Goal: Information Seeking & Learning: Learn about a topic

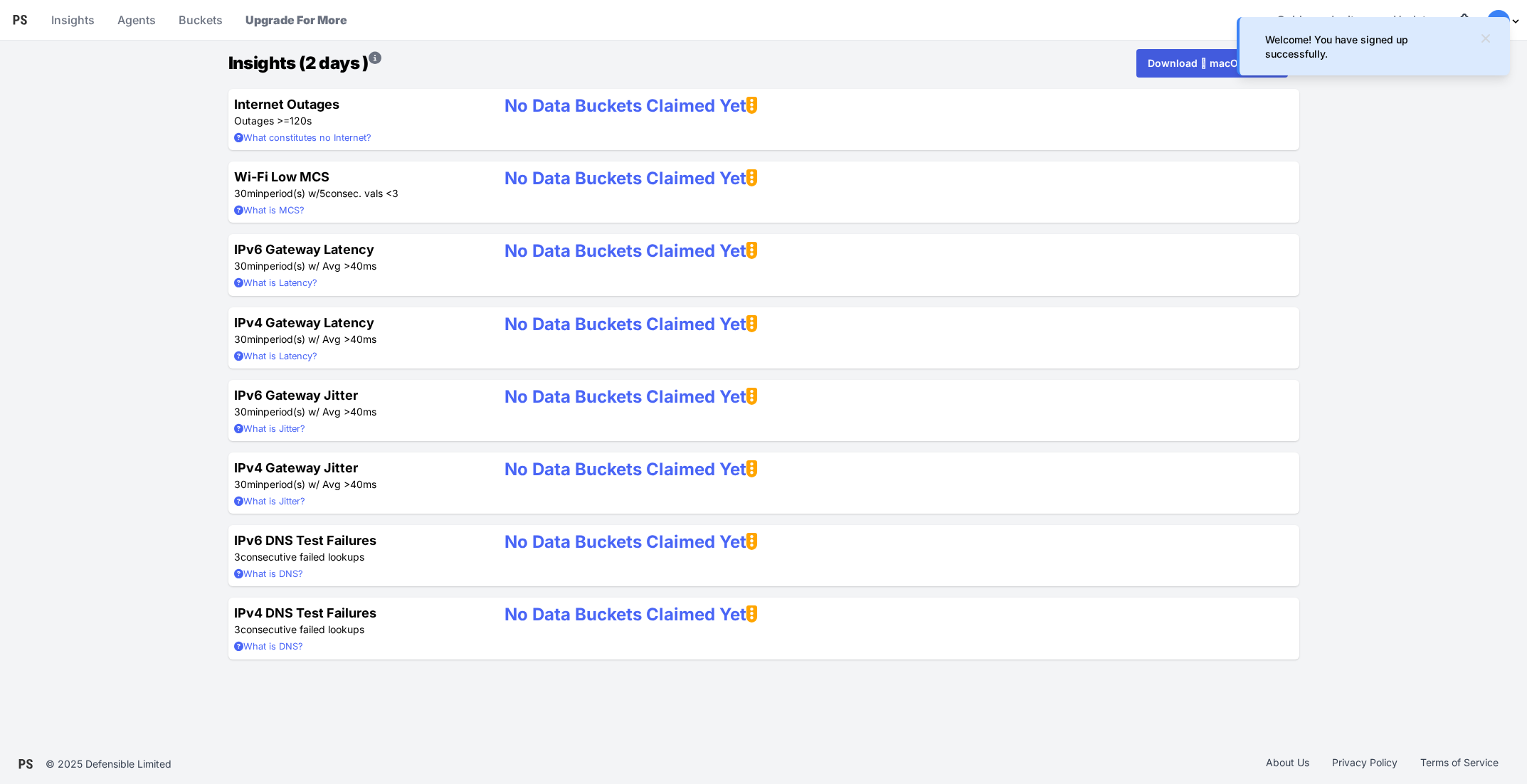
click at [1488, 33] on icon at bounding box center [1485, 38] width 14 height 14
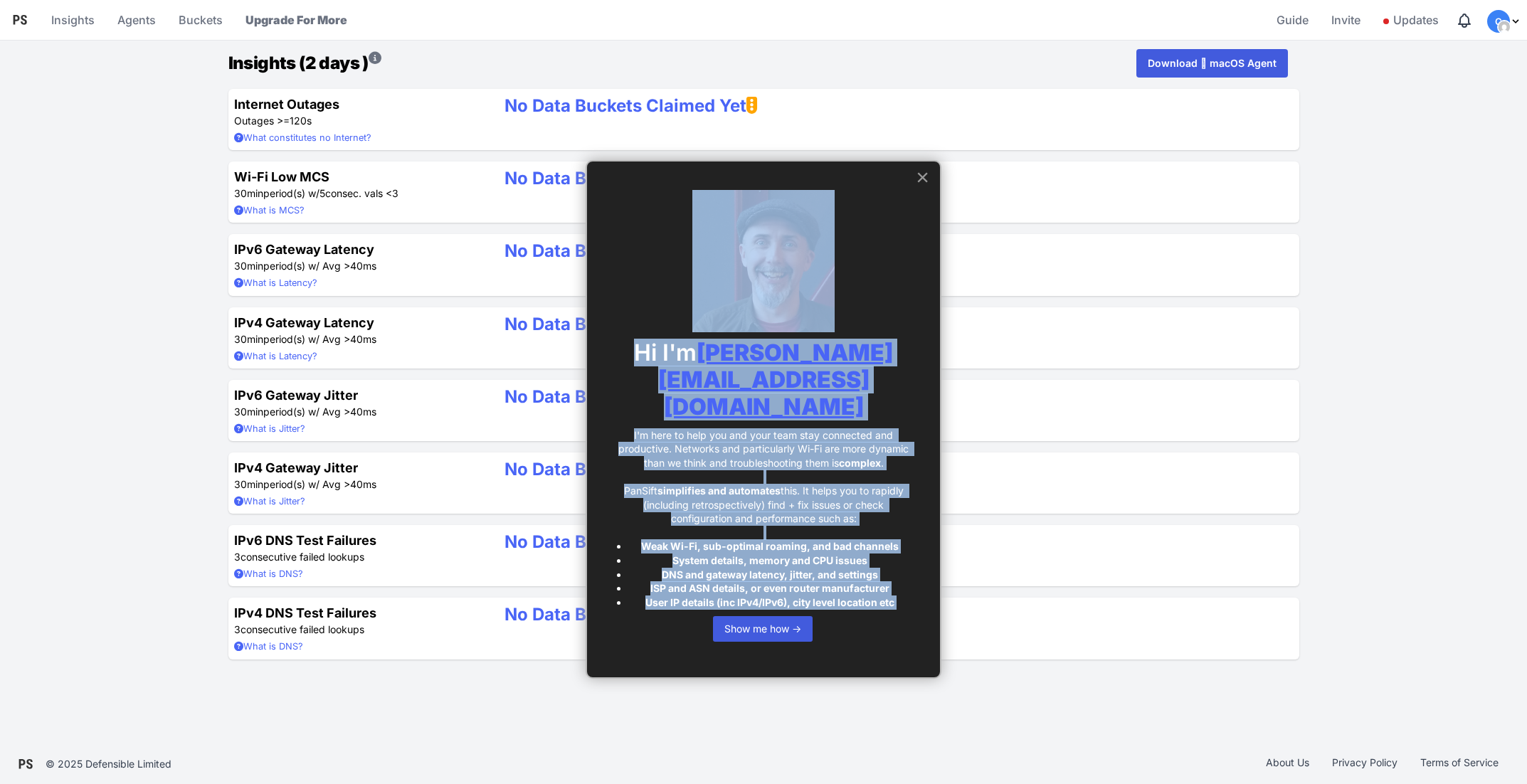
drag, startPoint x: 862, startPoint y: 174, endPoint x: 917, endPoint y: 184, distance: 55.9
click at [917, 184] on div "Hi I'm donal@pansift.com I'm here to help you and your team stay connected and …" at bounding box center [763, 420] width 356 height 520
click at [885, 568] on li "DNS and gateway latency, jitter, and settings" at bounding box center [770, 574] width 283 height 14
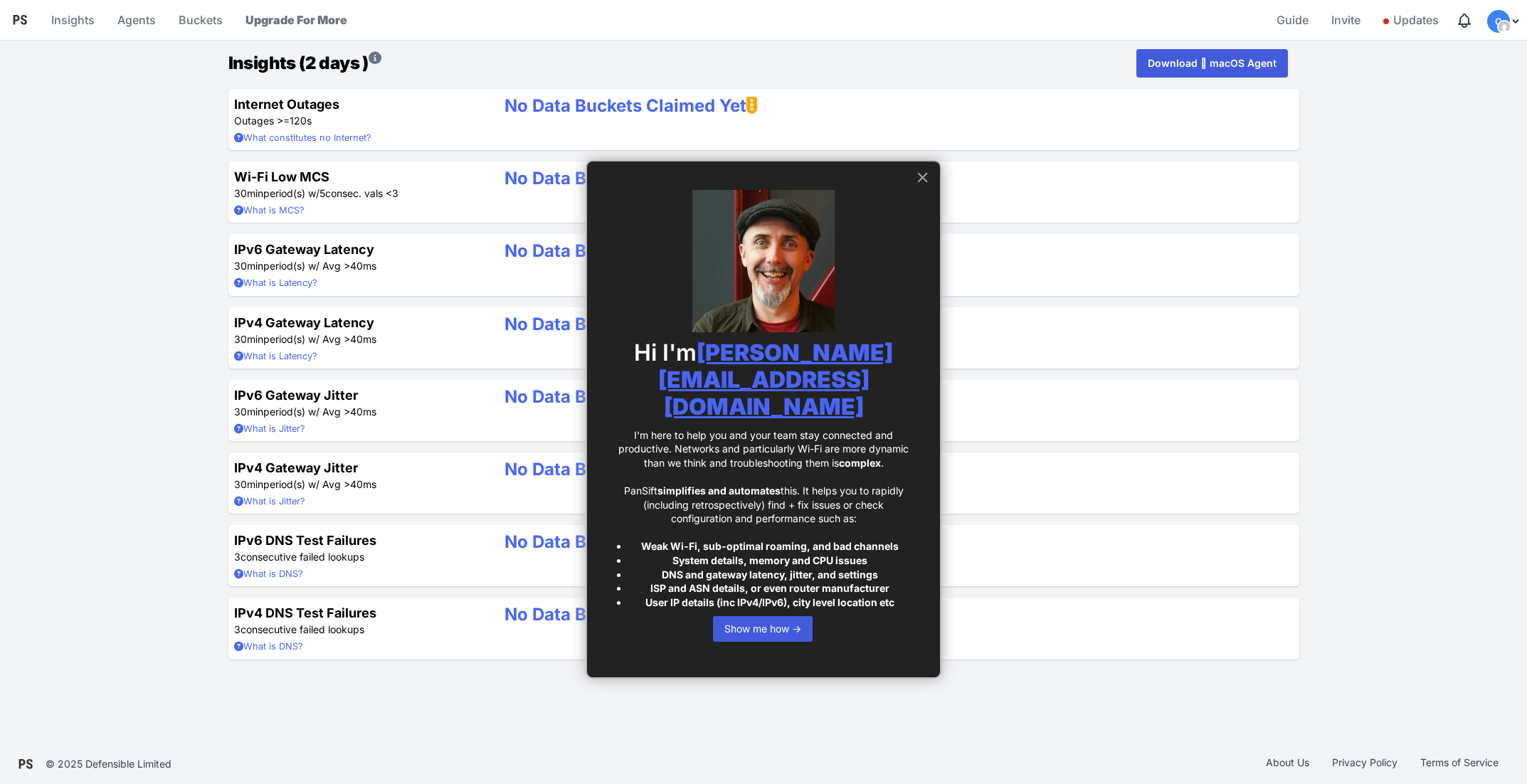
click at [920, 171] on button "×" at bounding box center [922, 177] width 14 height 23
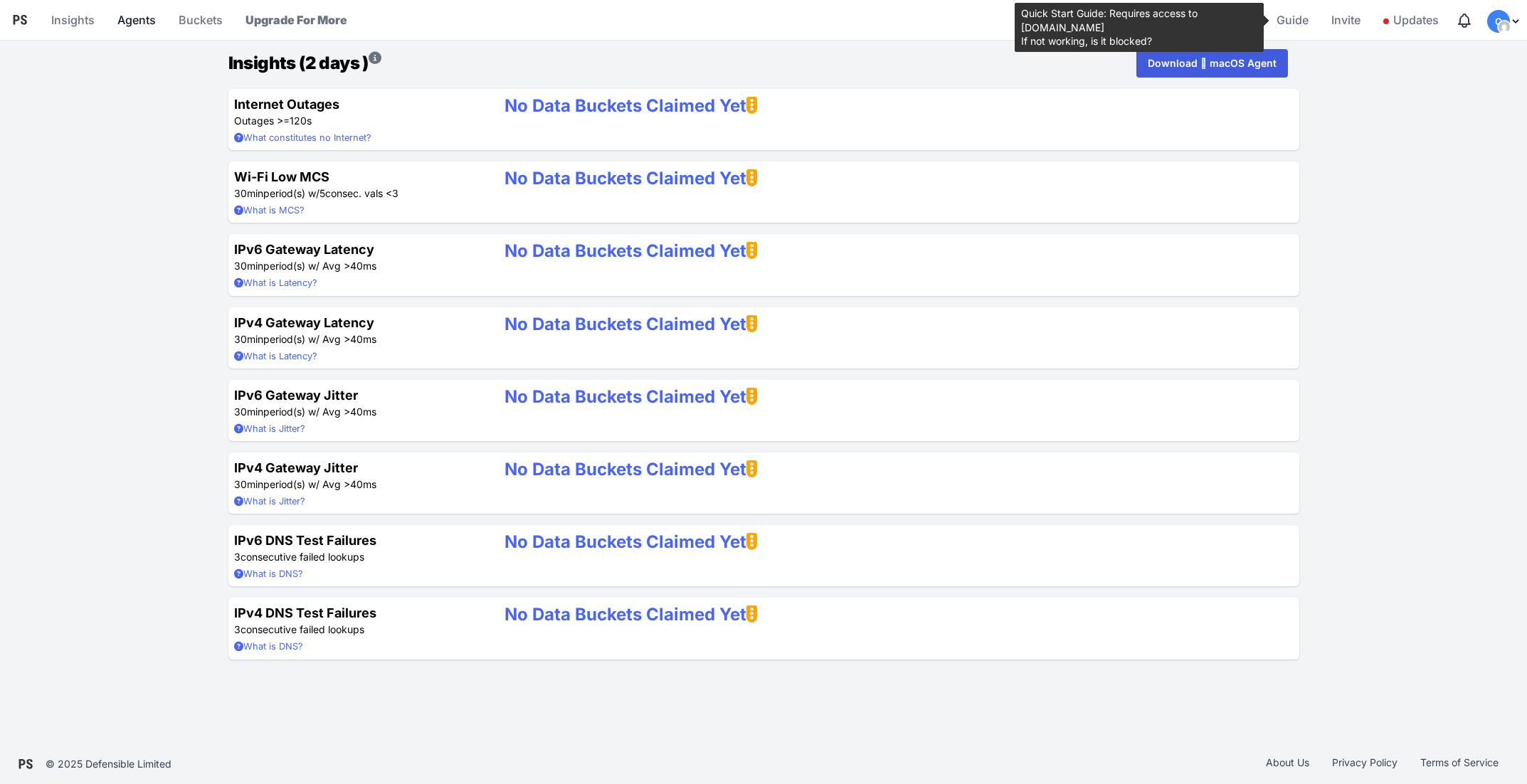
click at [147, 19] on link "Agents" at bounding box center [137, 19] width 50 height 34
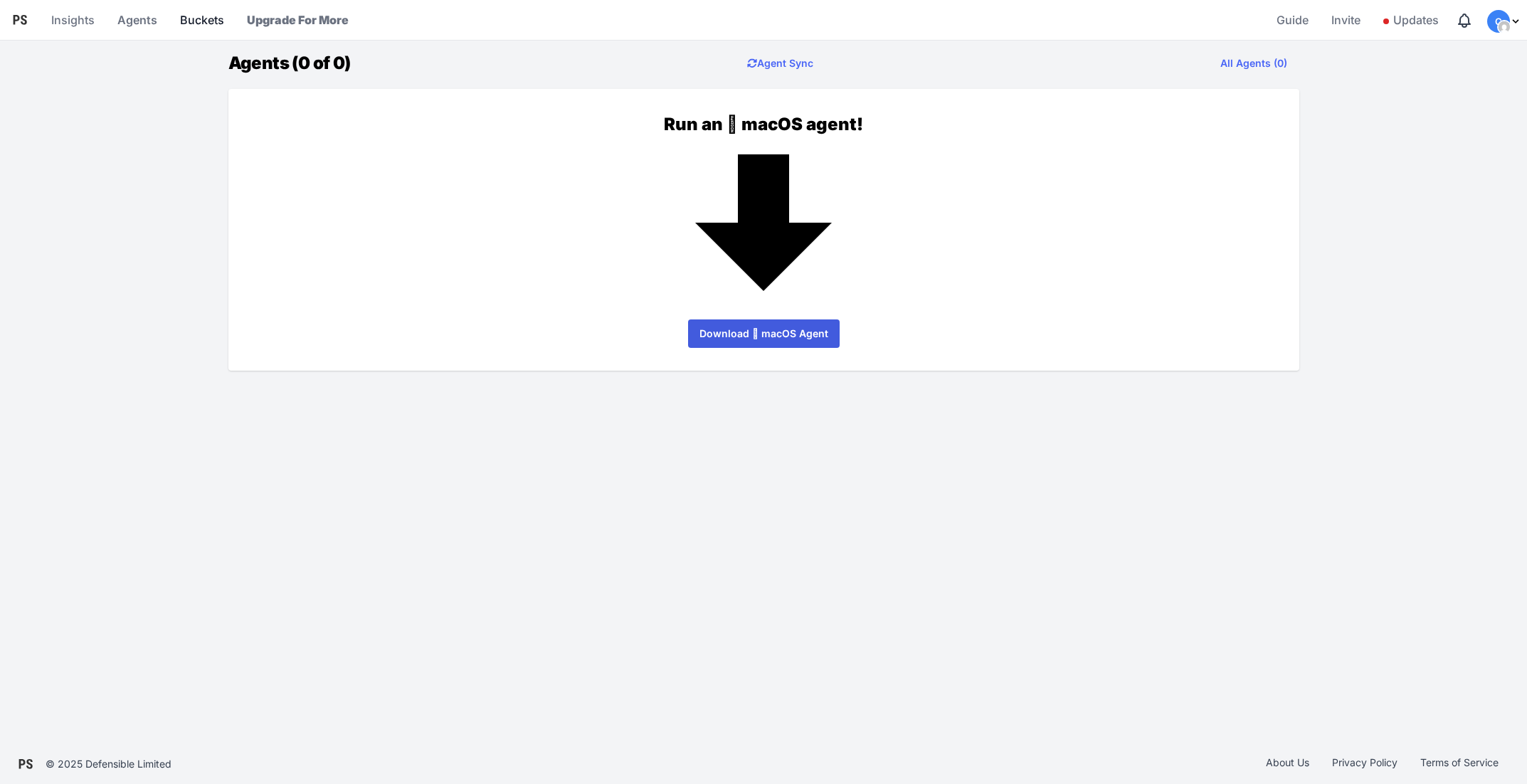
click at [196, 20] on link "Buckets" at bounding box center [202, 19] width 55 height 34
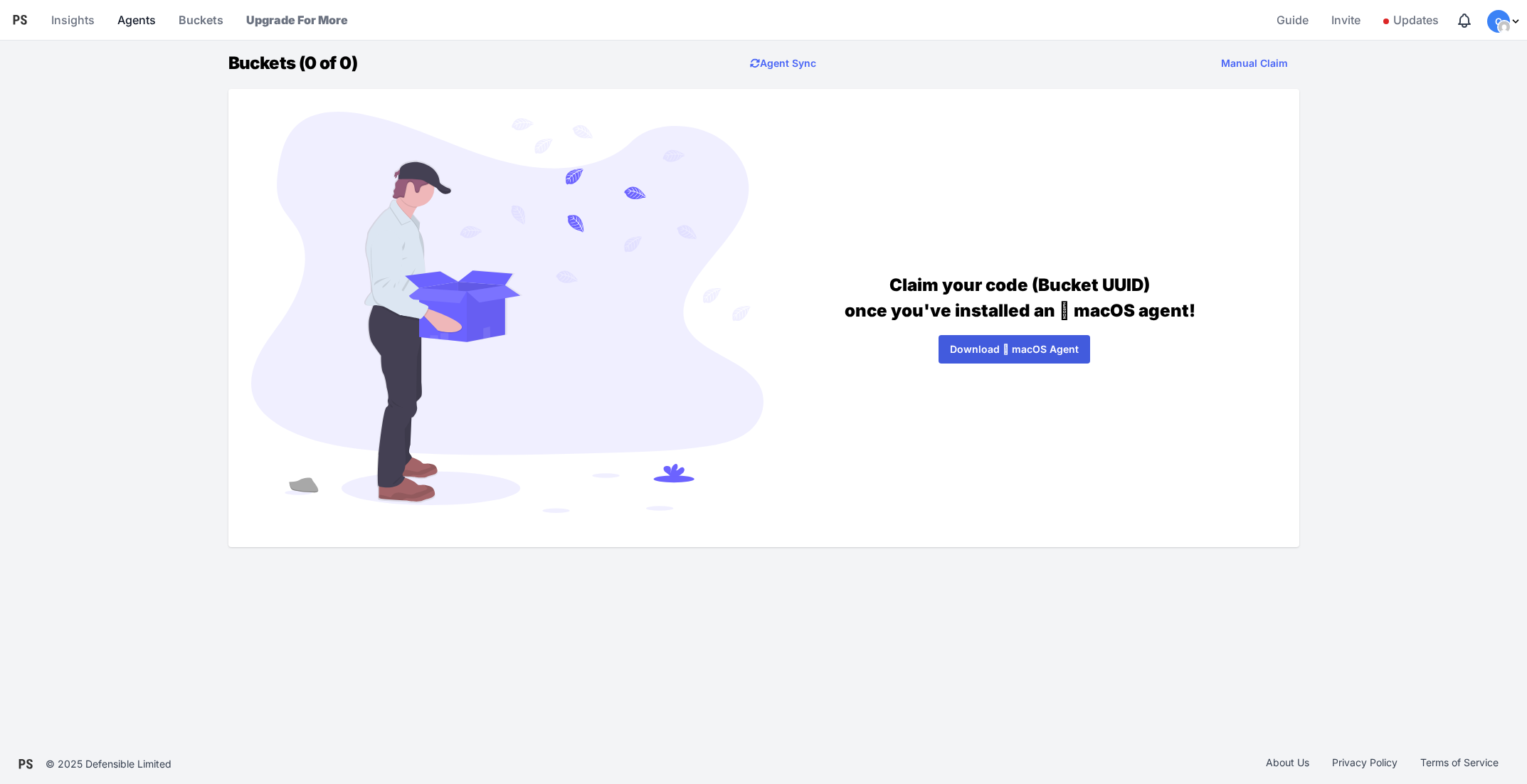
click at [142, 20] on link "Agents" at bounding box center [137, 19] width 50 height 34
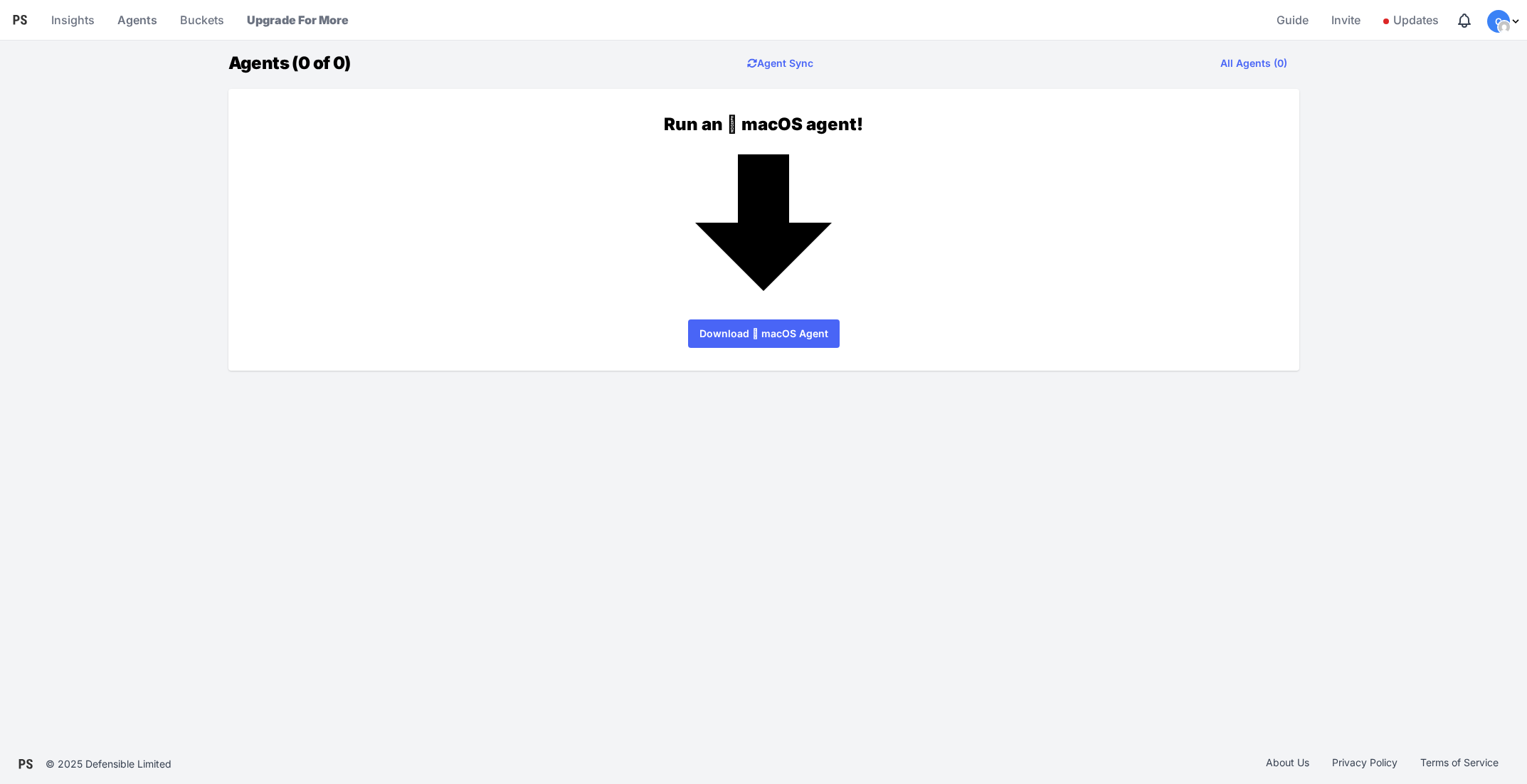
click at [763, 337] on link "Download  macOS Agent" at bounding box center [764, 333] width 152 height 29
click at [1390, 328] on main "Agents (0 of 0) Agent Sync All Agents (0) Run an  macOS agent! Download  macO…" at bounding box center [763, 210] width 1527 height 322
click at [1289, 16] on span "Guide" at bounding box center [1292, 19] width 32 height 29
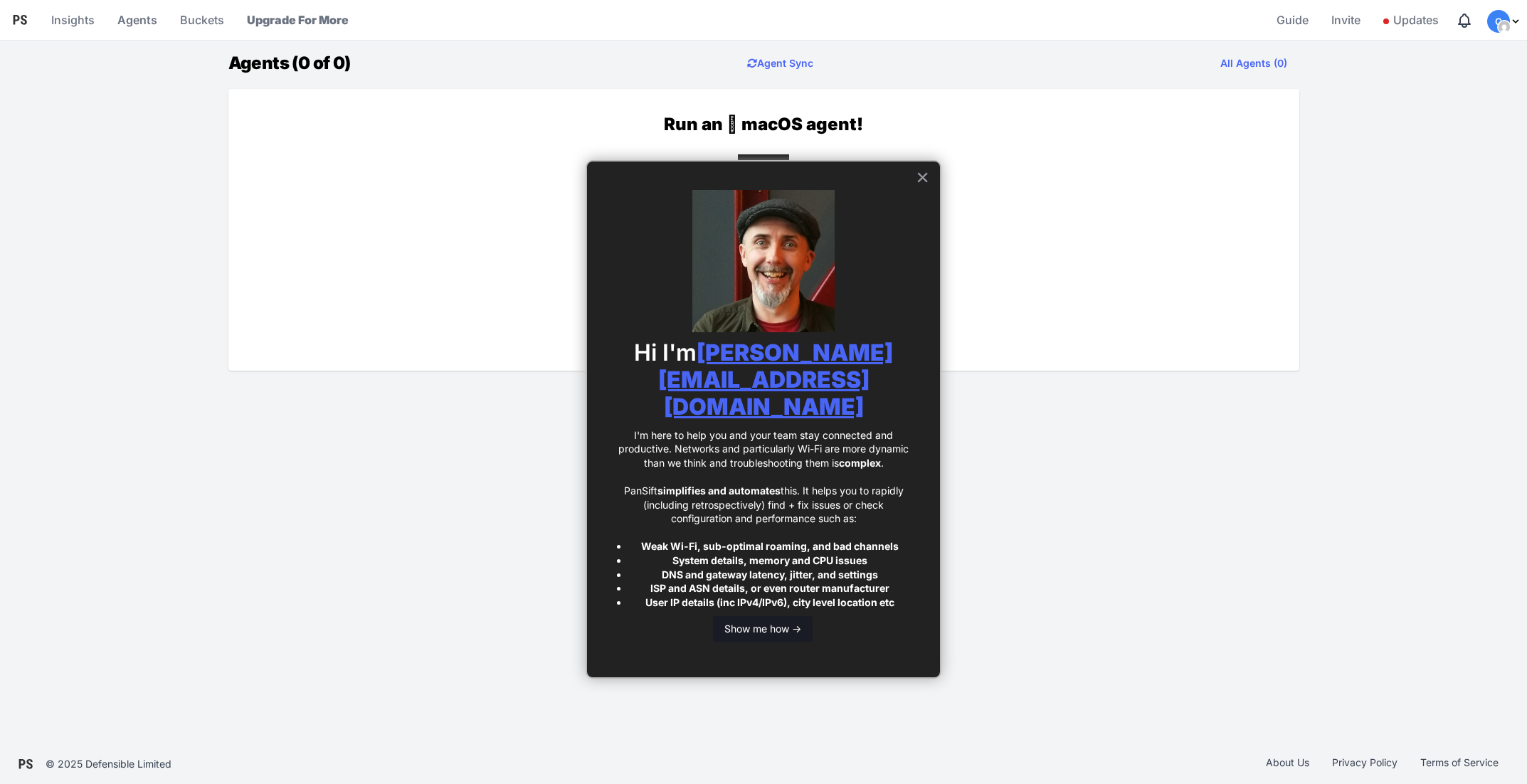
click at [769, 616] on button "Show me how ->" at bounding box center [763, 629] width 100 height 26
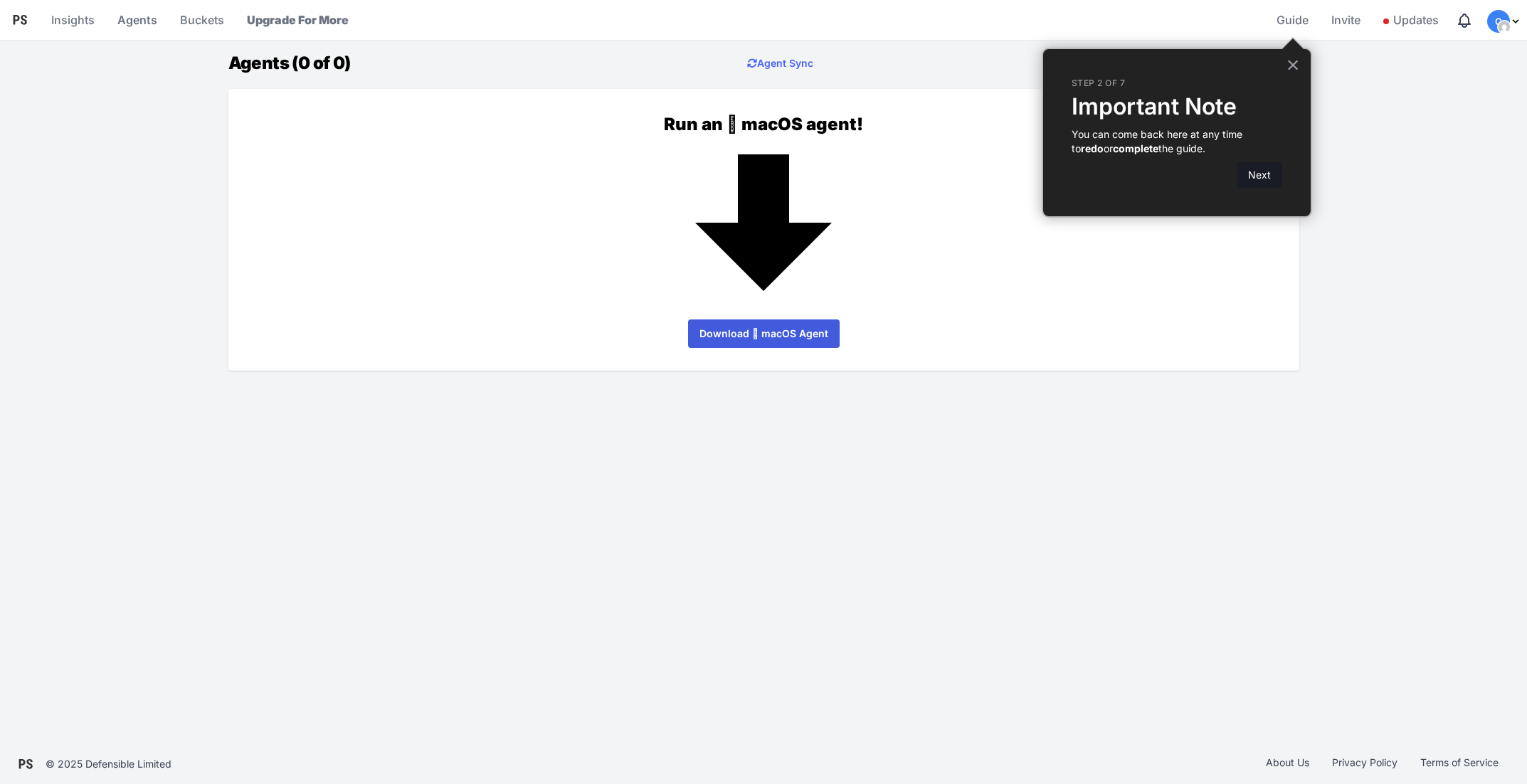
click at [1277, 177] on button "Next" at bounding box center [1259, 175] width 45 height 26
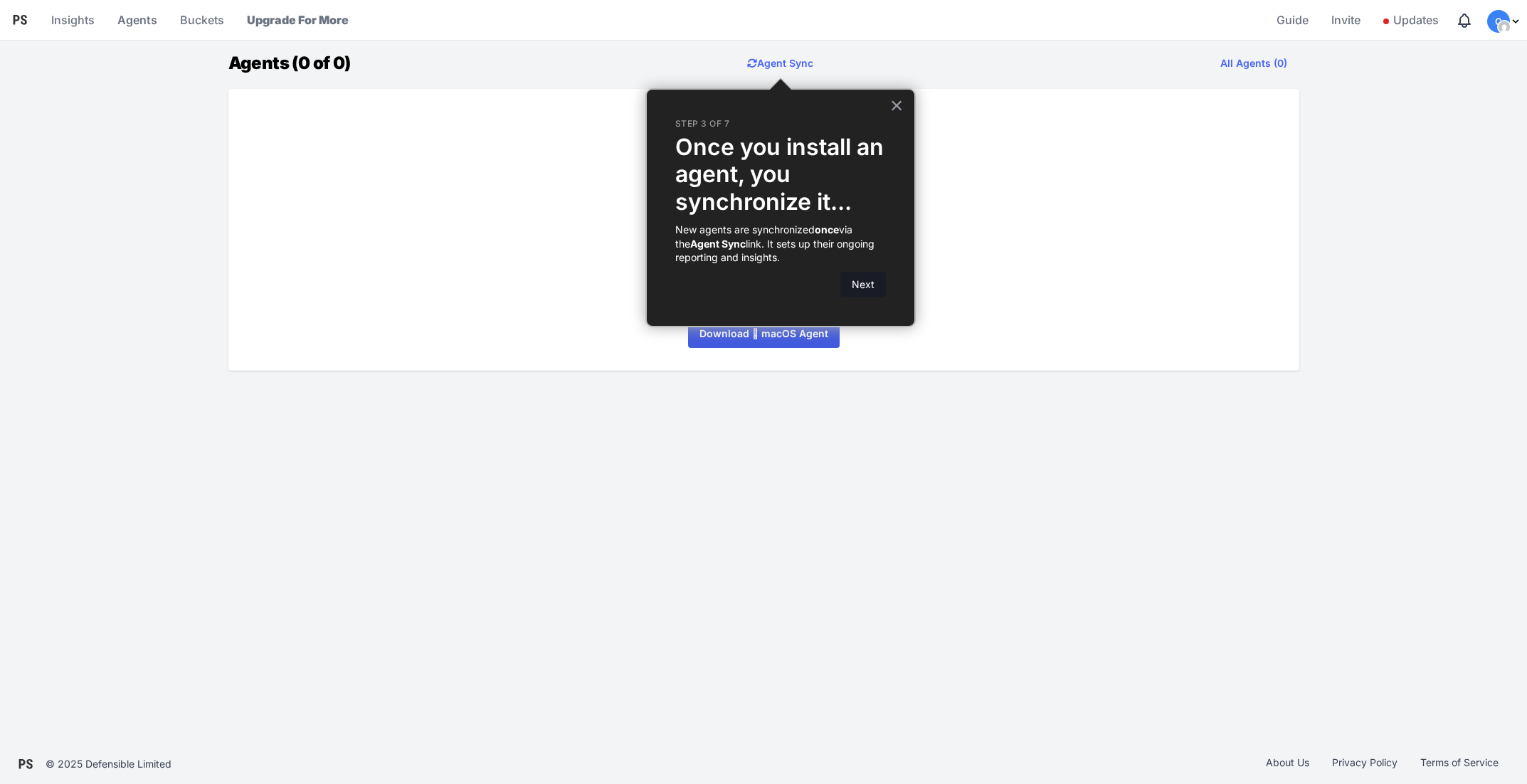
click at [871, 288] on button "Next" at bounding box center [863, 285] width 45 height 26
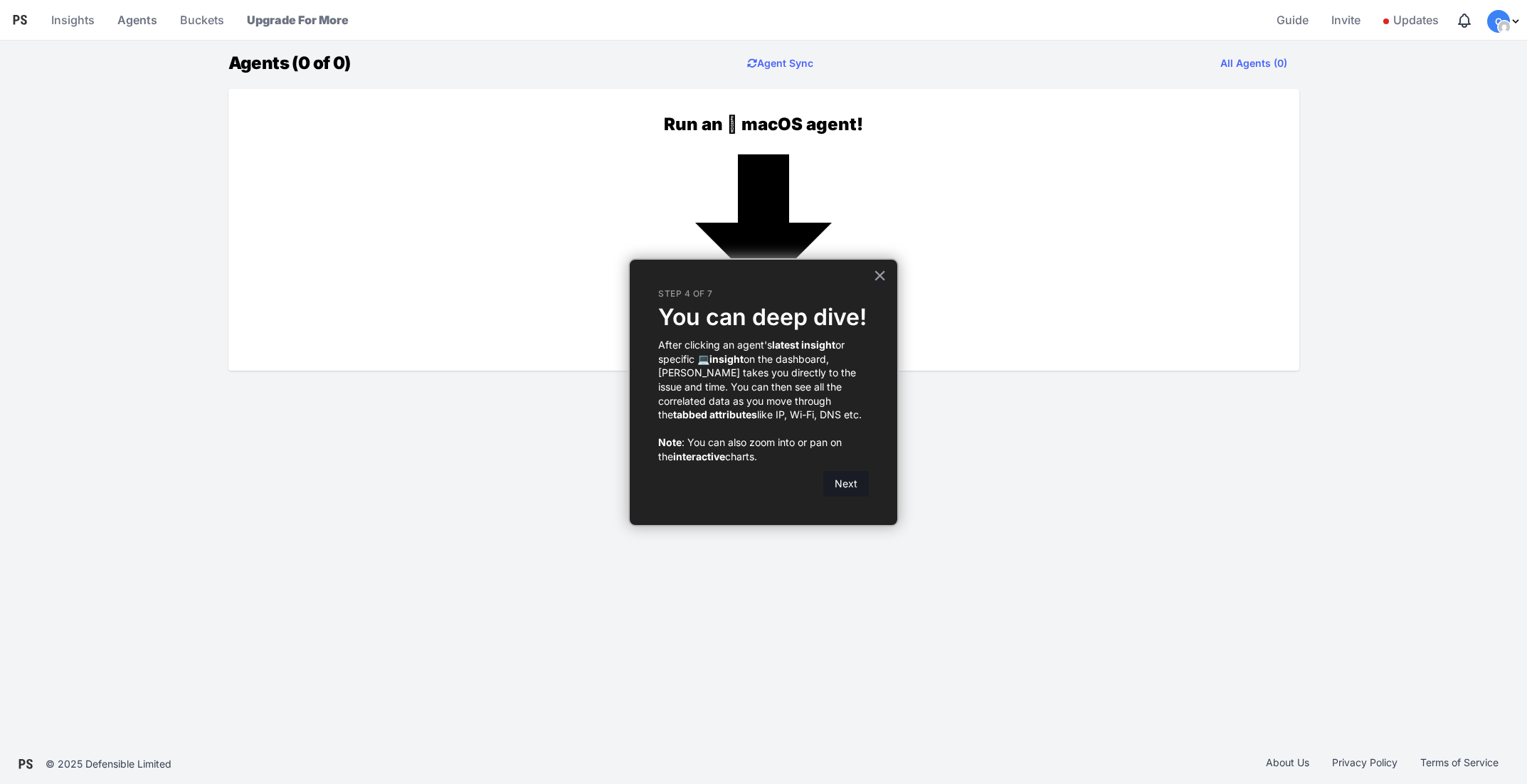
click at [846, 485] on button "Next" at bounding box center [845, 484] width 45 height 26
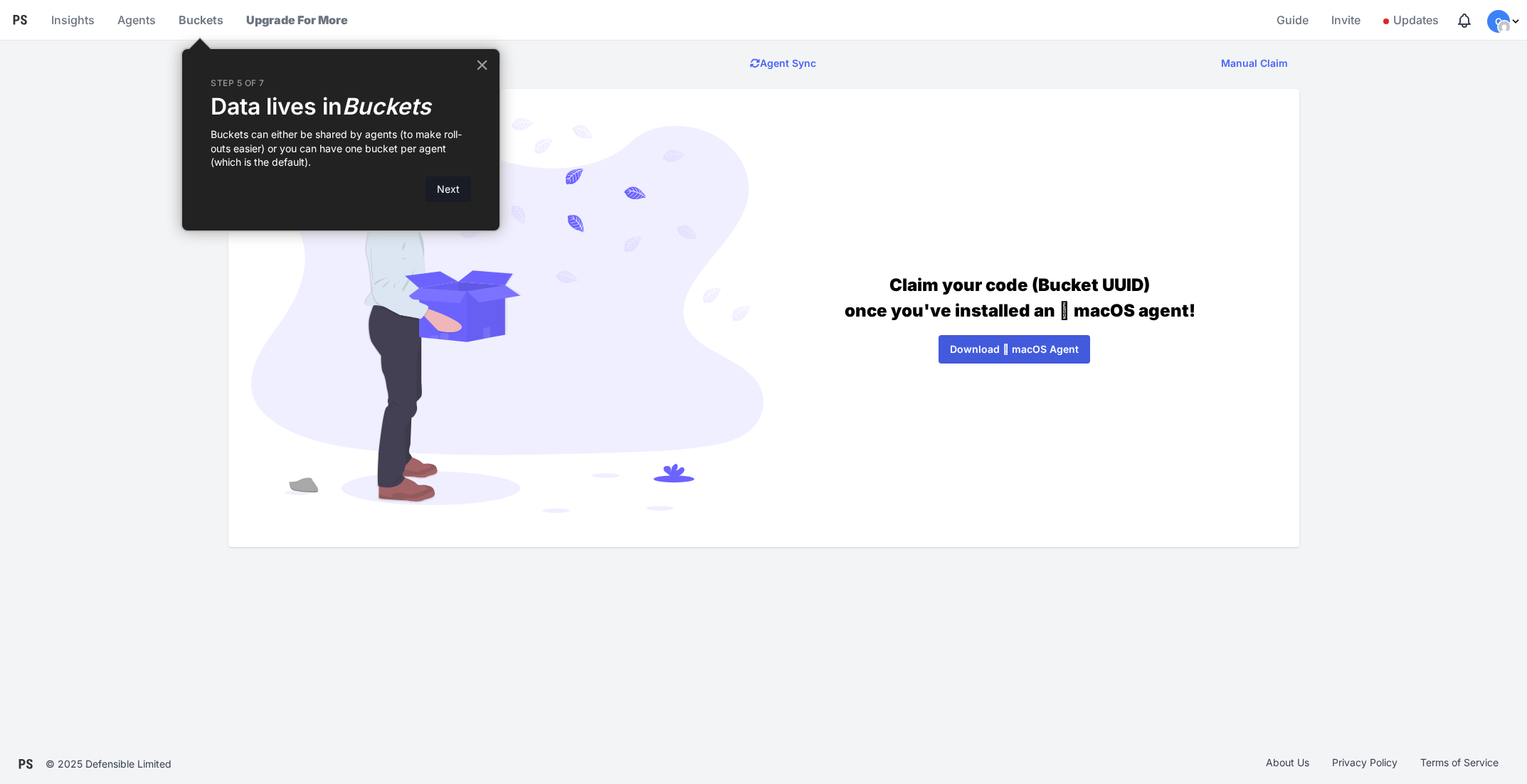
click at [430, 189] on button "Next" at bounding box center [448, 190] width 45 height 26
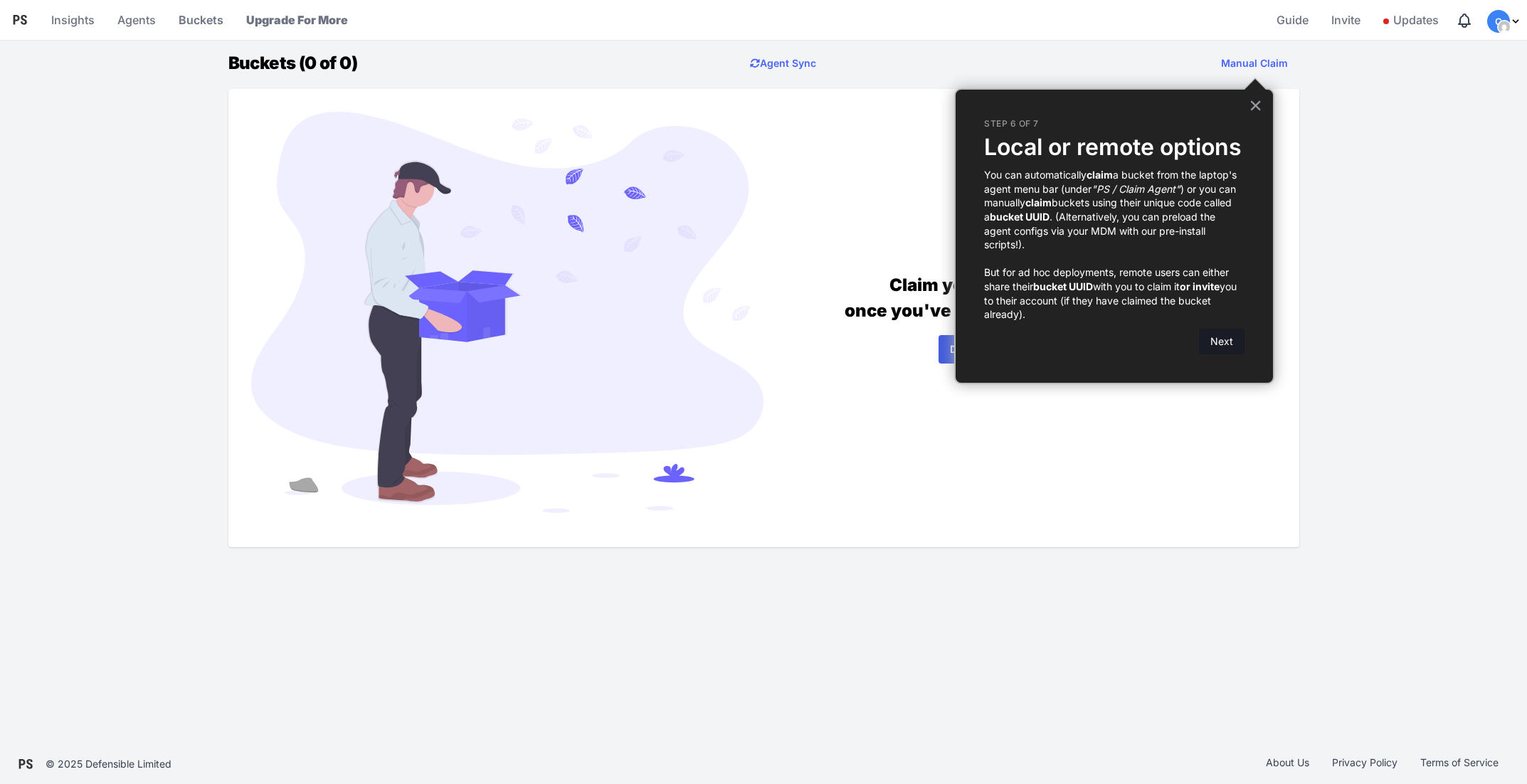
click at [1211, 343] on button "Next" at bounding box center [1221, 341] width 45 height 26
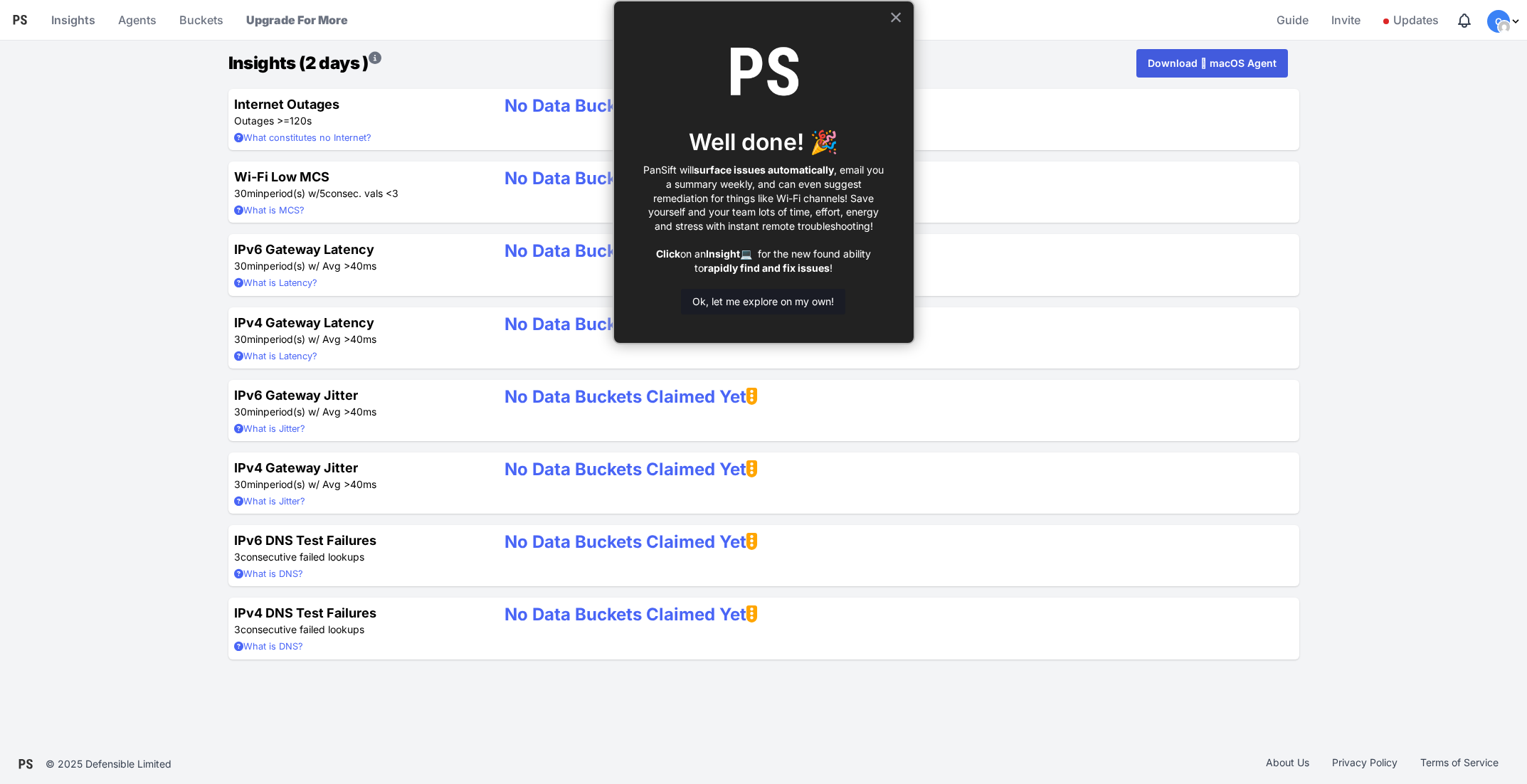
click at [782, 300] on button "Ok, let me explore on my own!" at bounding box center [763, 301] width 165 height 26
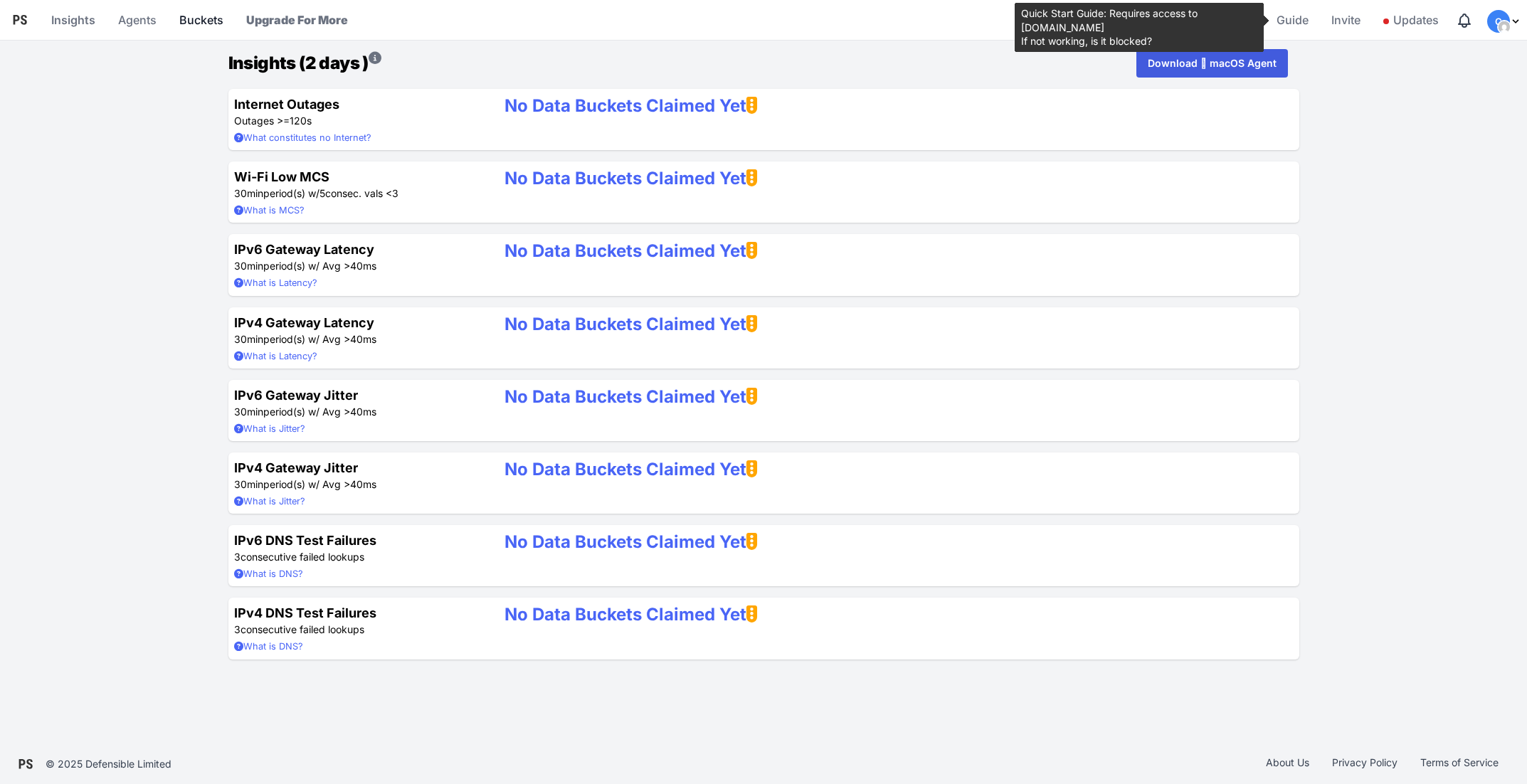
click at [199, 20] on link "Buckets" at bounding box center [202, 19] width 55 height 34
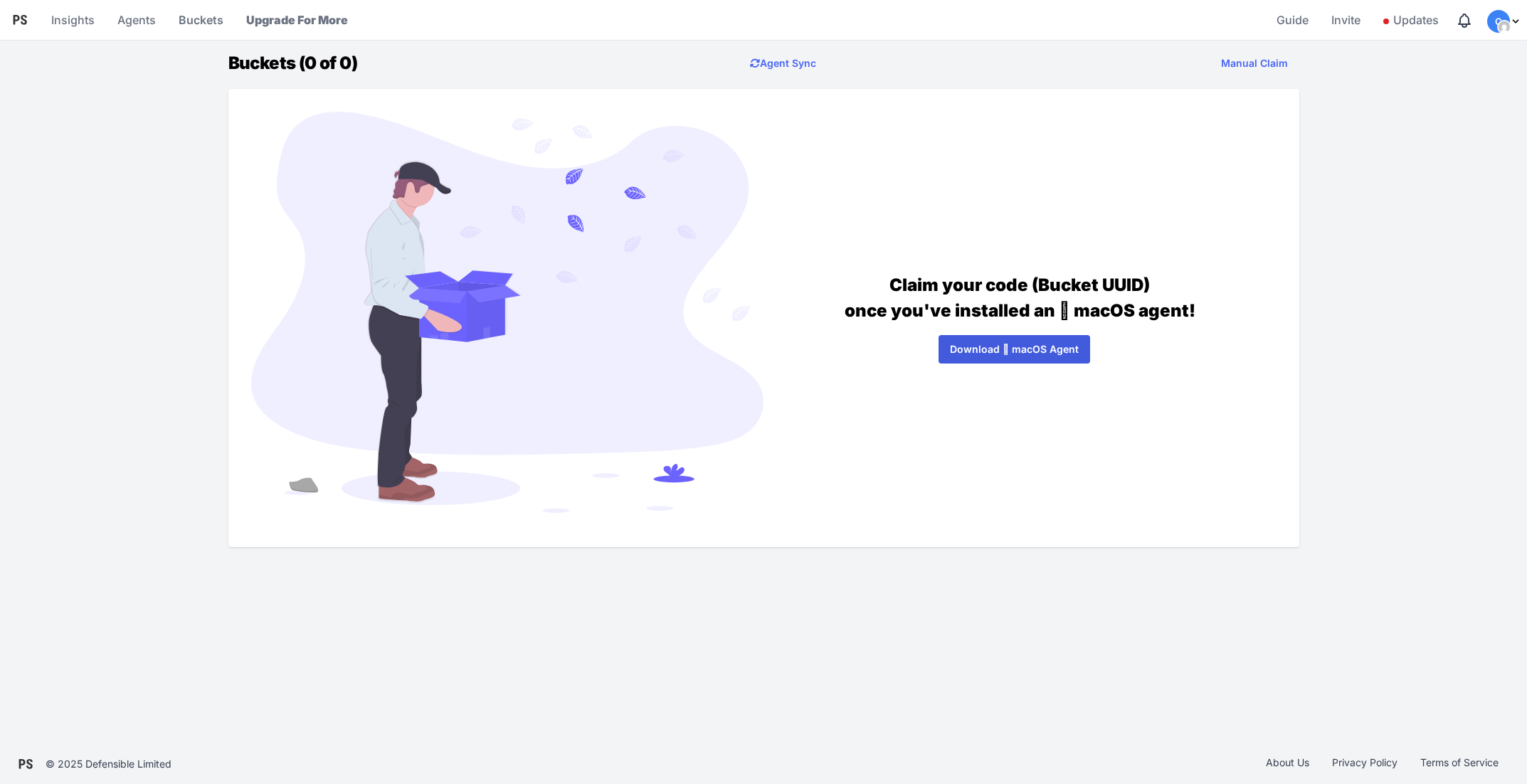
click at [1500, 21] on img "Profile Menu" at bounding box center [1504, 27] width 11 height 11
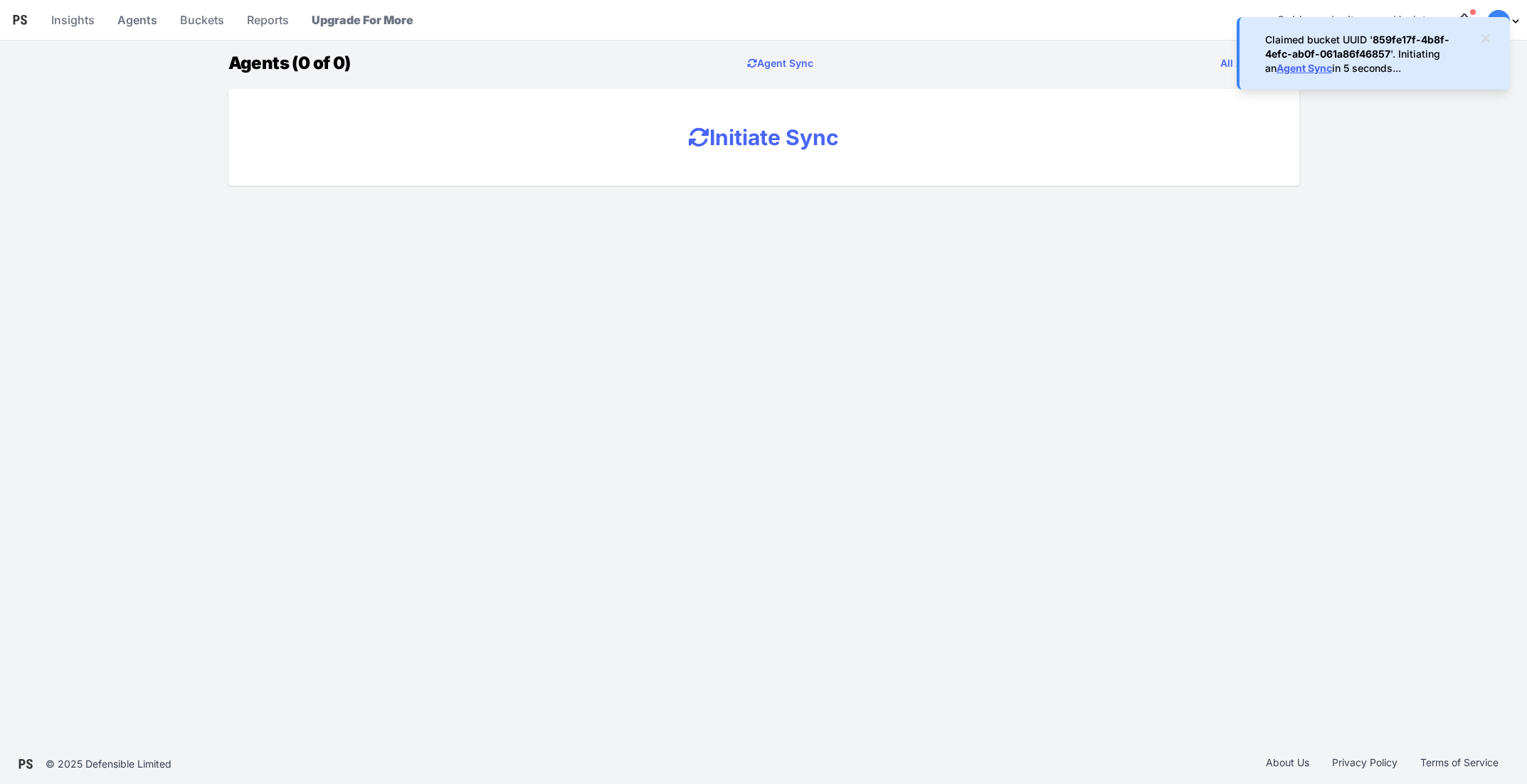
click at [1491, 33] on icon at bounding box center [1485, 38] width 14 height 14
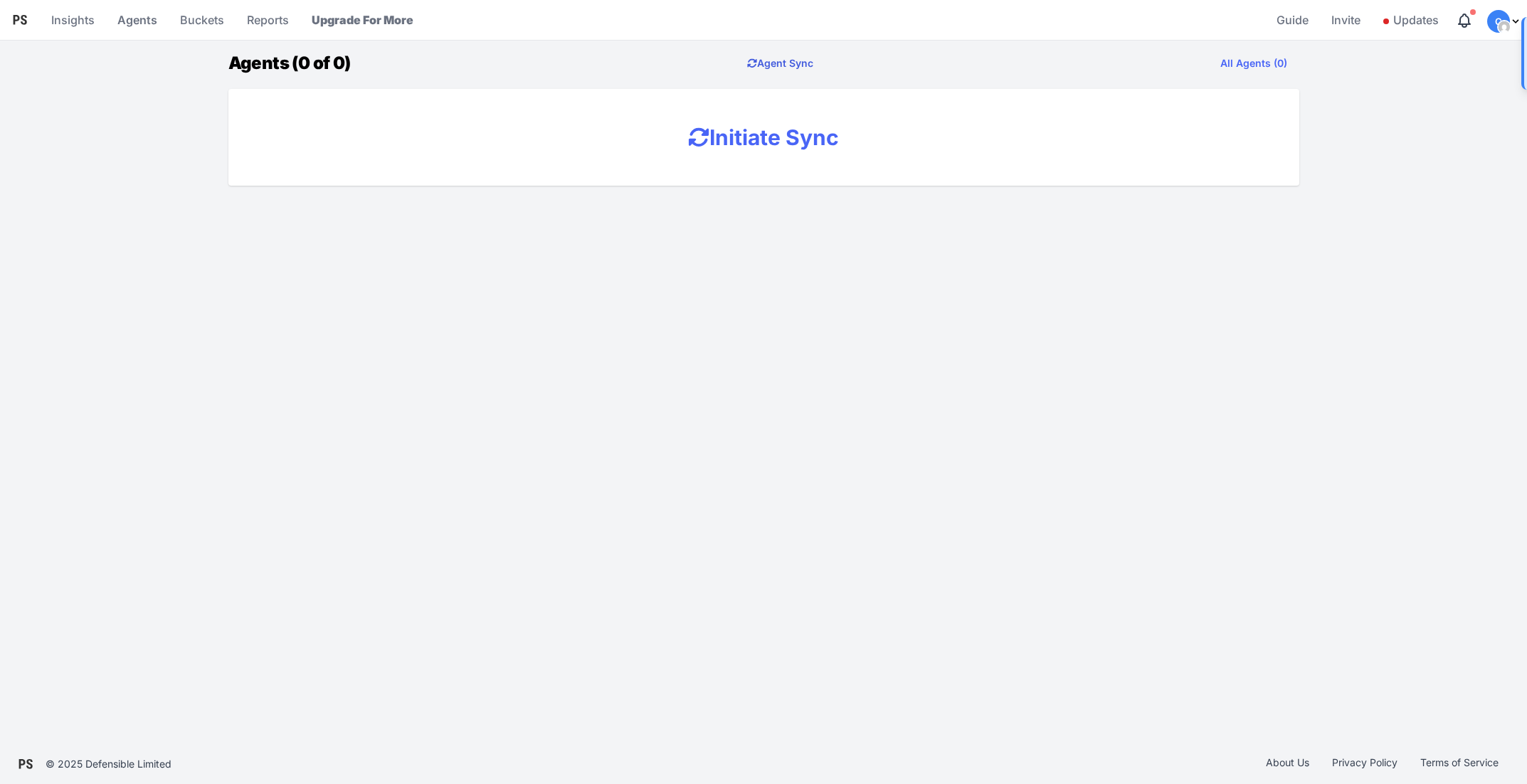
click at [782, 61] on button "Agent Sync" at bounding box center [780, 63] width 89 height 29
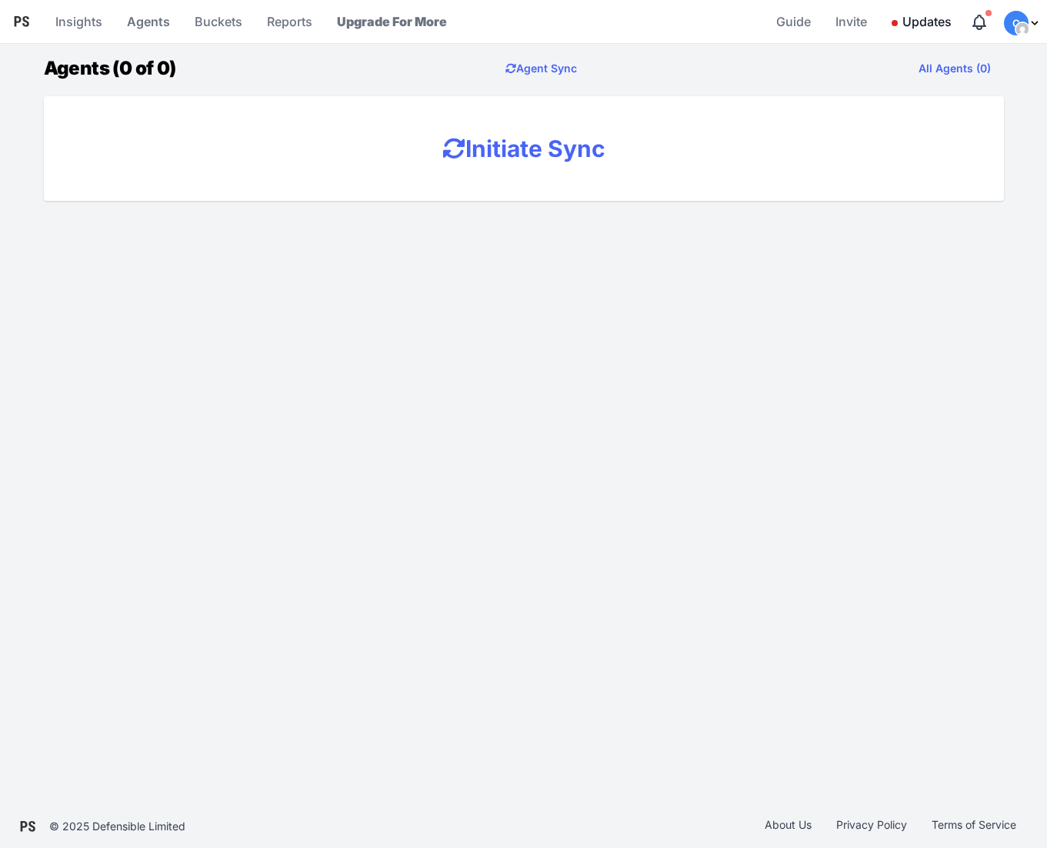
click at [913, 25] on span "Updates" at bounding box center [922, 21] width 60 height 31
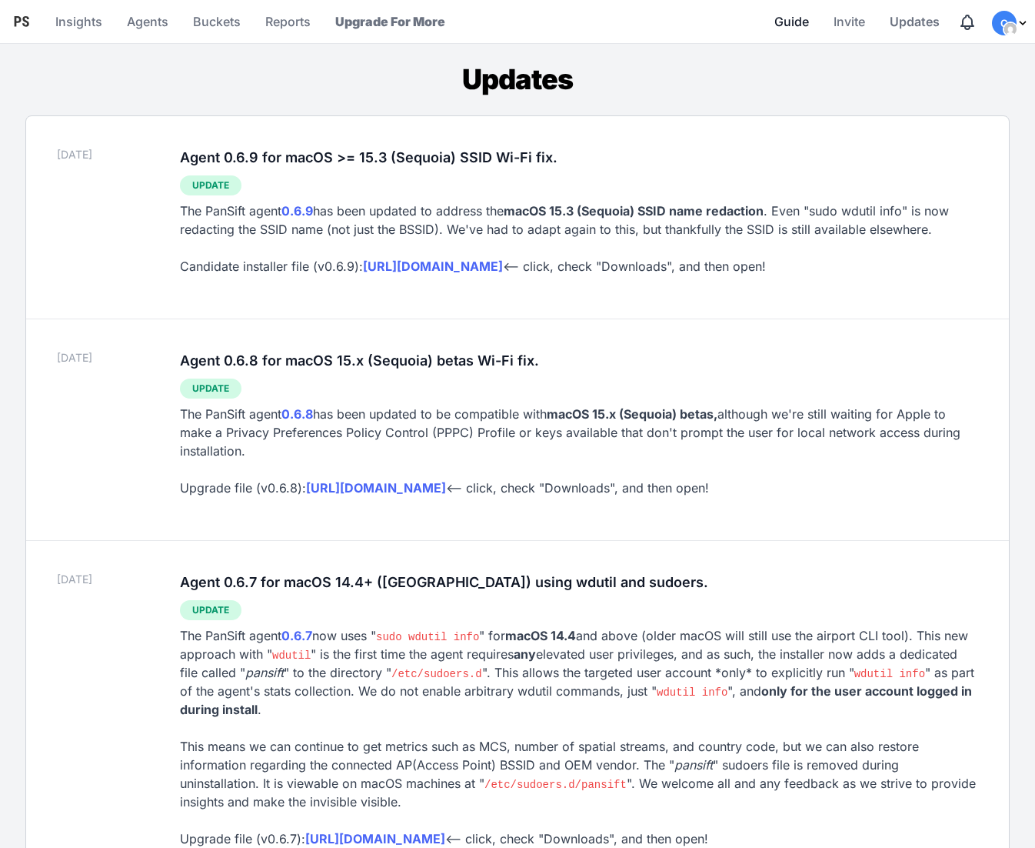
click at [779, 22] on span "Guide" at bounding box center [792, 21] width 35 height 31
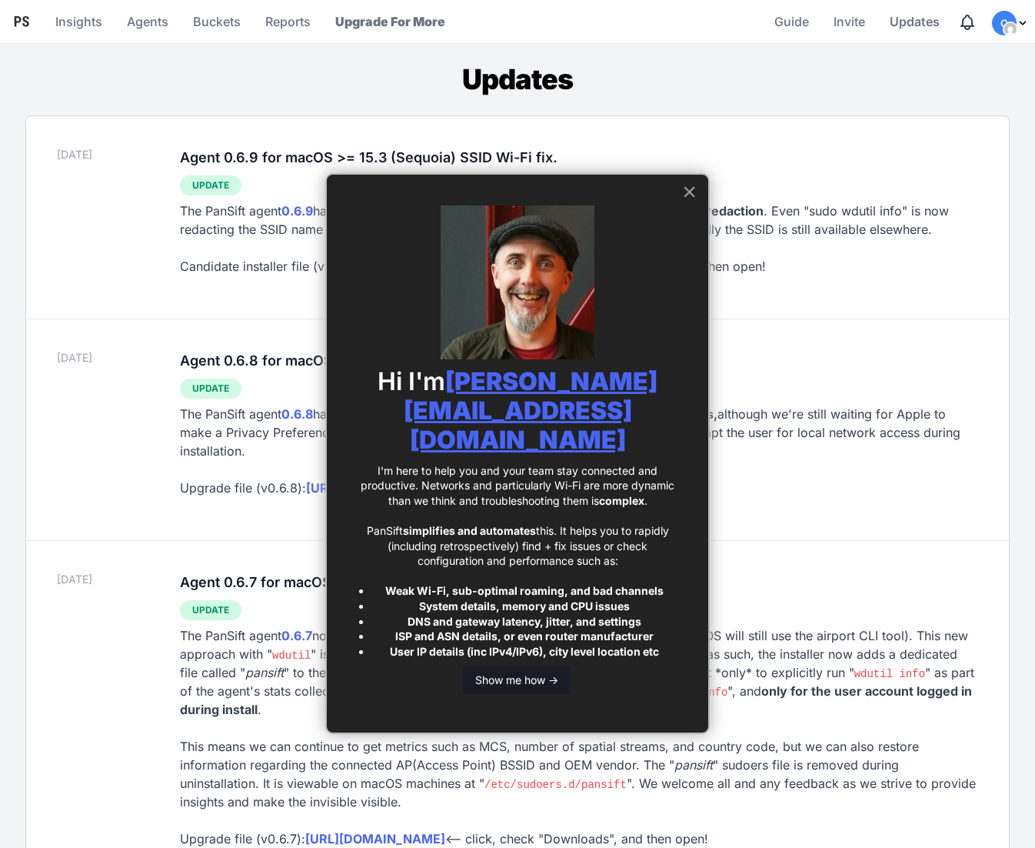
click at [509, 666] on button "Show me how ->" at bounding box center [517, 680] width 108 height 28
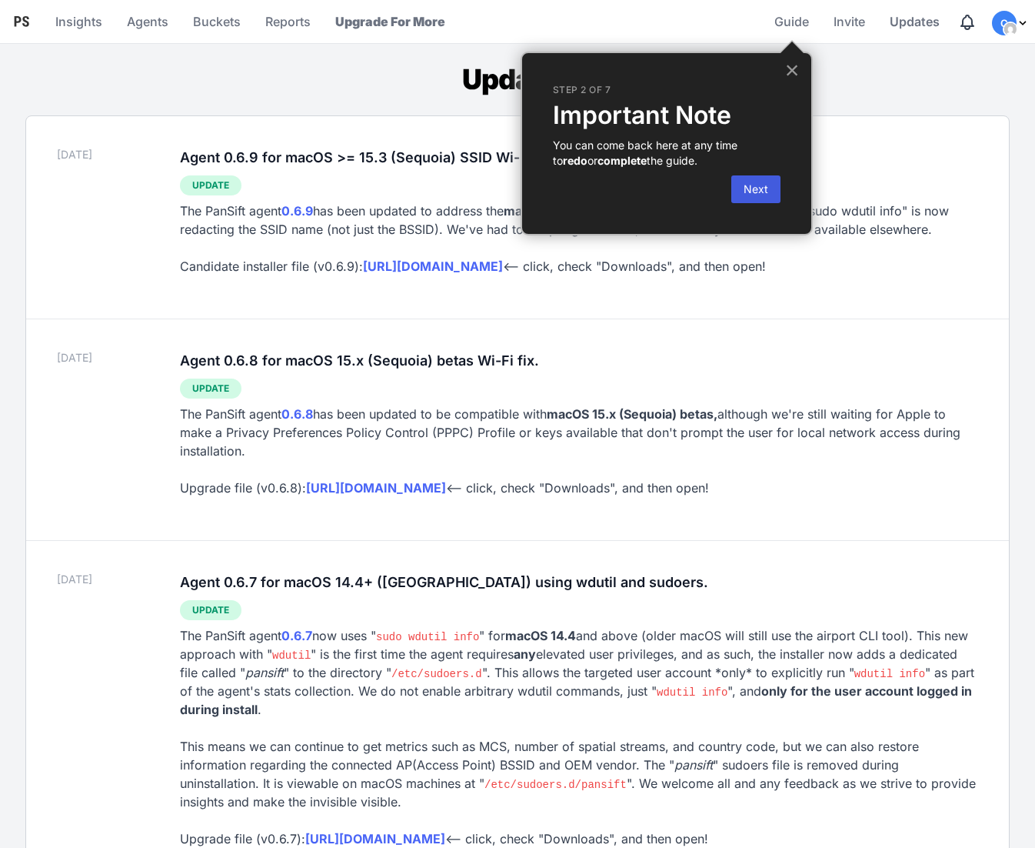
click at [792, 66] on button "×" at bounding box center [792, 70] width 15 height 25
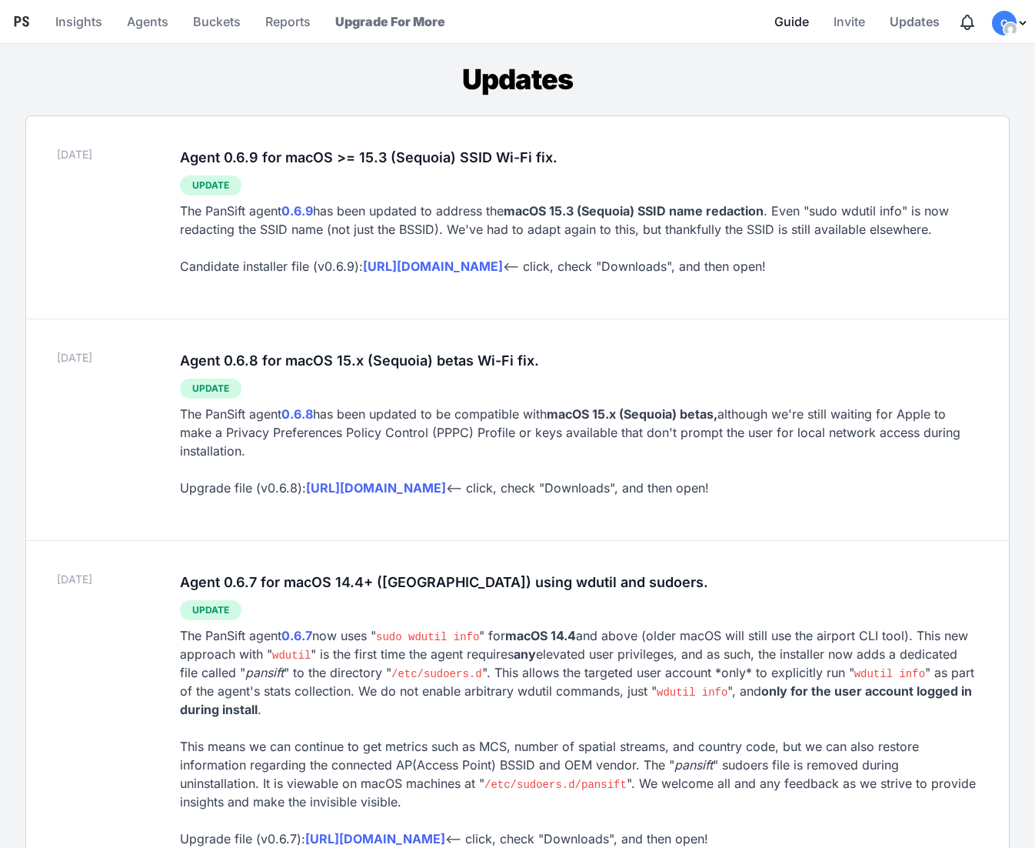
click at [795, 15] on span "Guide" at bounding box center [792, 21] width 35 height 31
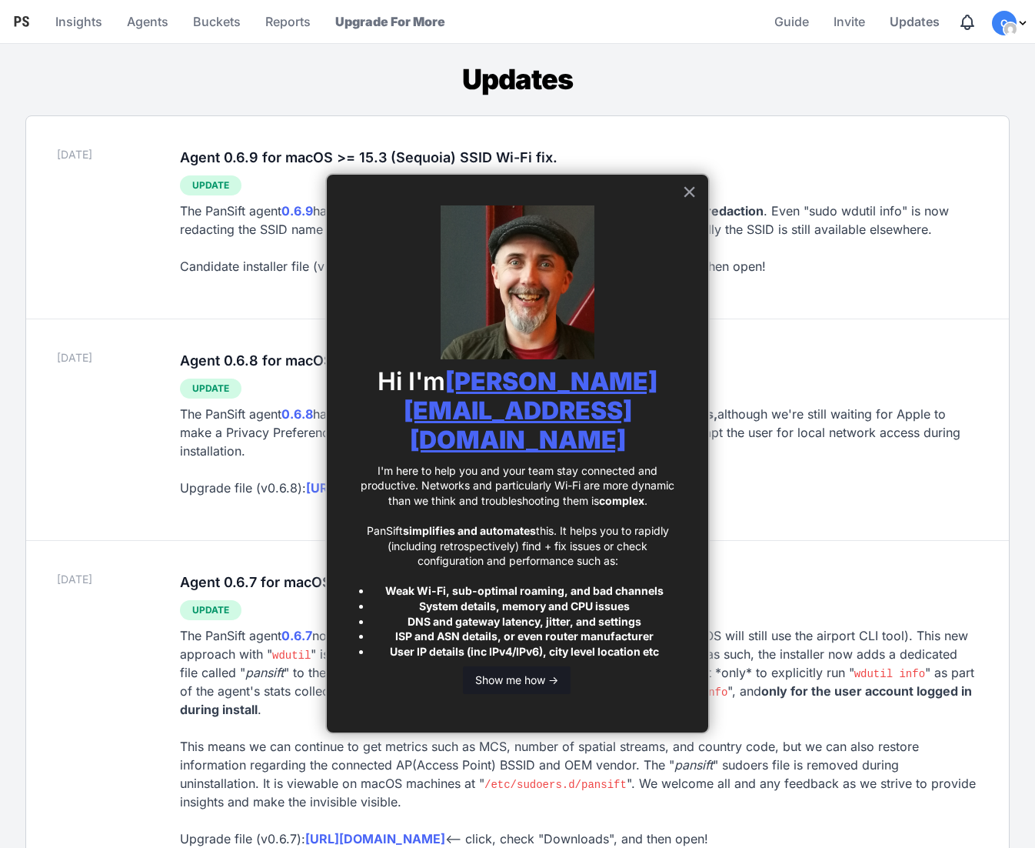
click at [501, 666] on button "Show me how ->" at bounding box center [517, 680] width 108 height 28
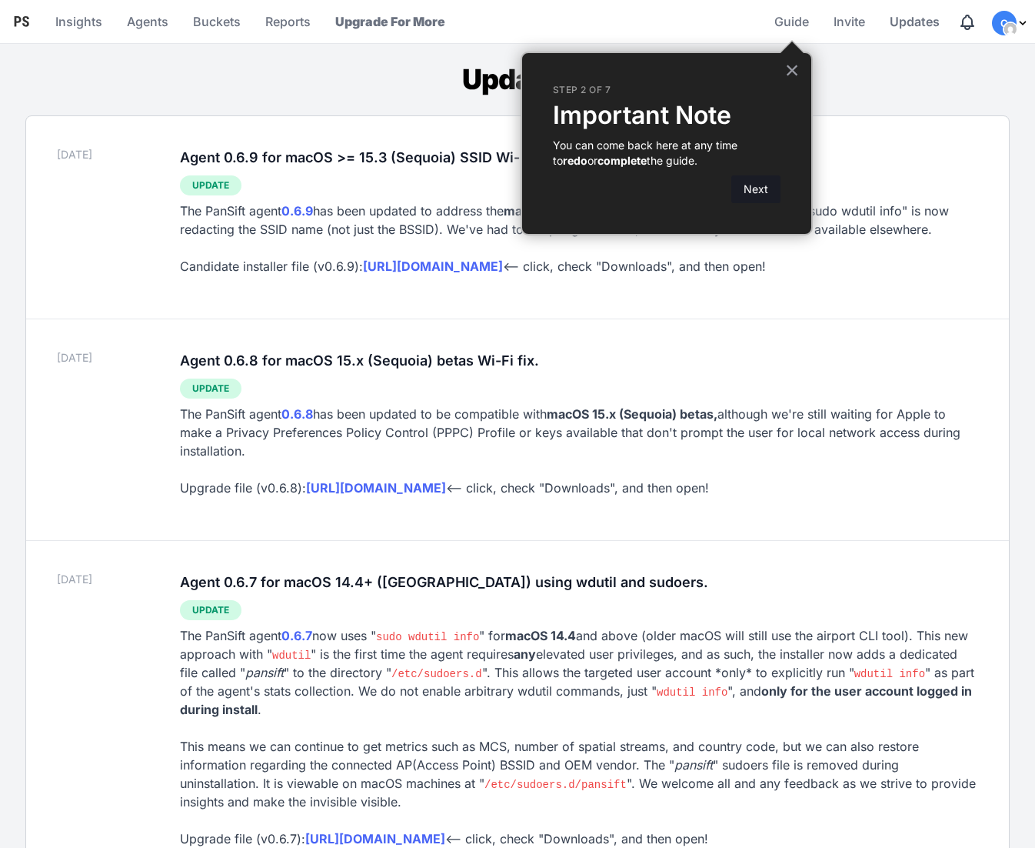
click at [746, 181] on button "Next" at bounding box center [756, 189] width 49 height 28
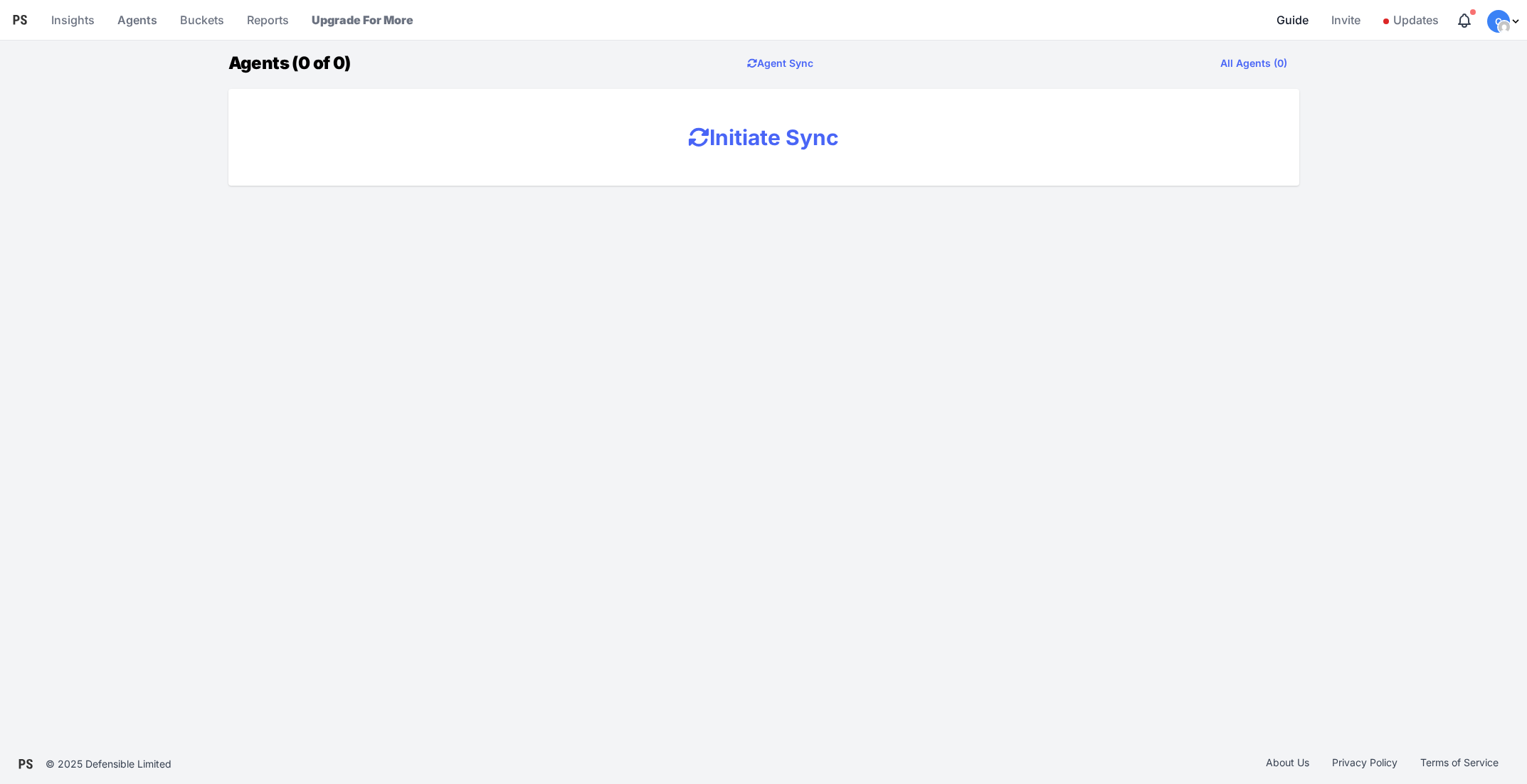
click at [1295, 21] on span "Guide" at bounding box center [1292, 19] width 32 height 29
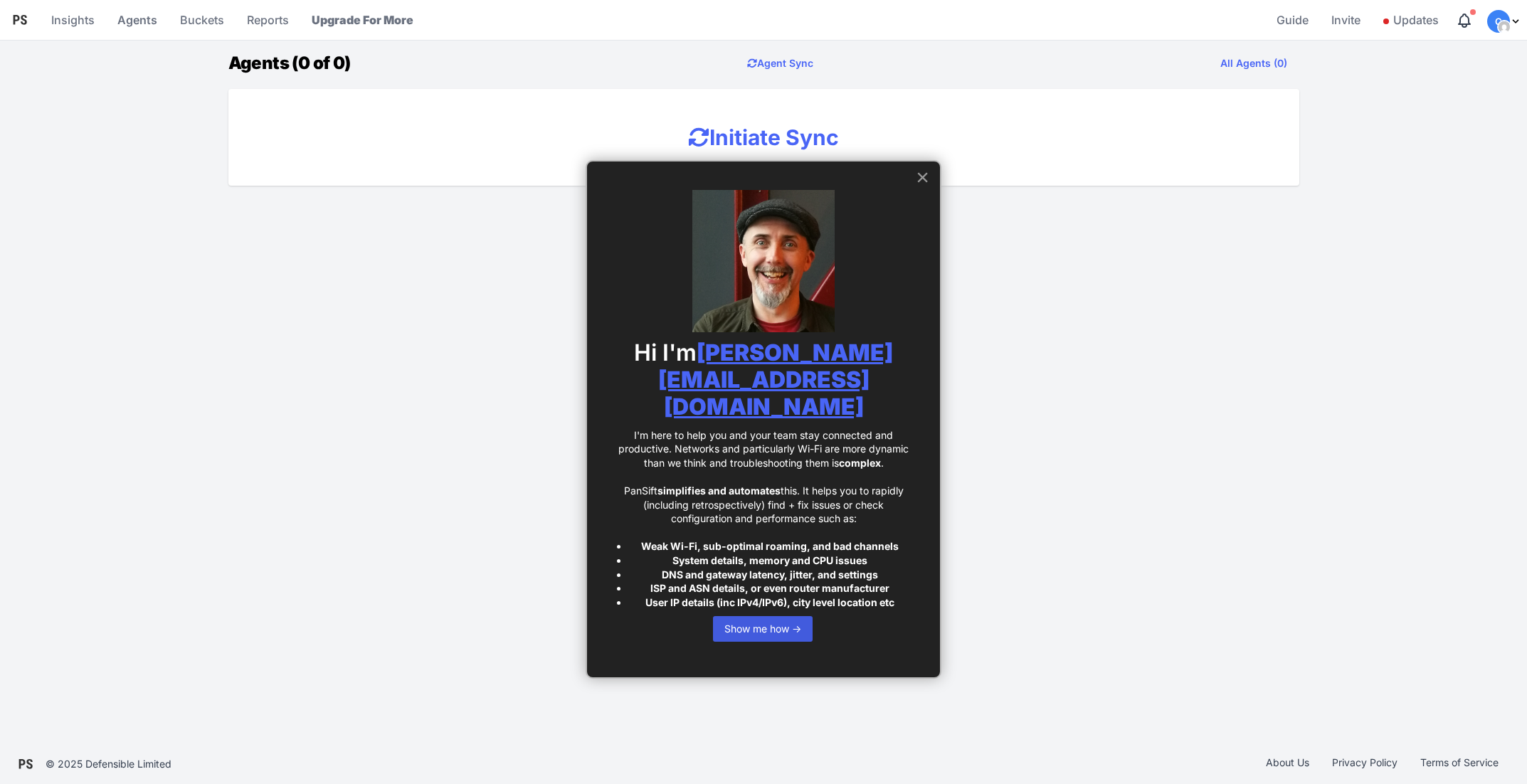
click at [919, 173] on button "×" at bounding box center [922, 177] width 14 height 23
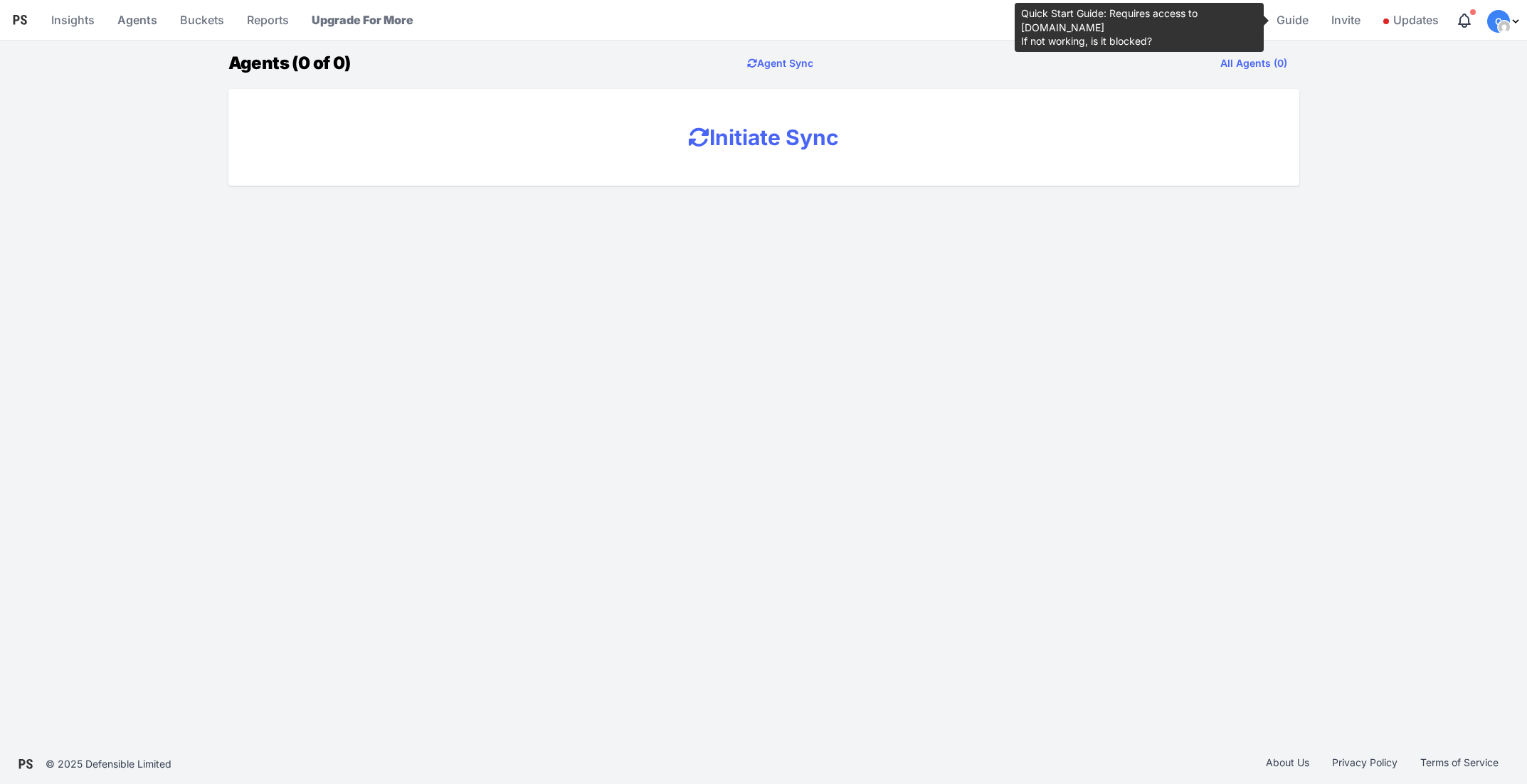
click at [1394, 99] on main "Agents (0 of 0) Agent Sync All Agents (0) Initiate Sync" at bounding box center [763, 117] width 1527 height 137
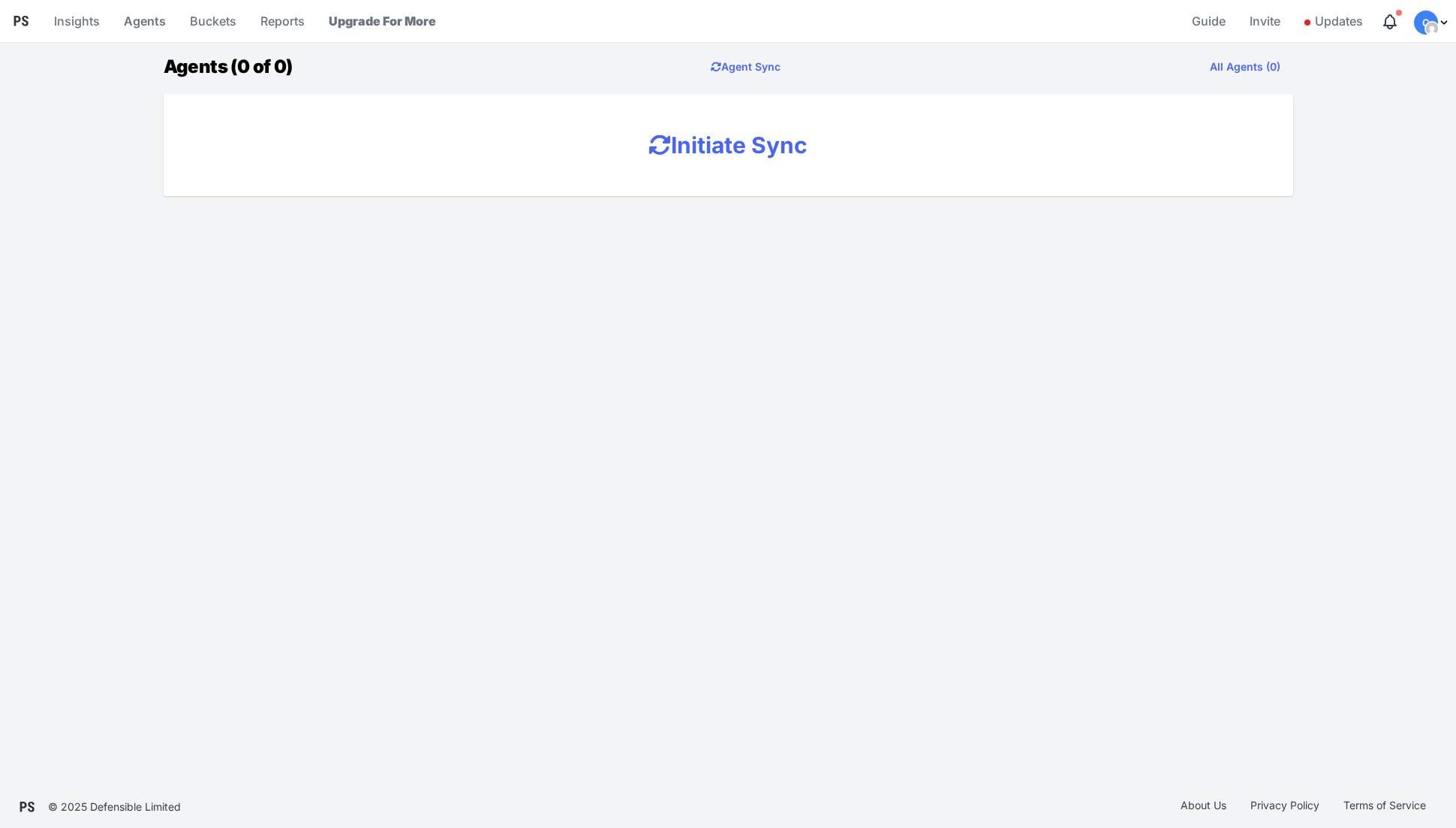
click at [1386, 20] on icon "Notifications" at bounding box center [1391, 21] width 12 height 14
click at [1244, 54] on p "Bucket claimed uuid: 859fe17f..." at bounding box center [1246, 55] width 245 height 15
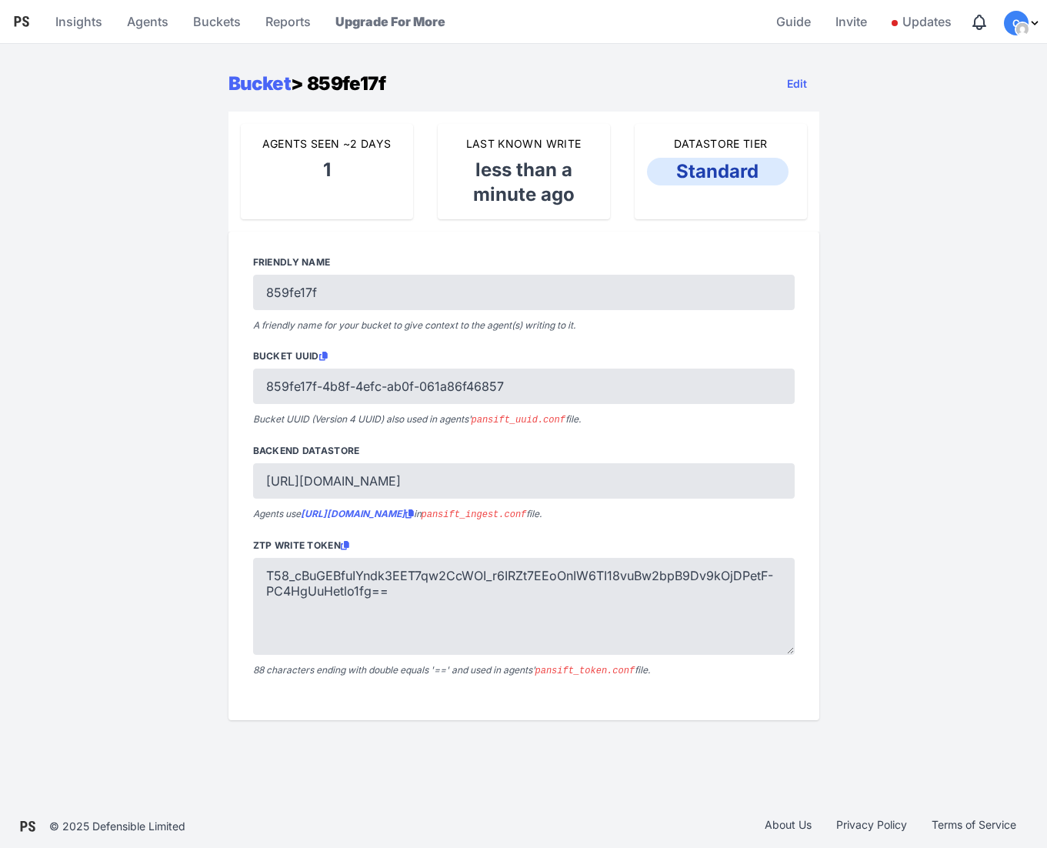
click at [912, 59] on div "Logo Pansift Menu Insights Agents Buckets Reports Upgrade For More Guide Invite…" at bounding box center [523, 402] width 1047 height 805
click at [915, 25] on span "Updates" at bounding box center [922, 21] width 60 height 31
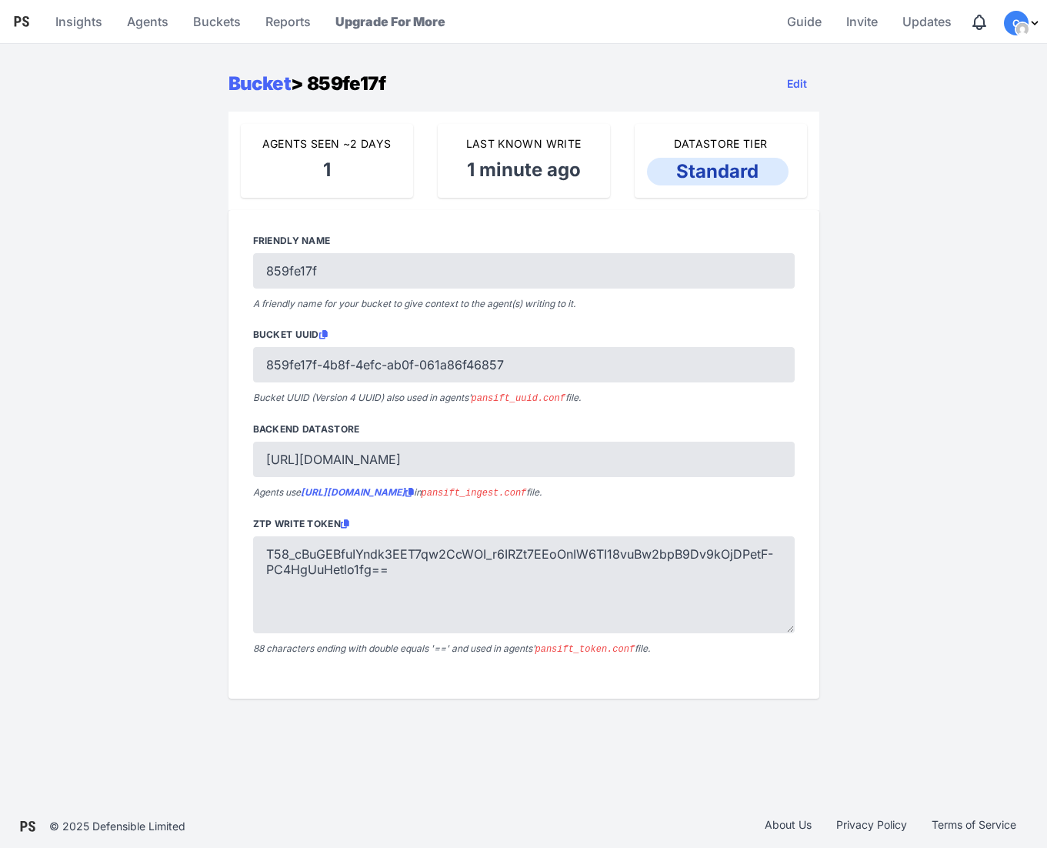
click at [945, 139] on div "Bucket > 859fe17f Edit Agents Seen ~2 days 1 Last Known Write 1 minute ago Data…" at bounding box center [524, 383] width 985 height 630
click at [952, 117] on div "Bucket > 859fe17f Edit Agents Seen ~2 days 1 Last Known Write 1 minute ago Data…" at bounding box center [524, 383] width 985 height 630
click at [158, 23] on link "Agents" at bounding box center [148, 21] width 54 height 37
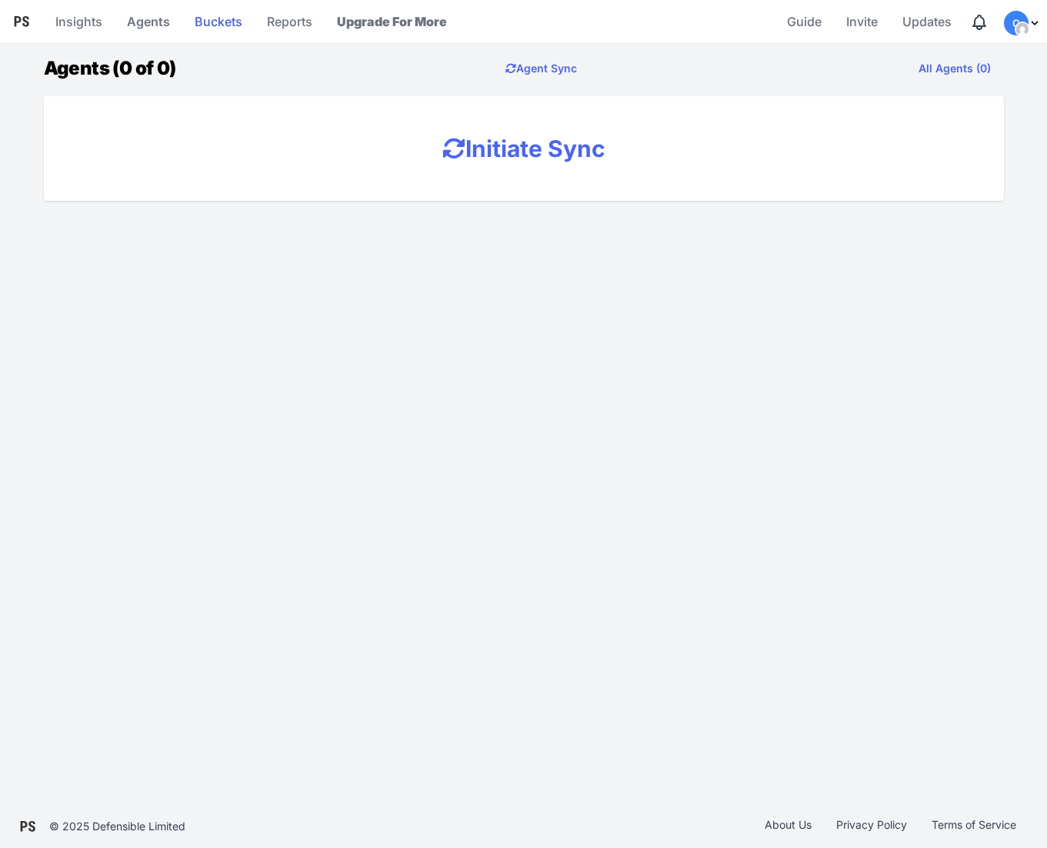
click at [239, 16] on link "Buckets" at bounding box center [218, 21] width 60 height 37
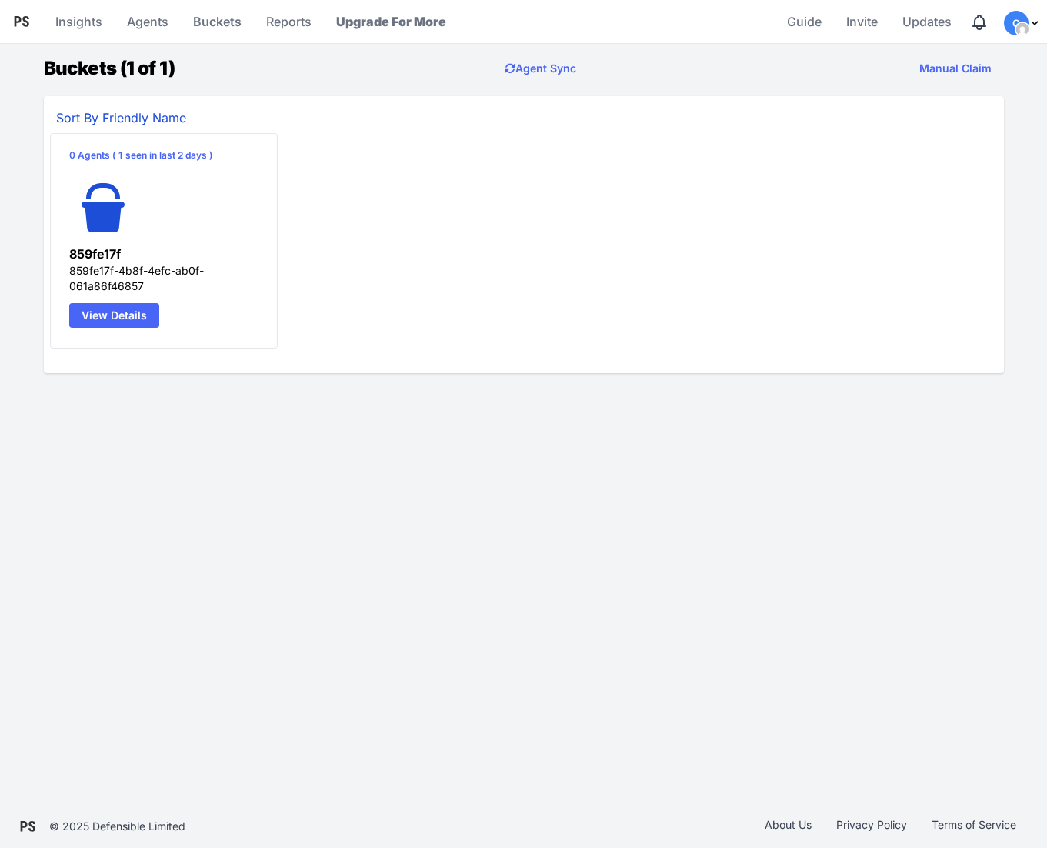
click at [122, 312] on link "View Details" at bounding box center [114, 315] width 90 height 25
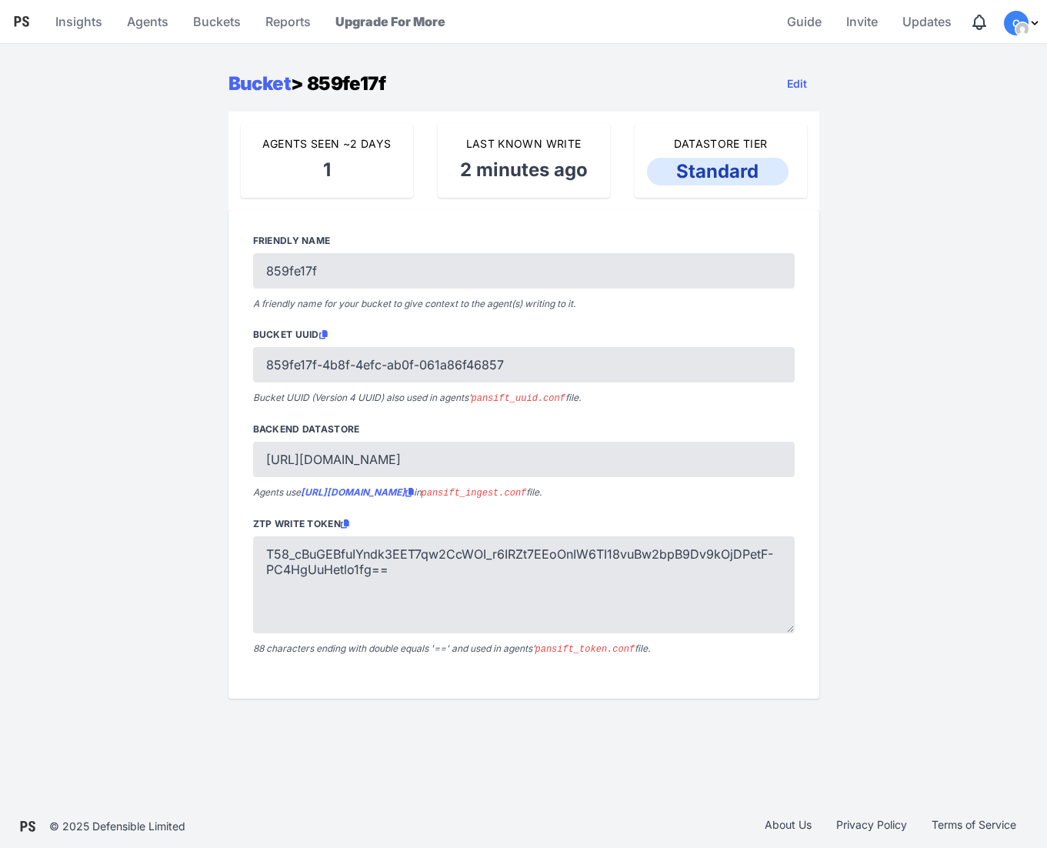
click at [527, 493] on code "pansift_ingest.conf" at bounding box center [474, 493] width 105 height 11
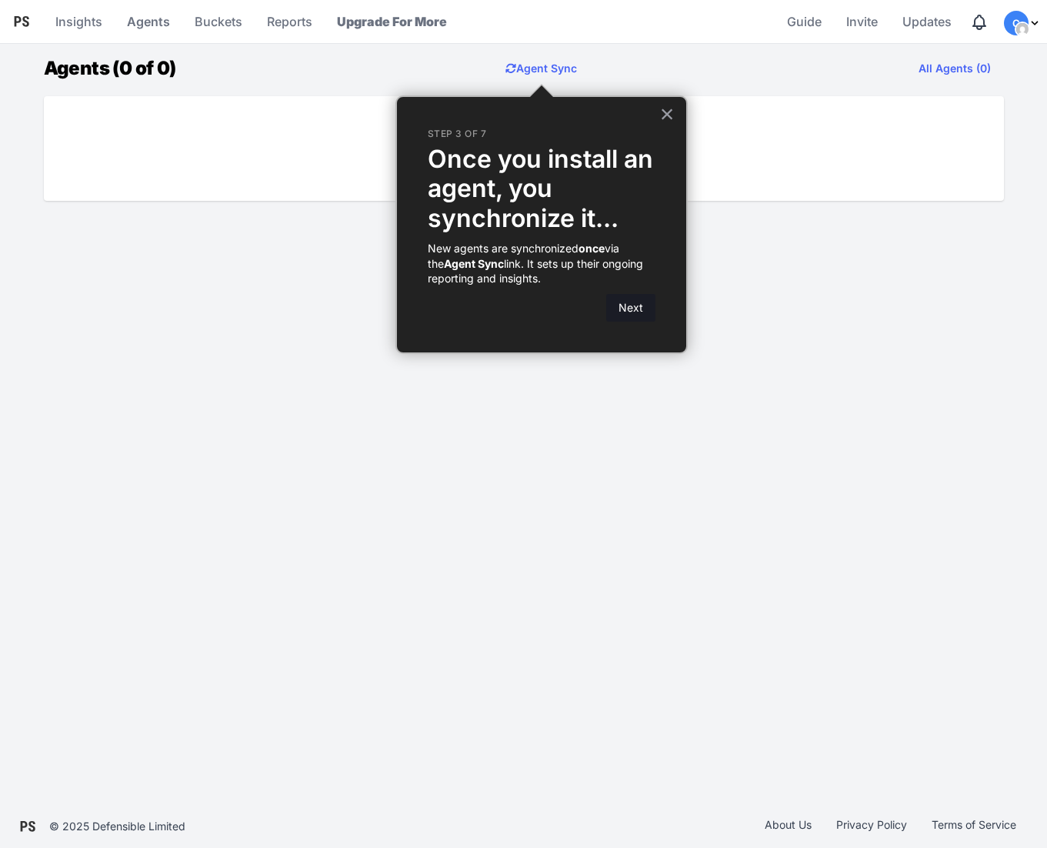
click at [629, 314] on button "Next" at bounding box center [630, 308] width 49 height 28
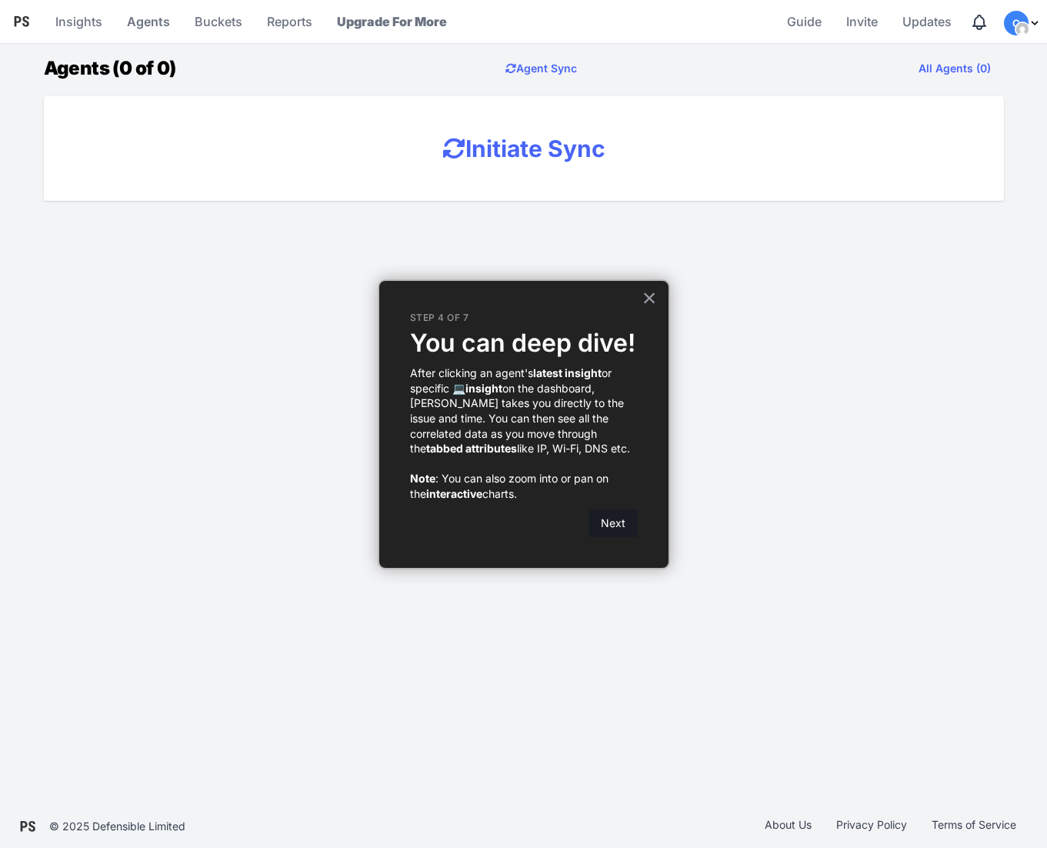
click at [617, 529] on button "Next" at bounding box center [613, 523] width 49 height 28
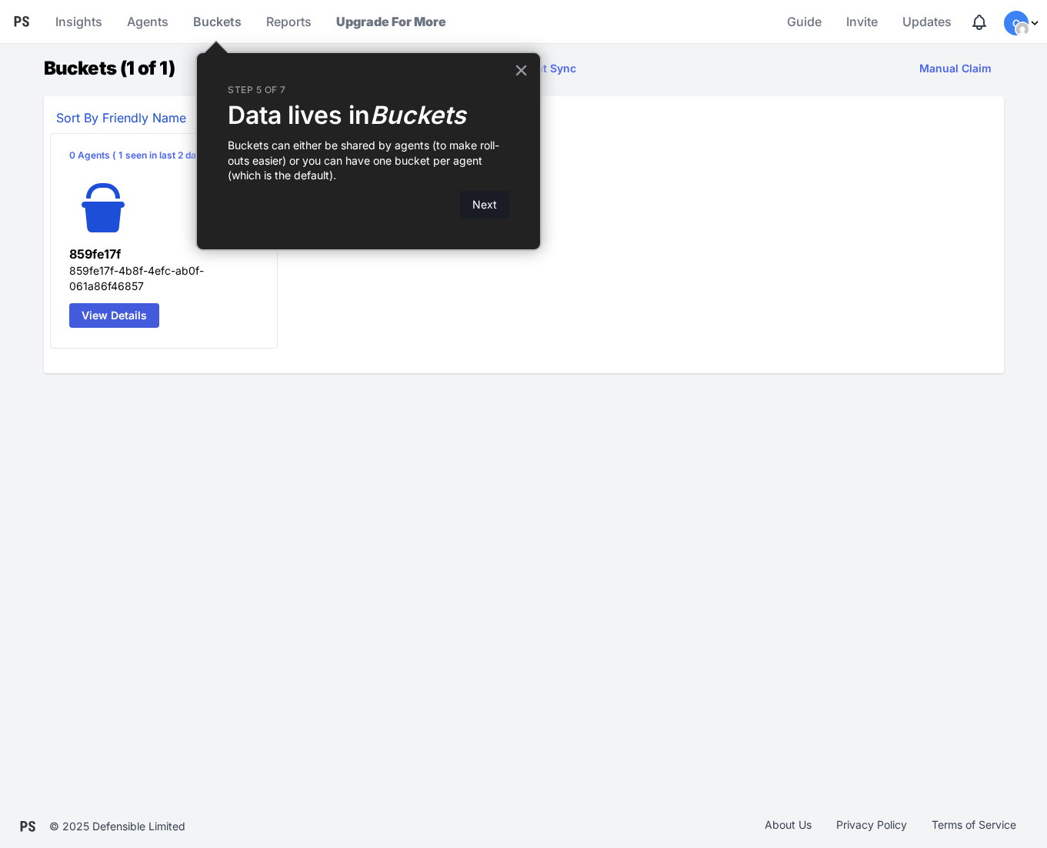
click at [502, 211] on button "Next" at bounding box center [484, 205] width 49 height 28
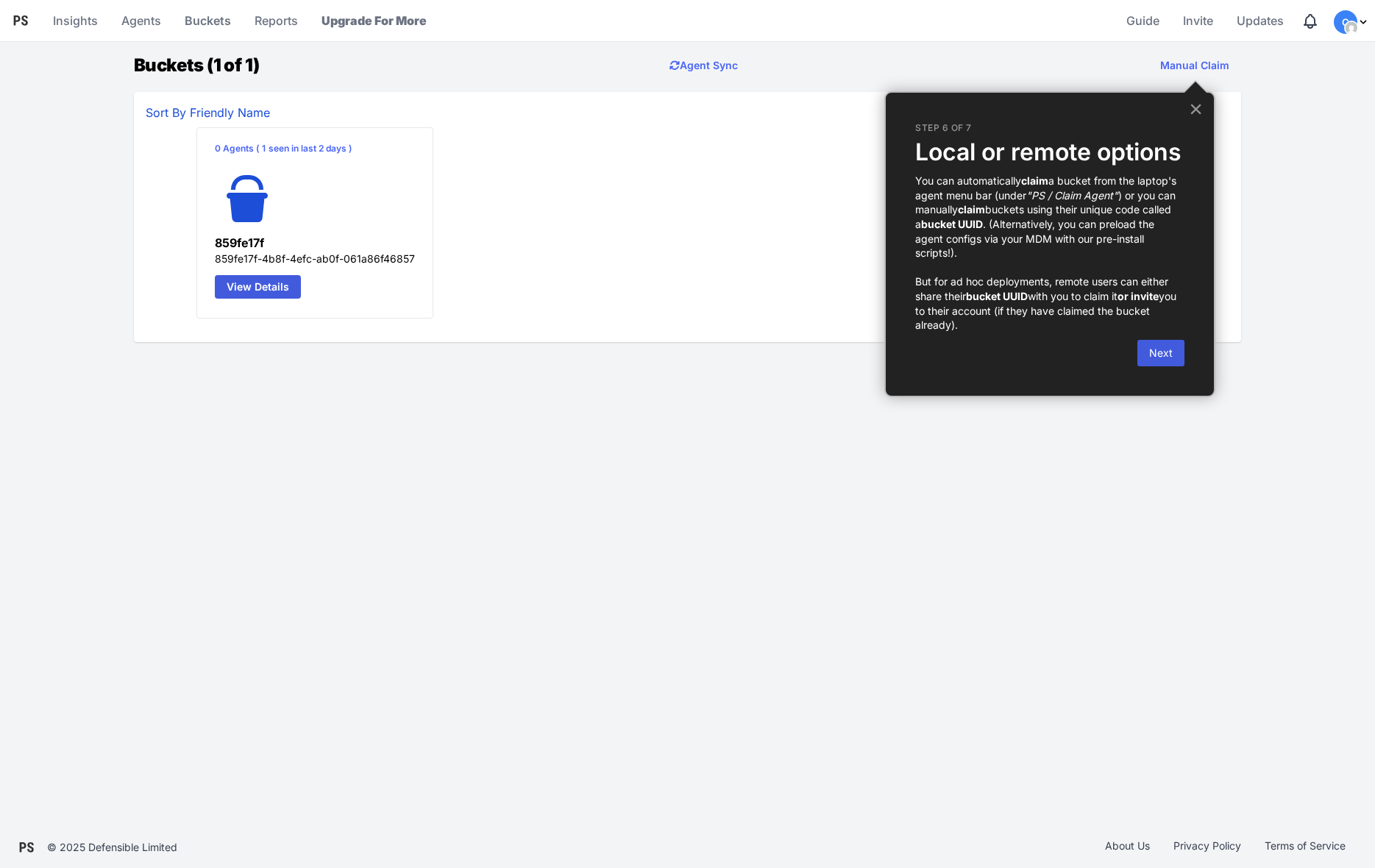
click at [1000, 104] on button "×" at bounding box center [1195, 109] width 14 height 24
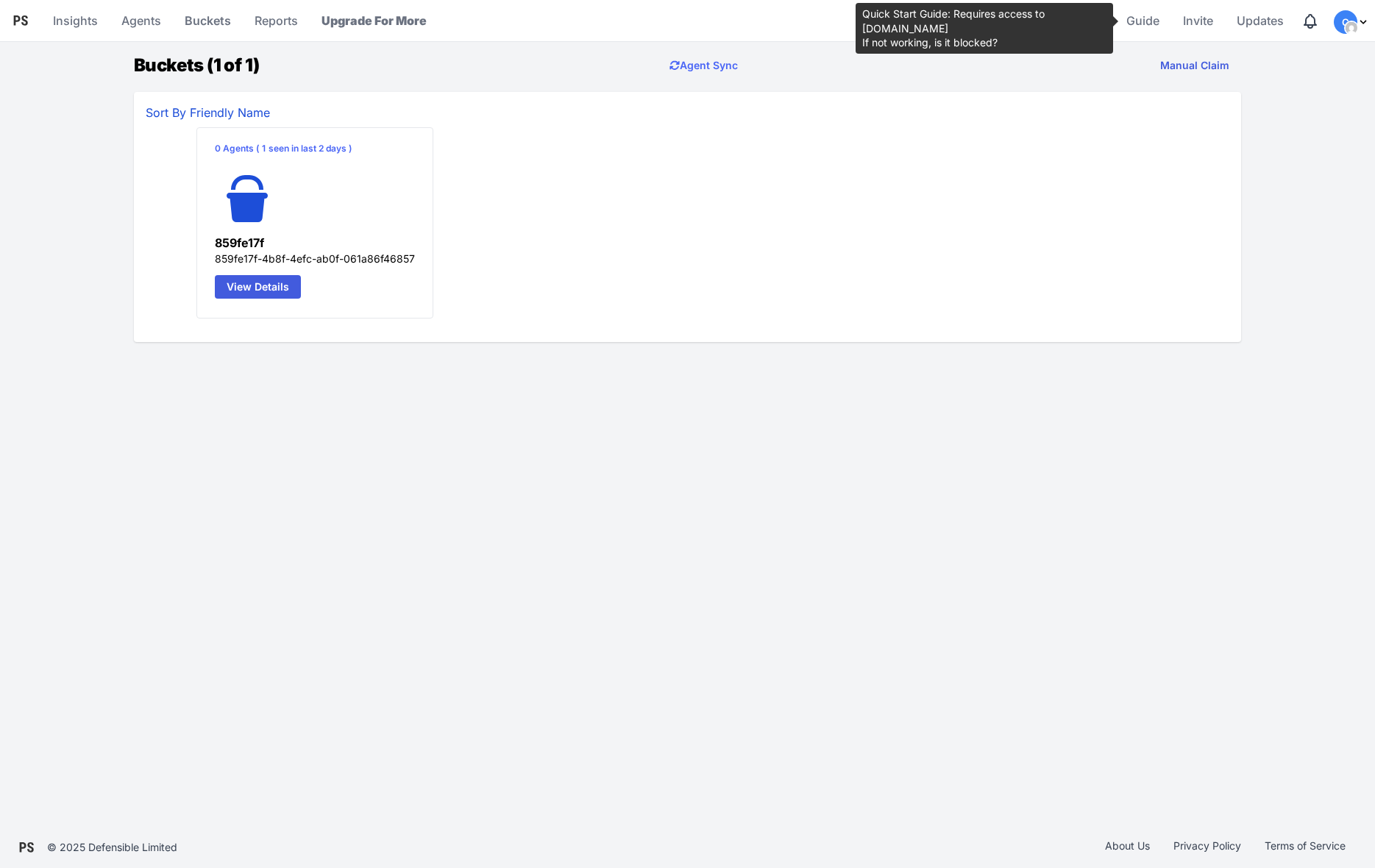
click at [1000, 68] on button "Manual Claim" at bounding box center [1194, 65] width 93 height 30
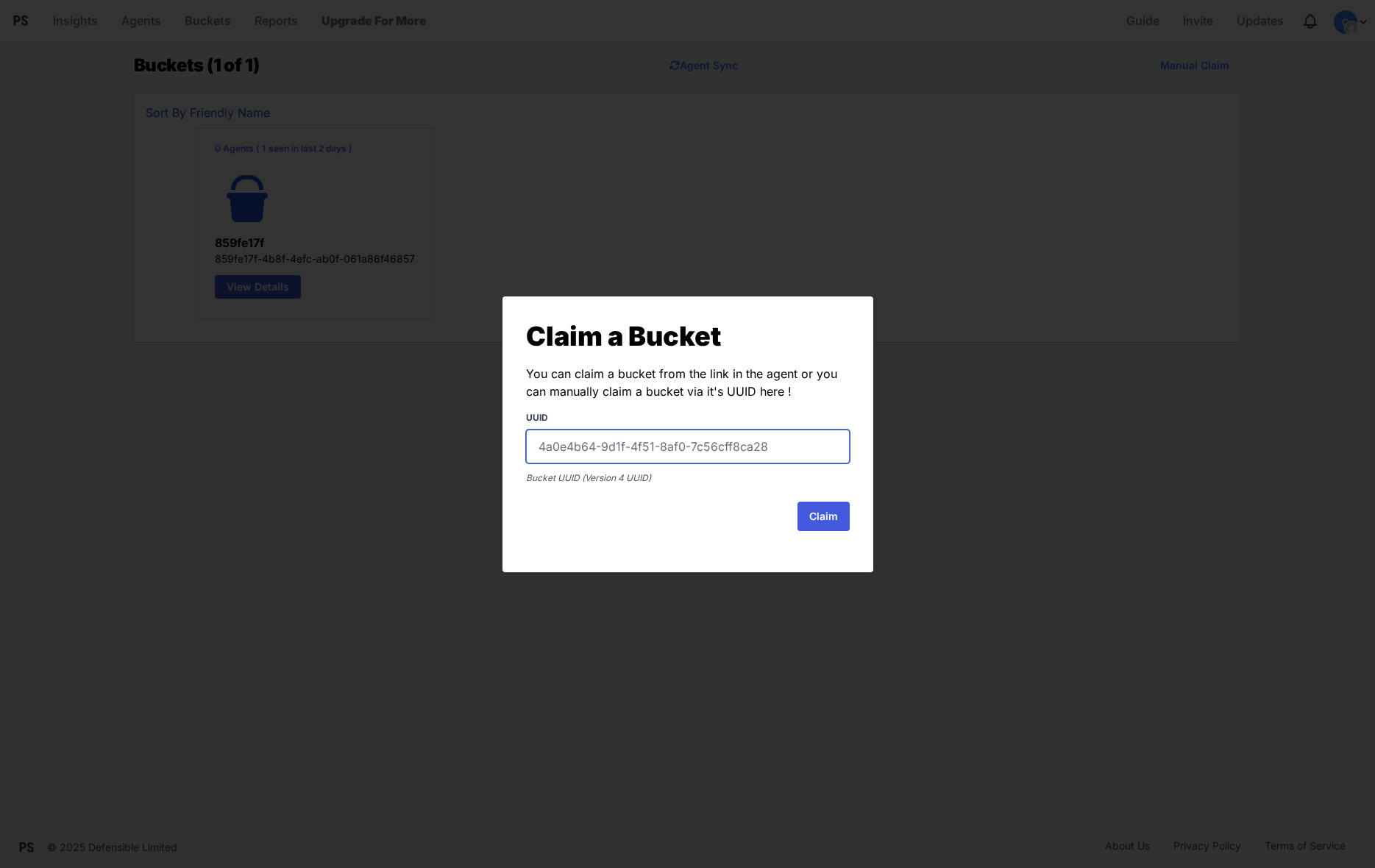
click at [682, 445] on input "text" at bounding box center [688, 445] width 323 height 33
click at [947, 376] on div "Claim a Bucket You can claim a bucket from the link in the agent or you can man…" at bounding box center [688, 434] width 1375 height 868
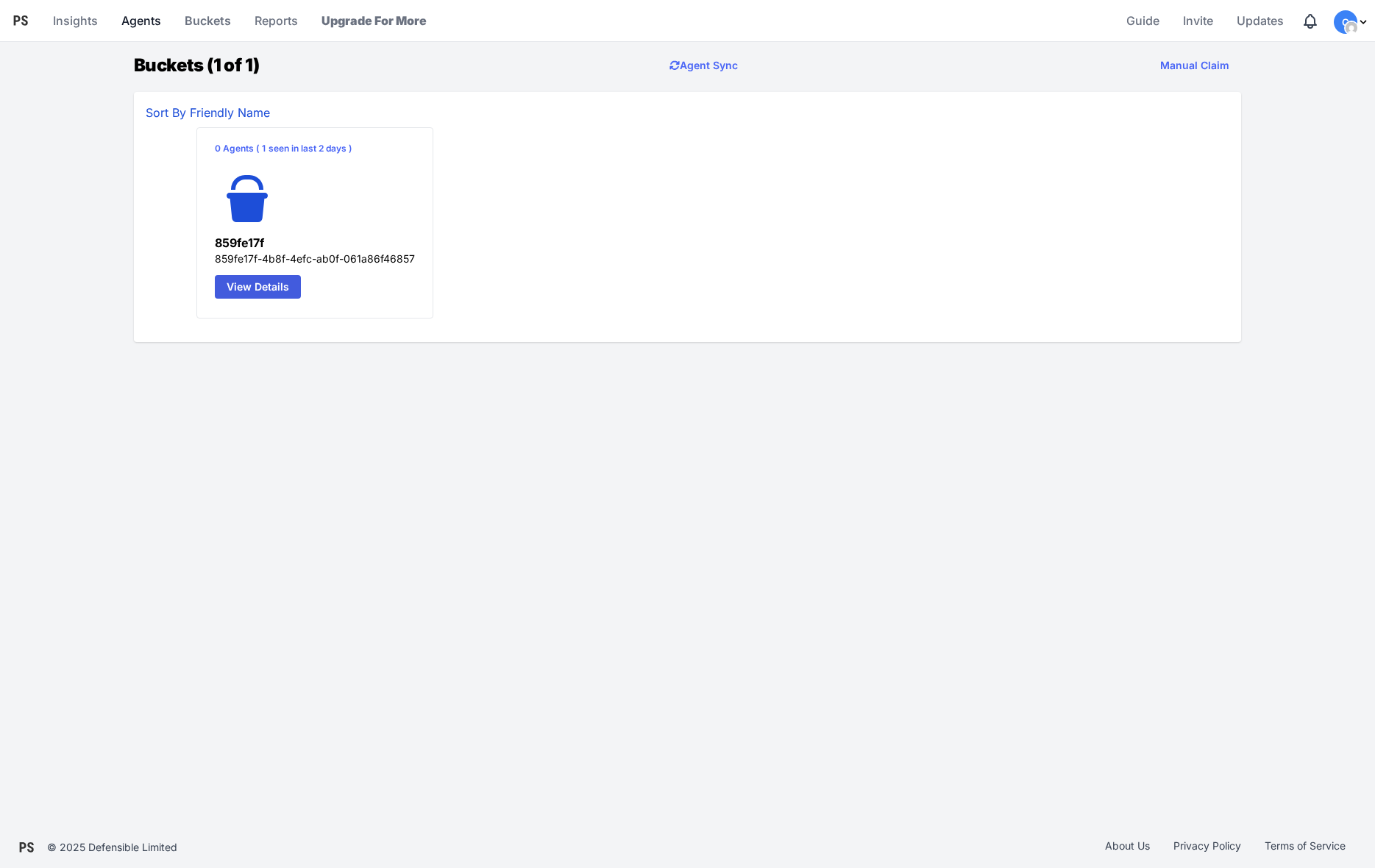
click at [137, 25] on link "Agents" at bounding box center [142, 20] width 52 height 35
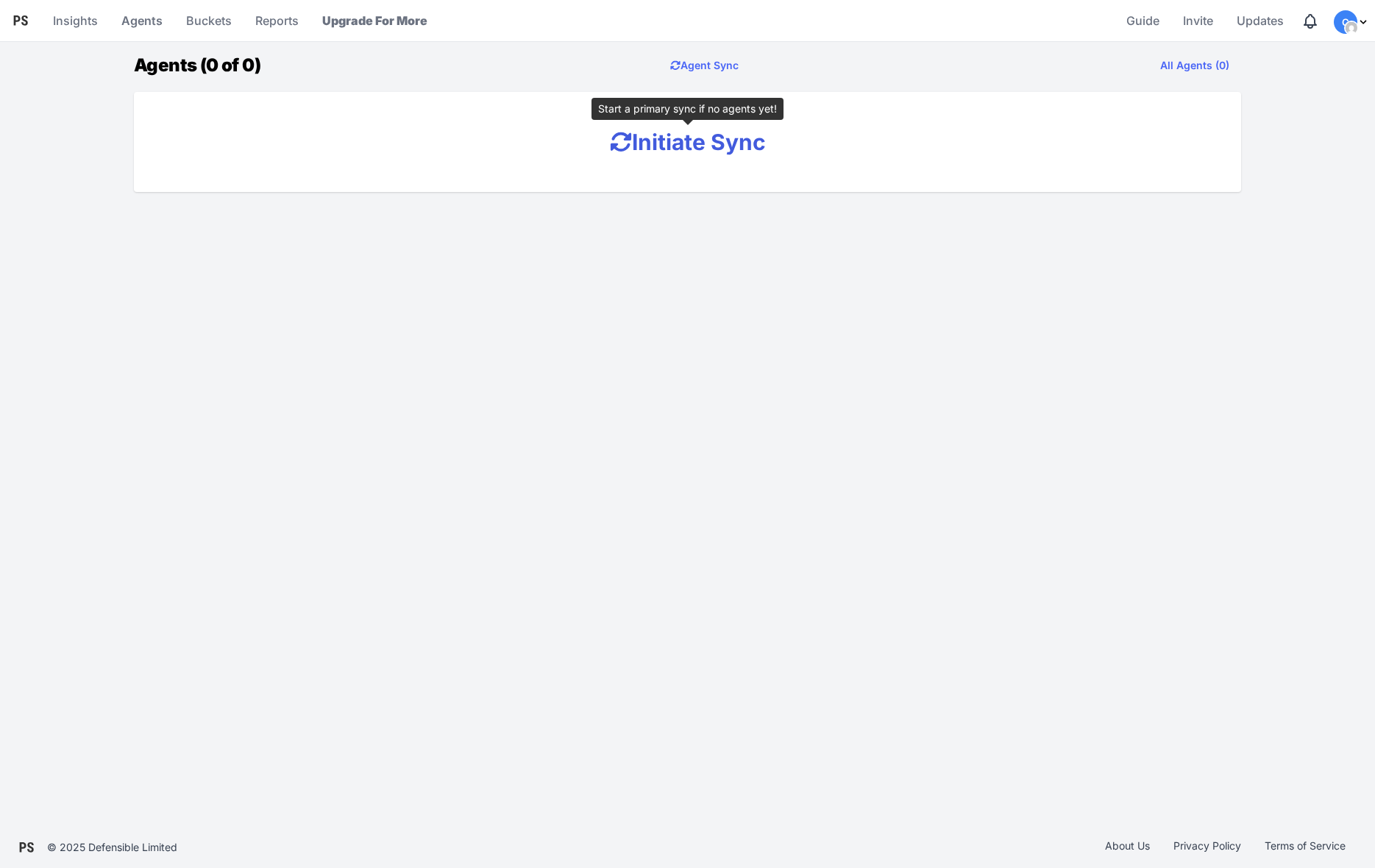
click at [648, 151] on button "Initiate Sync" at bounding box center [688, 141] width 180 height 30
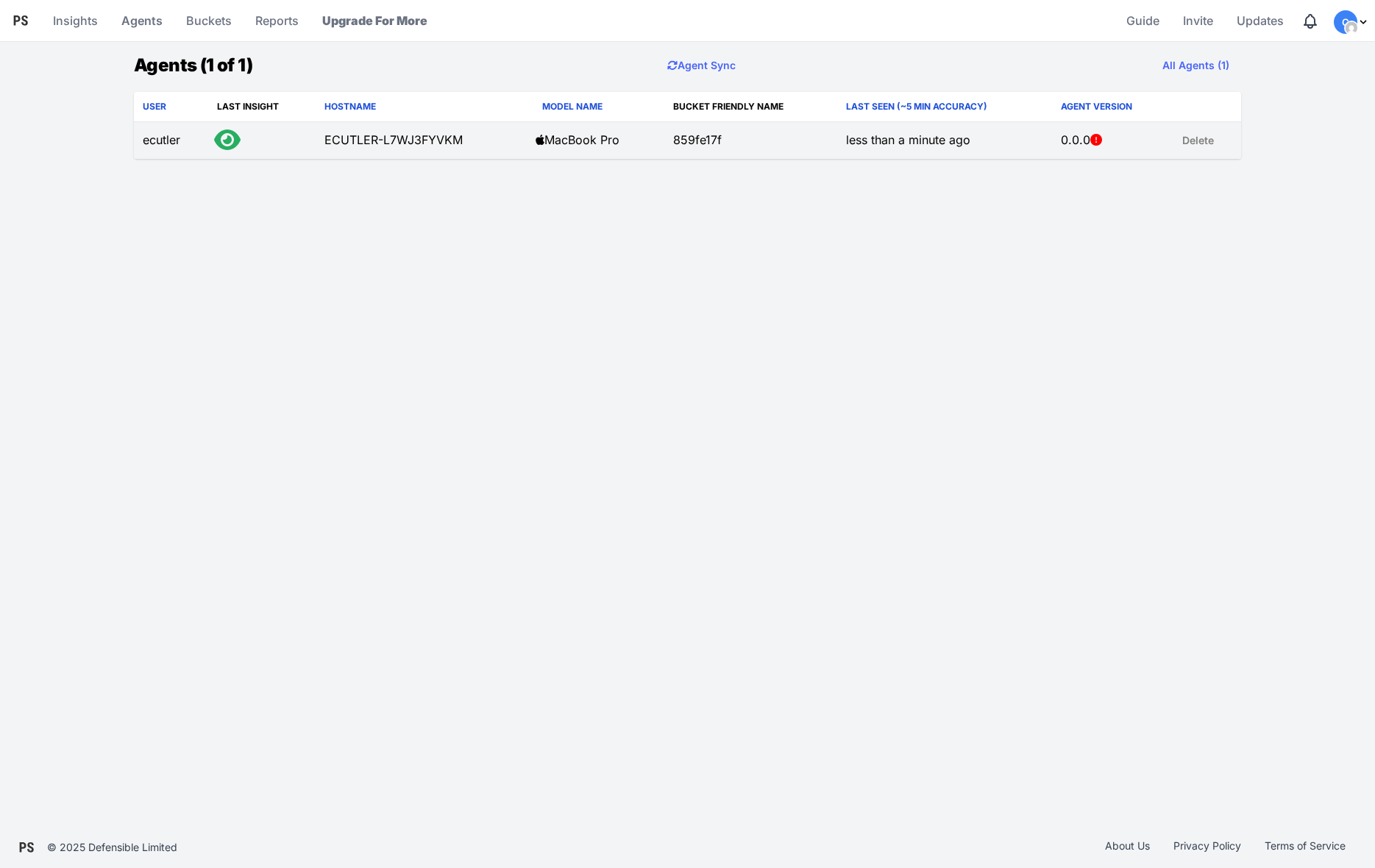
click at [349, 143] on td "ECUTLER-L7WJ3FYVKM" at bounding box center [421, 141] width 211 height 37
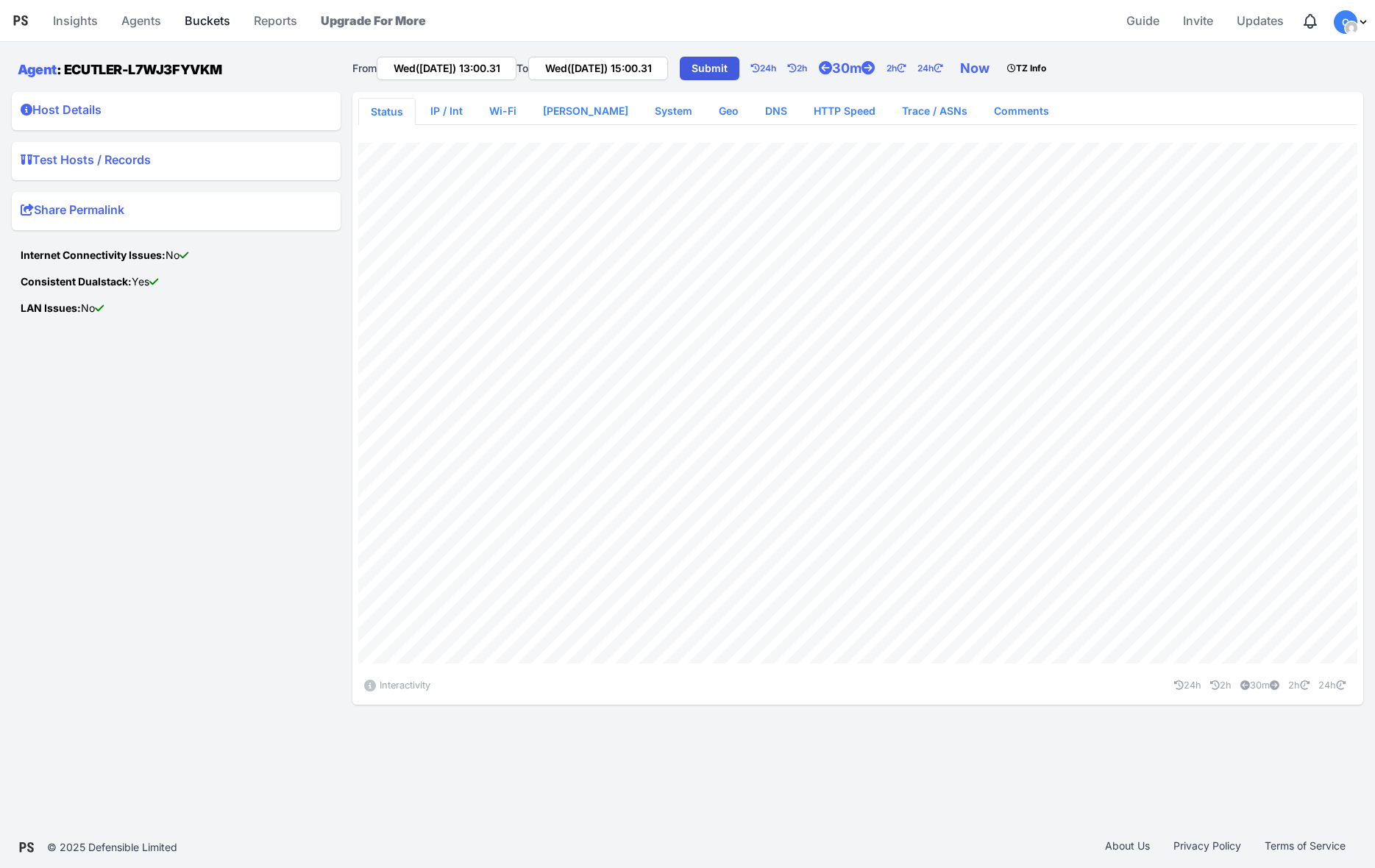
click at [204, 24] on link "Buckets" at bounding box center [207, 20] width 57 height 35
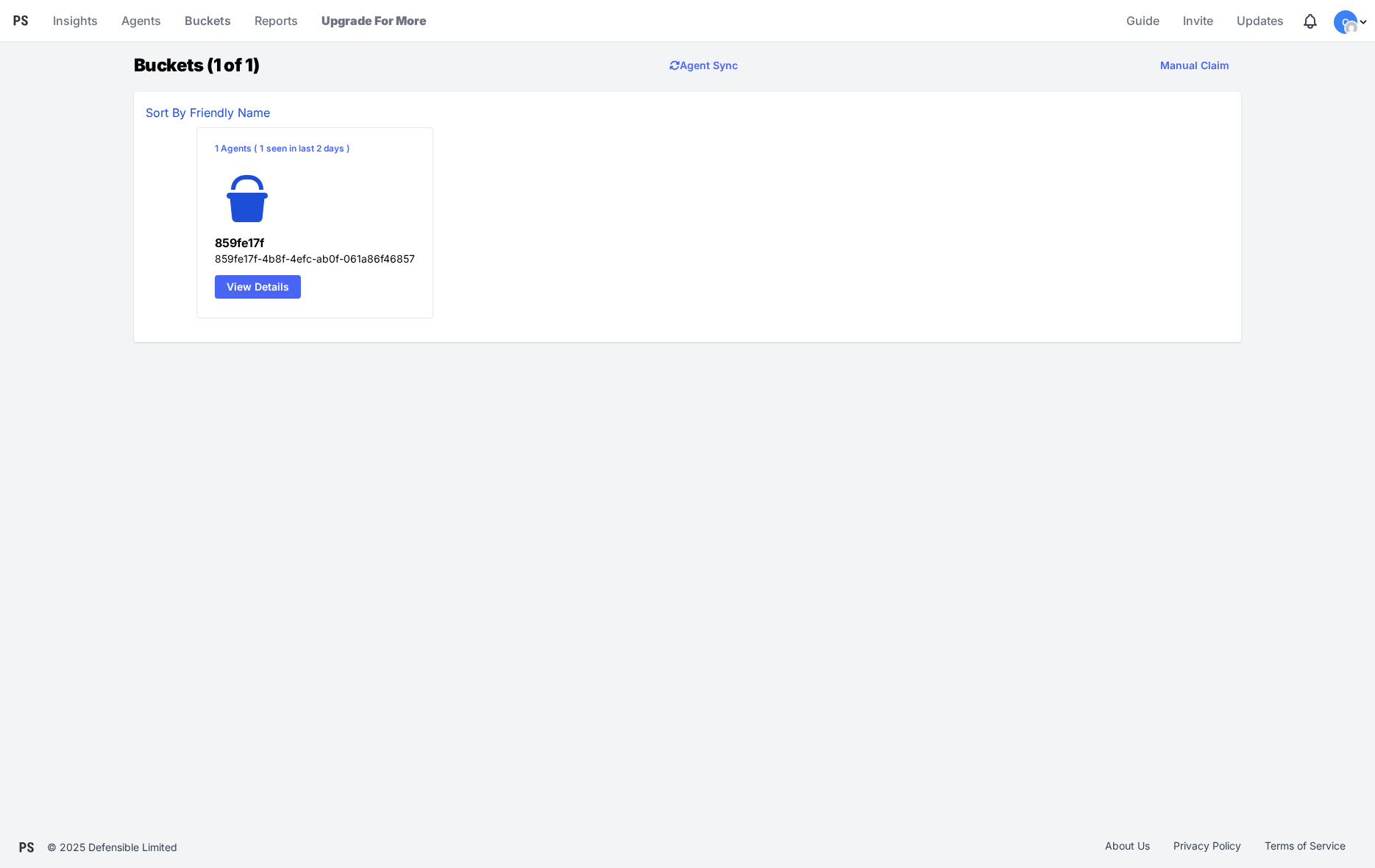
click at [253, 292] on link "View Details" at bounding box center [258, 287] width 86 height 24
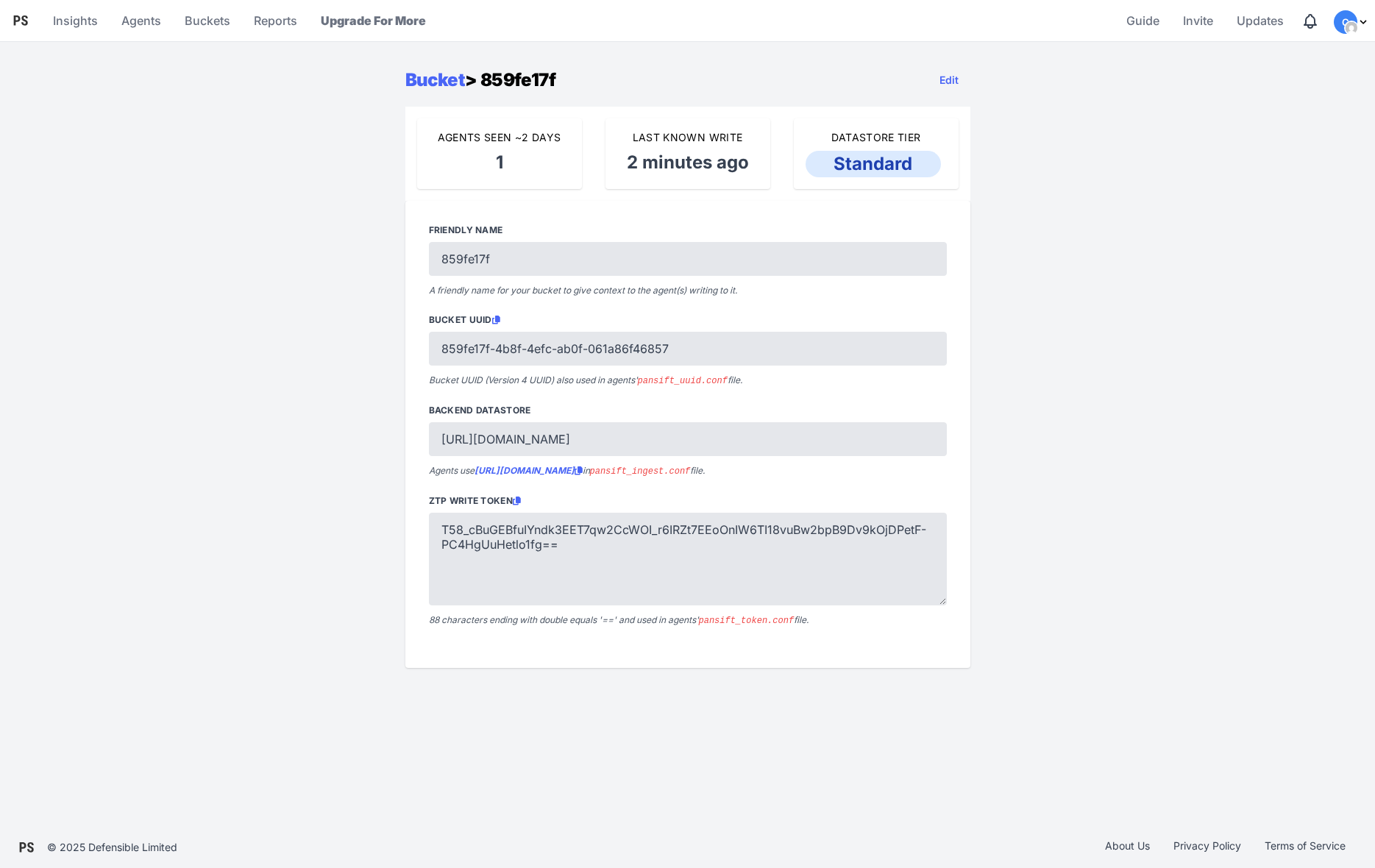
click at [497, 321] on icon at bounding box center [496, 319] width 8 height 9
click at [517, 496] on icon at bounding box center [516, 500] width 8 height 9
click at [582, 468] on icon at bounding box center [578, 470] width 8 height 9
click at [192, 22] on link "Buckets" at bounding box center [207, 20] width 57 height 35
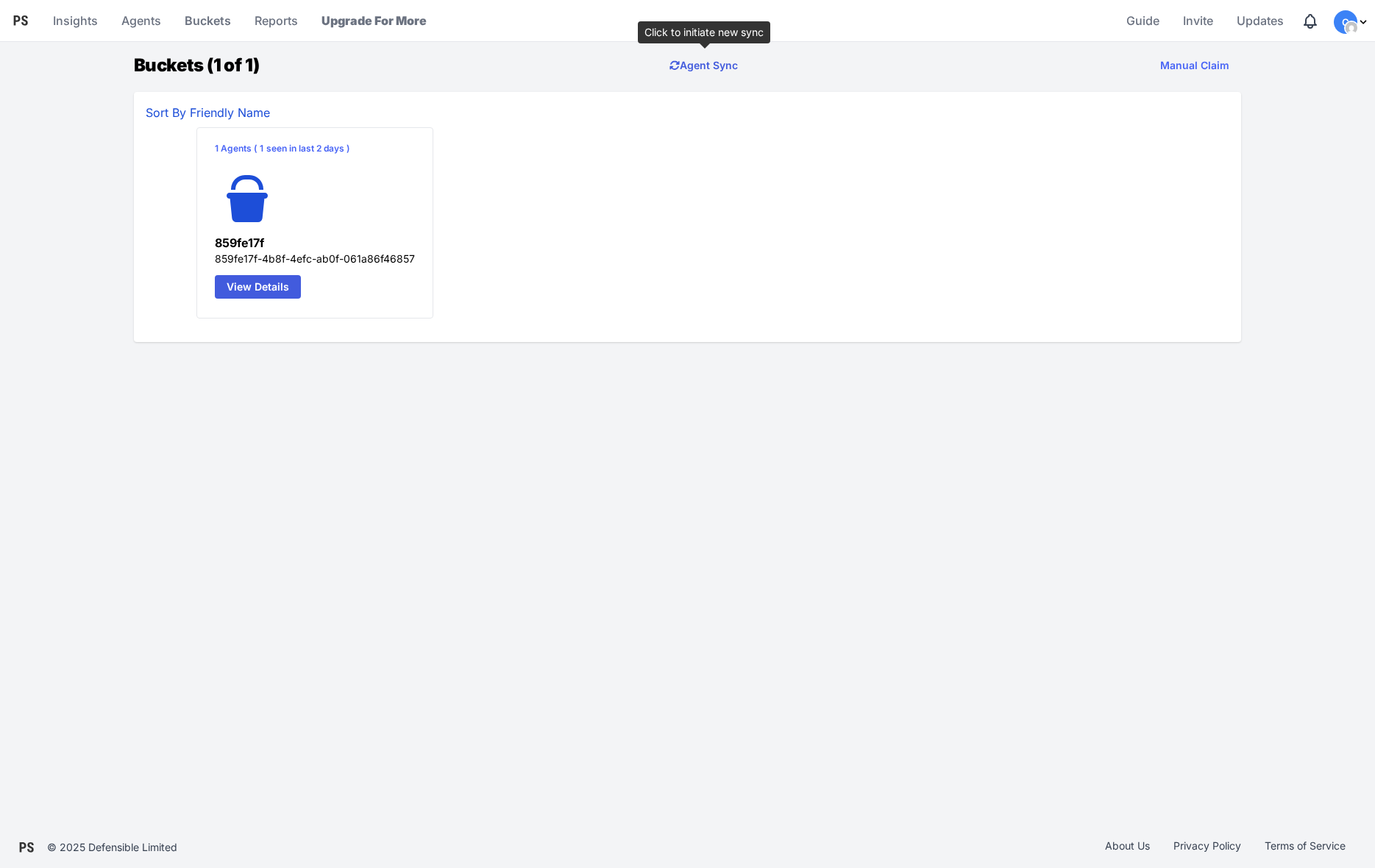
click at [680, 61] on link "Agent Sync" at bounding box center [704, 65] width 92 height 30
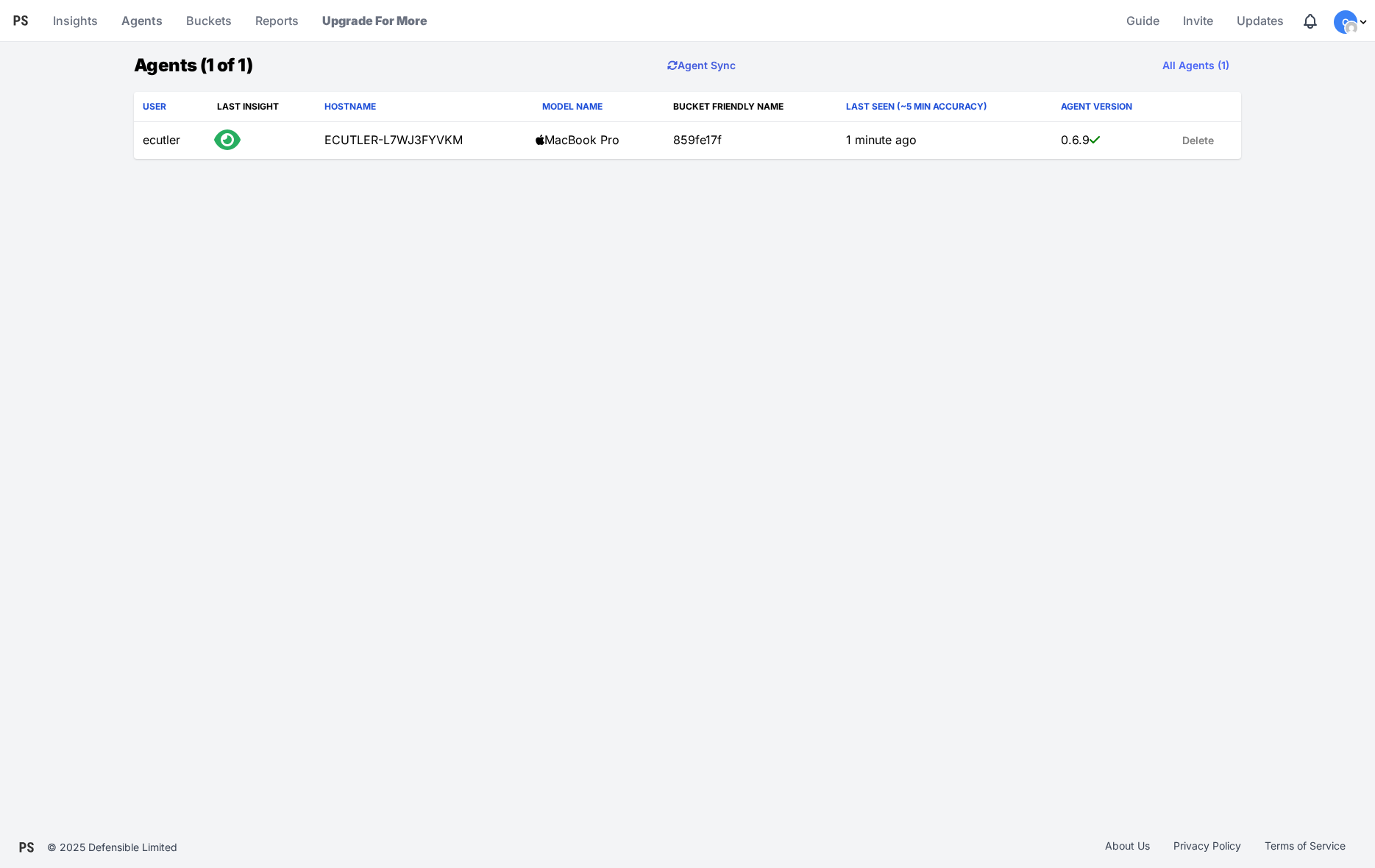
click at [723, 67] on button "Agent Sync" at bounding box center [701, 65] width 92 height 30
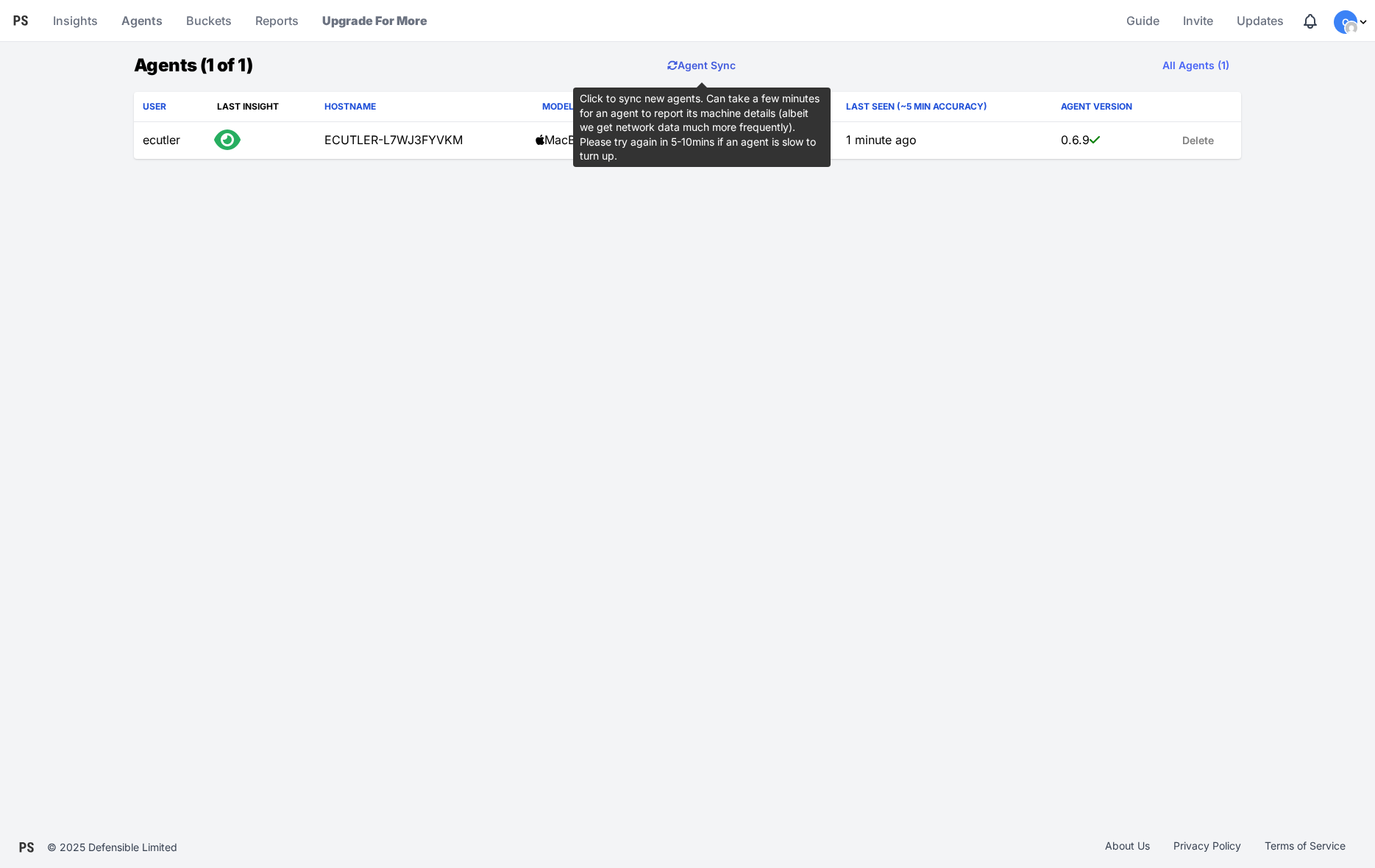
click at [684, 61] on button "Agent Sync" at bounding box center [701, 65] width 92 height 30
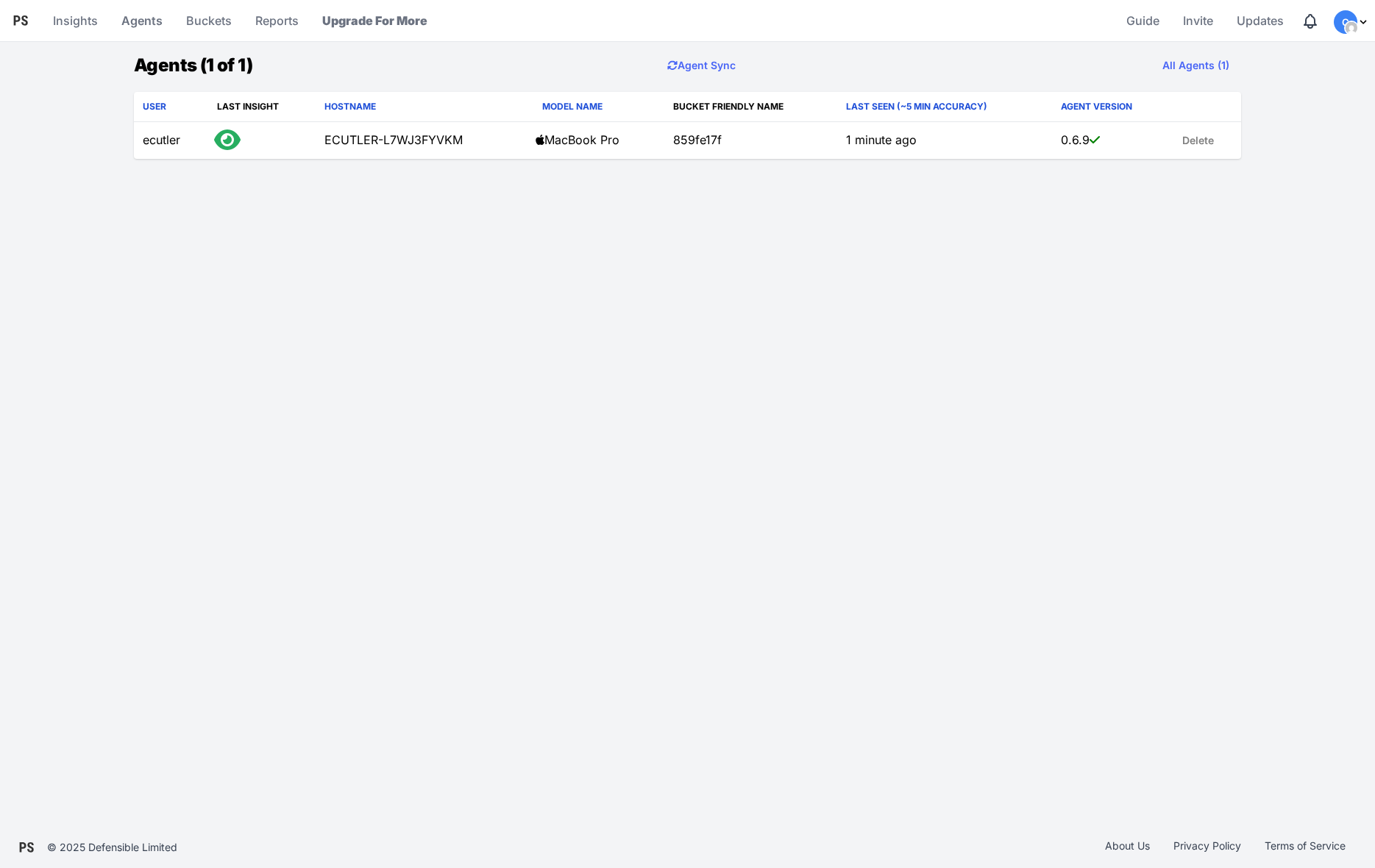
click at [412, 292] on div "Logo Pansift Menu Insights Agents Buckets Reports Upgrade For More Guide Invite…" at bounding box center [688, 413] width 1375 height 827
click at [199, 21] on link "Buckets" at bounding box center [208, 20] width 57 height 35
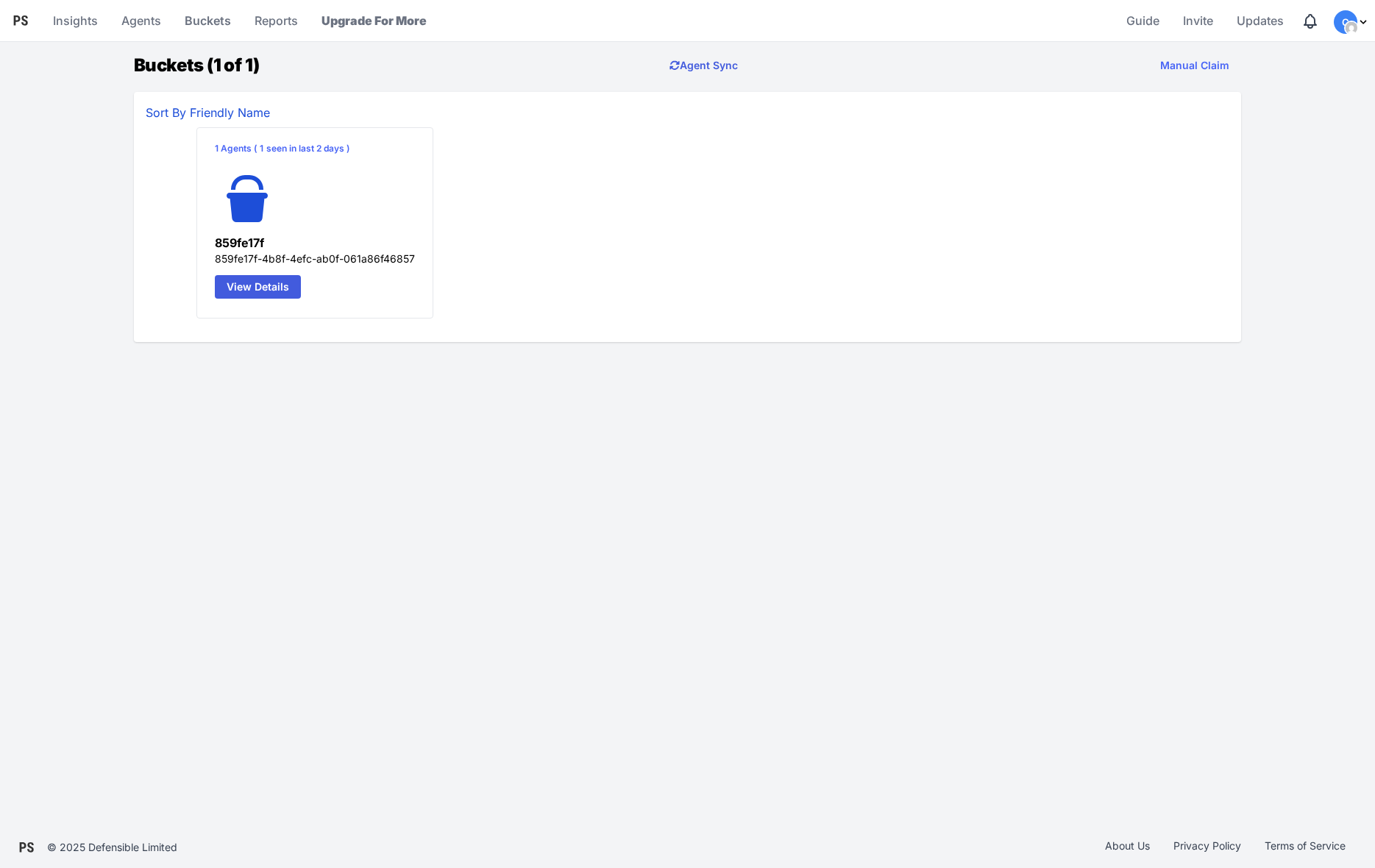
click at [702, 67] on link "Agent Sync" at bounding box center [704, 65] width 92 height 30
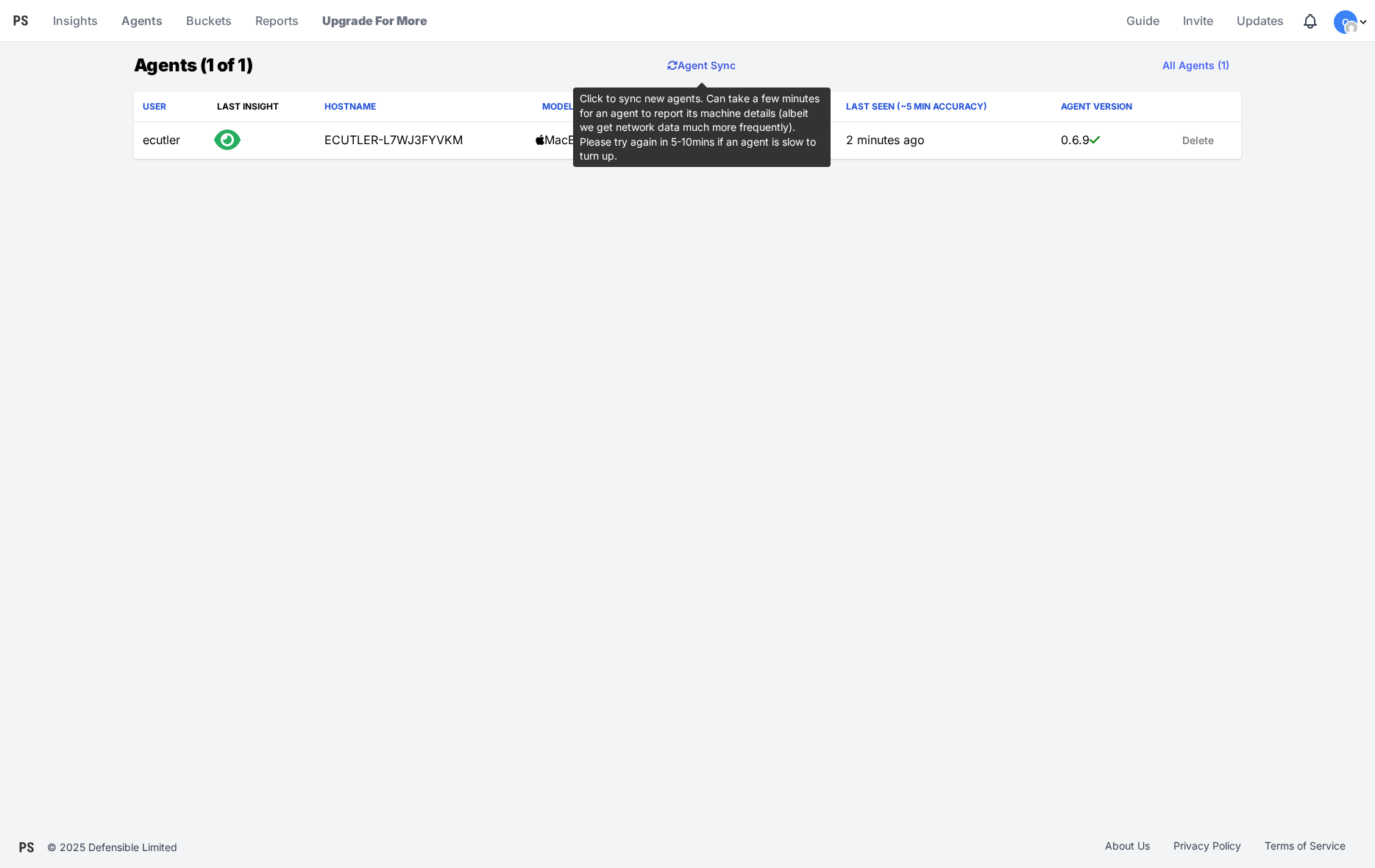
click at [707, 70] on button "Agent Sync" at bounding box center [701, 65] width 92 height 30
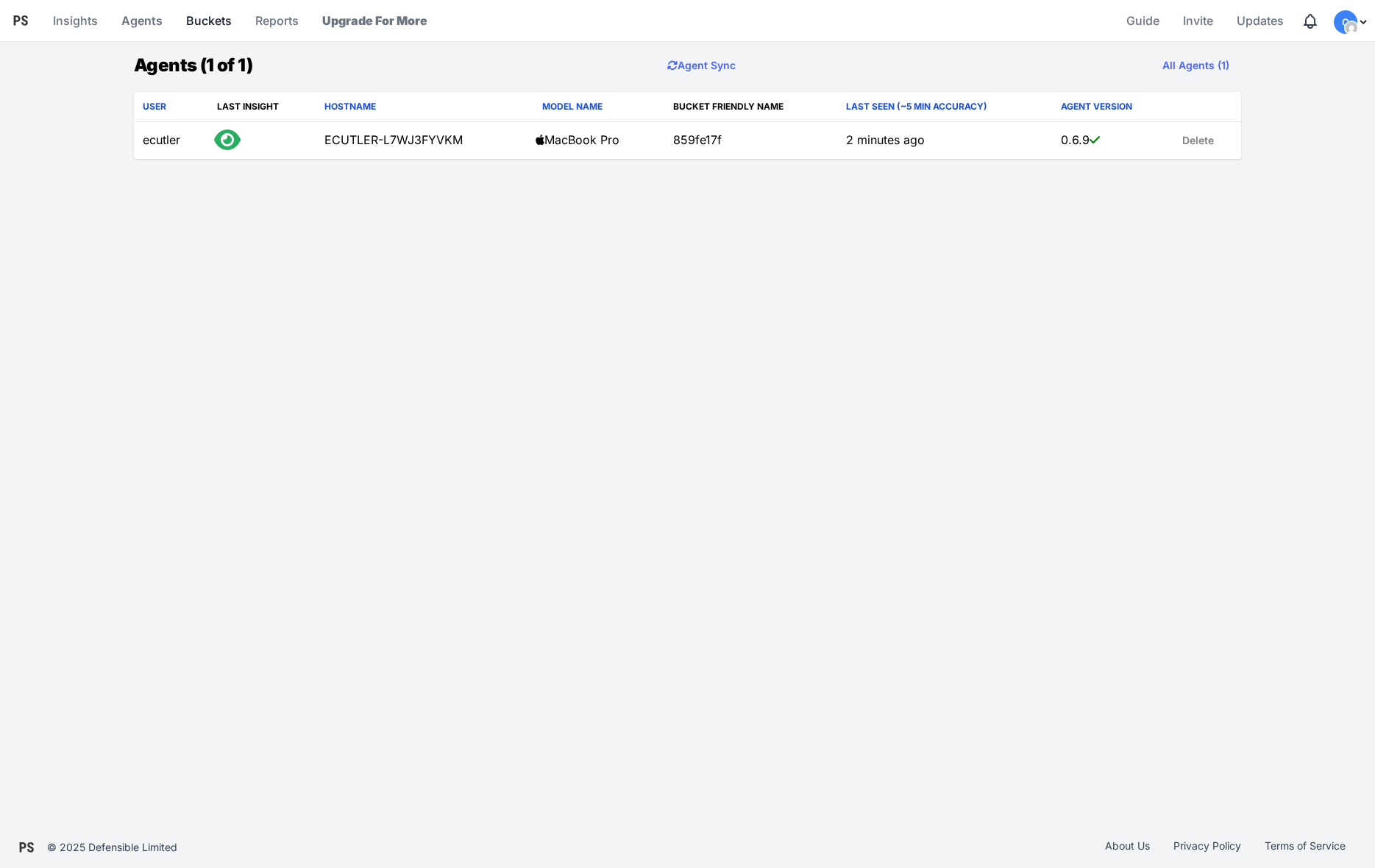
click at [206, 21] on link "Buckets" at bounding box center [208, 20] width 57 height 35
click at [180, 22] on link "Buckets" at bounding box center [208, 20] width 57 height 35
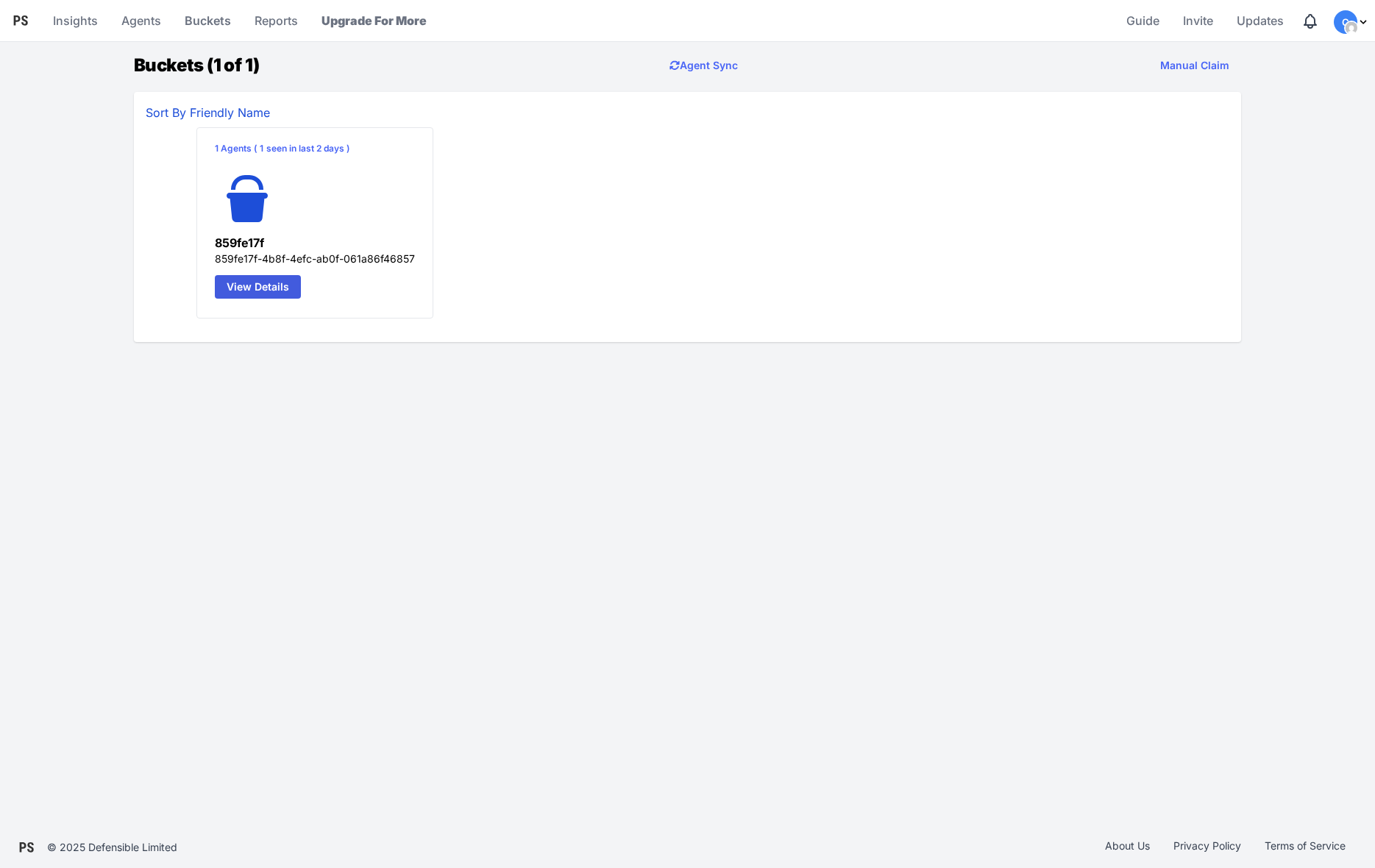
click at [568, 218] on div "1 Agents ( 1 seen in last 2 days ) 859fe17f 859fe17f-4b8f-4efc-ab0f-061a86f4685…" at bounding box center [688, 231] width 994 height 221
click at [145, 22] on link "Agents" at bounding box center [142, 20] width 52 height 35
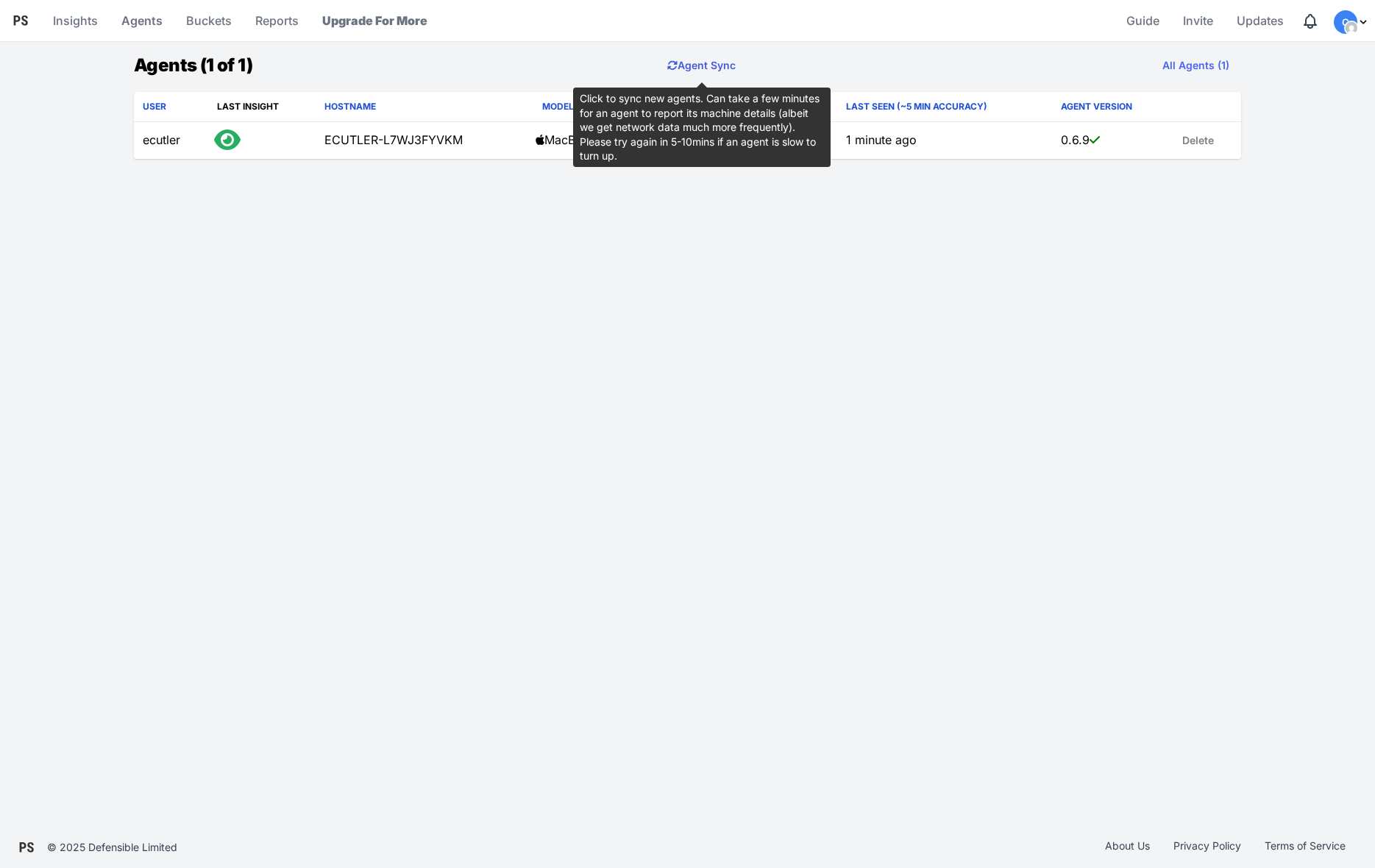
click at [714, 62] on button "Agent Sync" at bounding box center [701, 65] width 92 height 30
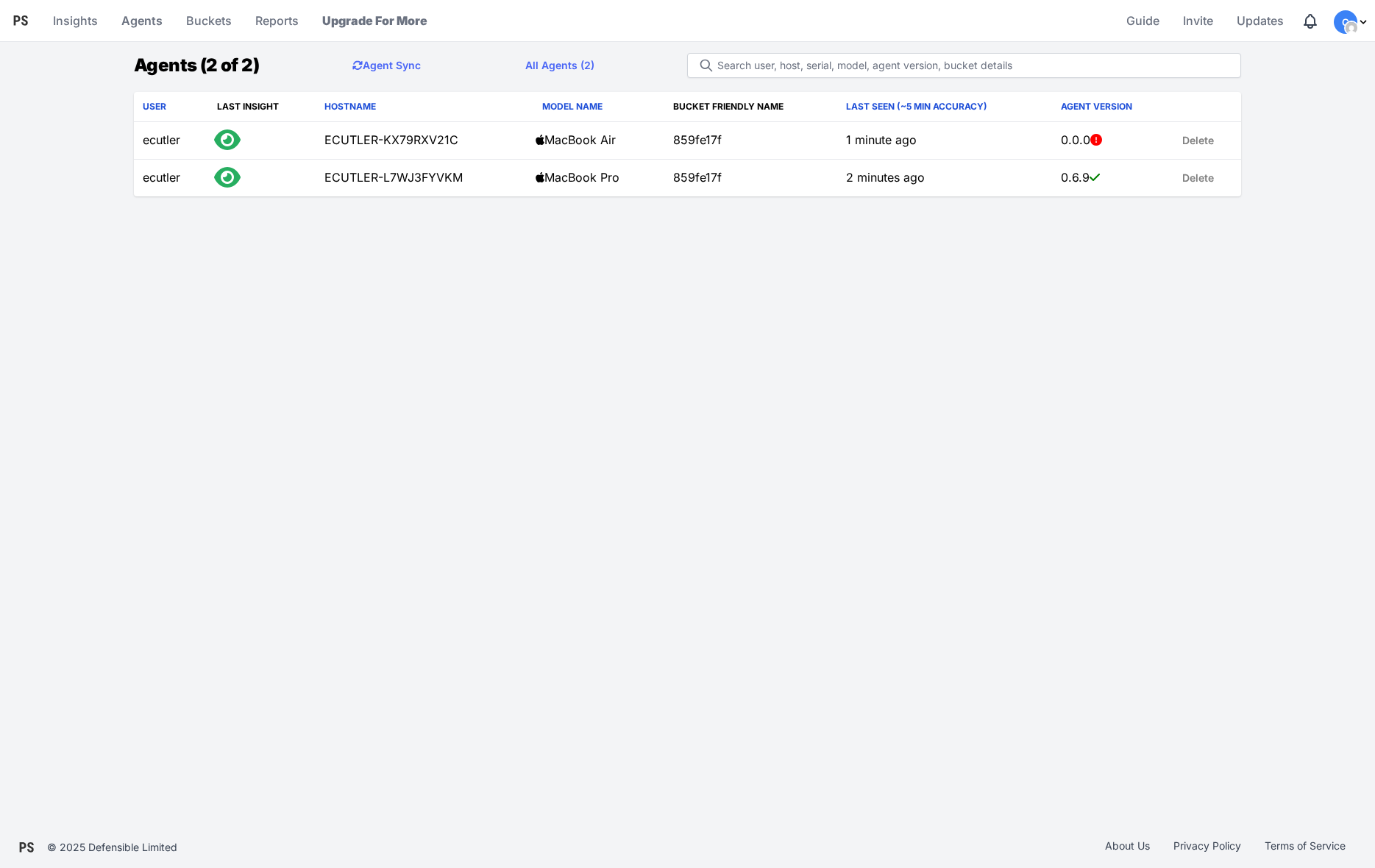
click at [1344, 33] on span "C" at bounding box center [1345, 22] width 24 height 24
click at [1265, 83] on link "Profile" at bounding box center [1296, 82] width 145 height 28
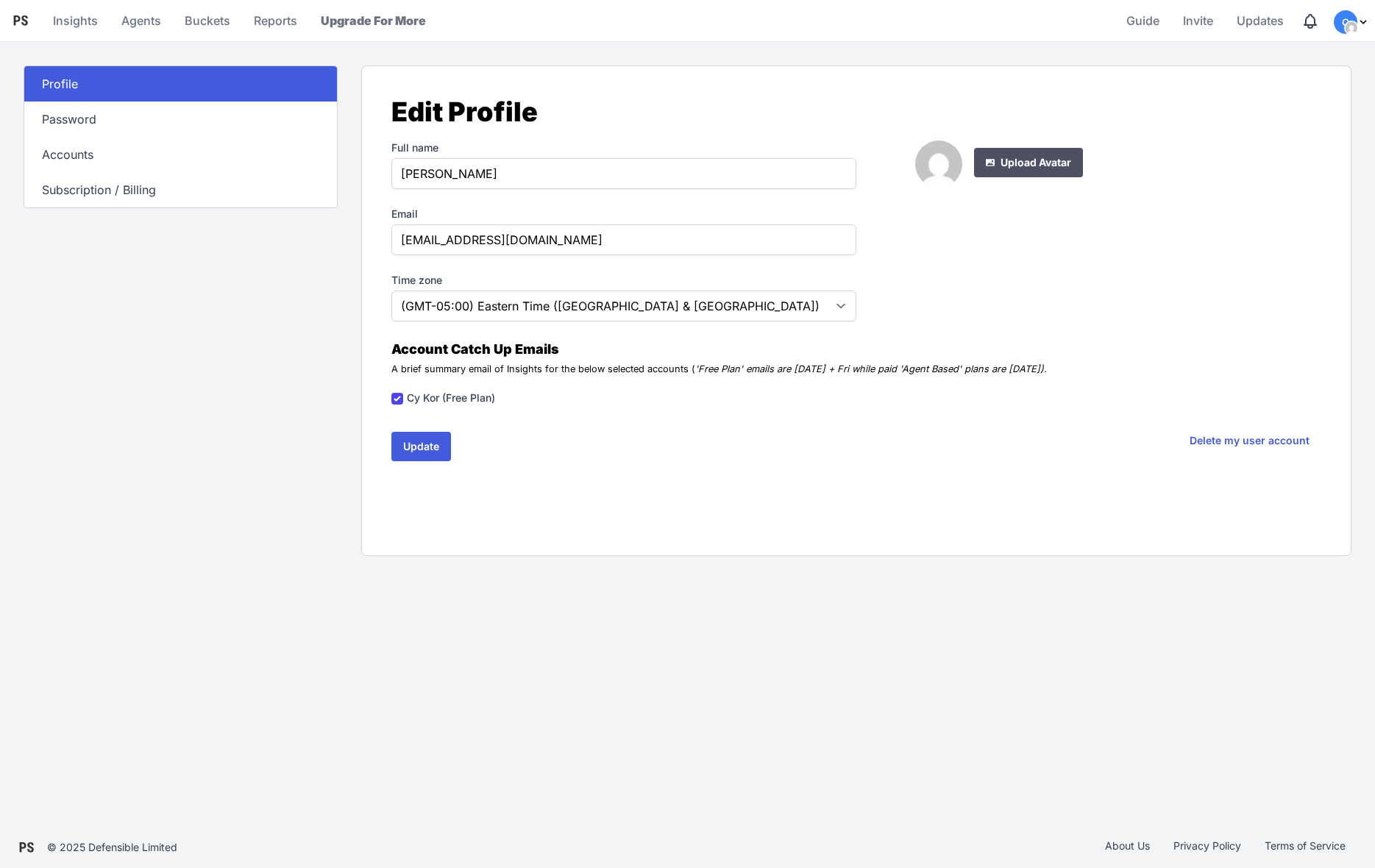
click at [746, 464] on div "Full name Elijah Cutler Email ecutler@cykor.com Time zone (GMT-12:00) Internati…" at bounding box center [856, 310] width 929 height 338
click at [393, 398] on input "Cy Kor (Free Plan)" at bounding box center [397, 399] width 11 height 11
checkbox input "false"
click at [420, 434] on button "Update" at bounding box center [421, 446] width 59 height 30
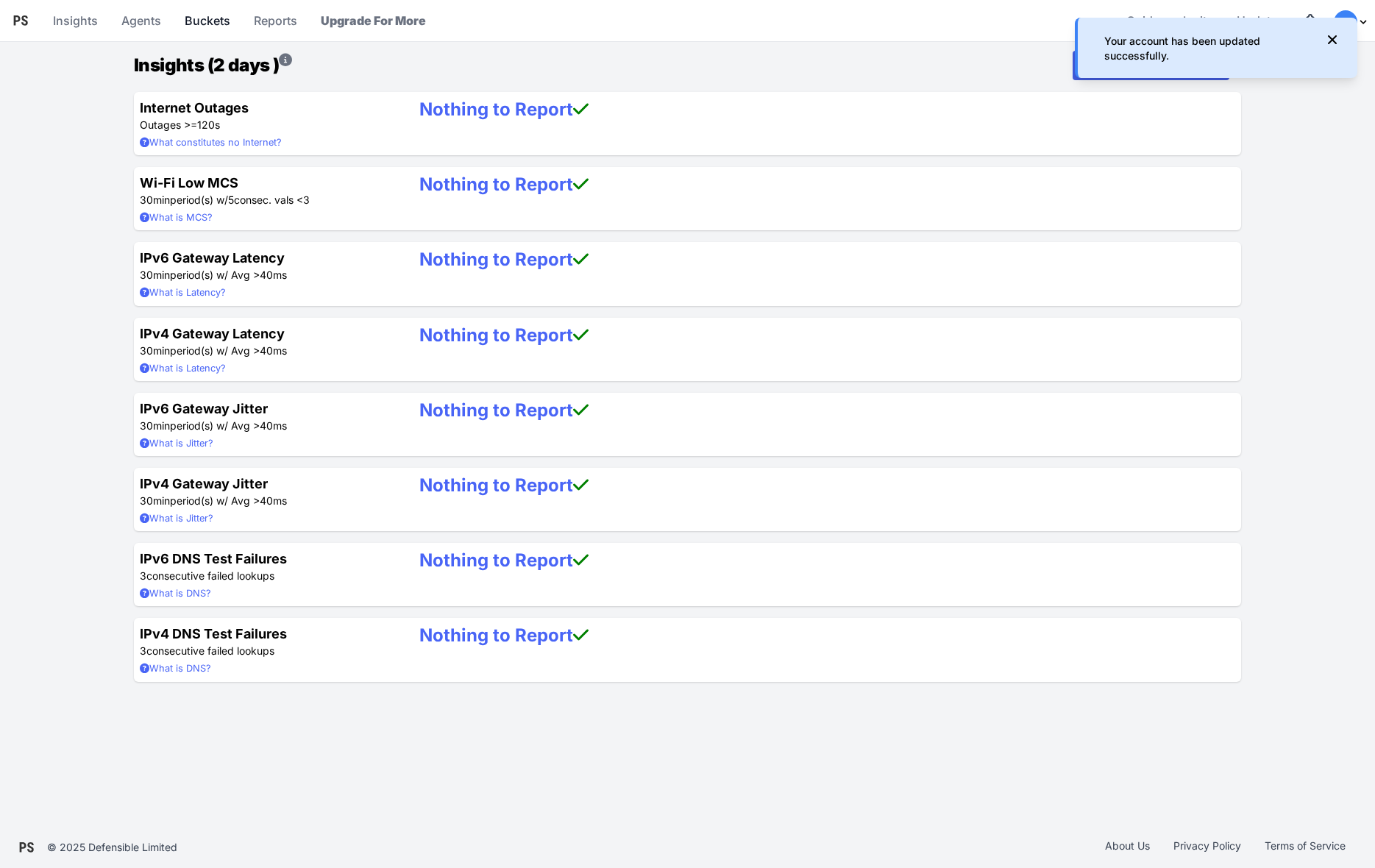
click at [203, 22] on link "Buckets" at bounding box center [207, 20] width 57 height 35
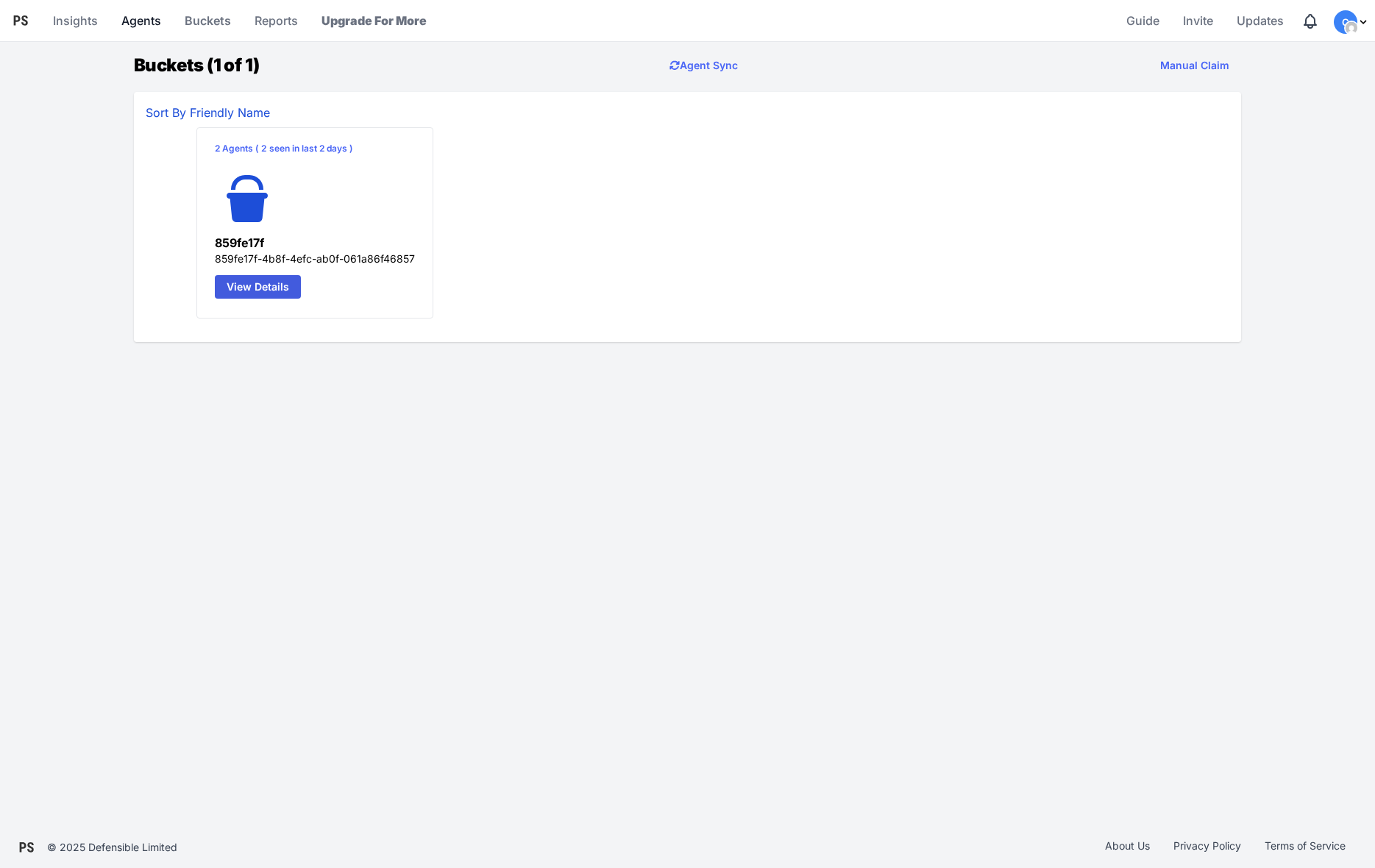
click at [157, 22] on link "Agents" at bounding box center [142, 20] width 52 height 35
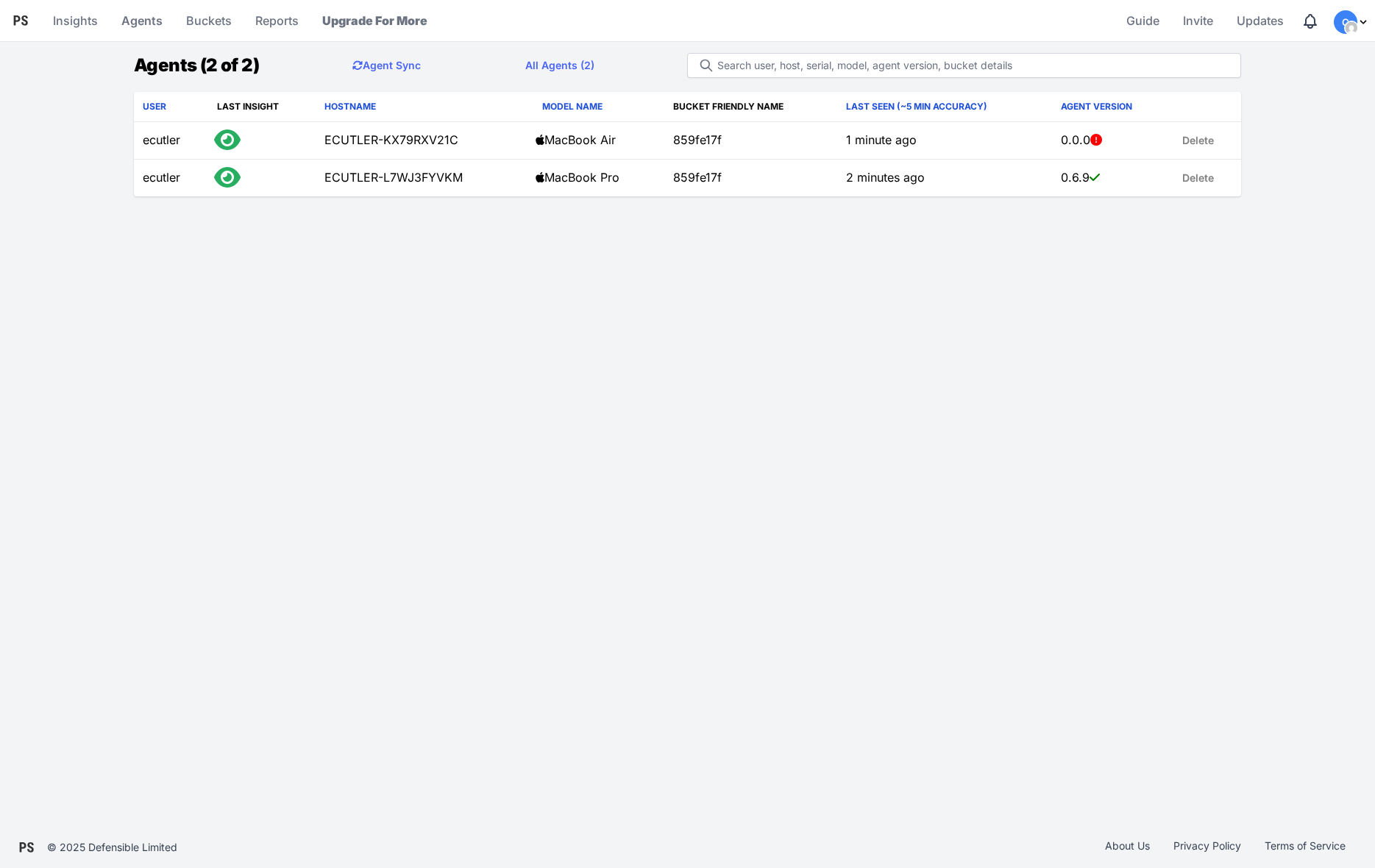
click at [1035, 336] on div "Logo Pansift Menu Insights Agents Buckets Reports Upgrade For More Guide Invite…" at bounding box center [688, 413] width 1375 height 827
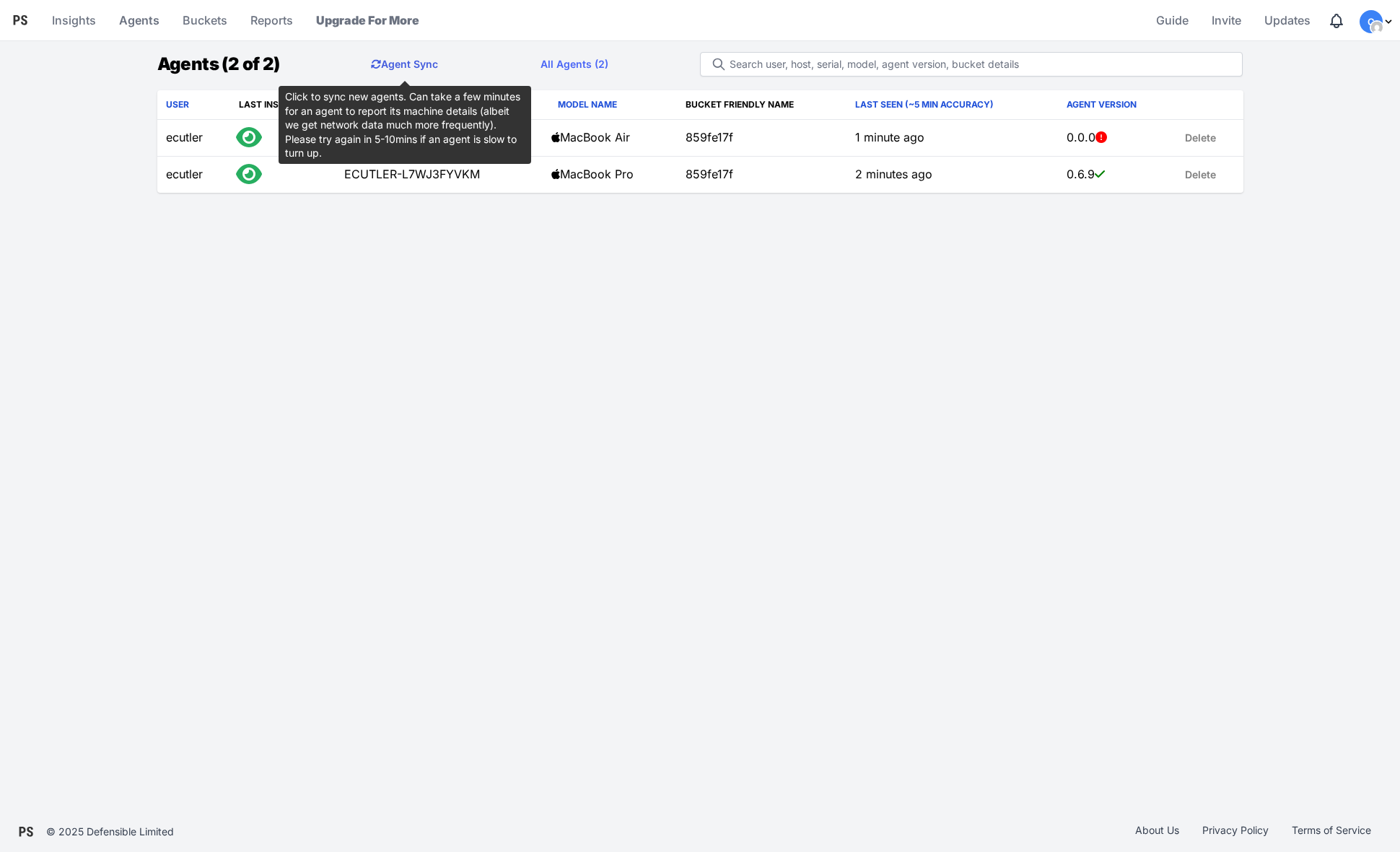
click at [438, 61] on button "Agent Sync" at bounding box center [404, 64] width 90 height 29
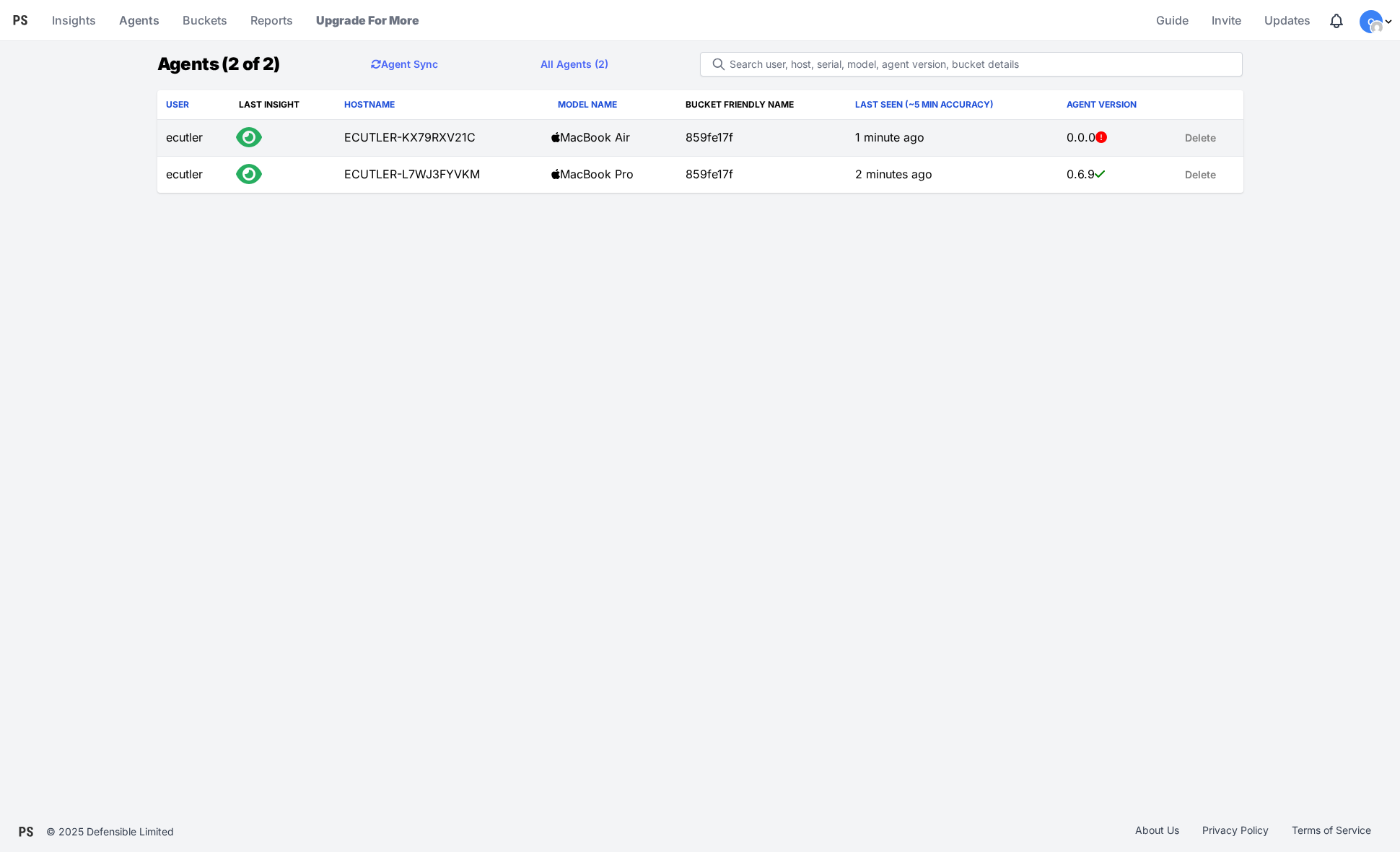
click at [1191, 138] on link "Delete" at bounding box center [1201, 138] width 49 height 29
click at [1214, 145] on link "Delete" at bounding box center [1201, 138] width 49 height 29
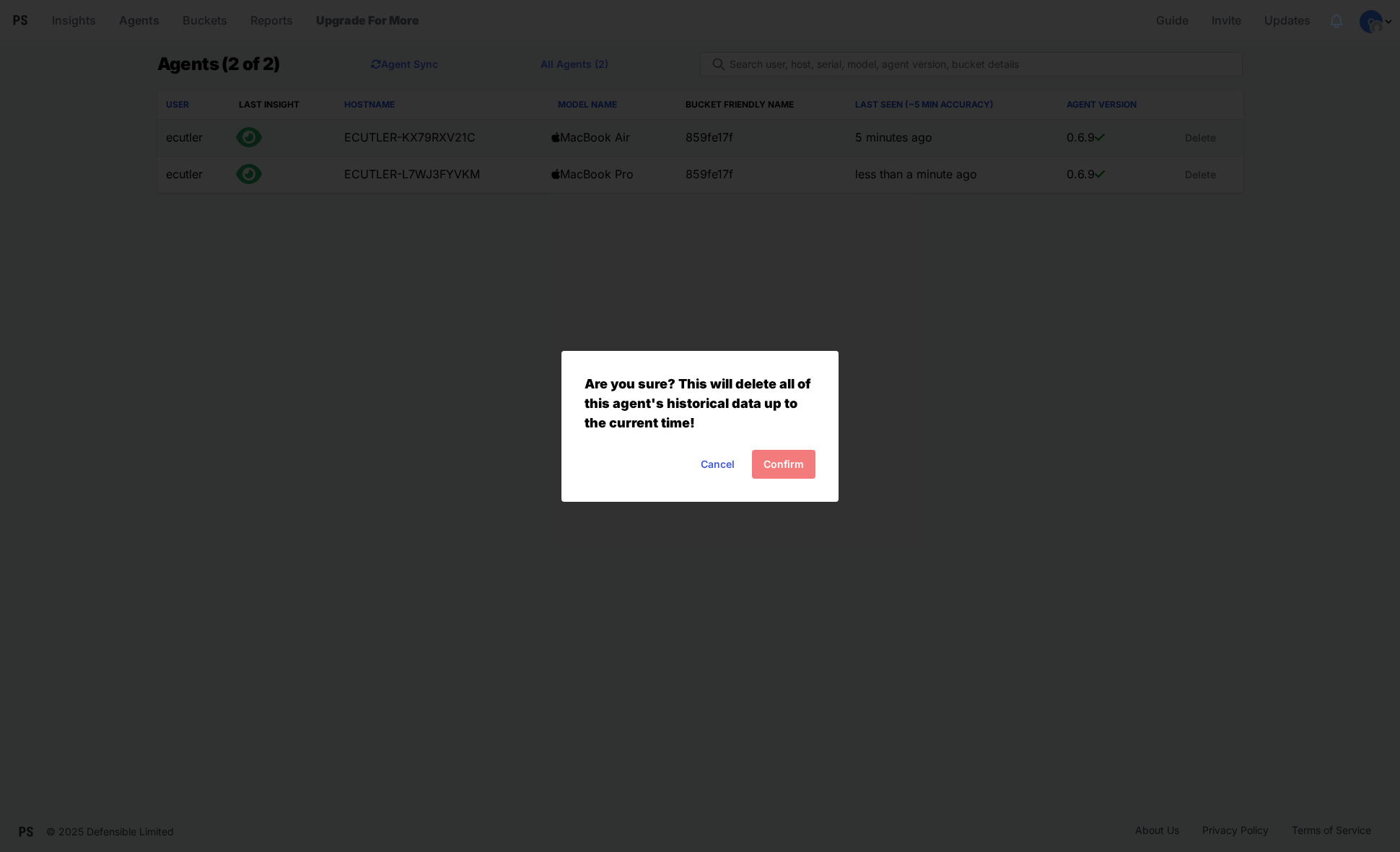
click at [787, 465] on button "Confirm" at bounding box center [784, 464] width 64 height 29
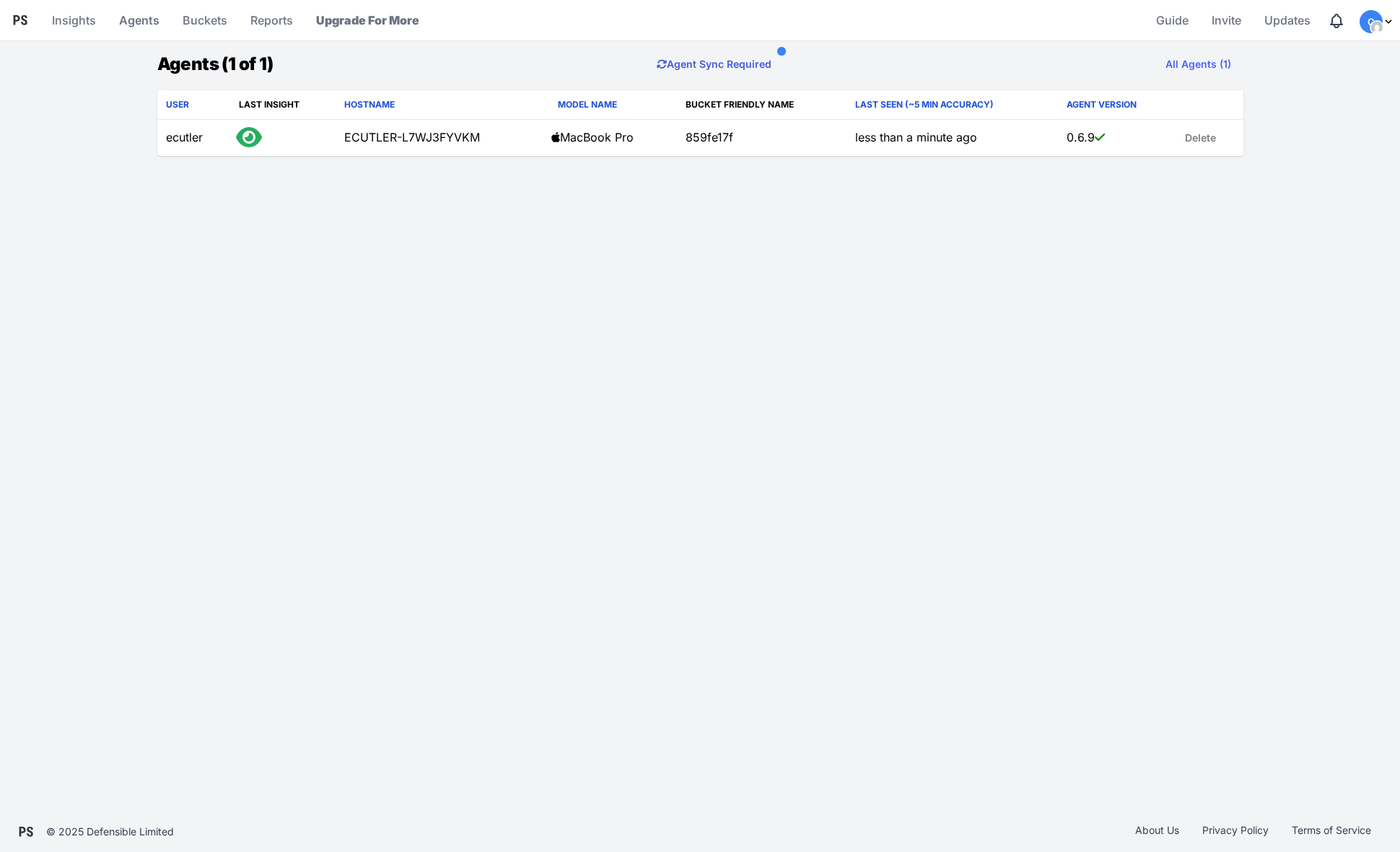
click at [757, 68] on button "Agent Sync Required" at bounding box center [714, 64] width 138 height 29
click at [453, 218] on div "Logo Pansift Menu Insights Agents Buckets Reports Upgrade For More Guide Invite…" at bounding box center [700, 405] width 1400 height 812
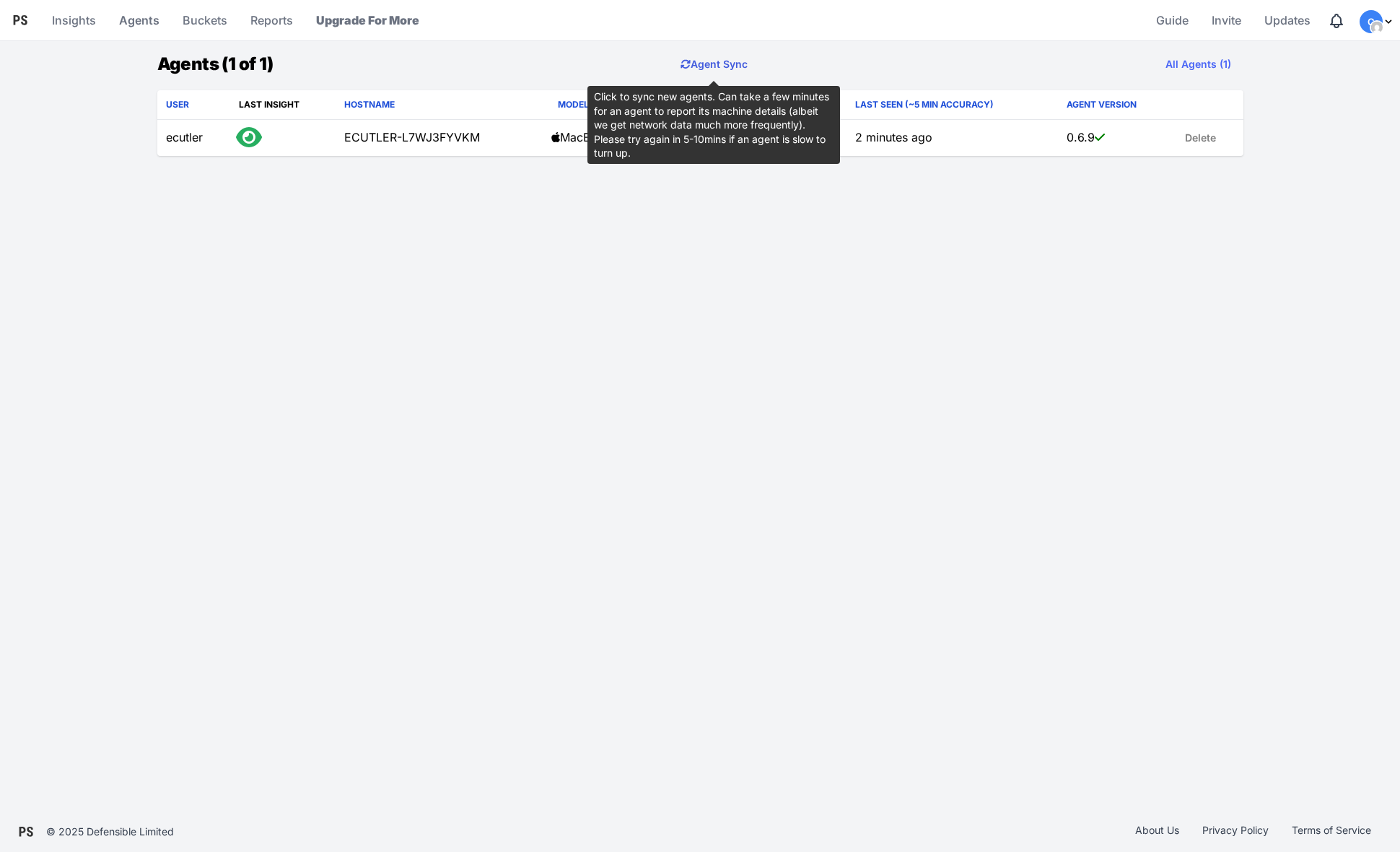
click at [708, 58] on button "Agent Sync" at bounding box center [714, 64] width 90 height 29
click at [735, 58] on button "Agent Sync" at bounding box center [714, 64] width 90 height 29
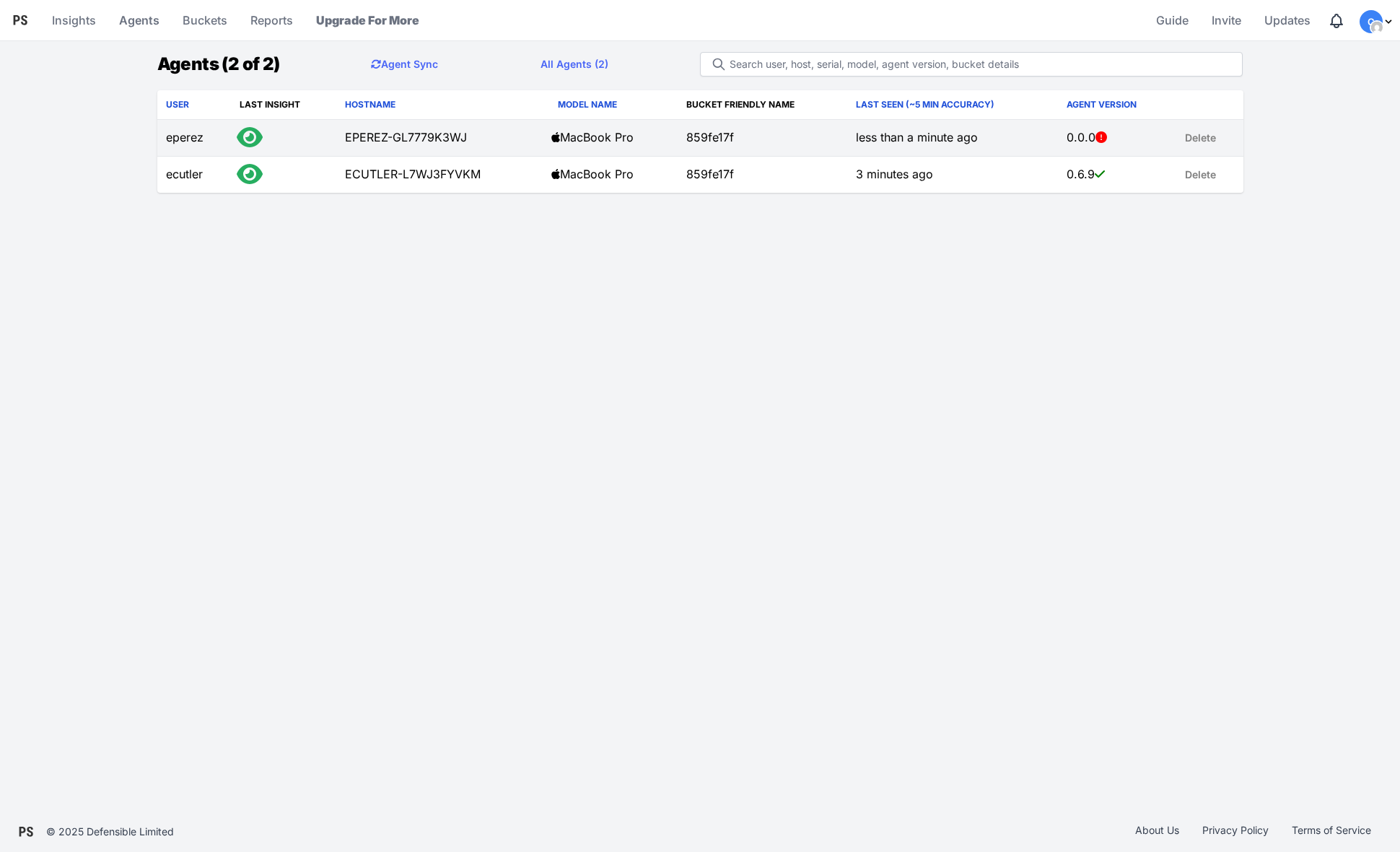
click at [259, 134] on icon at bounding box center [250, 137] width 26 height 23
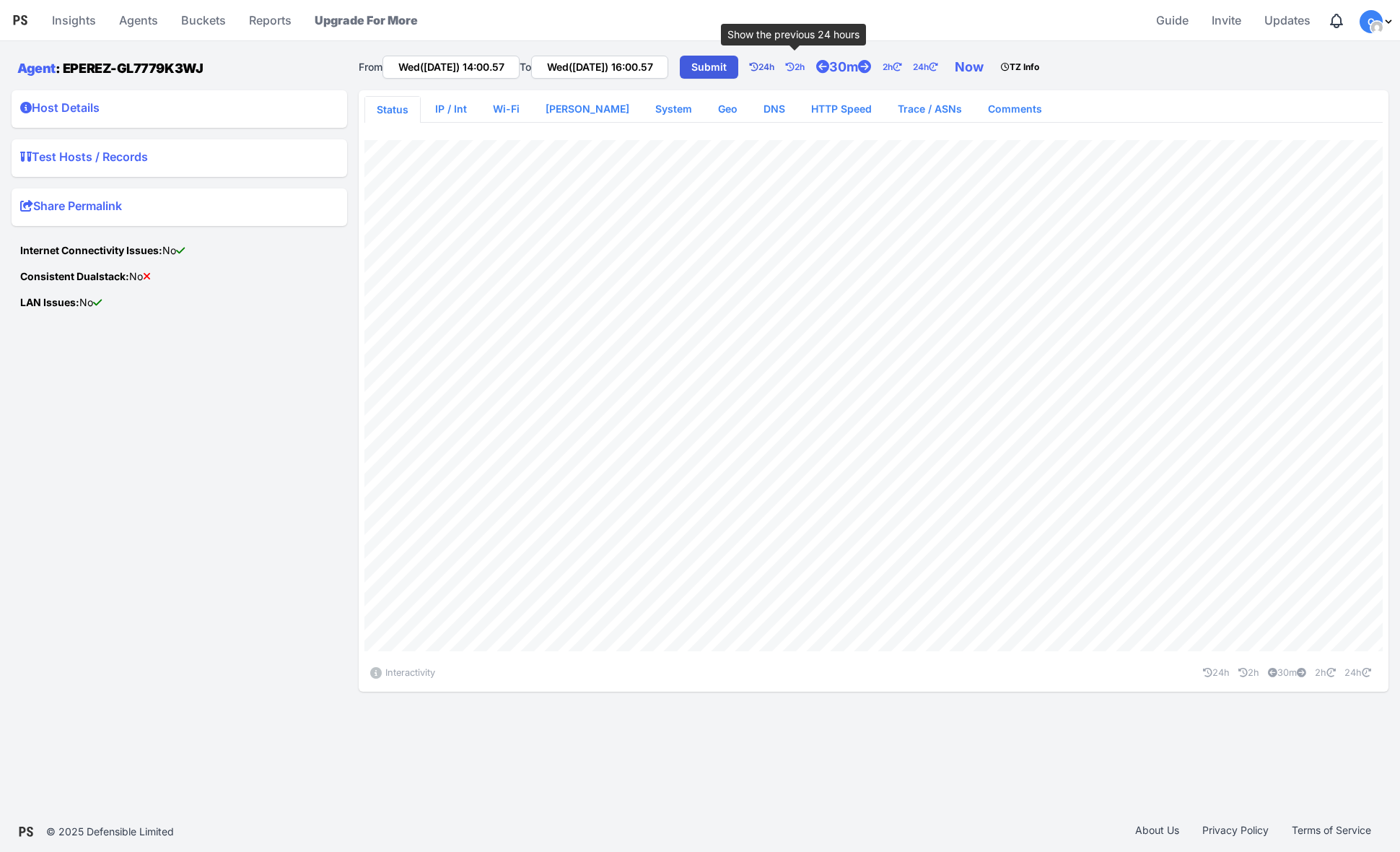
click at [785, 70] on link "24h" at bounding box center [768, 67] width 36 height 29
type input "Tue([DATE]) 14:00.57"
type input "Wed([DATE]) 14:00.57"
click at [816, 64] on link "2h" at bounding box center [801, 67] width 30 height 29
type input "Tue(16 Sep) 12:00.57"
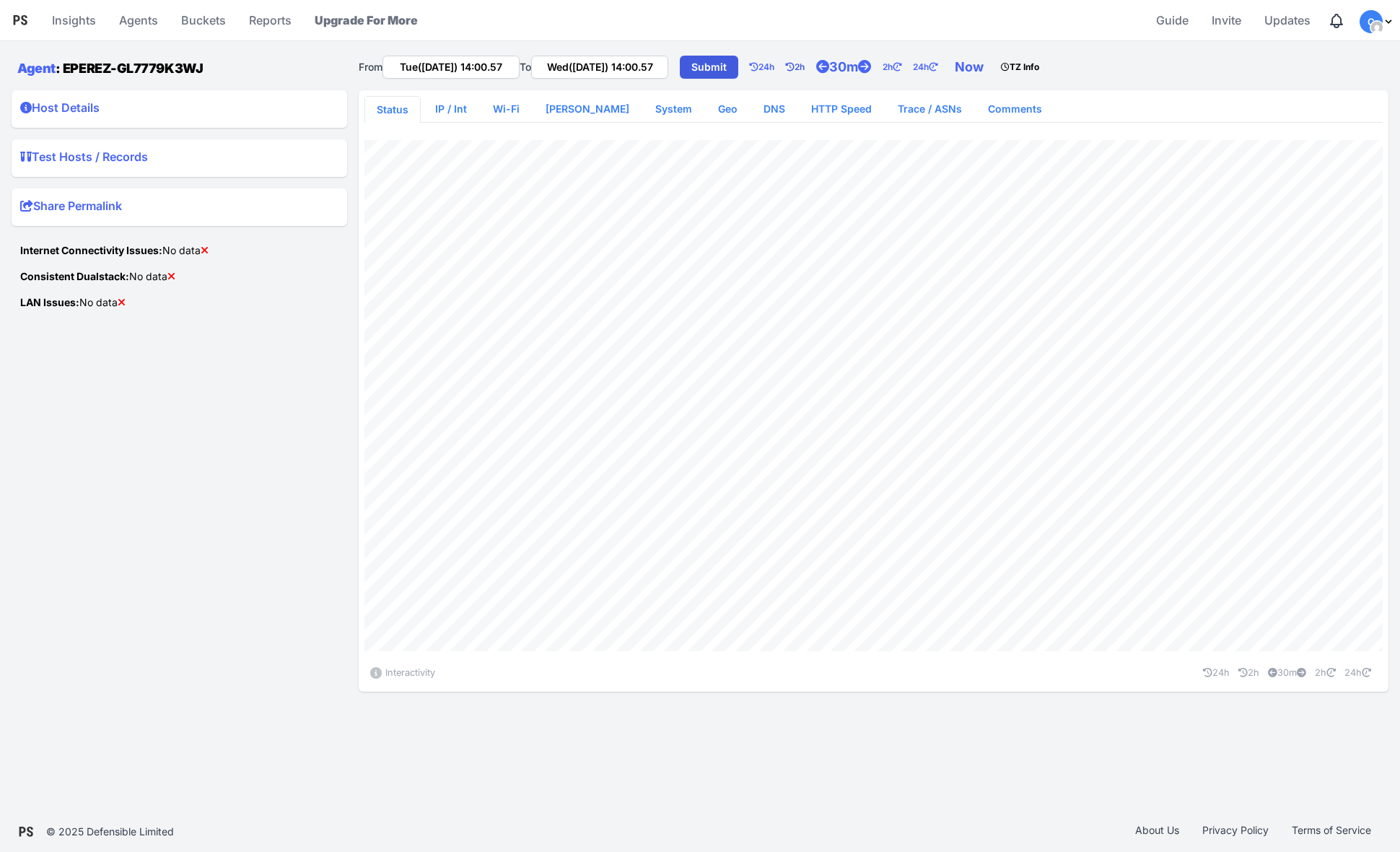
type input "Tue(16 Sep) 14:00.57"
click at [996, 65] on link "Now" at bounding box center [972, 67] width 46 height 29
type input "Wed(17 Sep) 14:05.13"
type input "Wed(17 Sep) 16:05.13"
click at [148, 22] on link "Agents" at bounding box center [139, 20] width 51 height 35
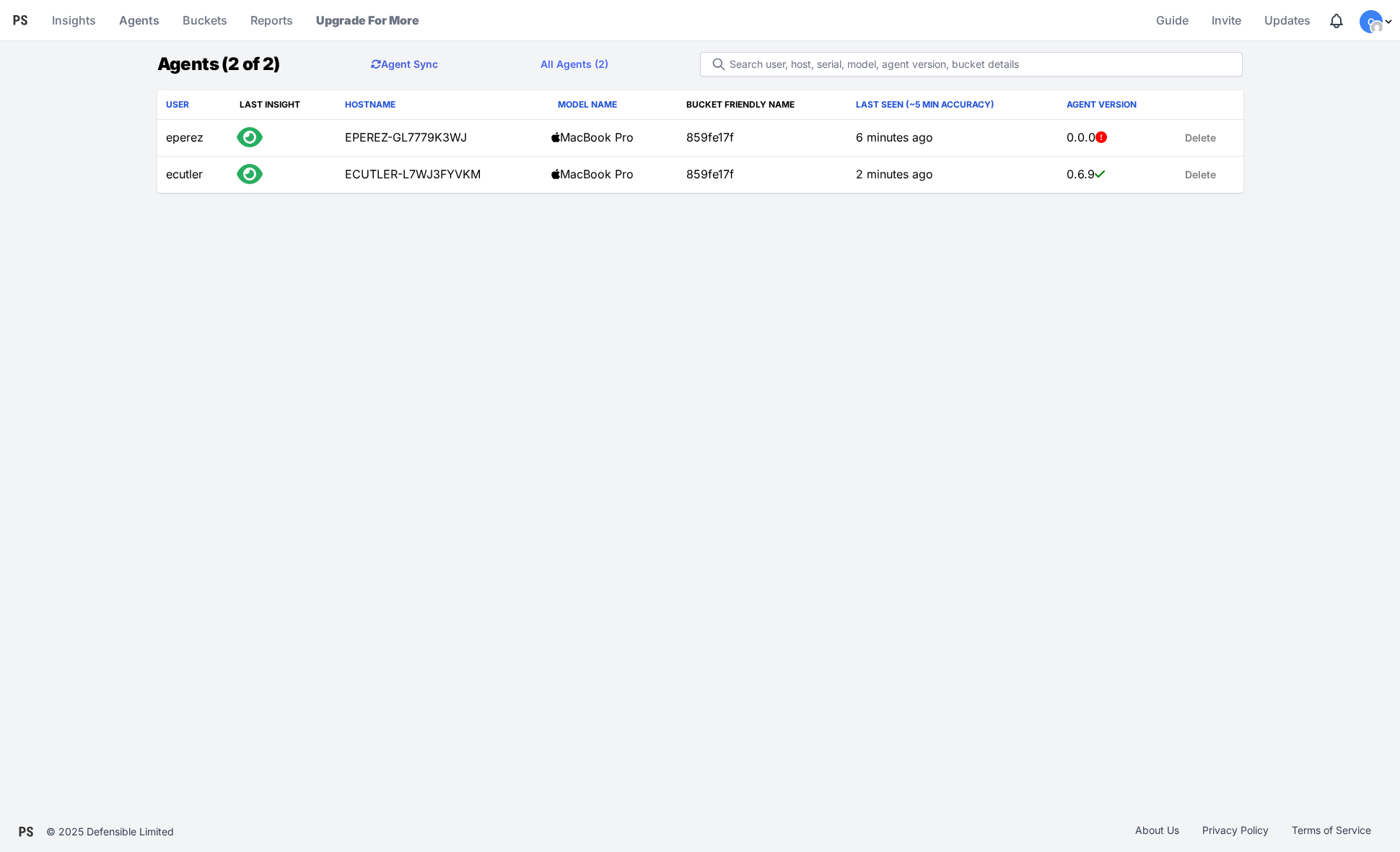
click at [426, 63] on button "Agent Sync" at bounding box center [404, 64] width 90 height 29
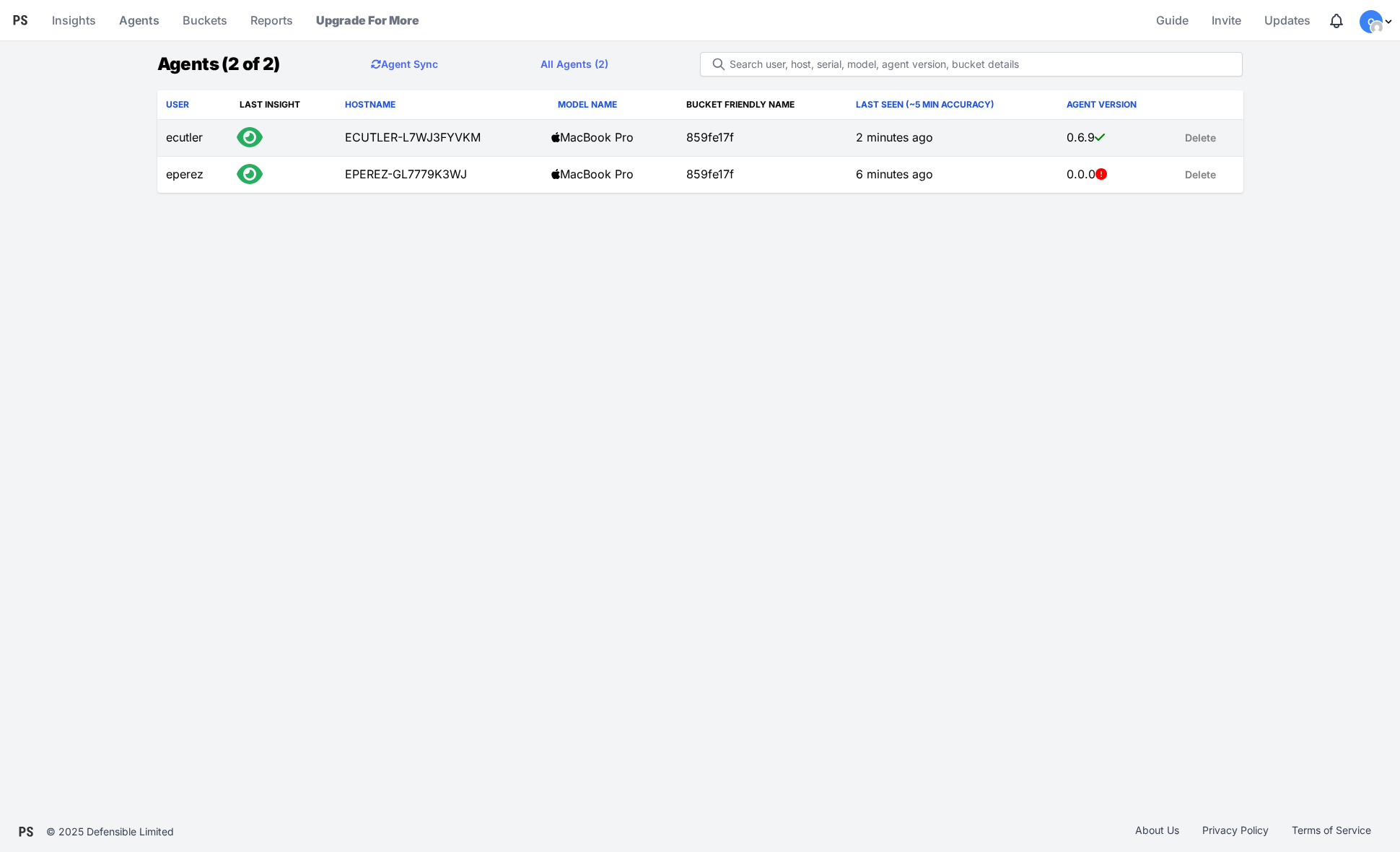
click at [313, 143] on td at bounding box center [283, 138] width 105 height 37
click at [205, 136] on td "ecutler" at bounding box center [194, 138] width 74 height 37
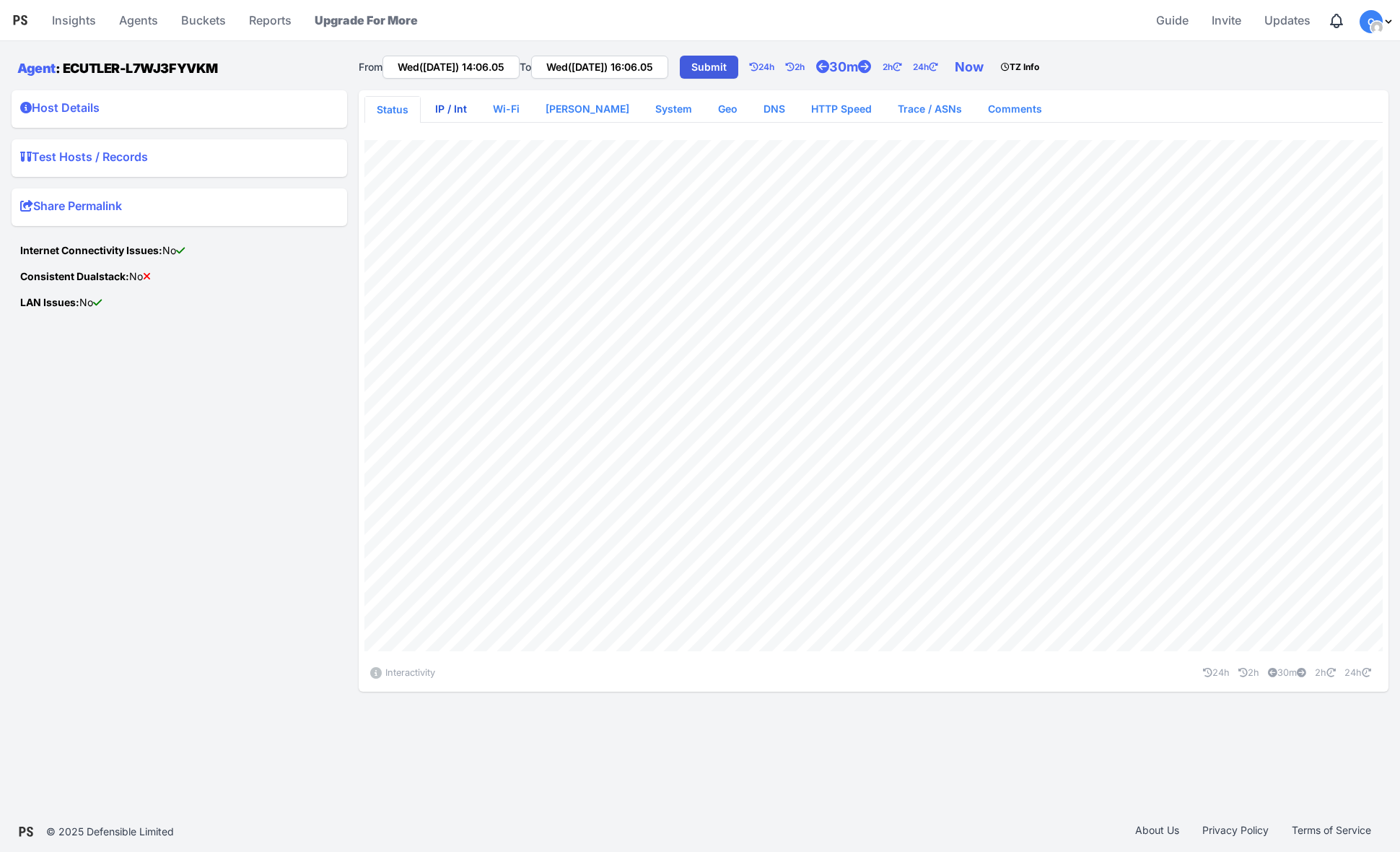
click at [449, 106] on link "IP / Int" at bounding box center [451, 109] width 54 height 26
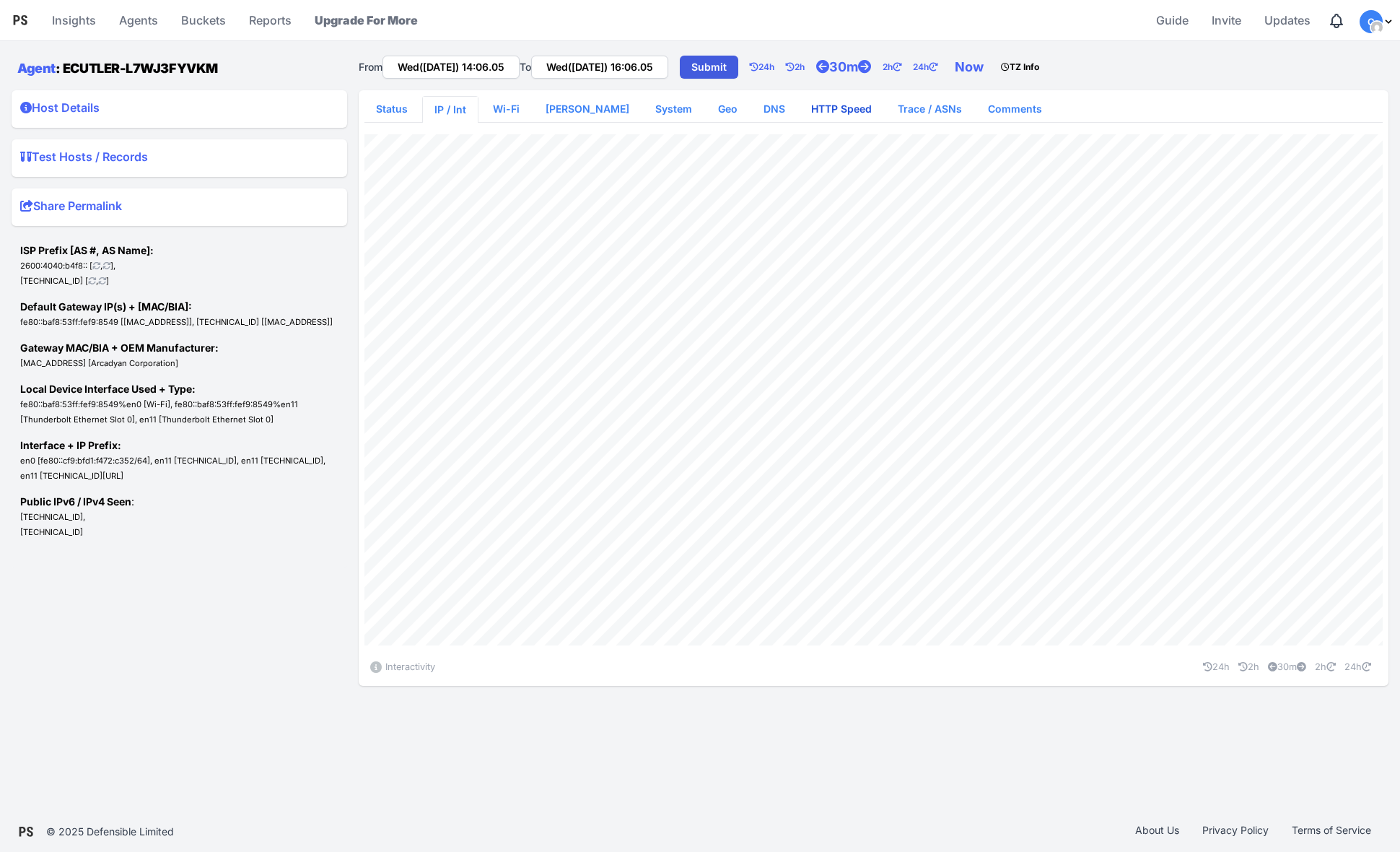
click at [815, 114] on link "HTTP Speed" at bounding box center [841, 109] width 84 height 26
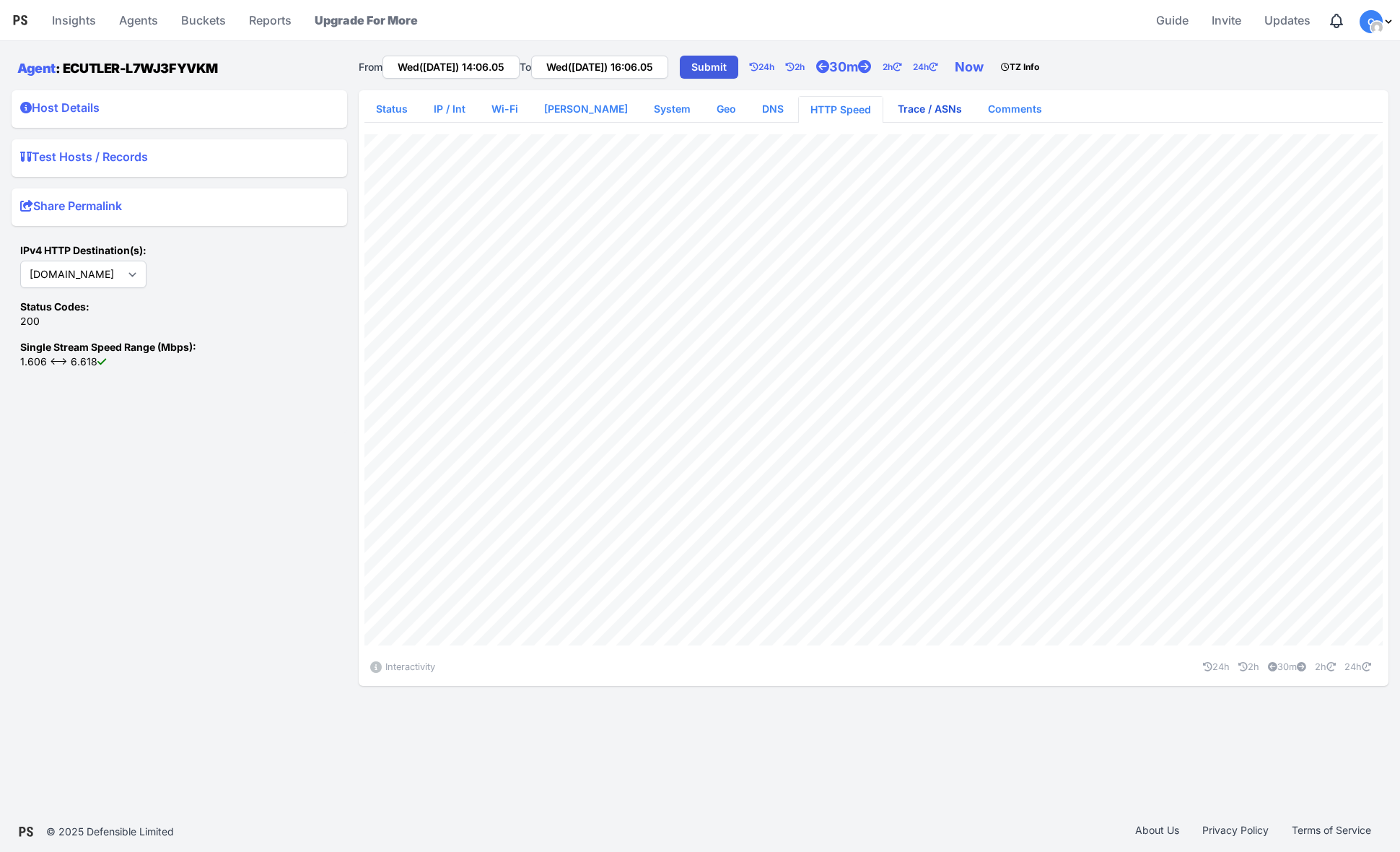
click at [905, 103] on link "Trace / ASNs" at bounding box center [930, 109] width 87 height 26
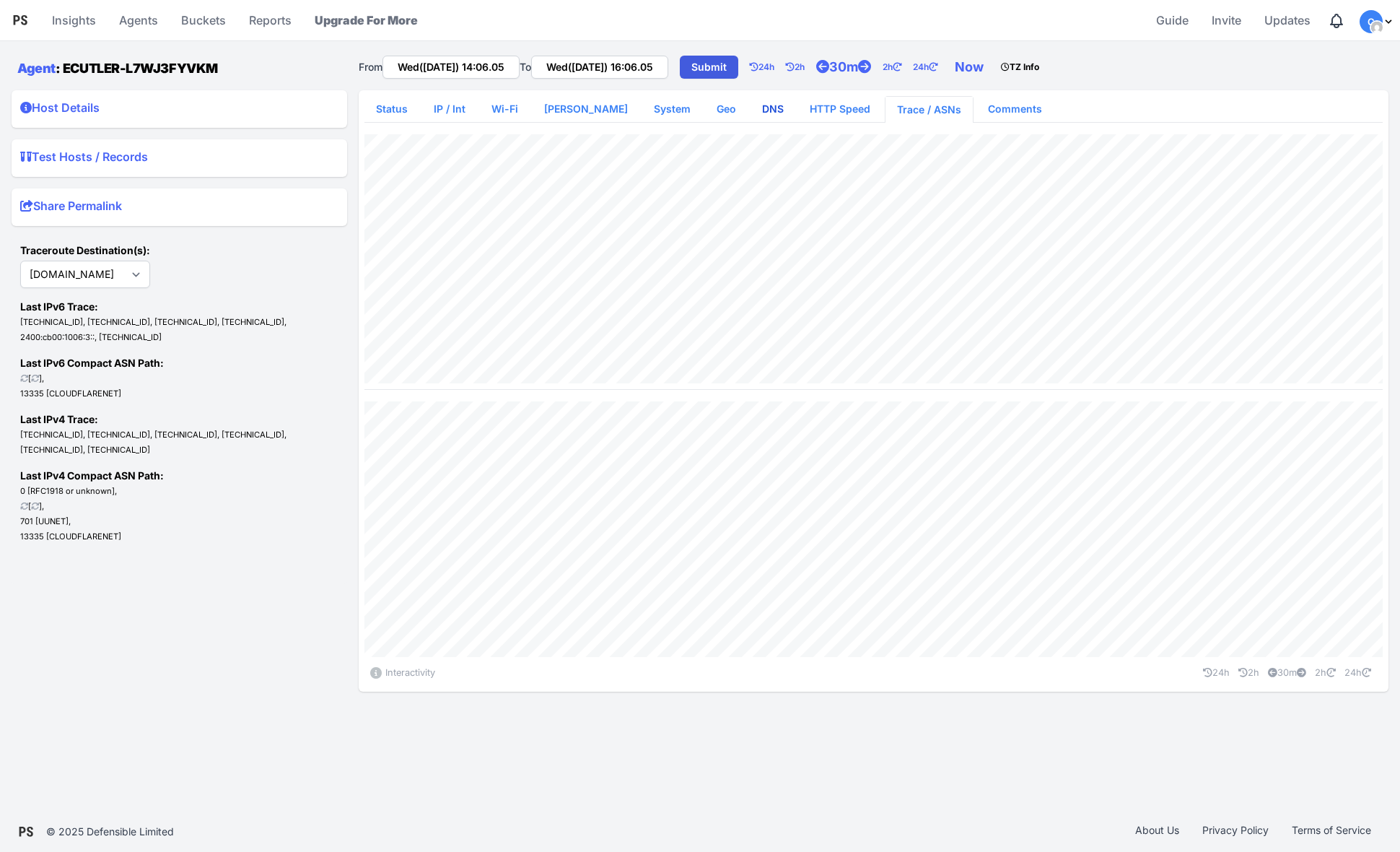
click at [751, 113] on link "DNS" at bounding box center [773, 109] width 45 height 26
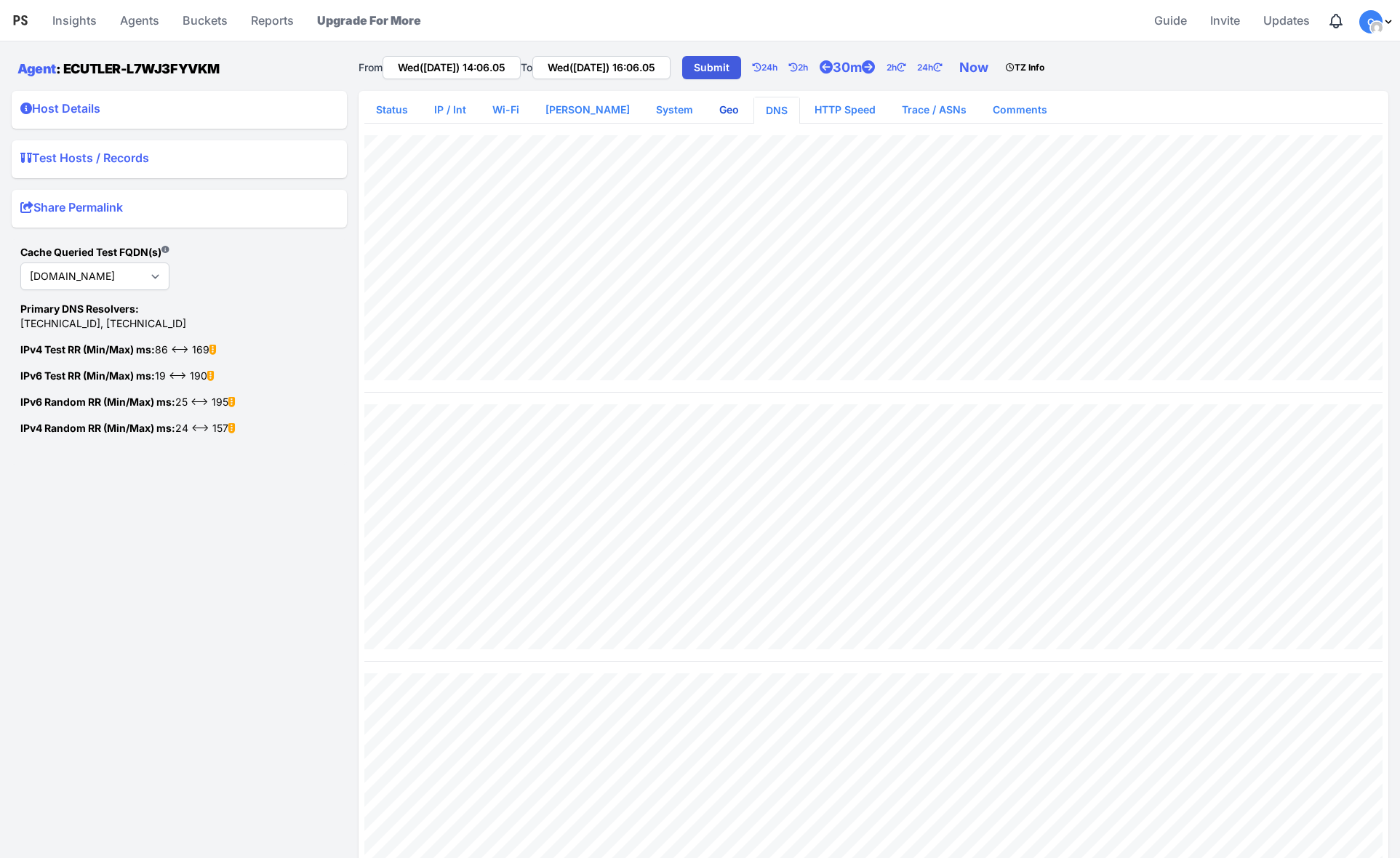
click at [708, 110] on link "Geo" at bounding box center [729, 110] width 43 height 26
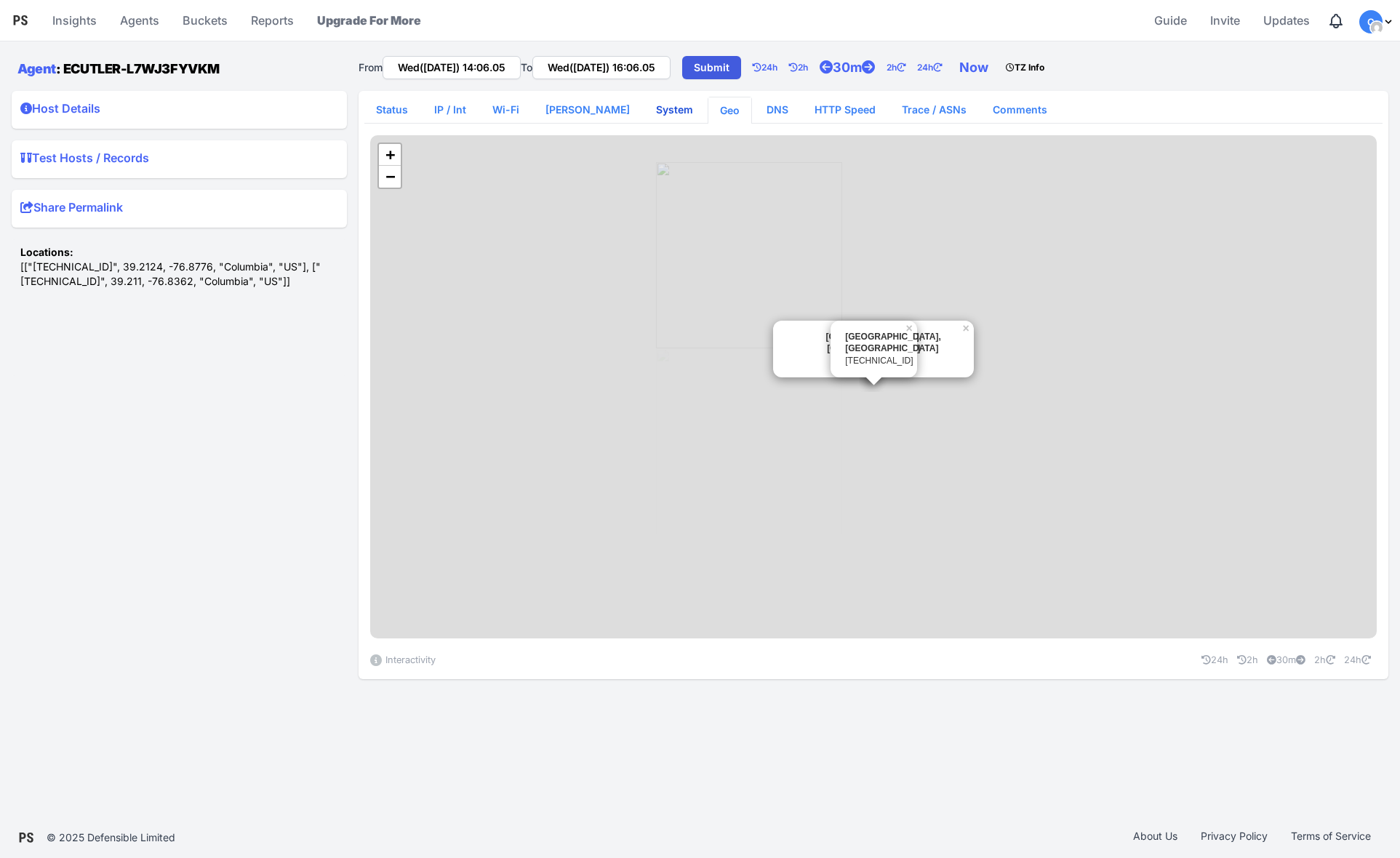
click at [645, 110] on link "System" at bounding box center [675, 110] width 60 height 26
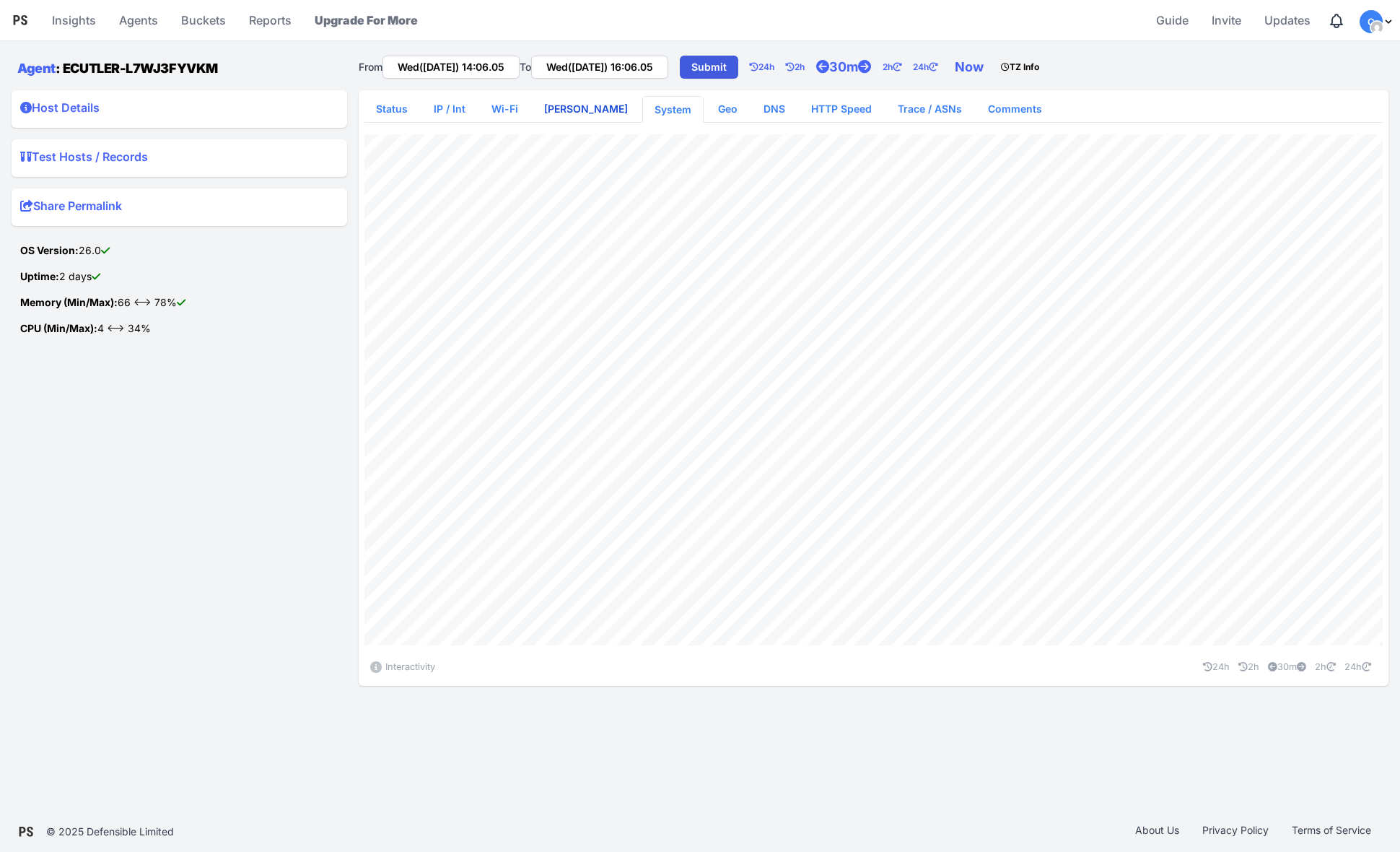
click at [568, 111] on link "[PERSON_NAME]" at bounding box center [586, 109] width 107 height 26
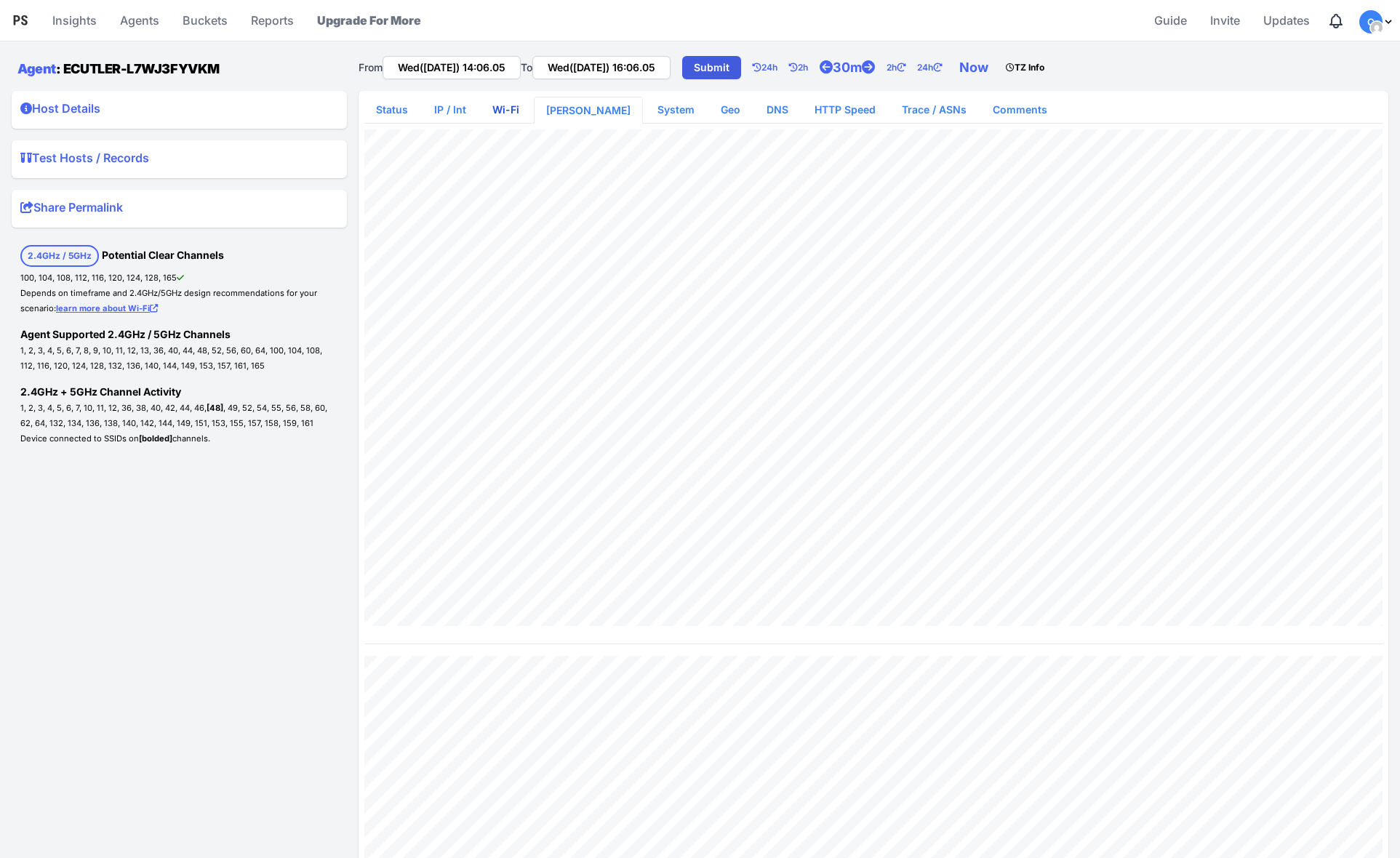
click at [512, 112] on link "Wi-Fi" at bounding box center [506, 110] width 50 height 26
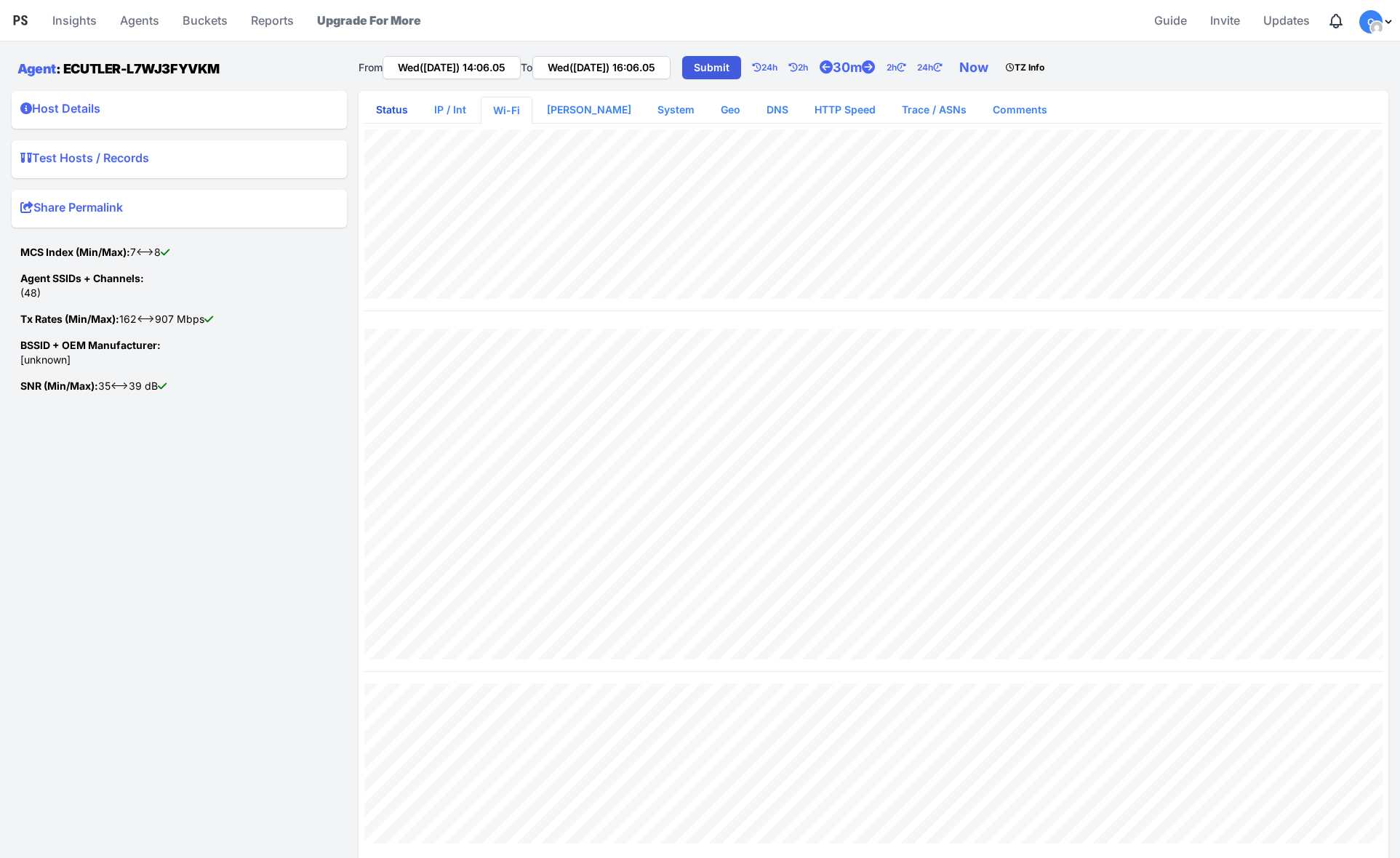
click at [389, 107] on link "Status" at bounding box center [391, 110] width 55 height 26
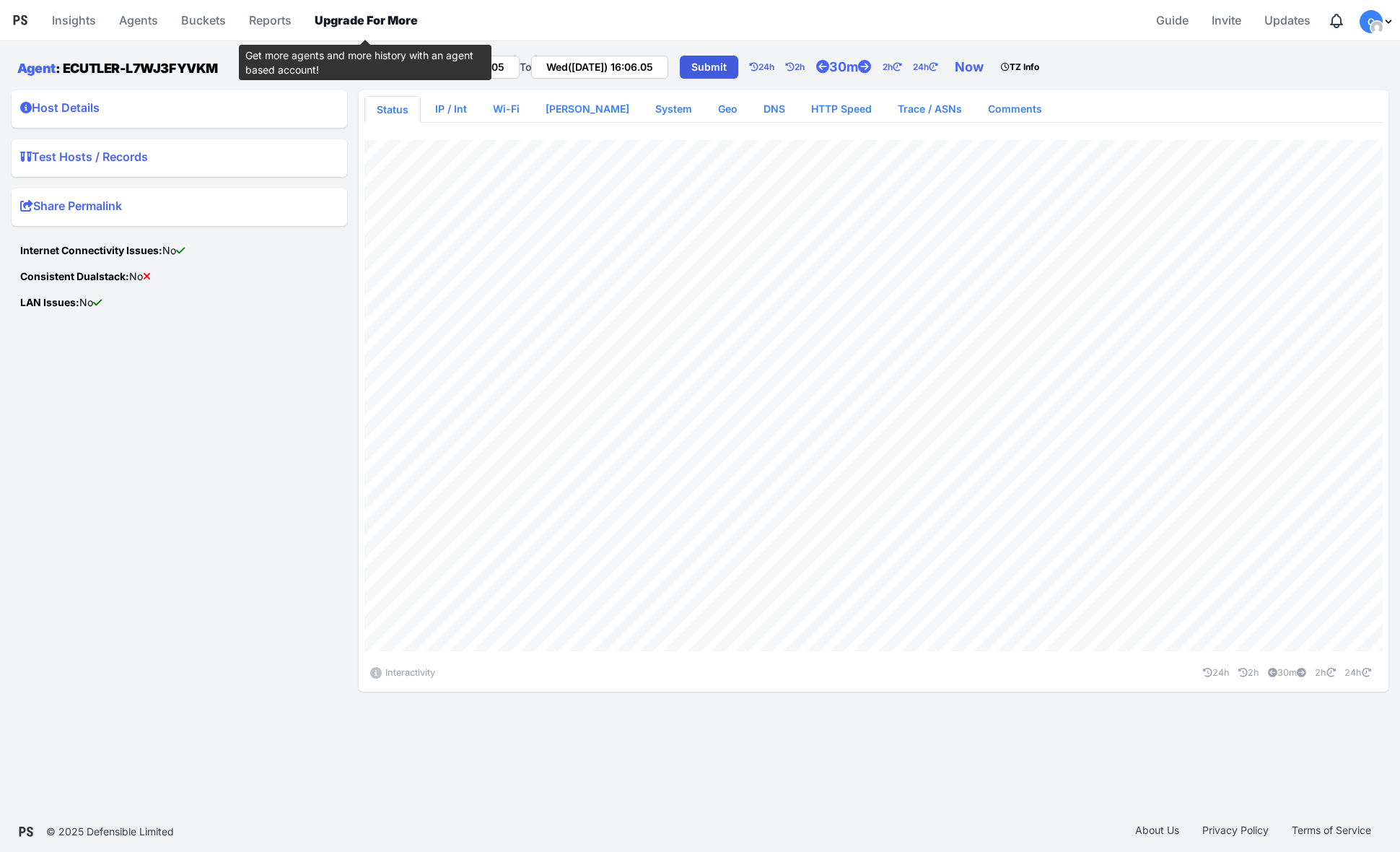
click at [338, 18] on link "Upgrade For More" at bounding box center [366, 20] width 114 height 35
click at [104, 102] on summary "Host Details" at bounding box center [179, 110] width 318 height 23
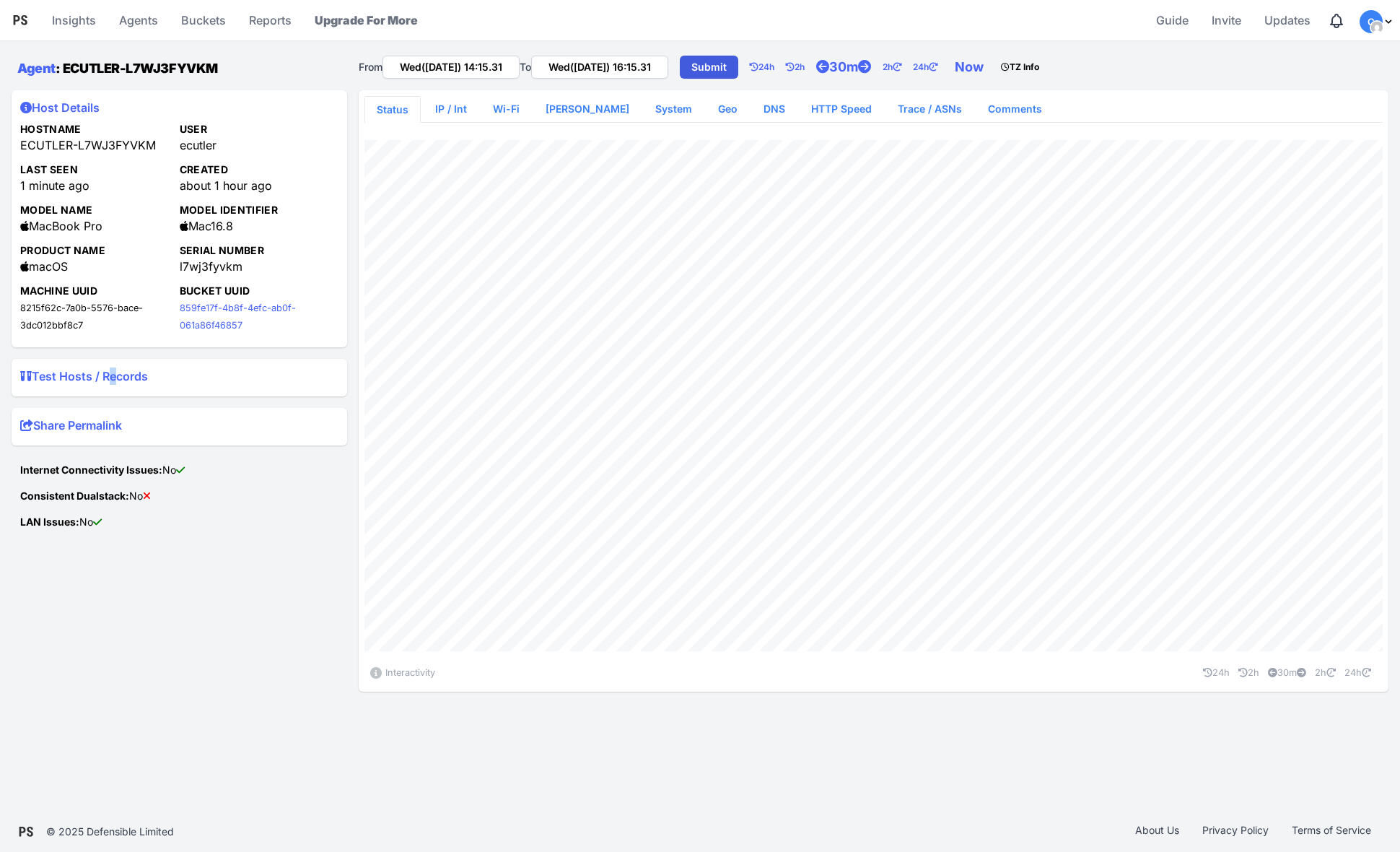
click at [108, 376] on summary "Test Hosts / Records" at bounding box center [179, 379] width 318 height 23
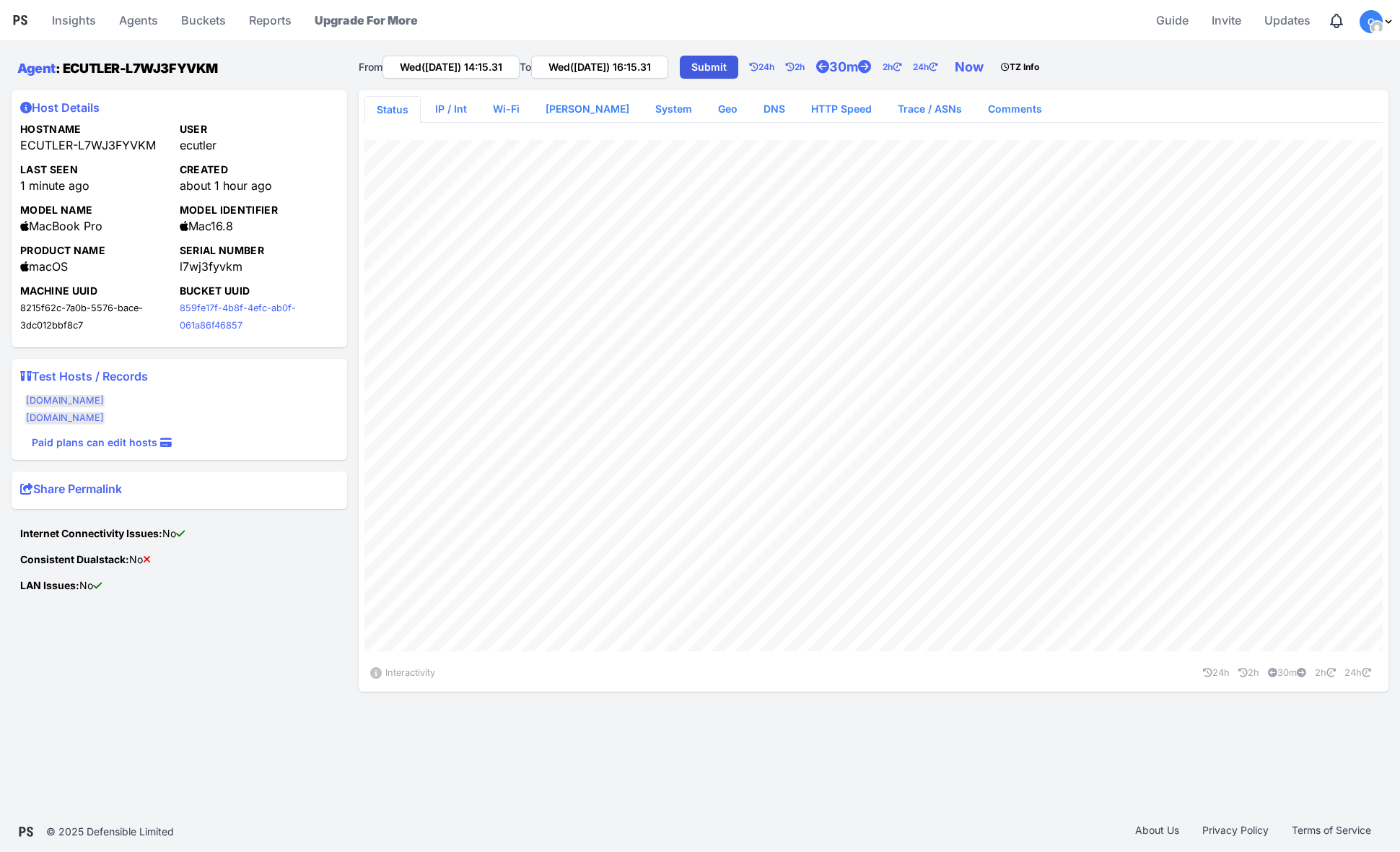
click at [218, 356] on div "Host Details Hostname ECUTLER-L7WJ3FYVKM User ecutler Last Seen 1 minute ago Cr…" at bounding box center [179, 396] width 336 height 613
click at [130, 373] on summary "Test Hosts / Records" at bounding box center [179, 379] width 318 height 23
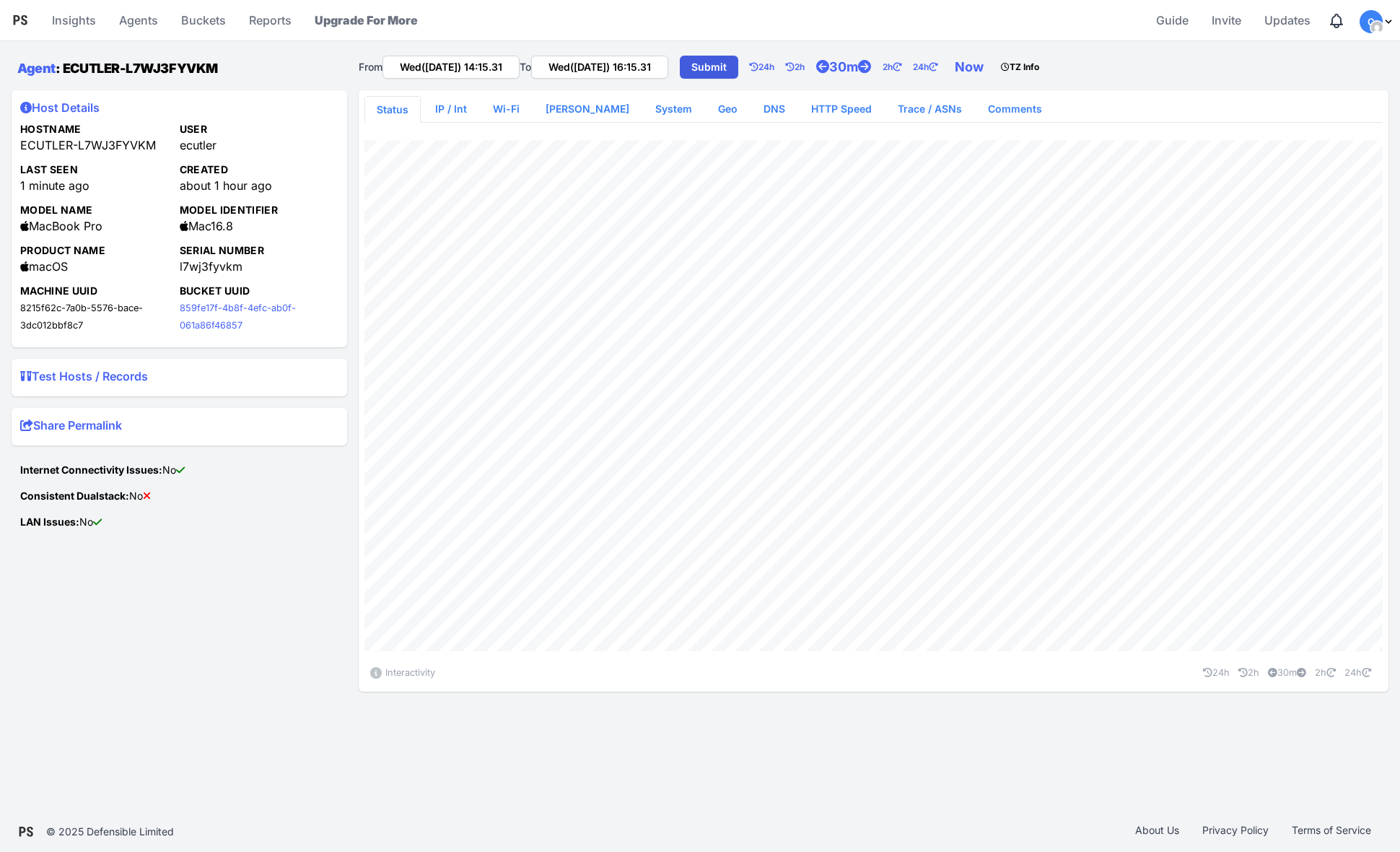
click at [208, 421] on summary "Share Permalink" at bounding box center [179, 428] width 318 height 23
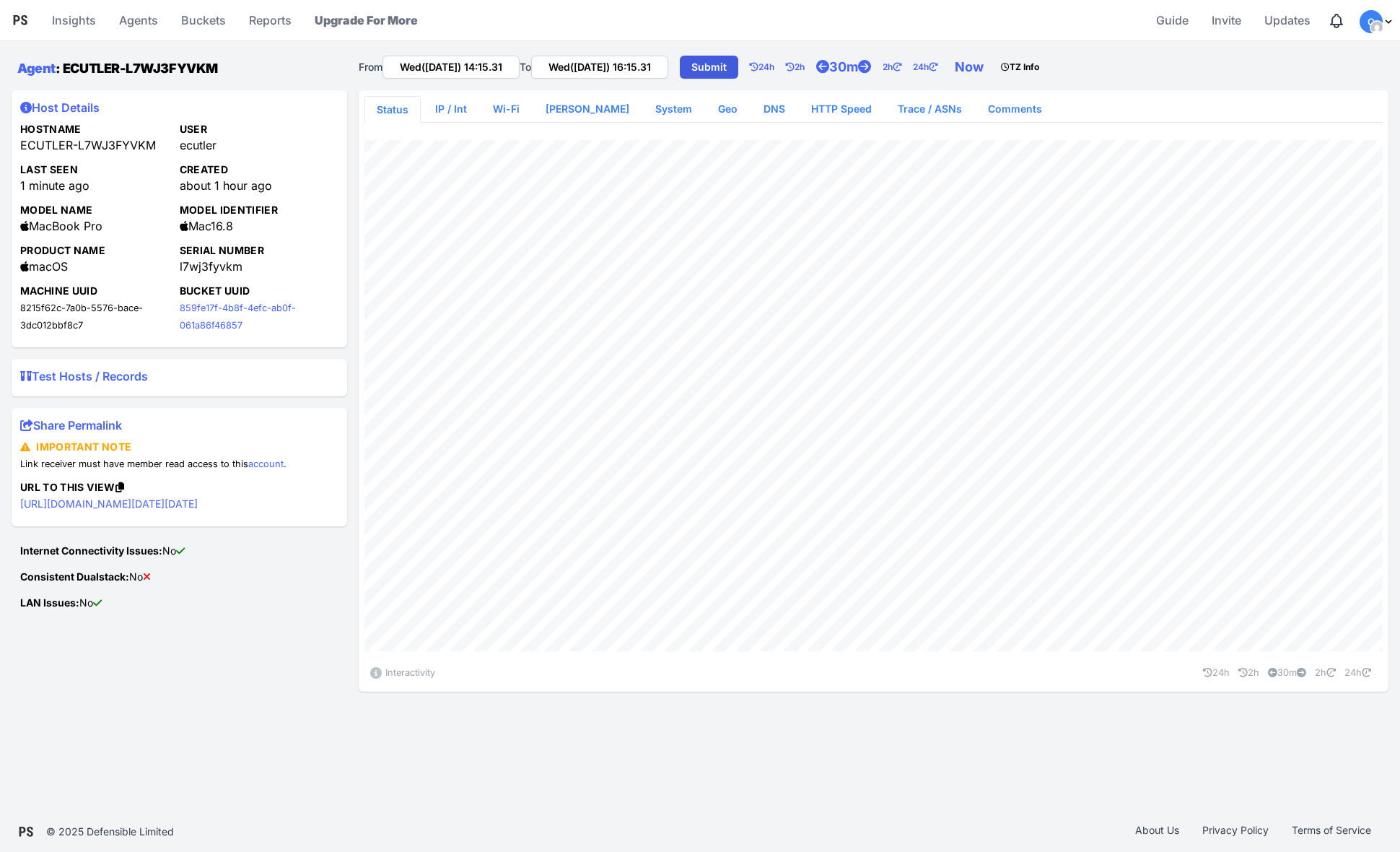
click at [193, 428] on summary "Share Permalink" at bounding box center [179, 428] width 318 height 23
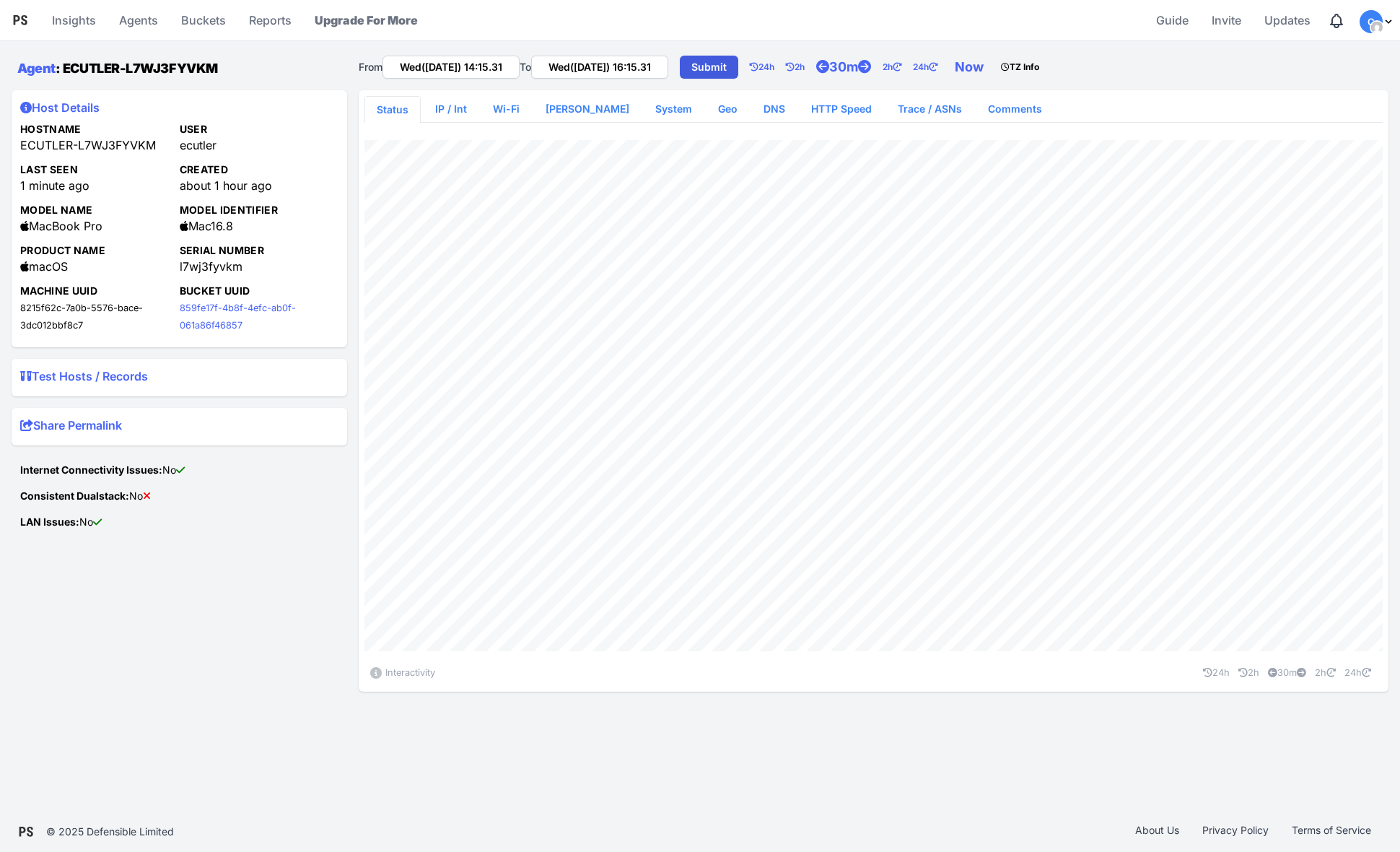
click at [193, 428] on summary "Share Permalink" at bounding box center [179, 428] width 318 height 23
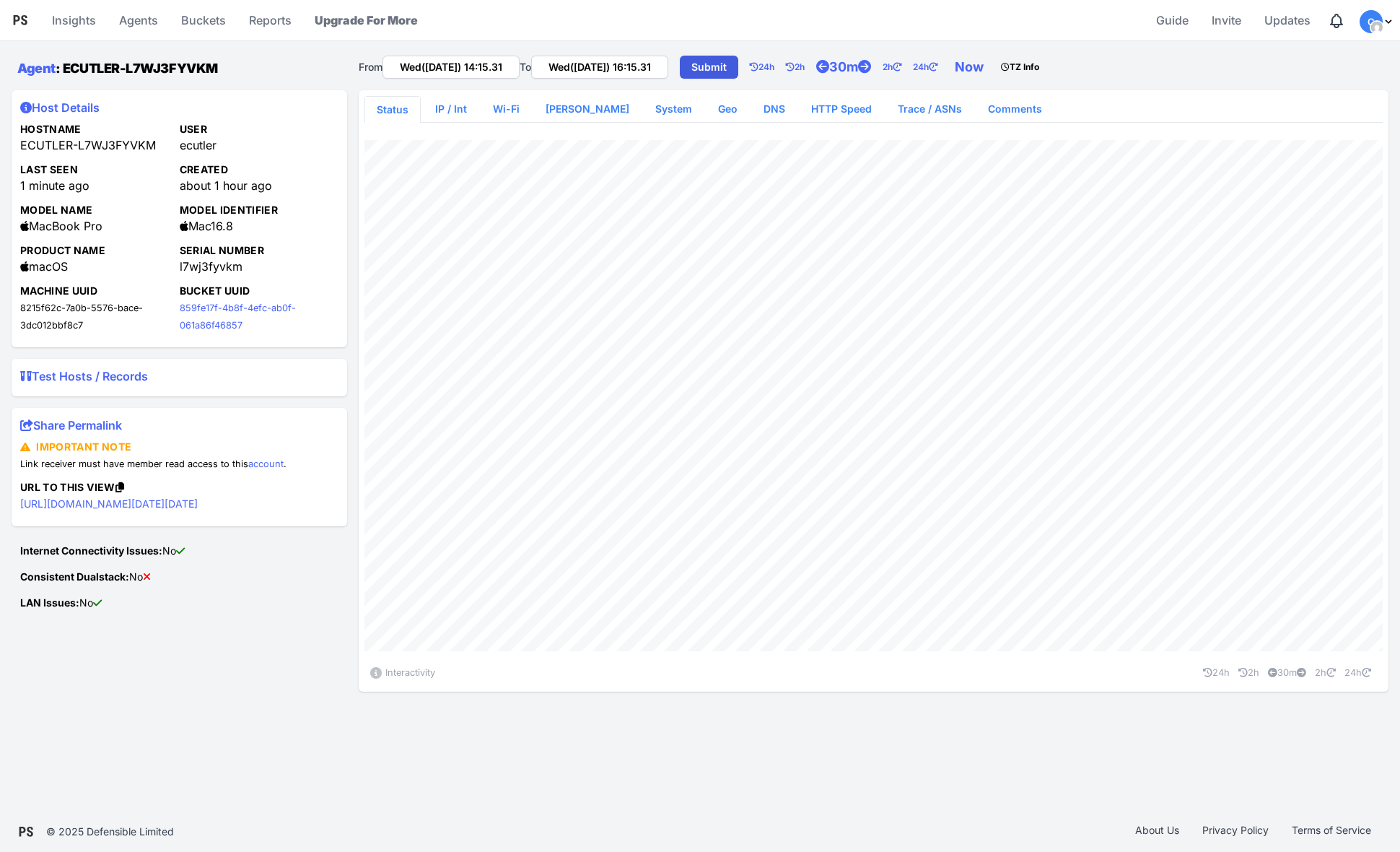
click at [193, 428] on summary "Share Permalink" at bounding box center [179, 428] width 318 height 23
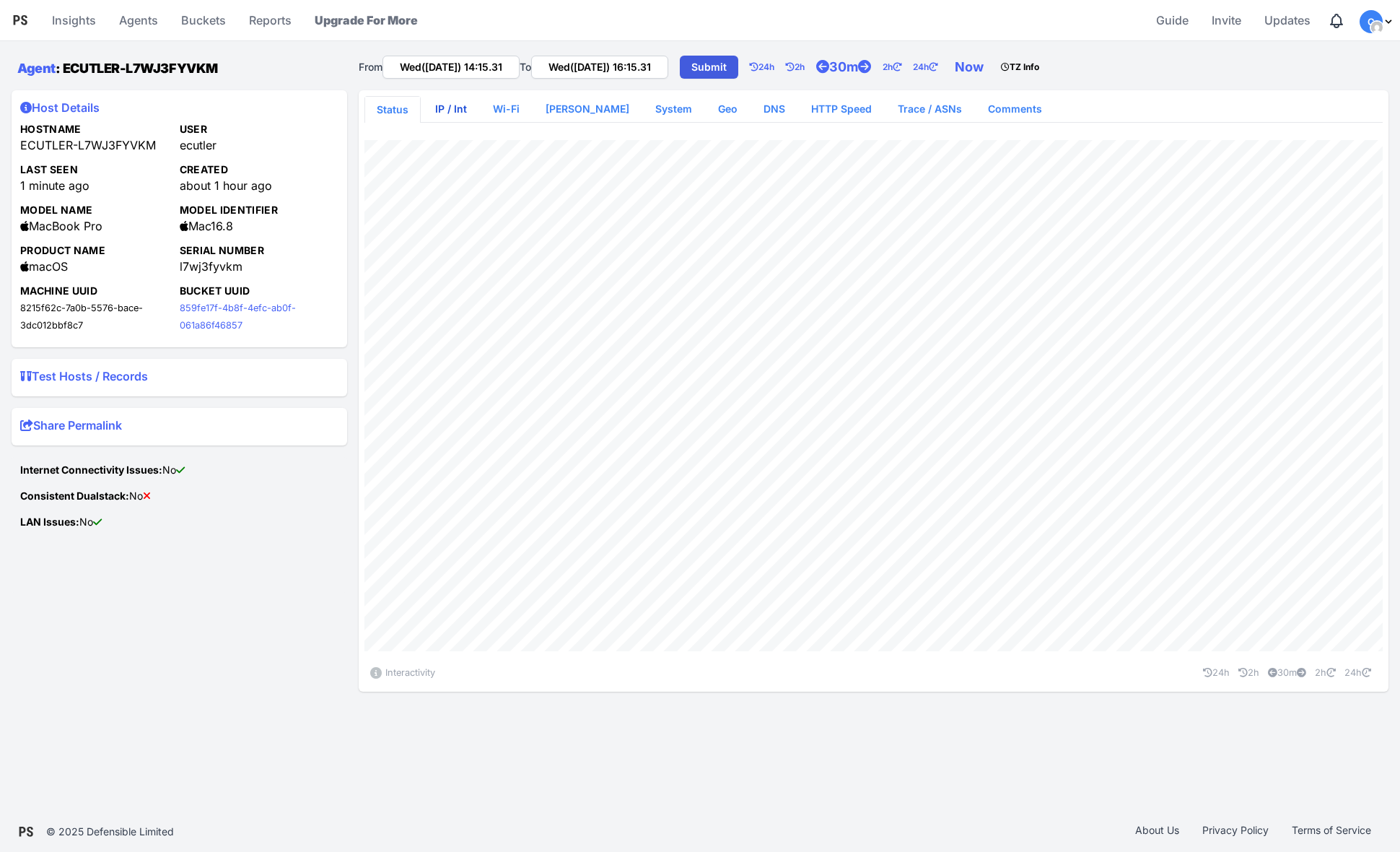
click at [446, 105] on link "IP / Int" at bounding box center [451, 109] width 54 height 26
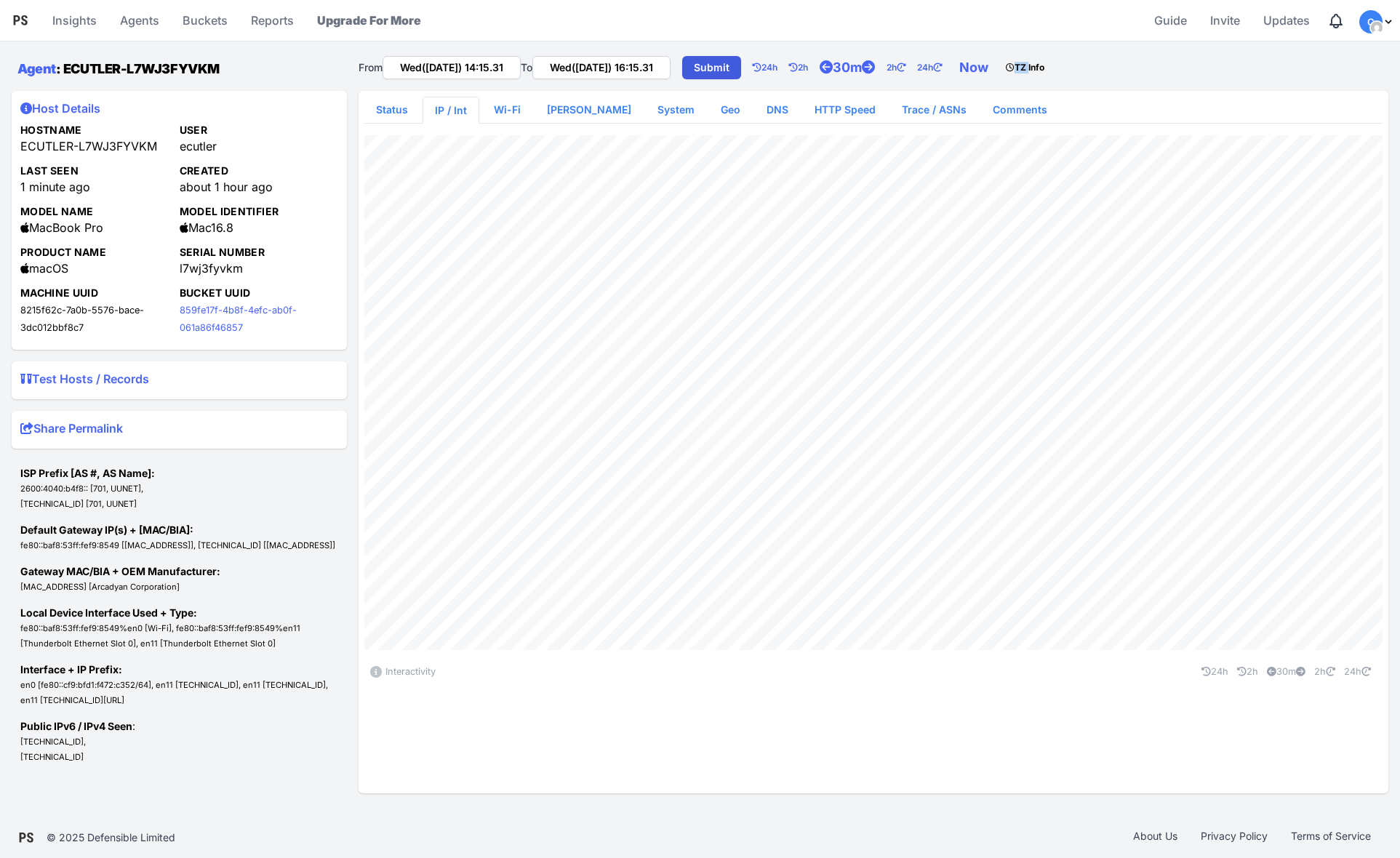
click at [1045, 61] on div "TZ Info" at bounding box center [1022, 64] width 44 height 17
click at [1097, 57] on div "From Wed(17 Sep) 14:15.31 To Wed(17 Sep) 16:15.31 Submit 24h 2h 30m 2h 24h Now …" at bounding box center [873, 66] width 1029 height 38
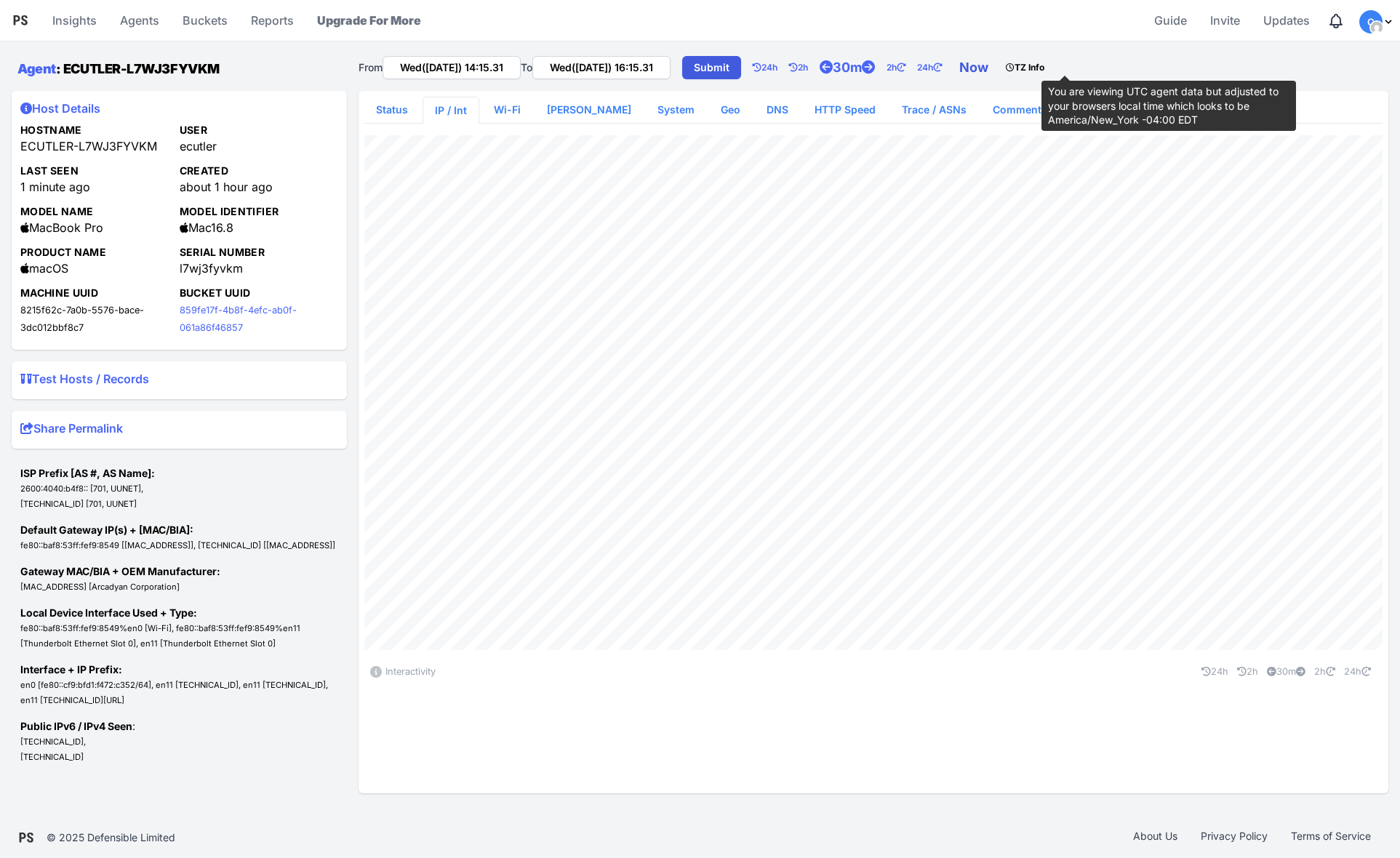
click at [1000, 71] on link "Now" at bounding box center [977, 67] width 46 height 29
type input "Wed(17 Sep) 14:16.07"
type input "Wed(17 Sep) 16:16.07"
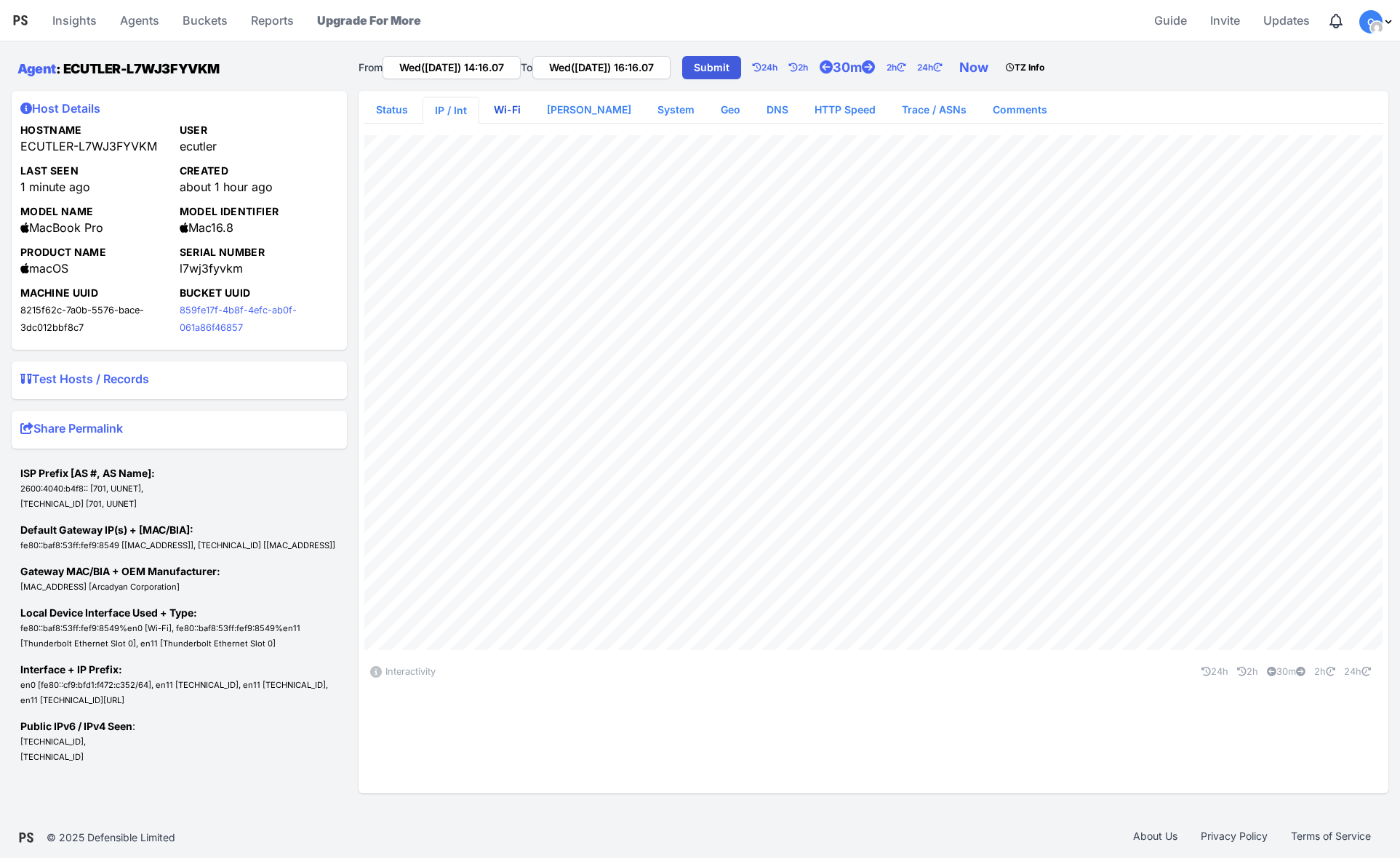
click at [504, 102] on link "Wi-Fi" at bounding box center [507, 110] width 50 height 26
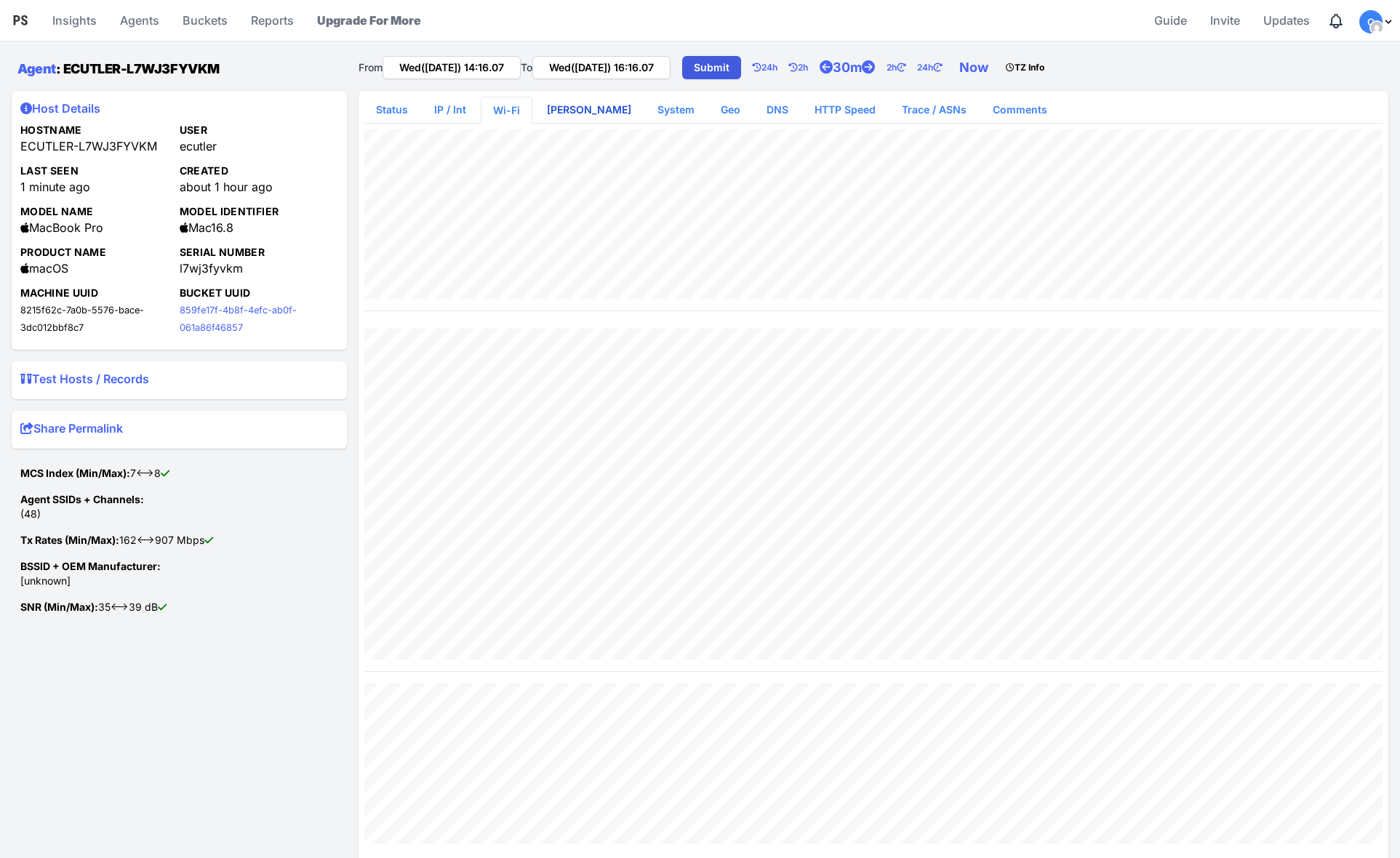
click at [557, 113] on link "[PERSON_NAME]" at bounding box center [589, 110] width 108 height 26
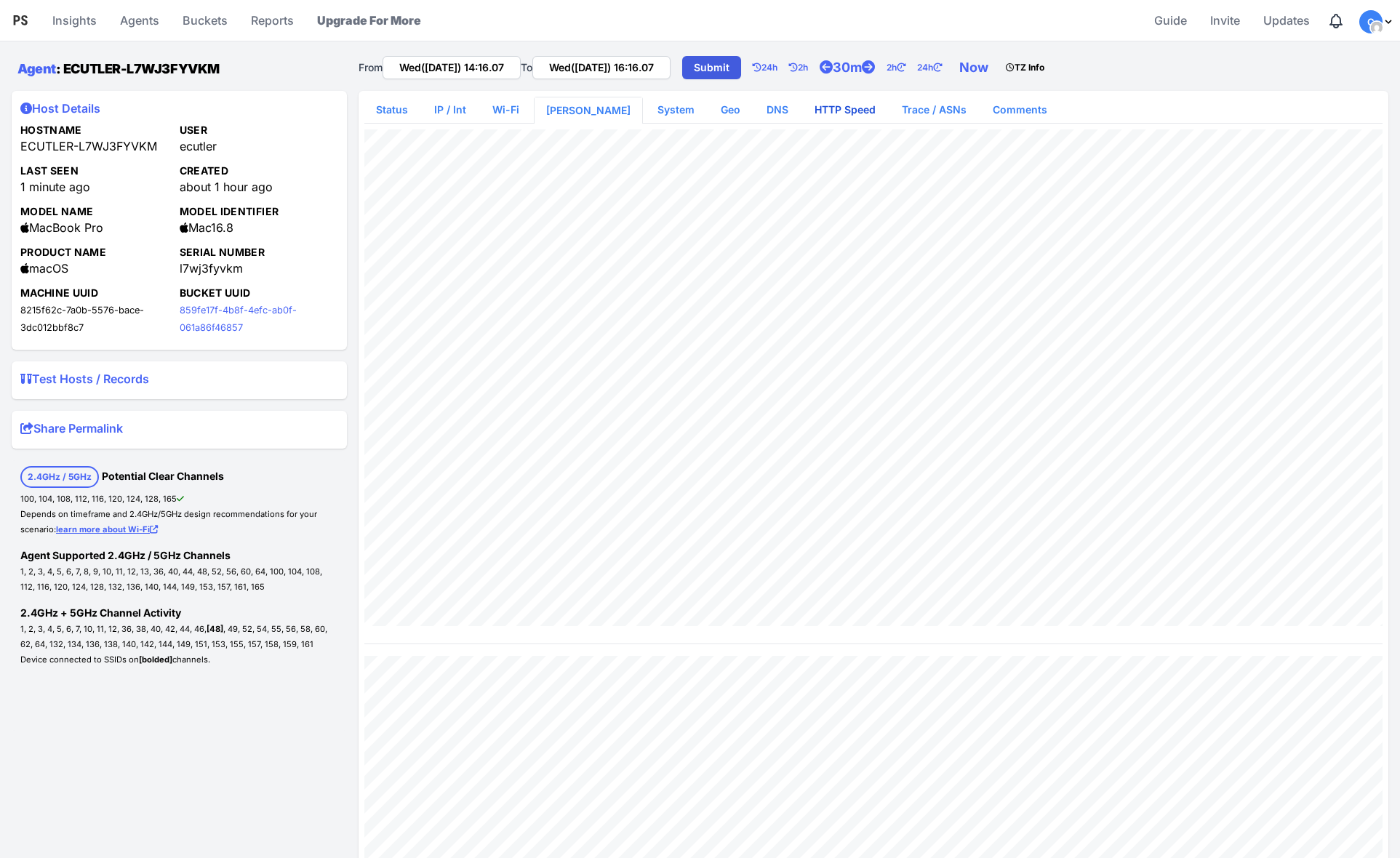
click at [803, 109] on link "HTTP Speed" at bounding box center [844, 110] width 84 height 26
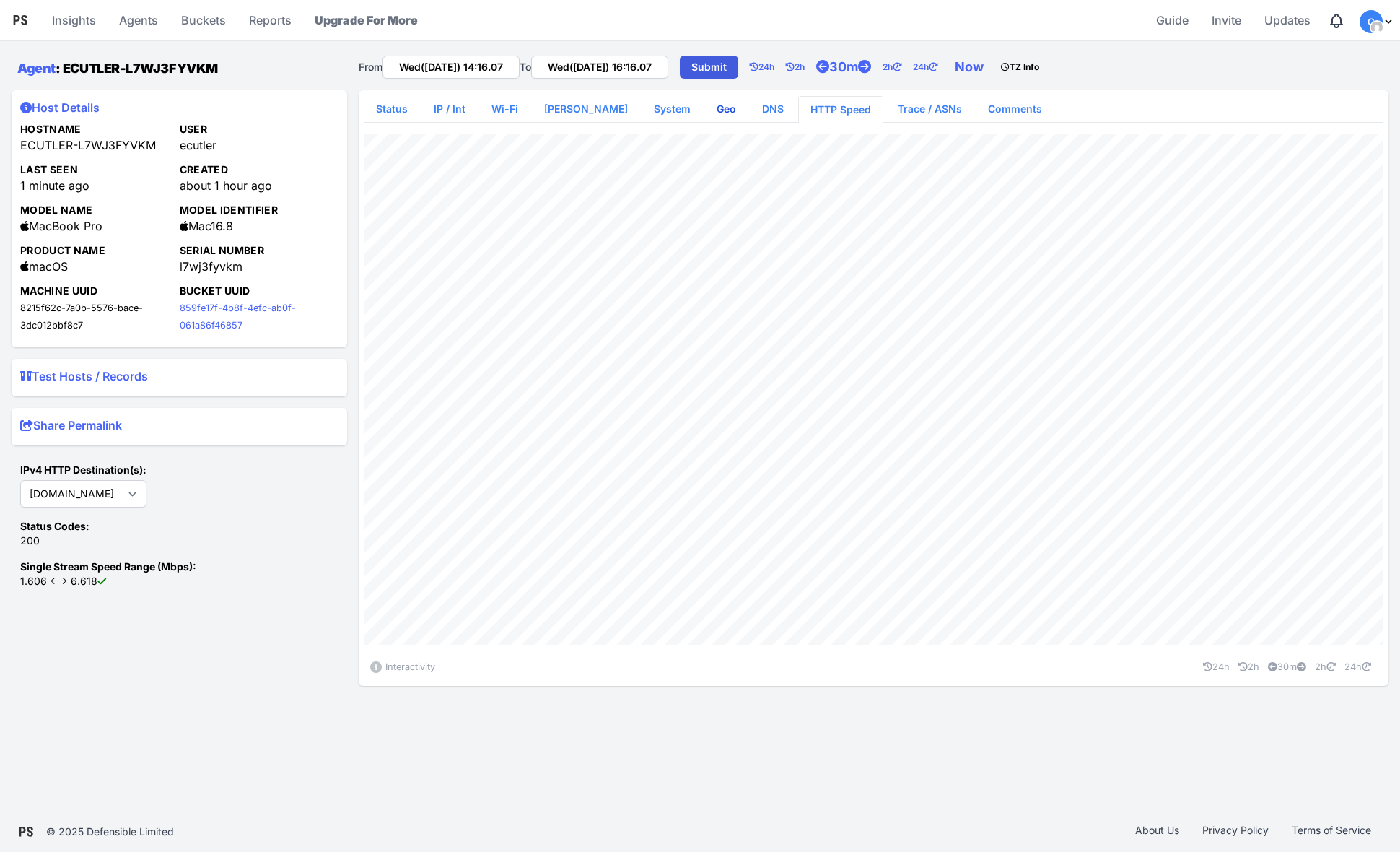
click at [706, 106] on link "Geo" at bounding box center [726, 109] width 42 height 26
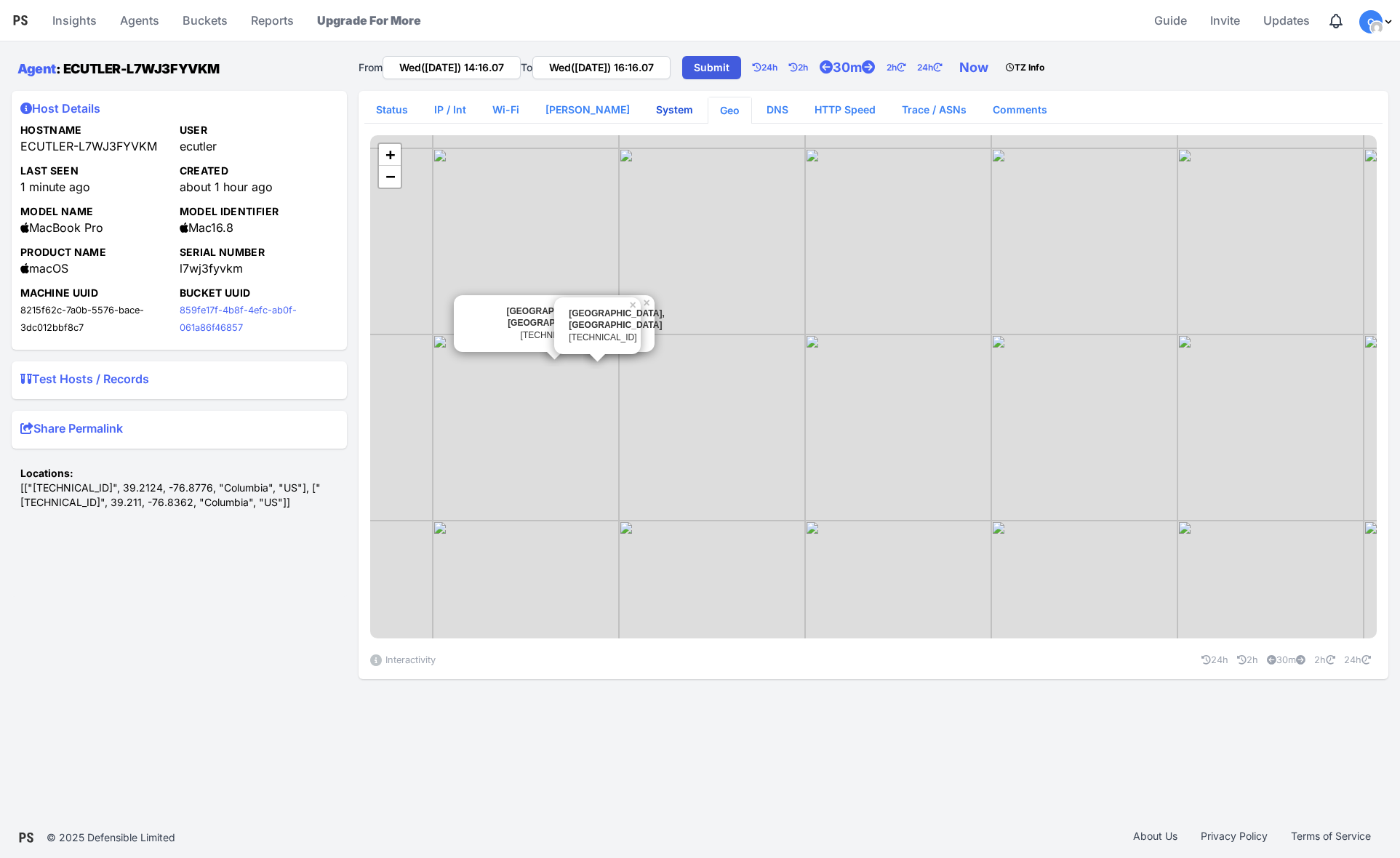
click at [648, 108] on link "System" at bounding box center [675, 110] width 60 height 26
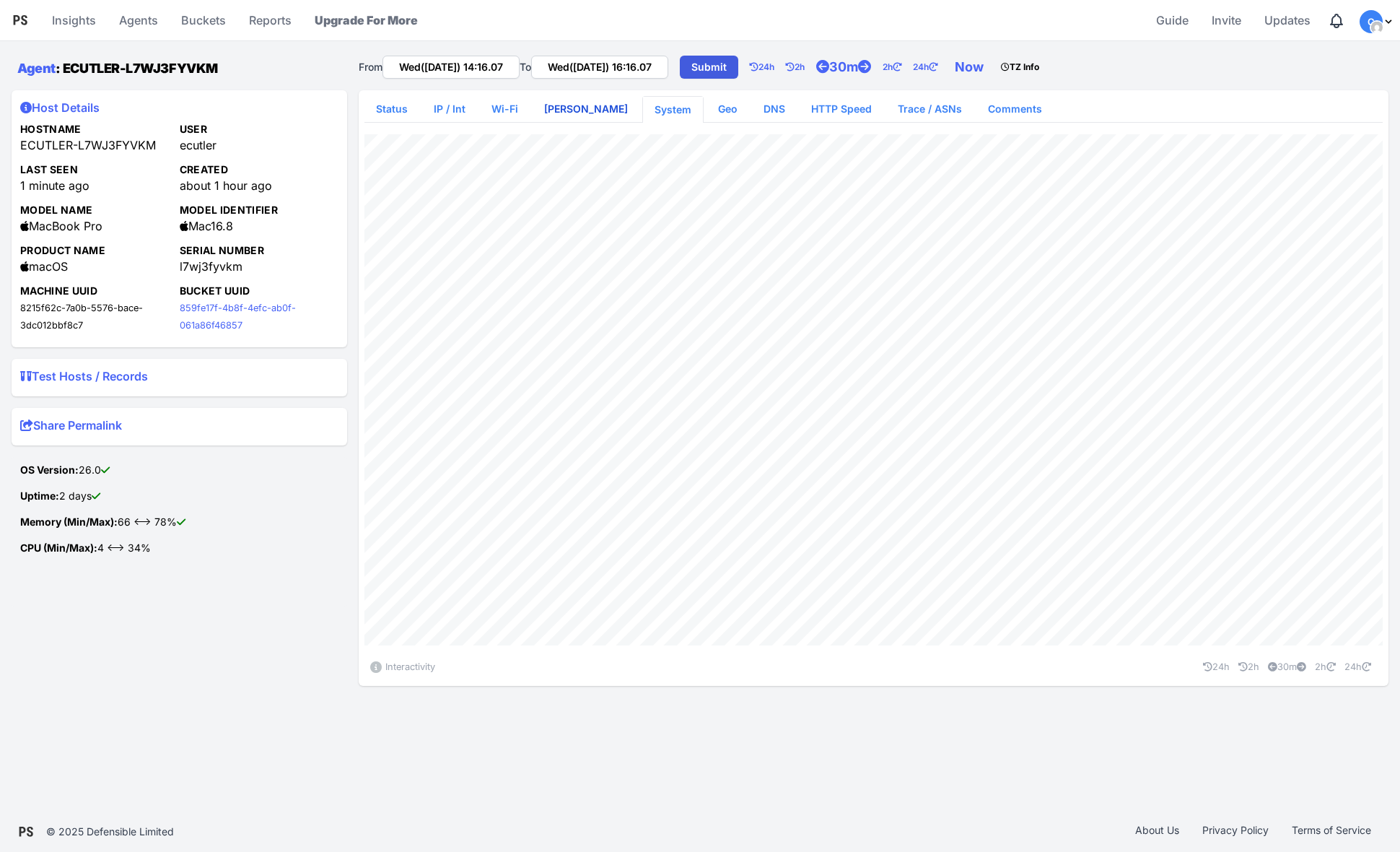
click at [571, 111] on link "[PERSON_NAME]" at bounding box center [586, 109] width 107 height 26
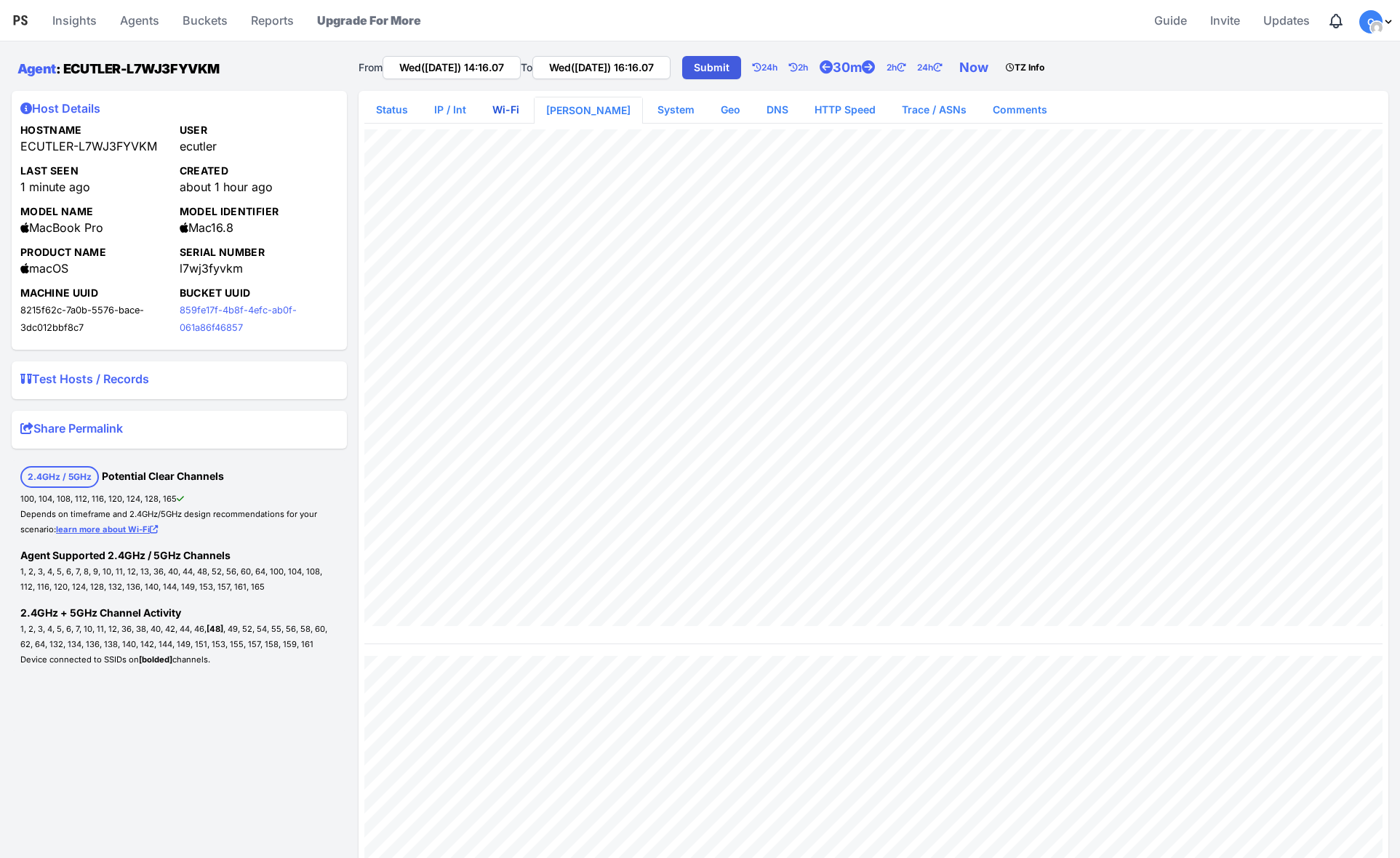
click at [515, 110] on link "Wi-Fi" at bounding box center [506, 110] width 50 height 26
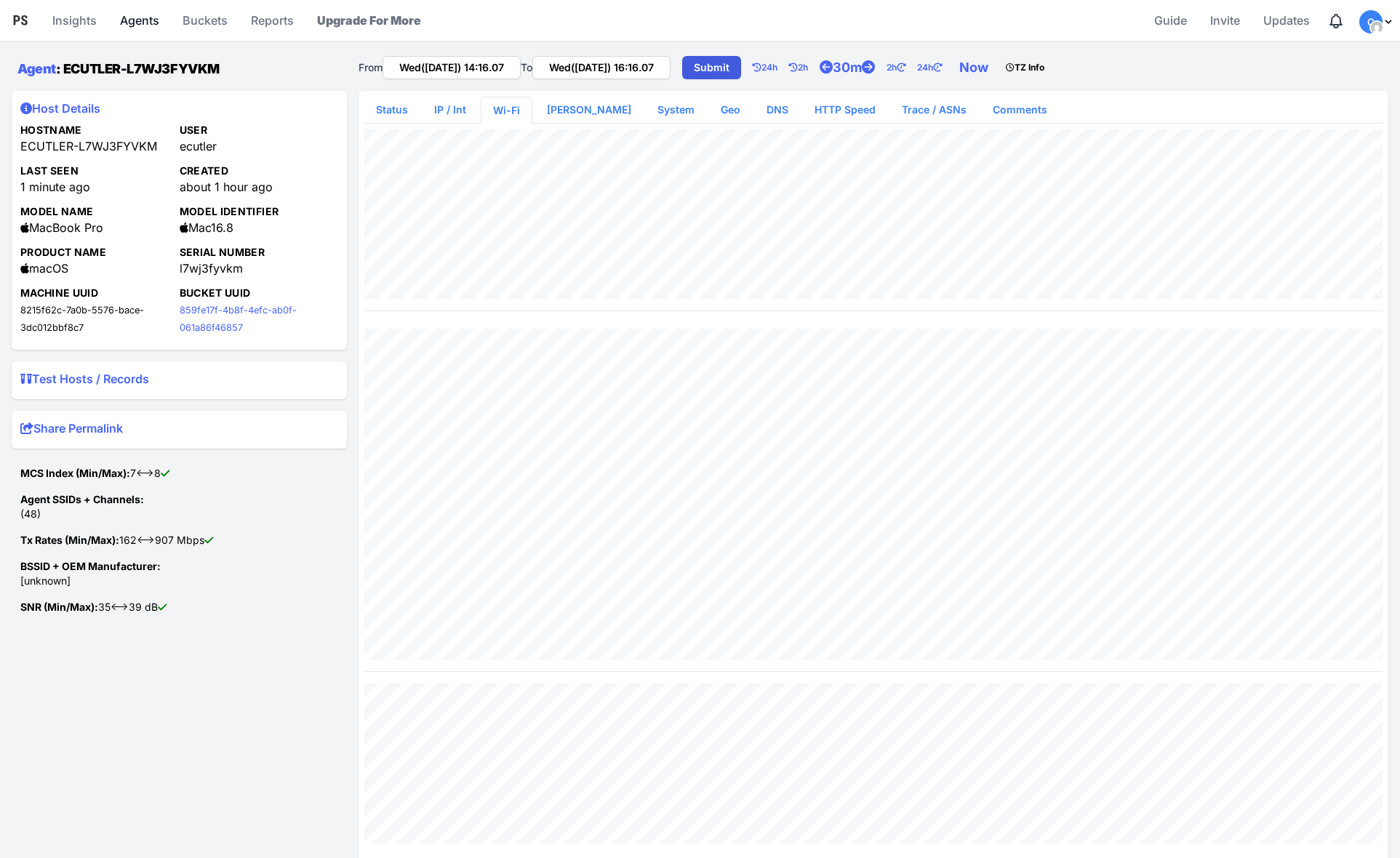
click at [151, 21] on link "Agents" at bounding box center [140, 20] width 51 height 35
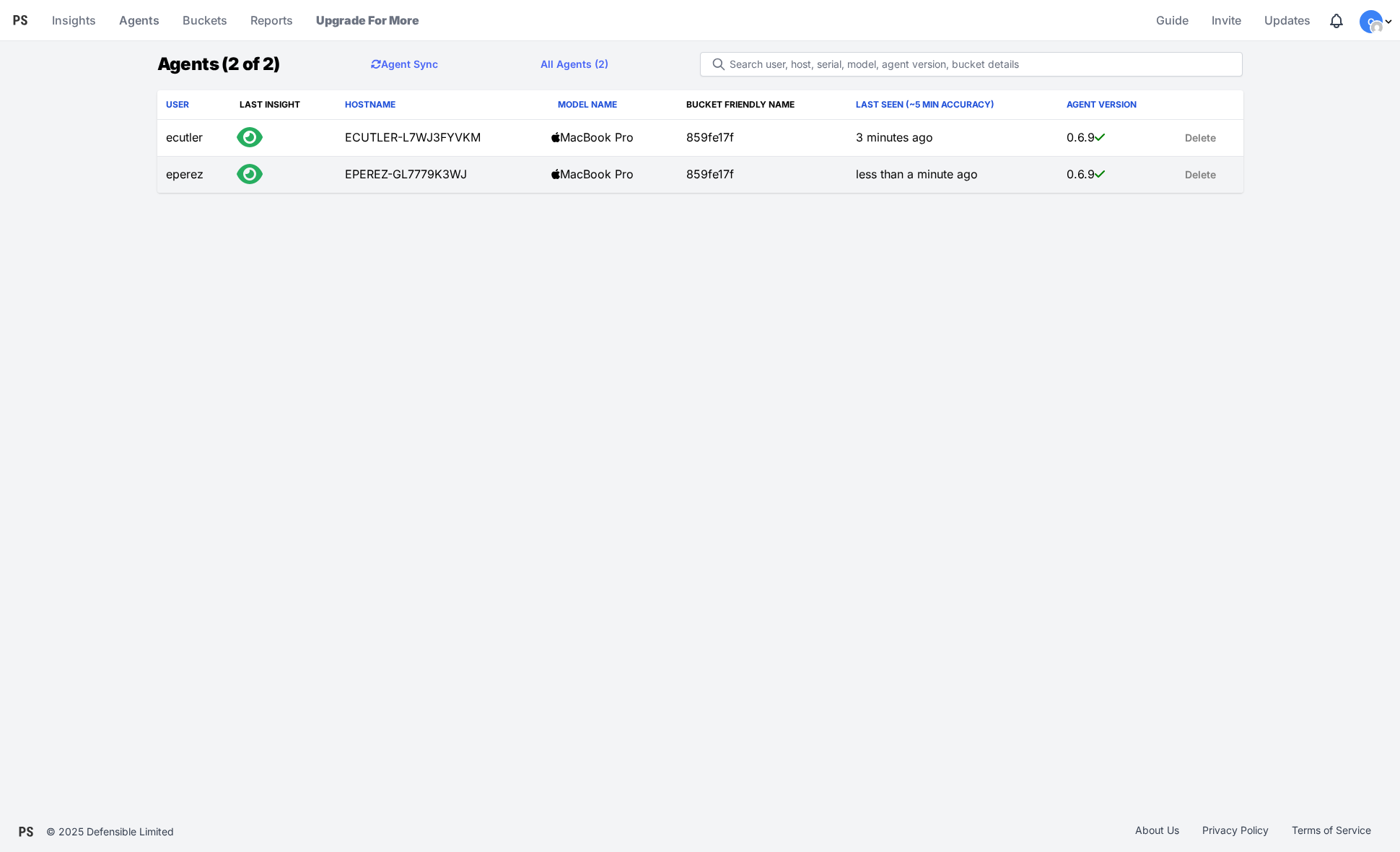
click at [383, 170] on td "EPEREZ-GL7779K3WJ" at bounding box center [439, 175] width 206 height 37
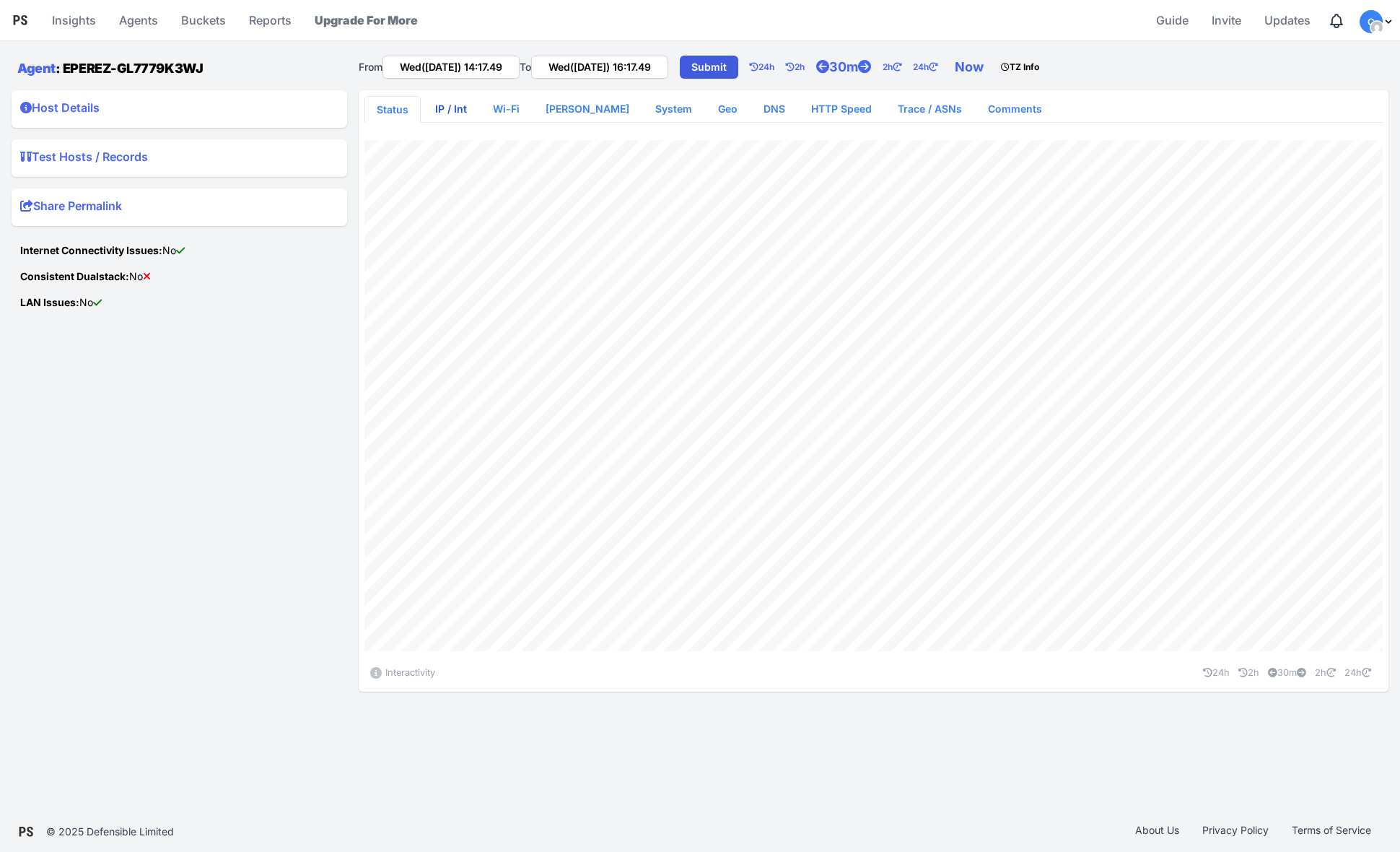
click at [459, 110] on link "IP / Int" at bounding box center [451, 109] width 54 height 26
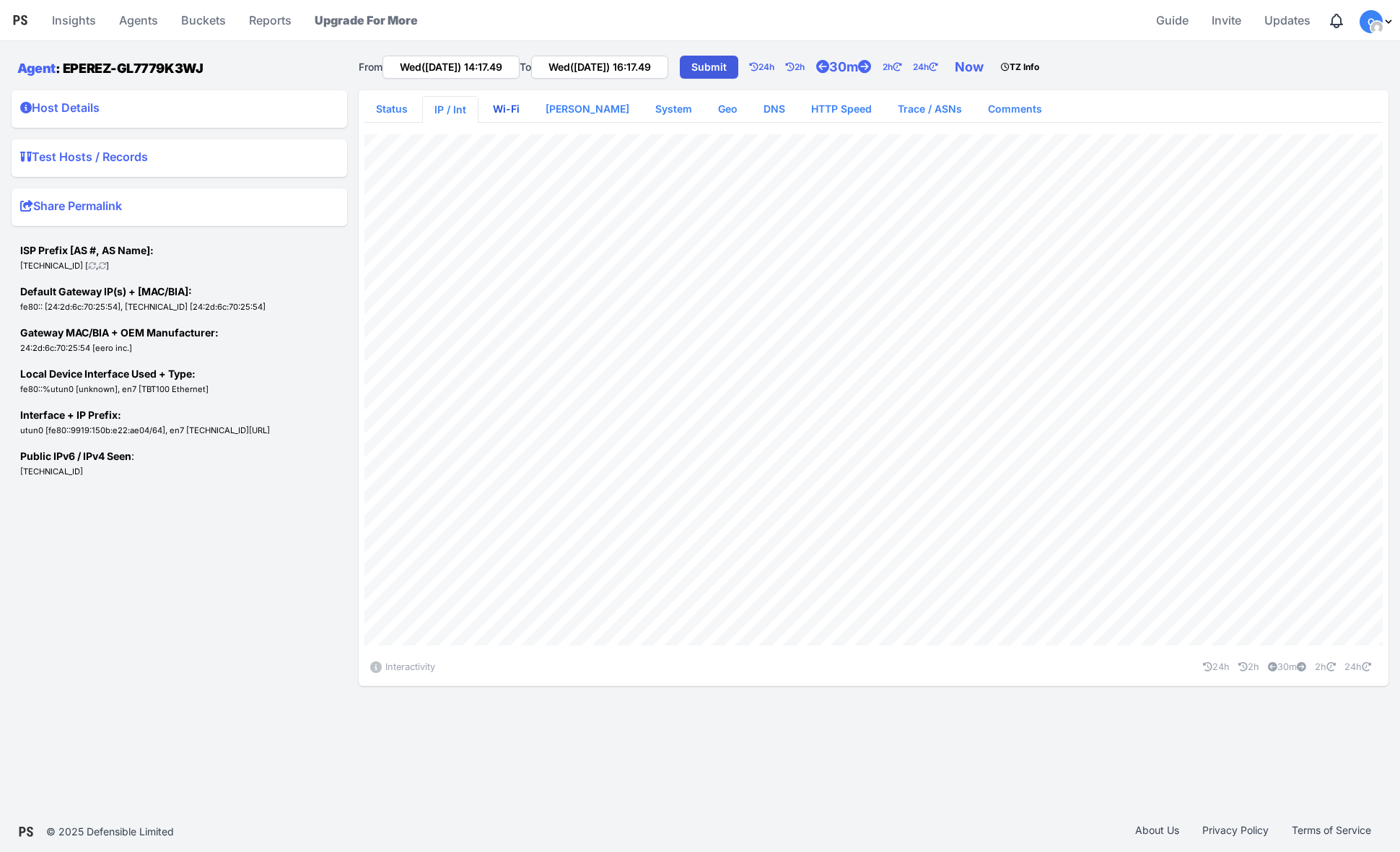
click at [508, 111] on link "Wi-Fi" at bounding box center [506, 109] width 50 height 26
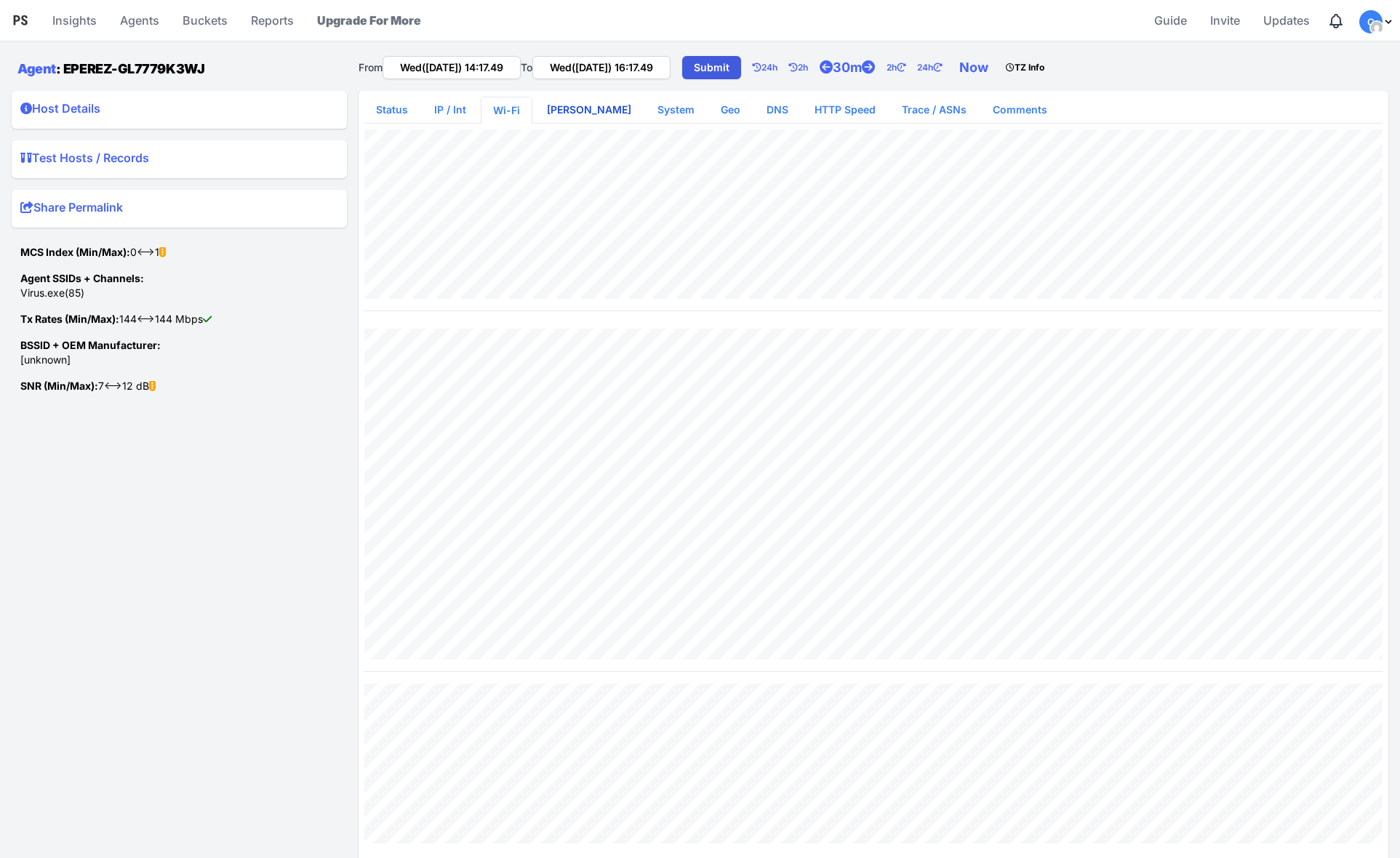
click at [593, 109] on link "[PERSON_NAME]" at bounding box center [589, 110] width 108 height 26
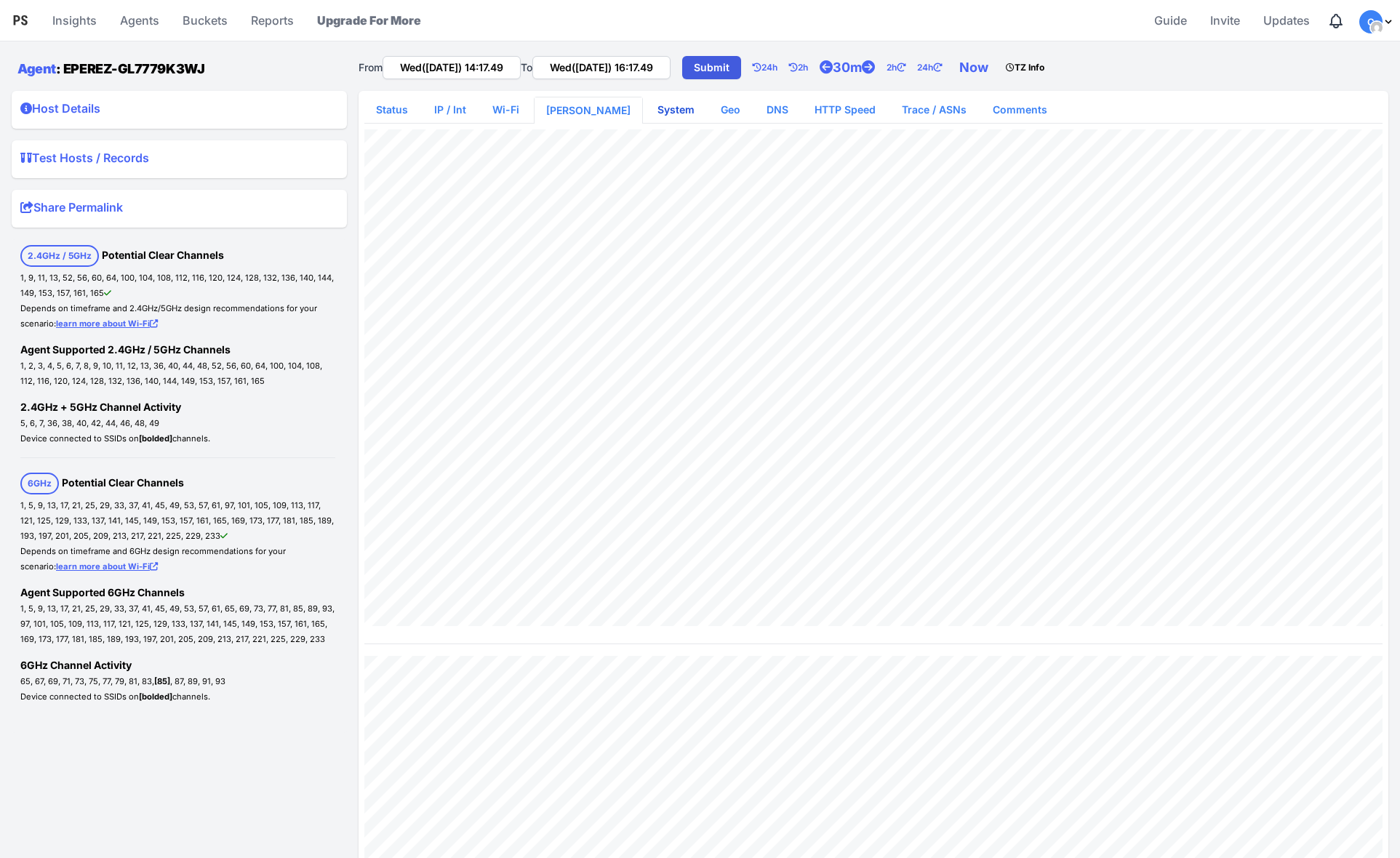
click at [660, 105] on link "System" at bounding box center [676, 110] width 60 height 26
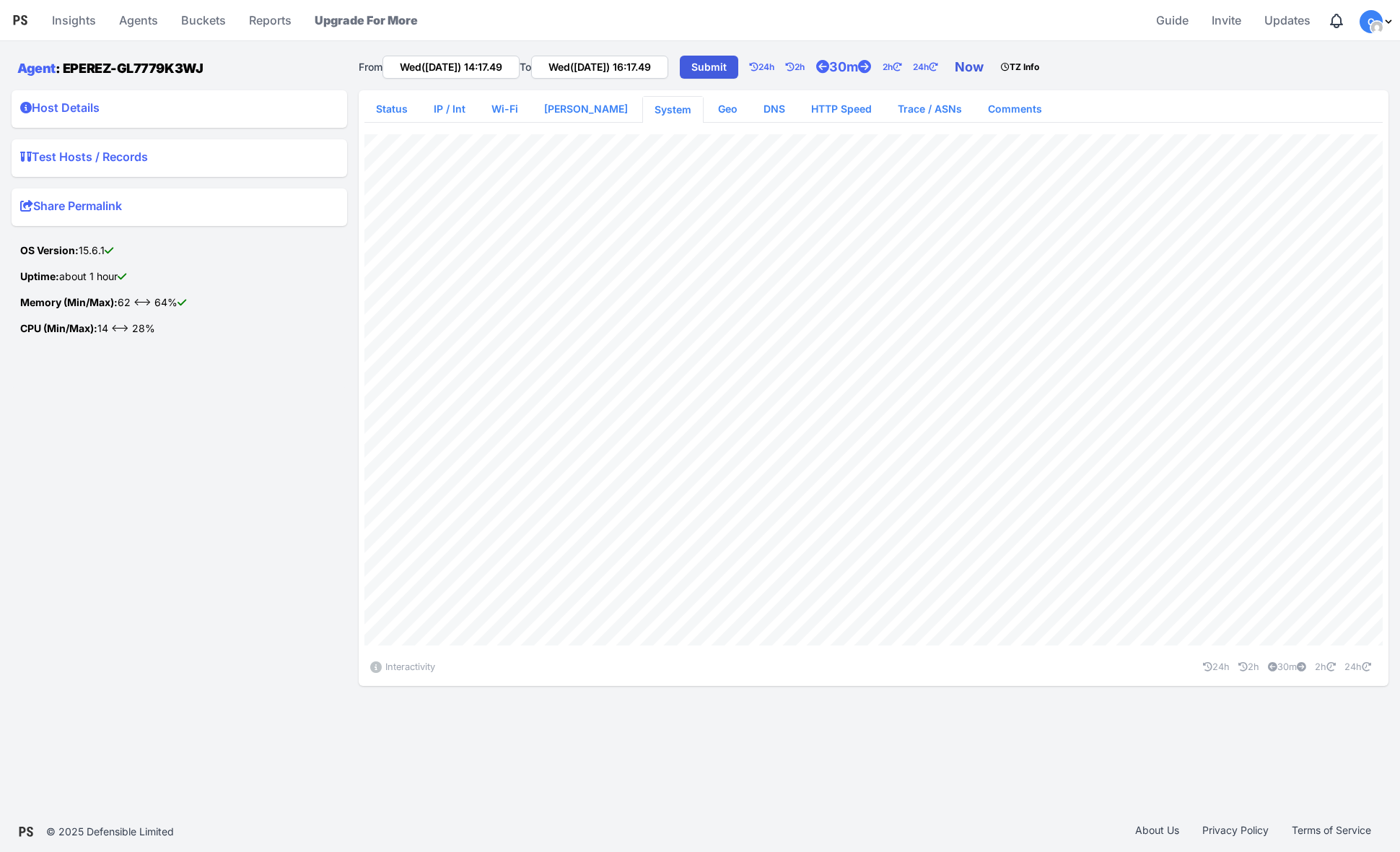
click at [995, 72] on link "Now" at bounding box center [972, 67] width 46 height 29
type input "Wed(17 Sep) 14:28.22"
type input "Wed(17 Sep) 16:28.22"
click at [400, 108] on link "Status" at bounding box center [391, 109] width 54 height 26
click at [454, 116] on link "IP / Int" at bounding box center [451, 109] width 54 height 26
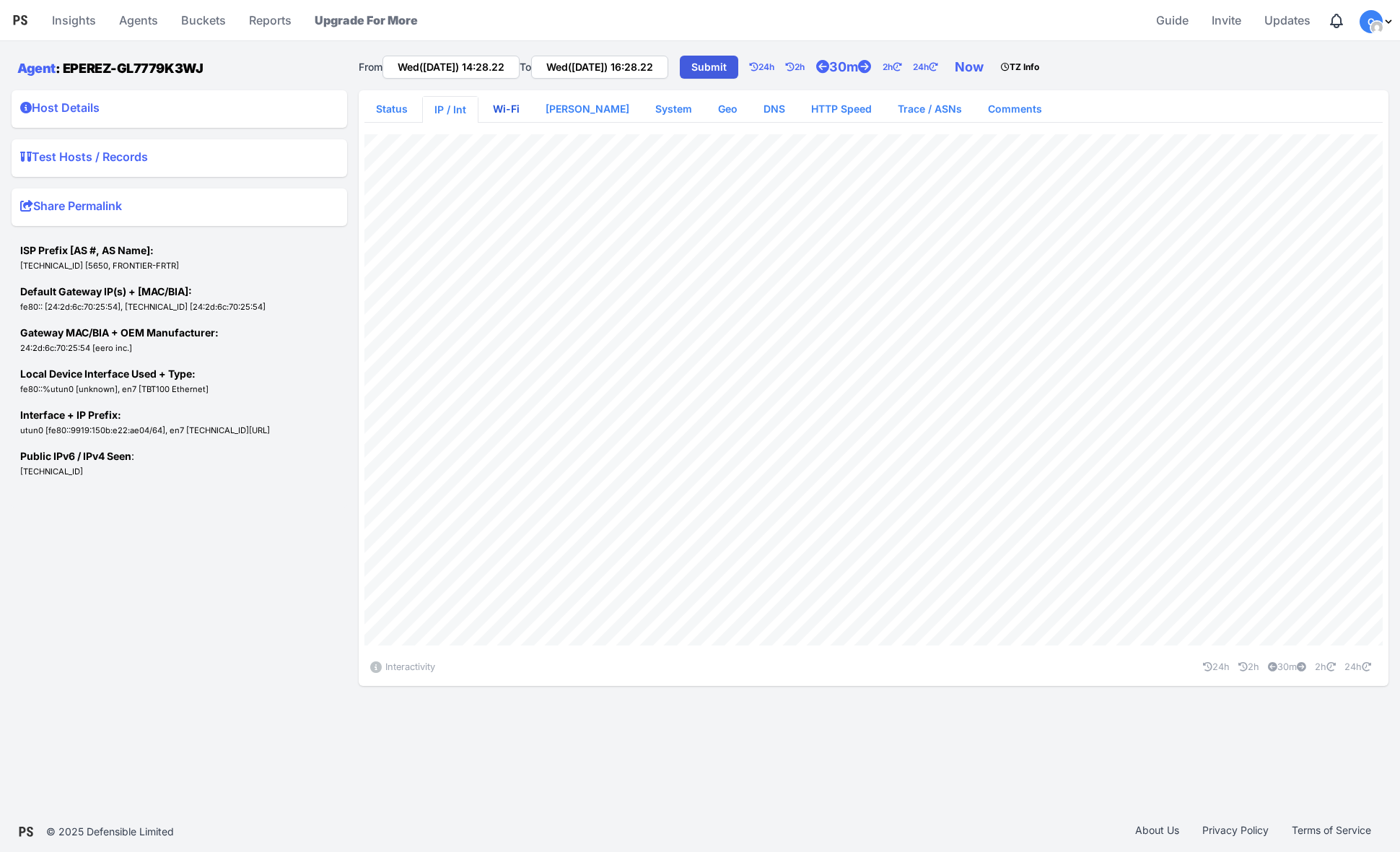
click at [502, 111] on link "Wi-Fi" at bounding box center [506, 109] width 50 height 26
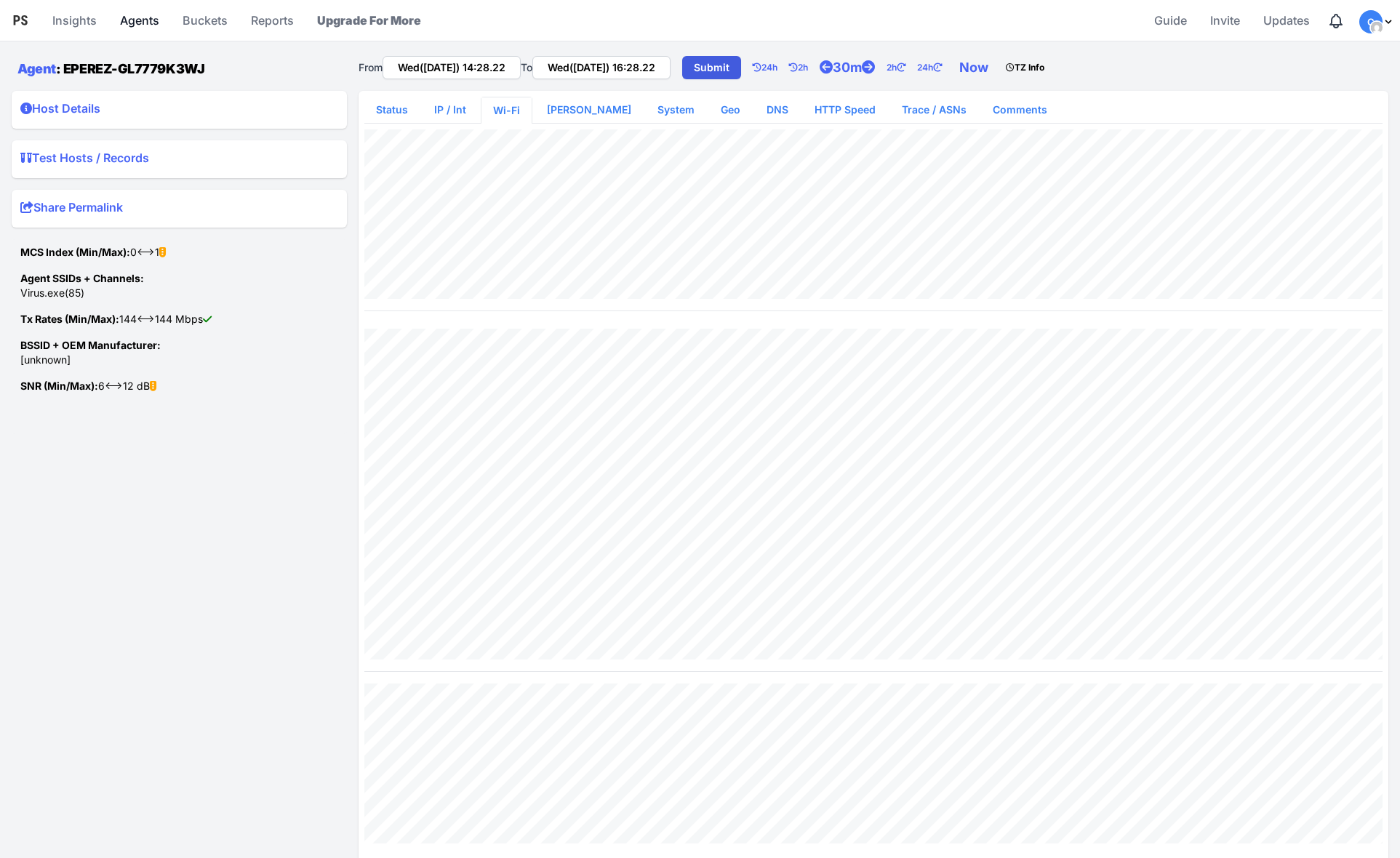
click at [140, 22] on link "Agents" at bounding box center [140, 20] width 51 height 35
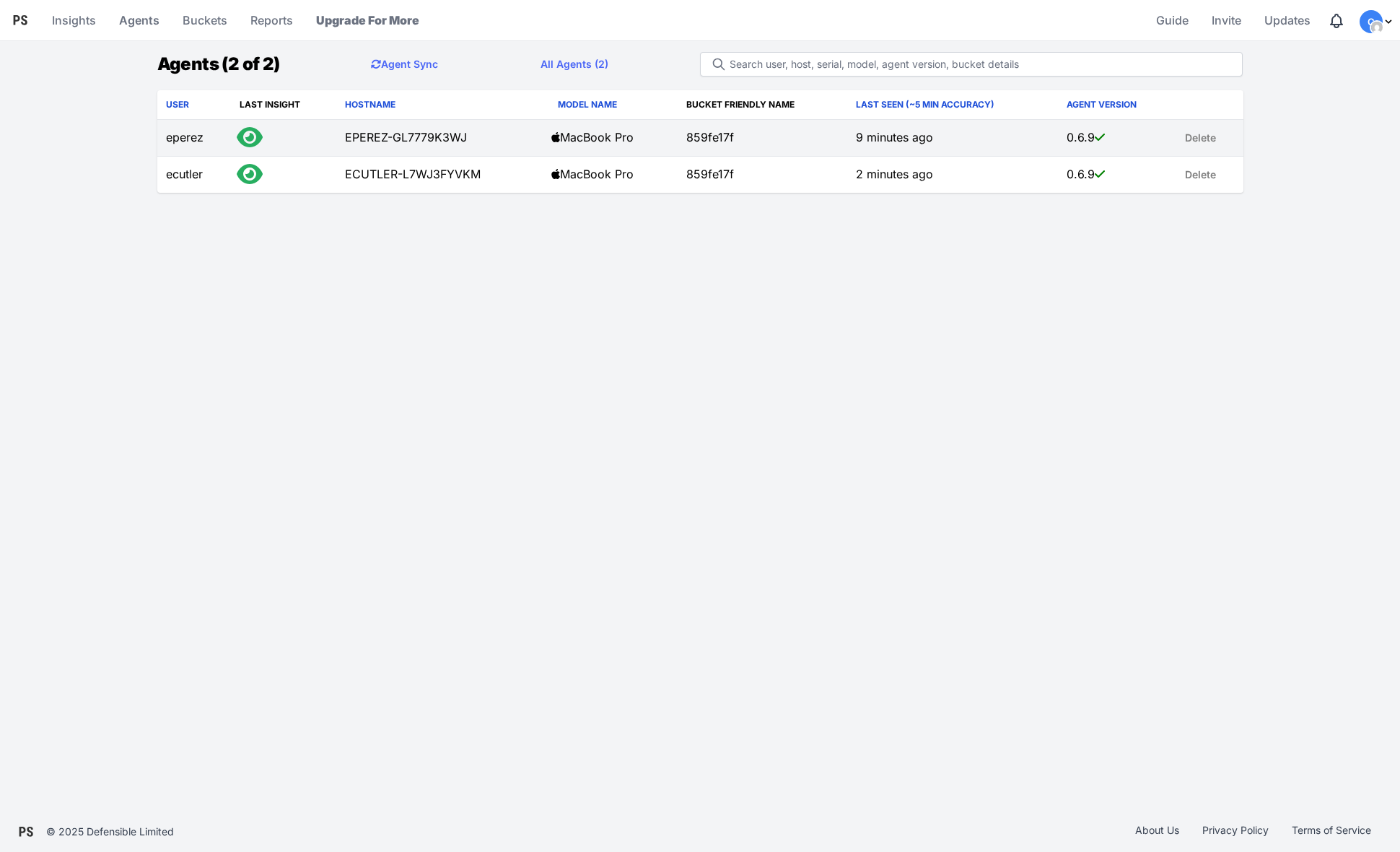
click at [356, 136] on td "EPEREZ-GL7779K3WJ" at bounding box center [439, 138] width 206 height 37
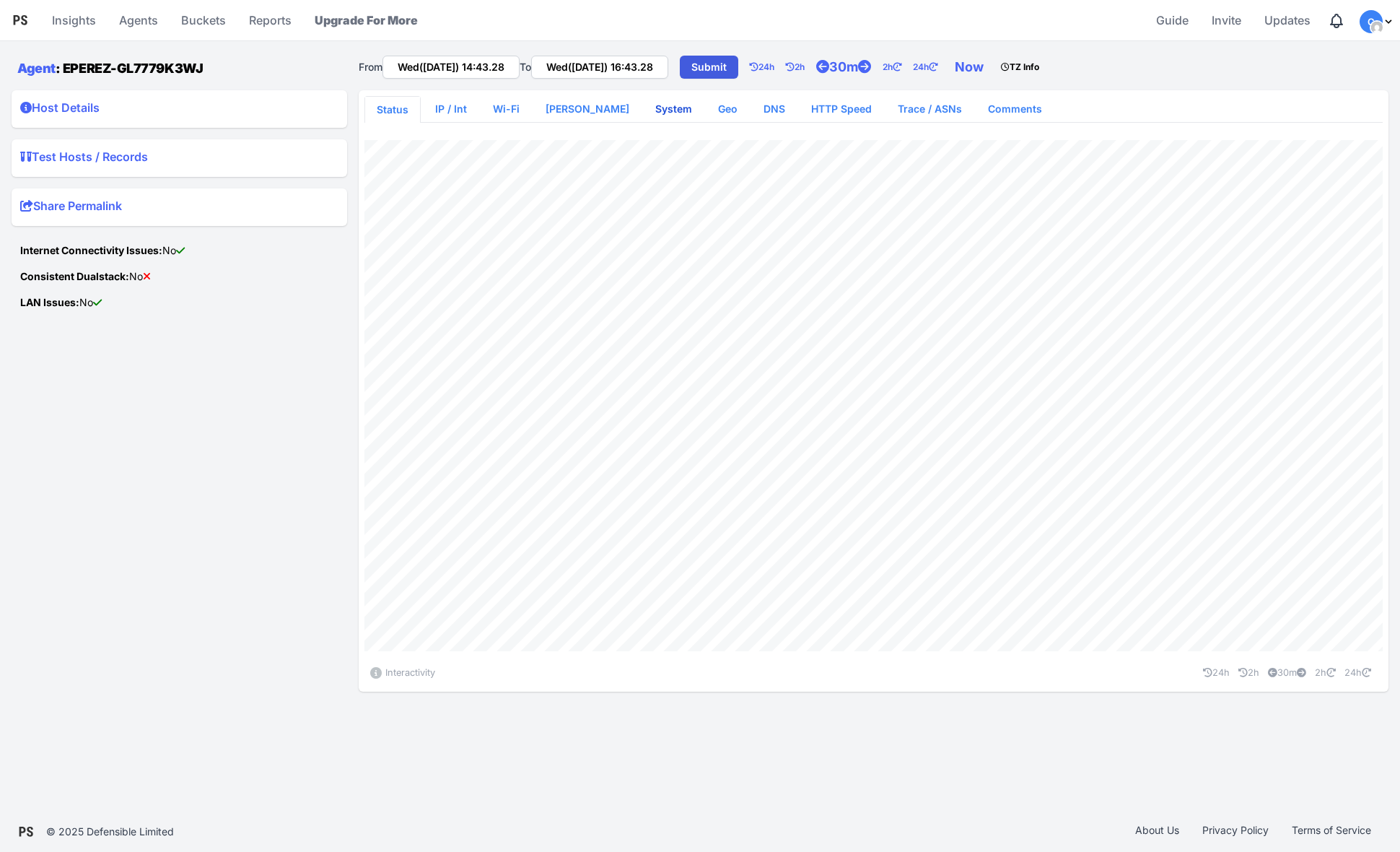
click at [644, 107] on link "System" at bounding box center [674, 109] width 60 height 26
click at [561, 108] on link "[PERSON_NAME]" at bounding box center [586, 109] width 107 height 26
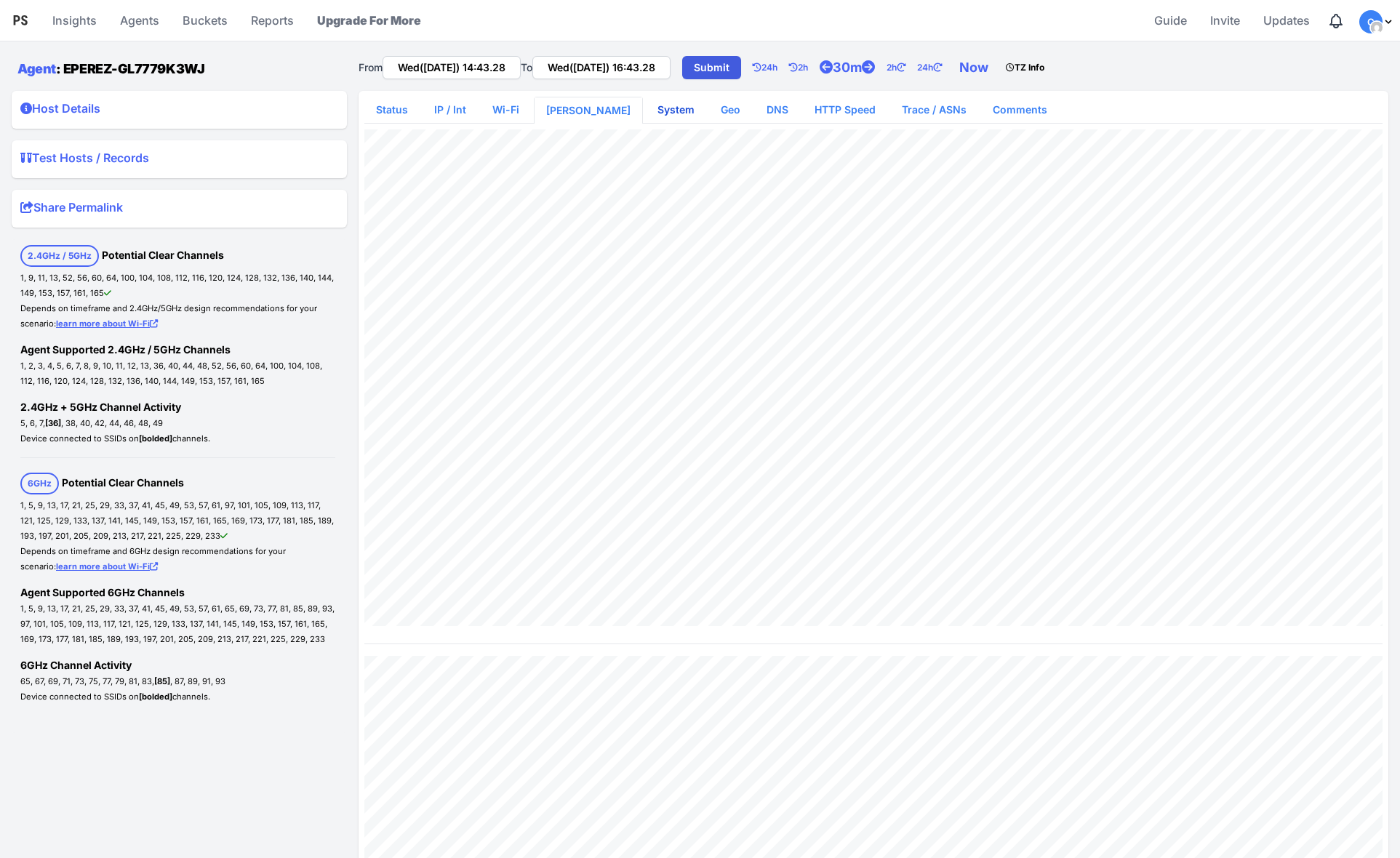
click at [646, 109] on link "System" at bounding box center [676, 110] width 60 height 26
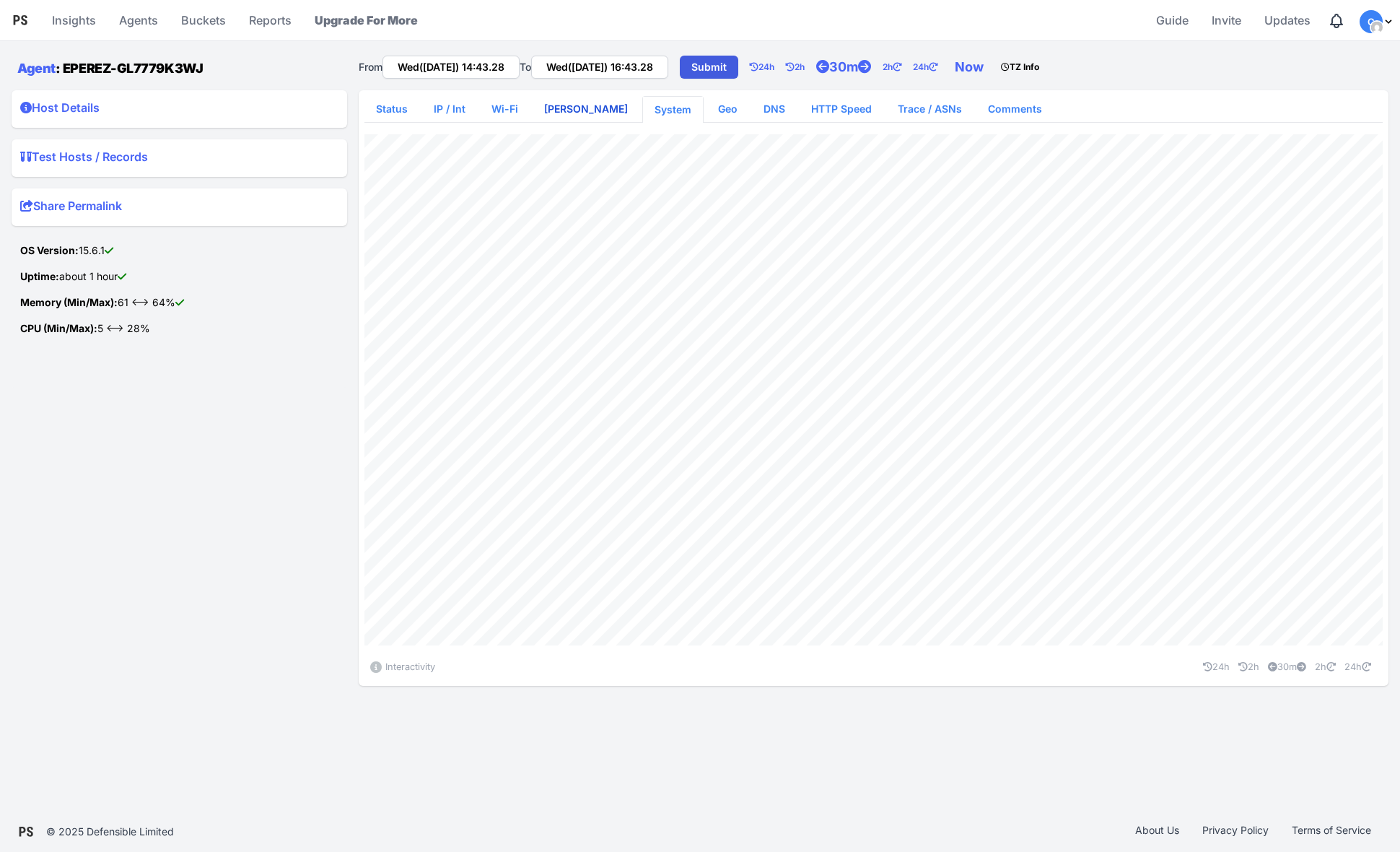
click at [563, 108] on link "[PERSON_NAME]" at bounding box center [586, 109] width 107 height 26
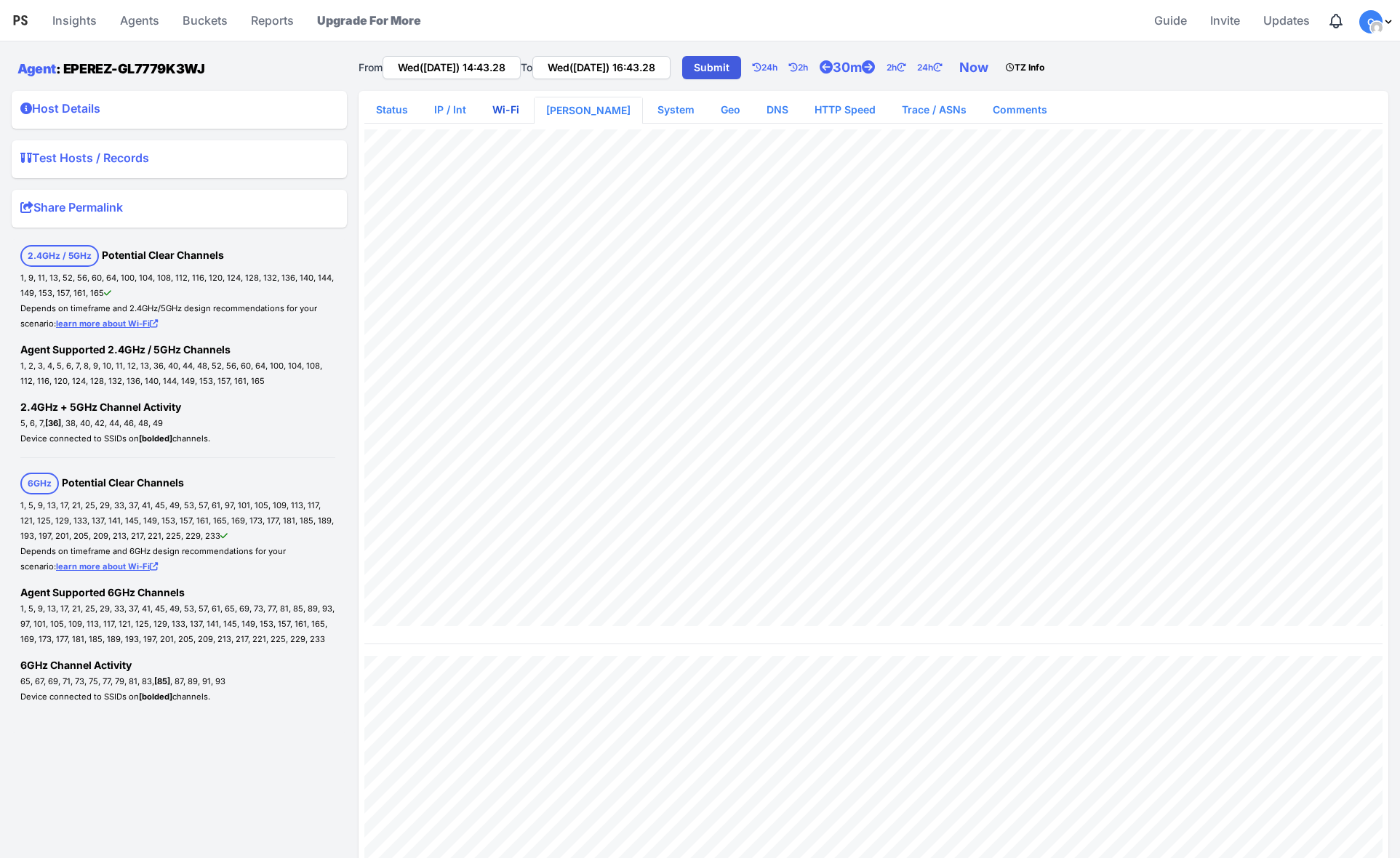
click at [491, 103] on link "Wi-Fi" at bounding box center [506, 110] width 50 height 26
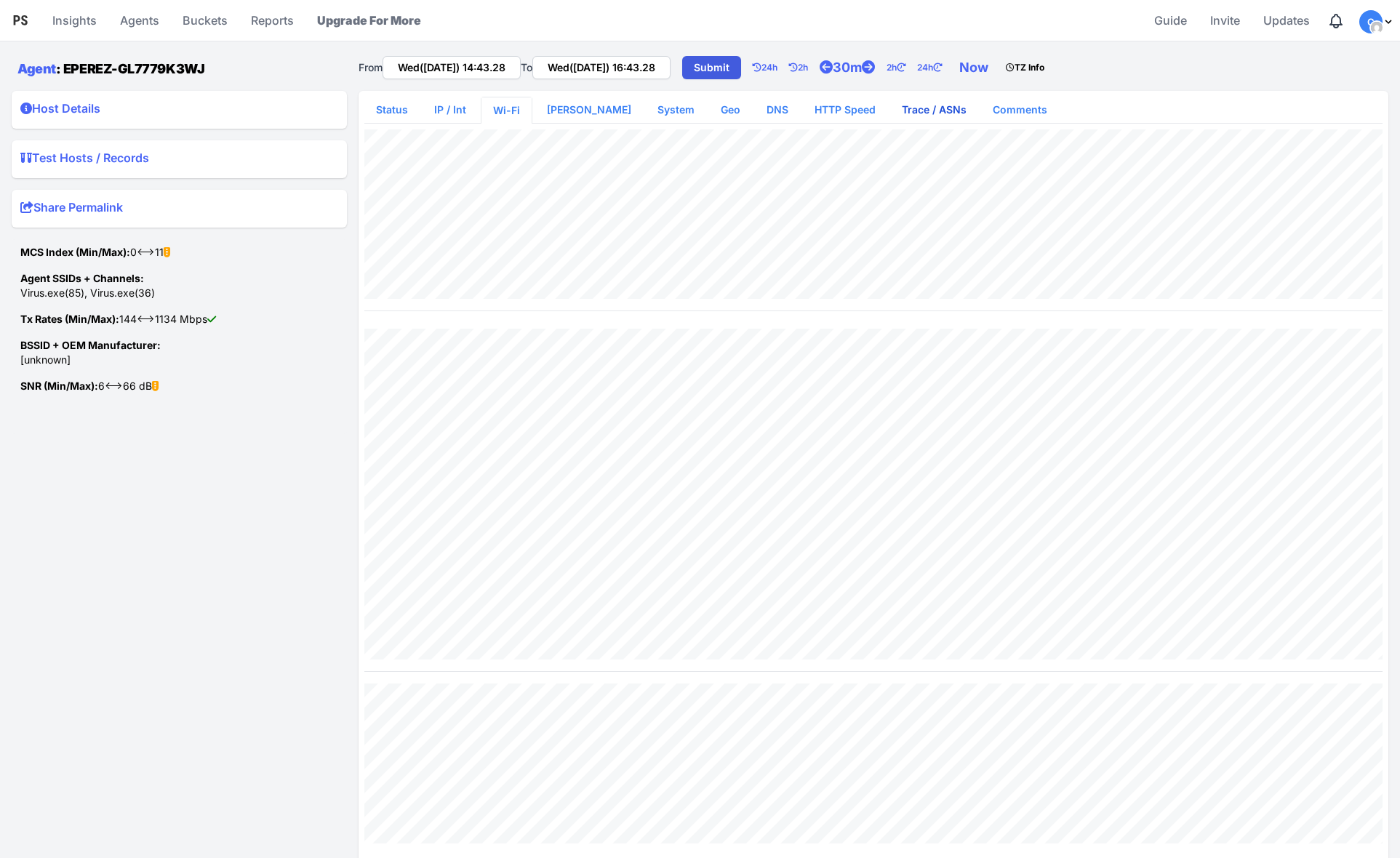
click at [922, 110] on link "Trace / ASNs" at bounding box center [934, 110] width 88 height 26
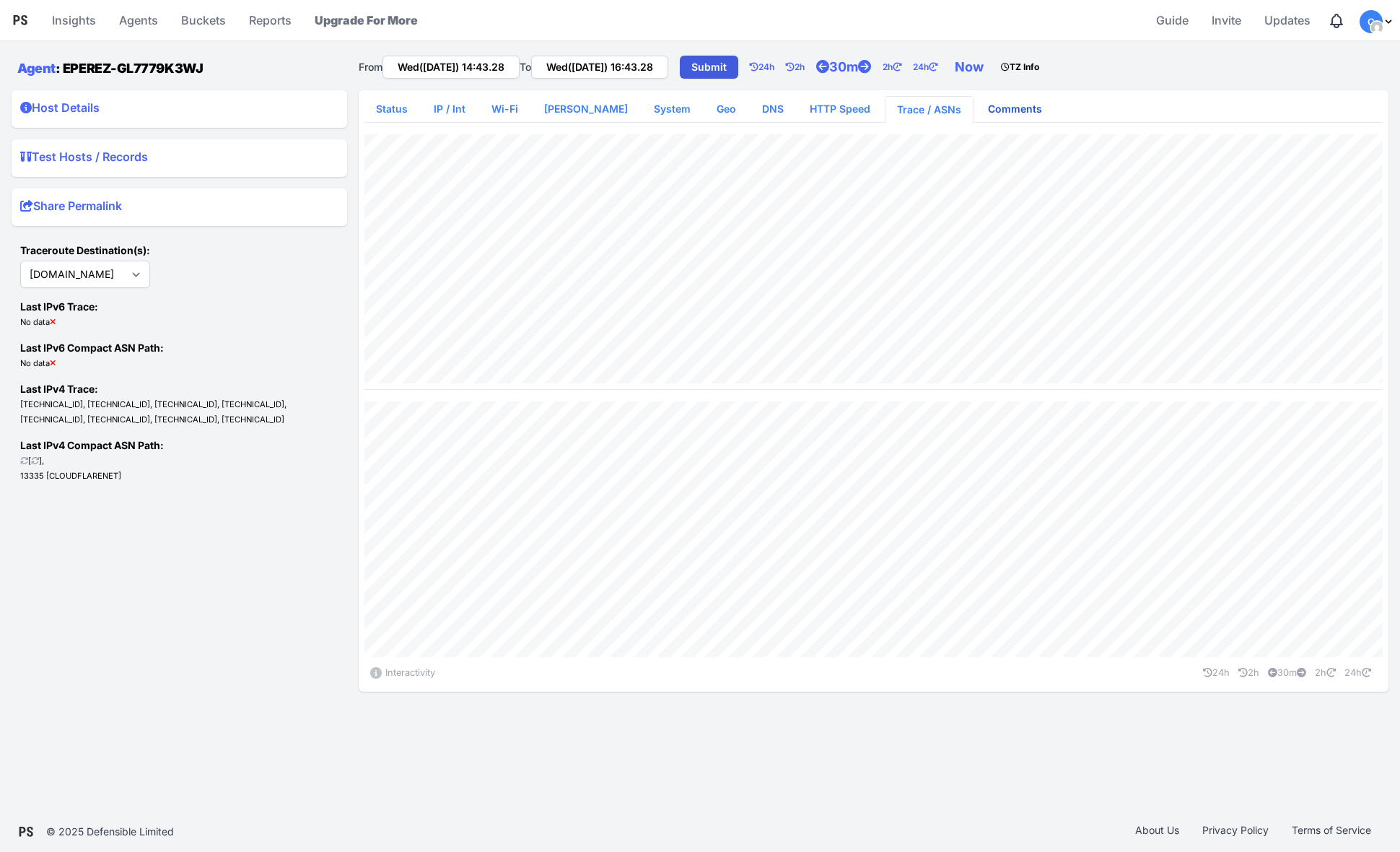
click at [981, 110] on link "Comments" at bounding box center [1015, 109] width 77 height 26
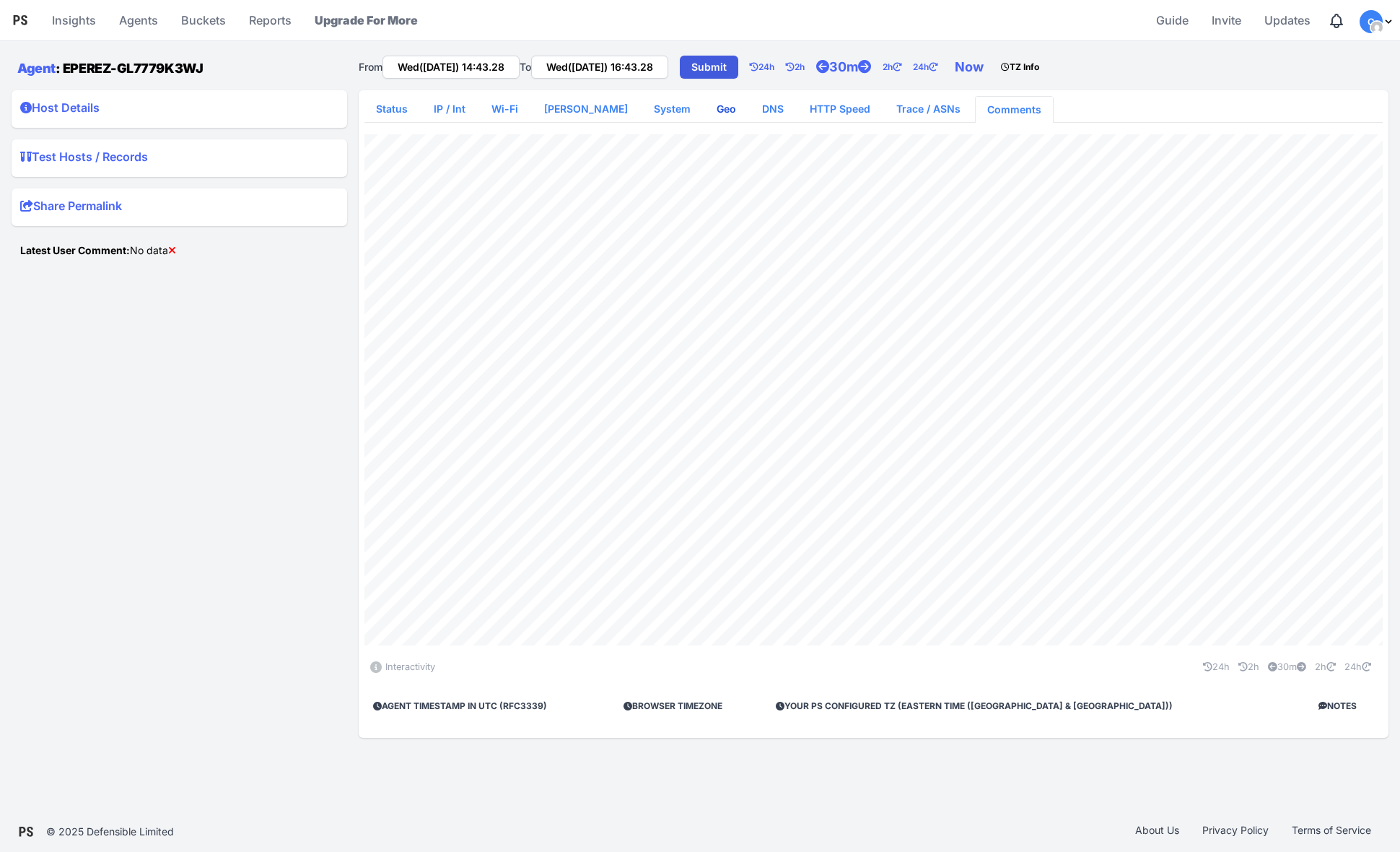
click at [706, 108] on link "Geo" at bounding box center [726, 109] width 42 height 26
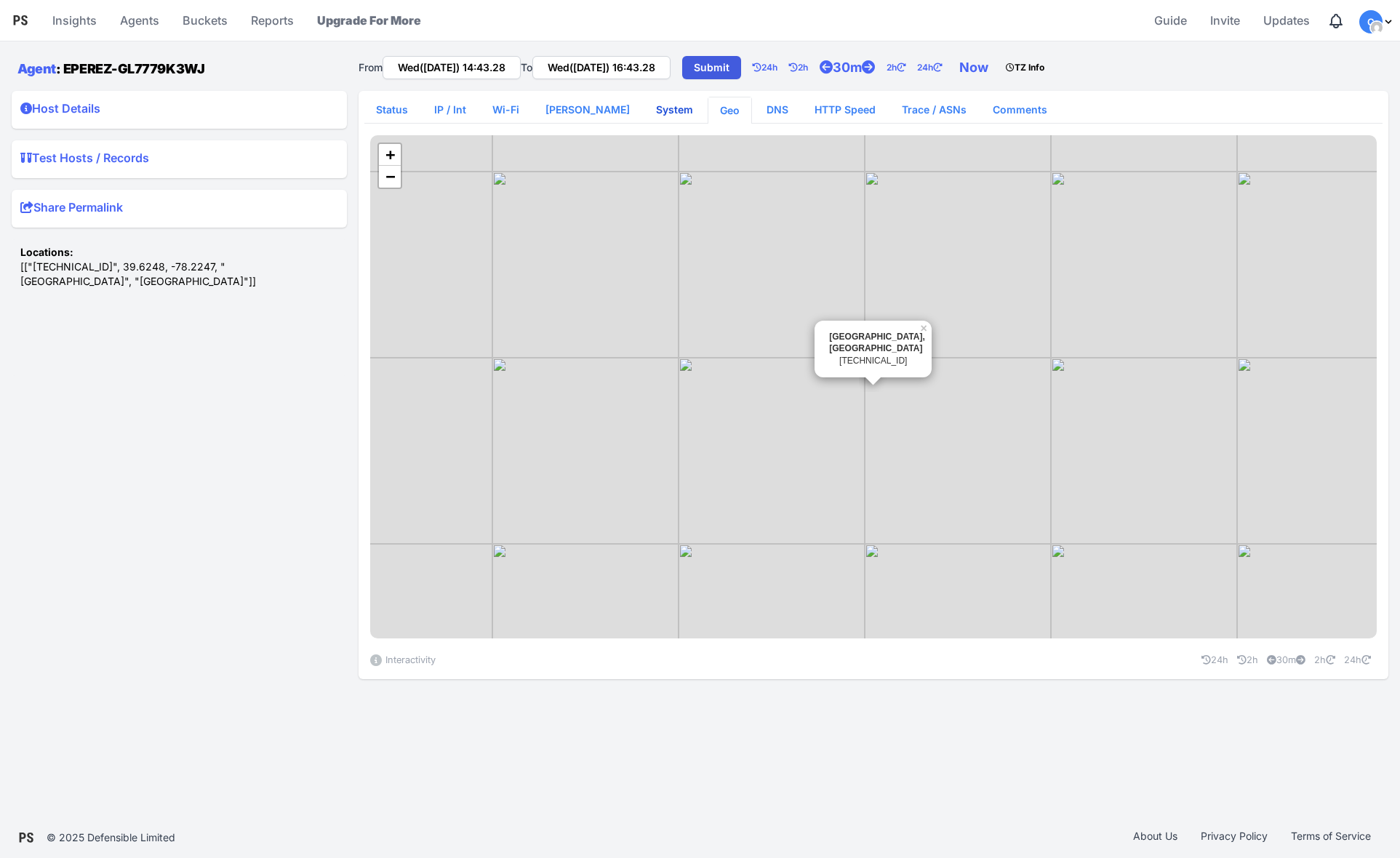
click at [645, 109] on link "System" at bounding box center [675, 110] width 60 height 26
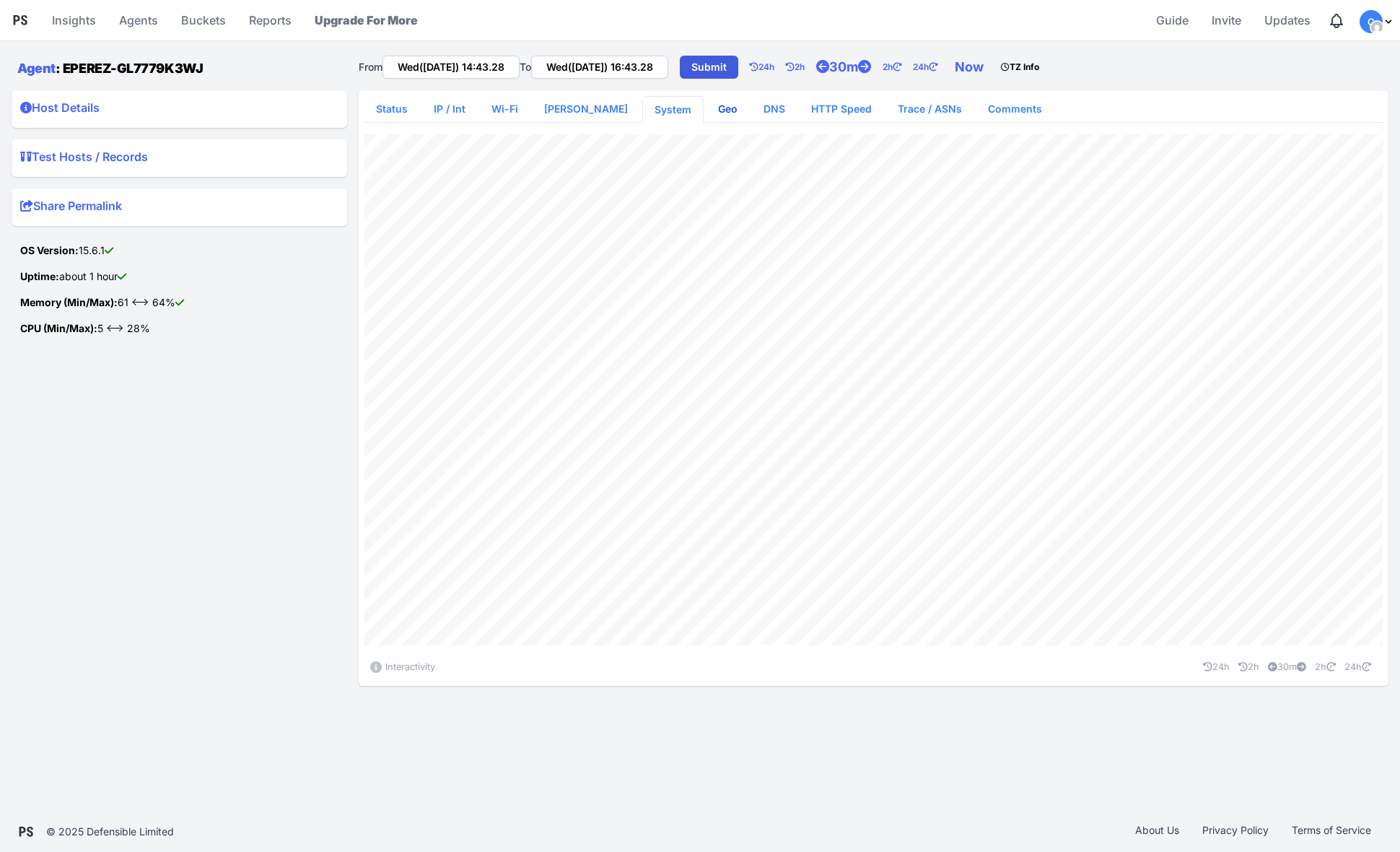
click at [707, 111] on link "Geo" at bounding box center [727, 109] width 42 height 26
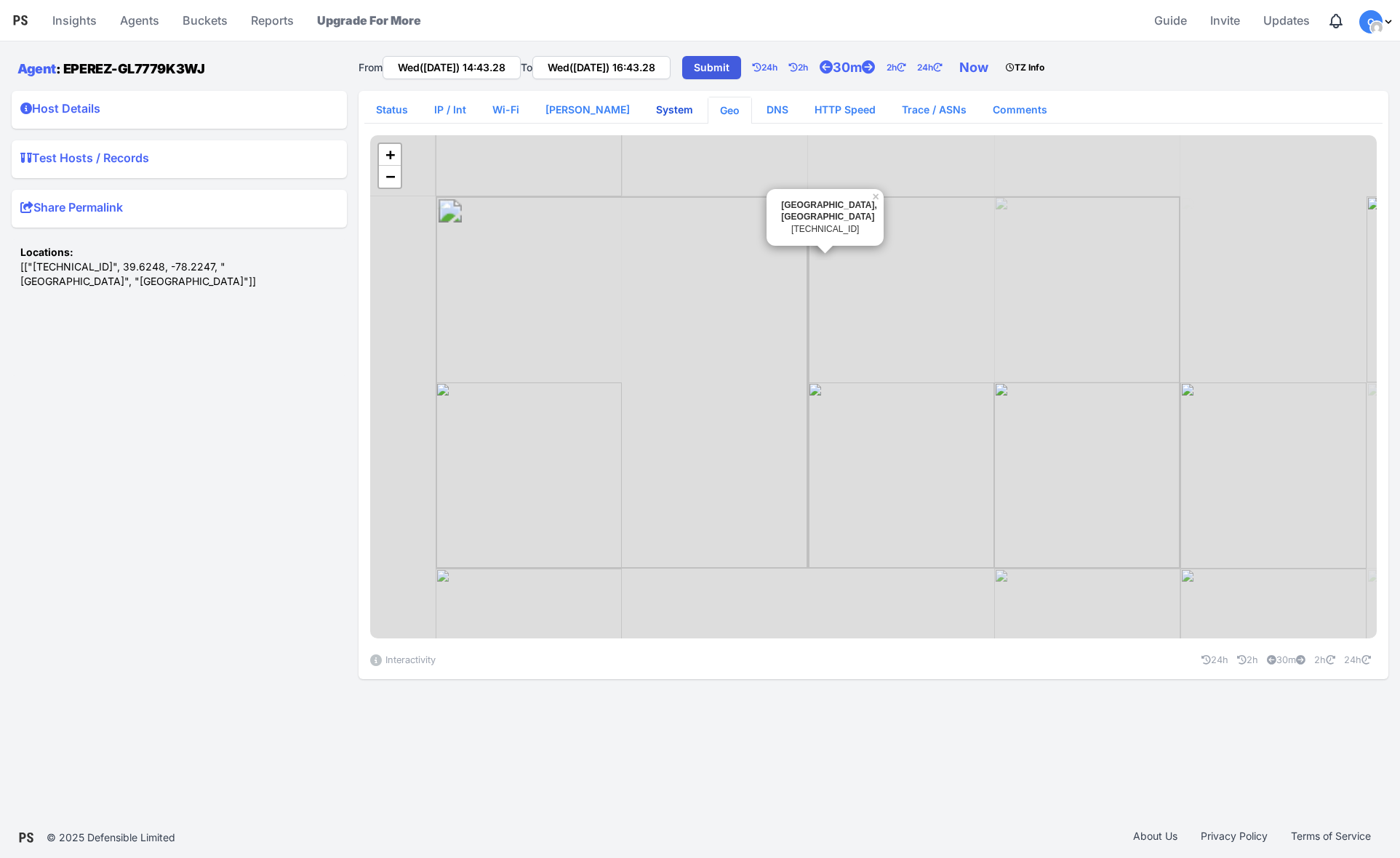
click at [645, 104] on link "System" at bounding box center [675, 110] width 60 height 26
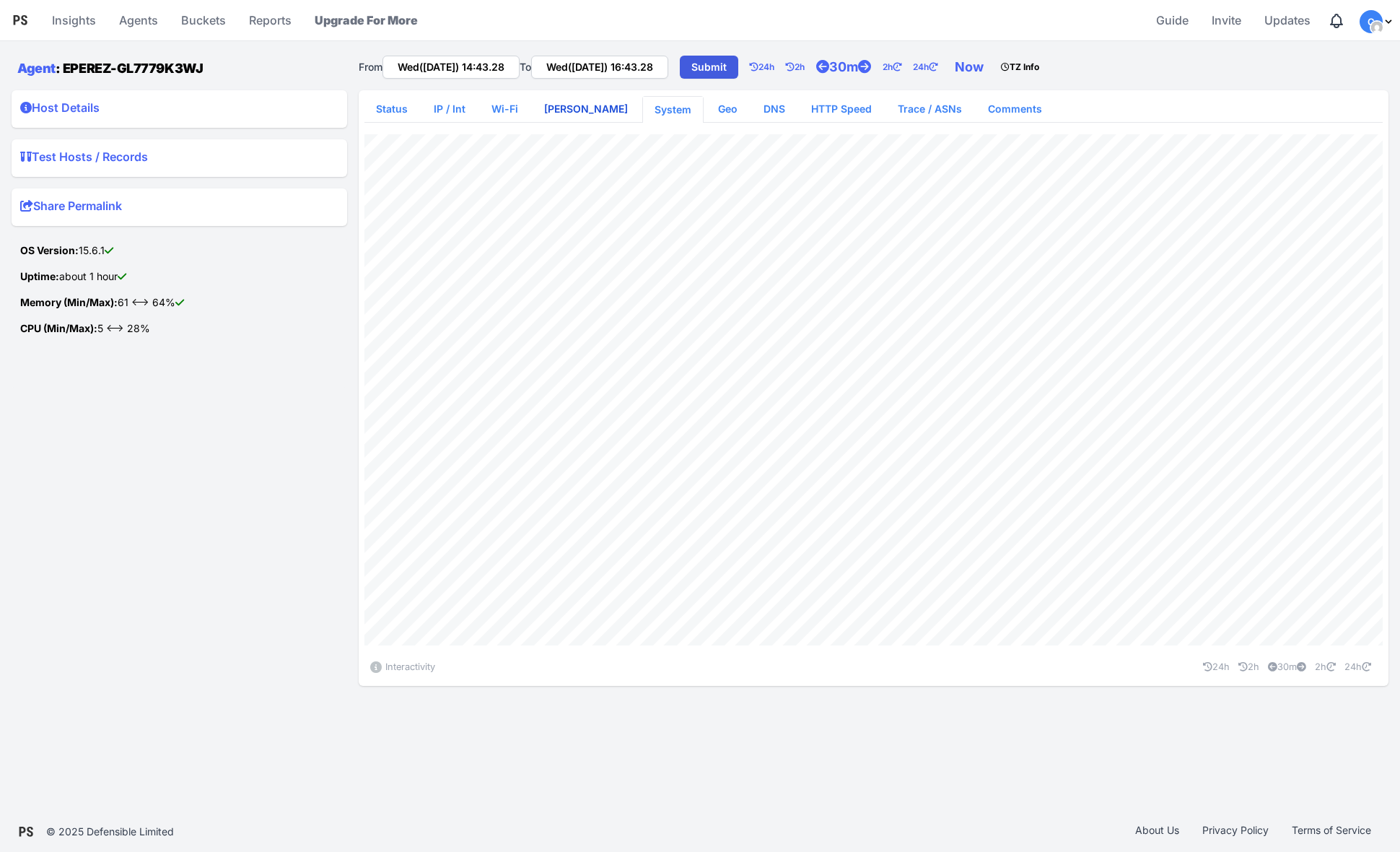
click at [577, 105] on link "[PERSON_NAME]" at bounding box center [586, 109] width 107 height 26
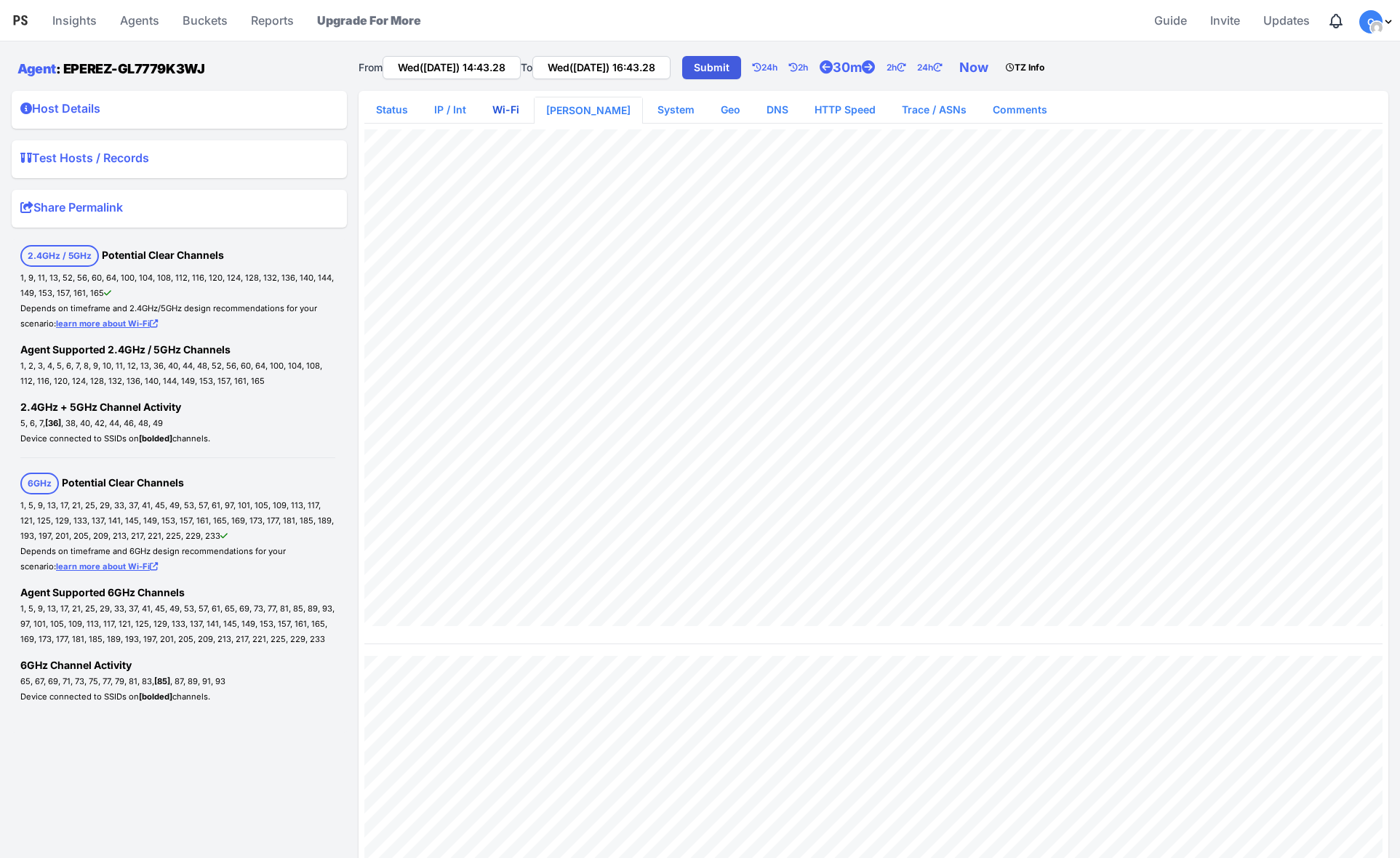
click at [510, 107] on link "Wi-Fi" at bounding box center [506, 110] width 50 height 26
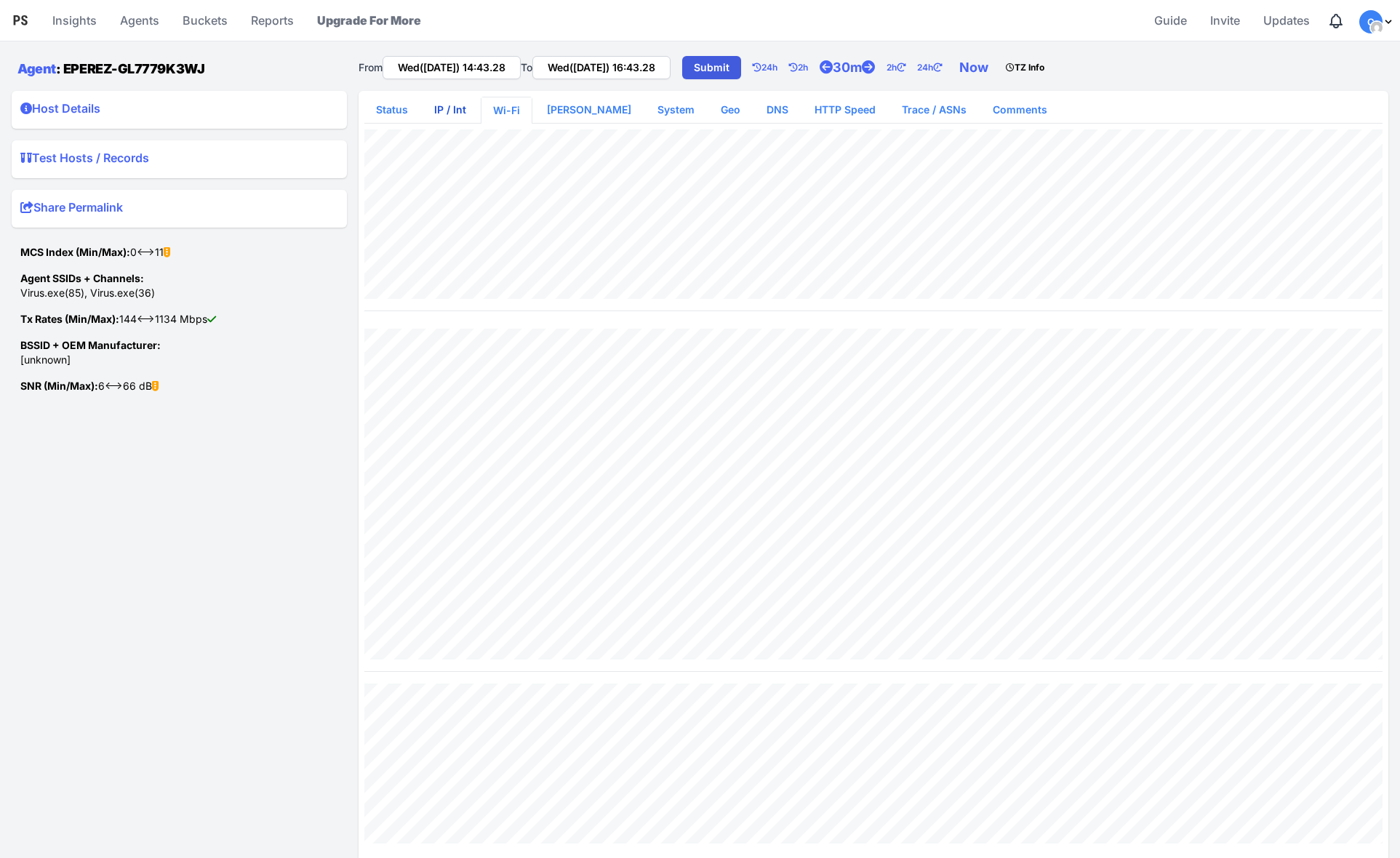
click at [436, 118] on link "IP / Int" at bounding box center [450, 110] width 55 height 26
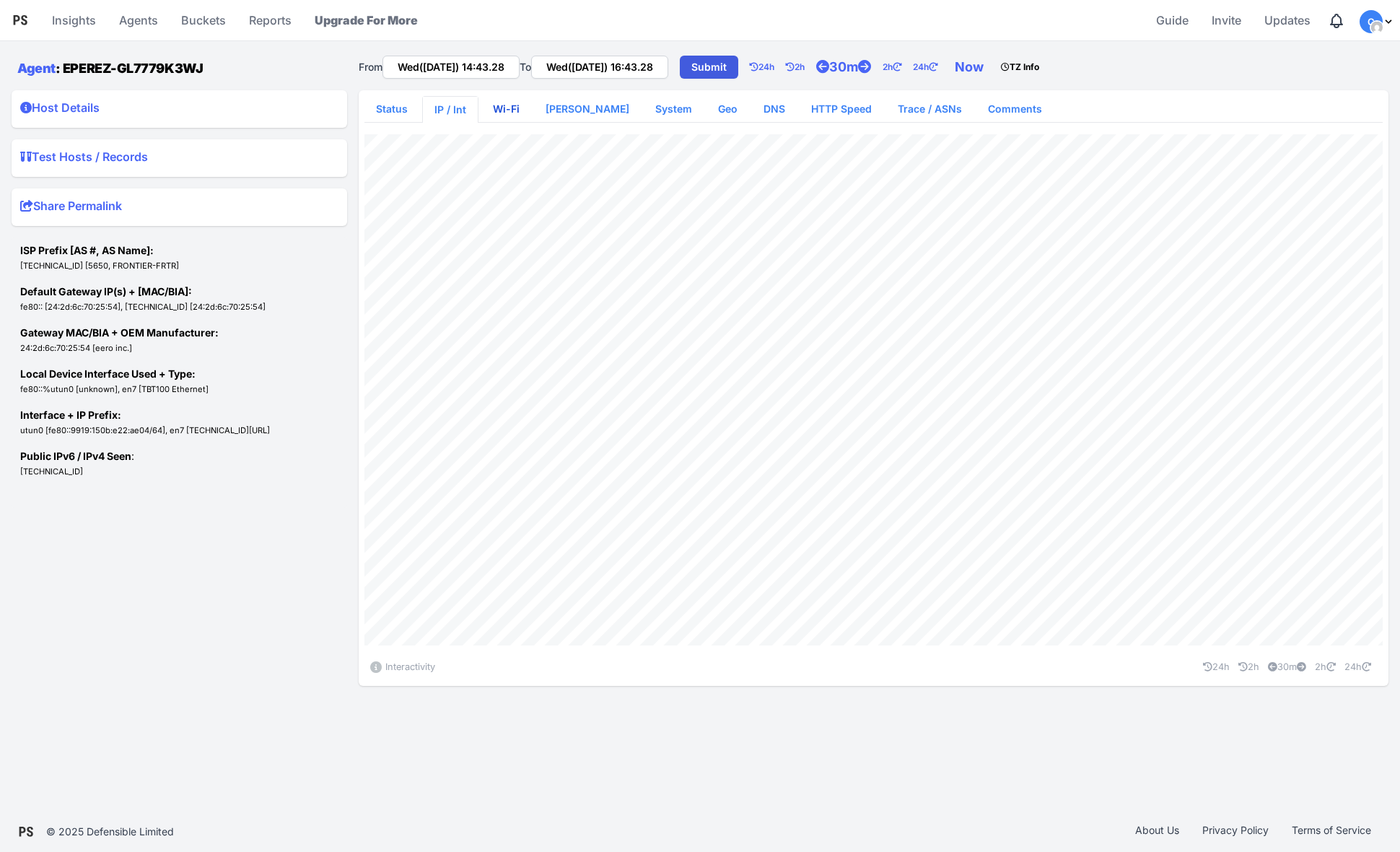
click at [500, 112] on link "Wi-Fi" at bounding box center [506, 109] width 50 height 26
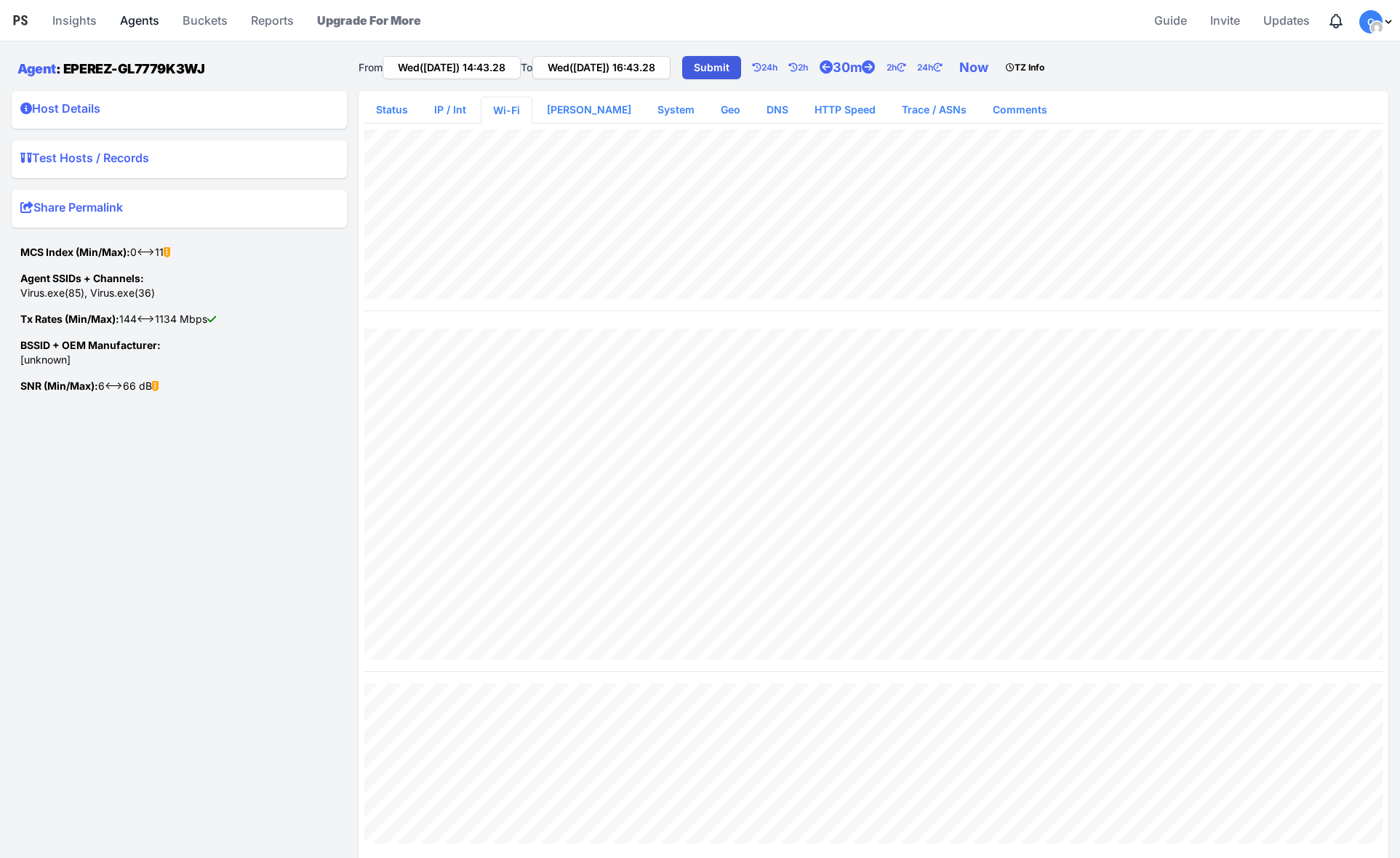
click at [136, 23] on link "Agents" at bounding box center [140, 20] width 51 height 35
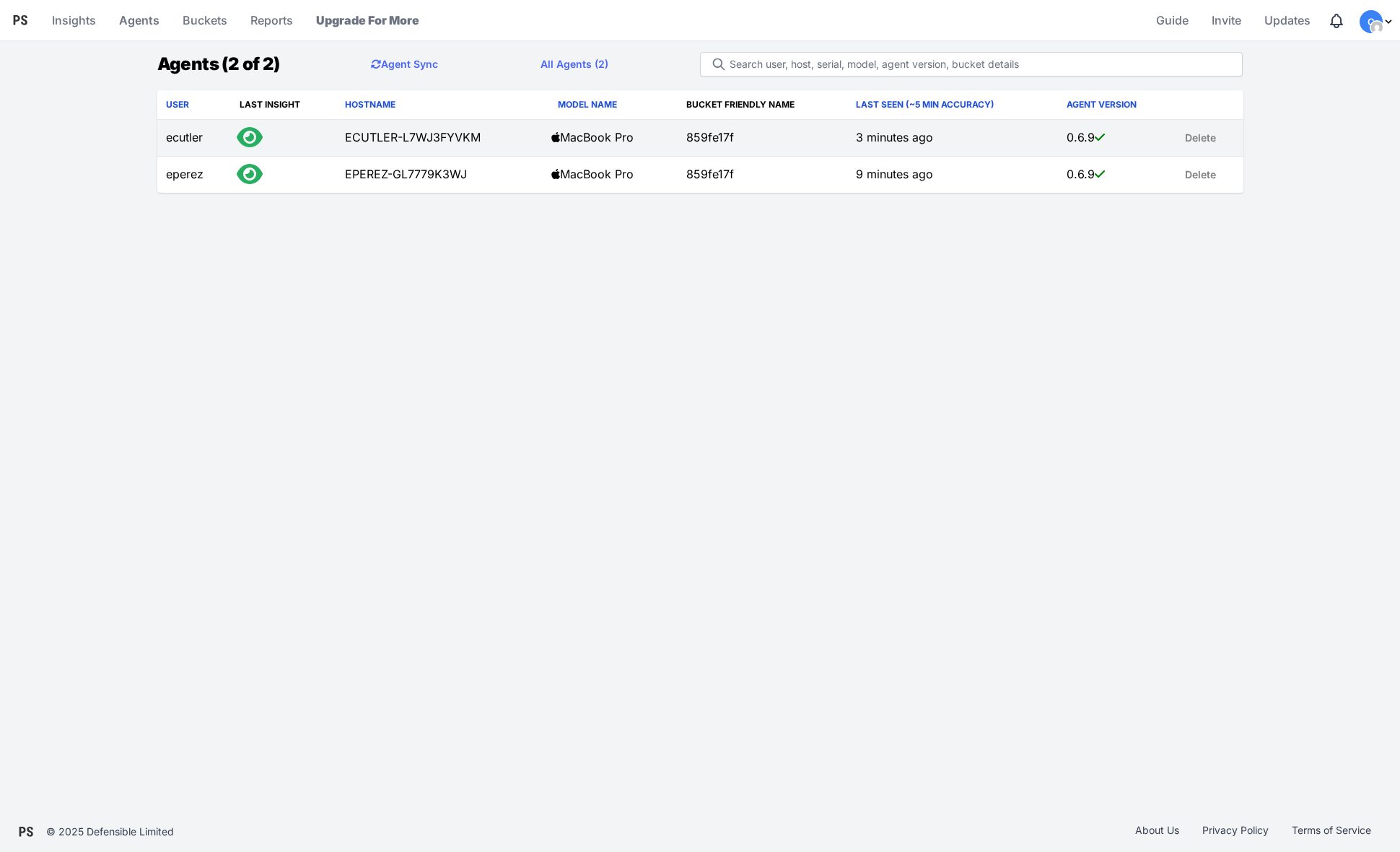
click at [377, 132] on td "ECUTLER-L7WJ3FYVKM" at bounding box center [439, 138] width 206 height 37
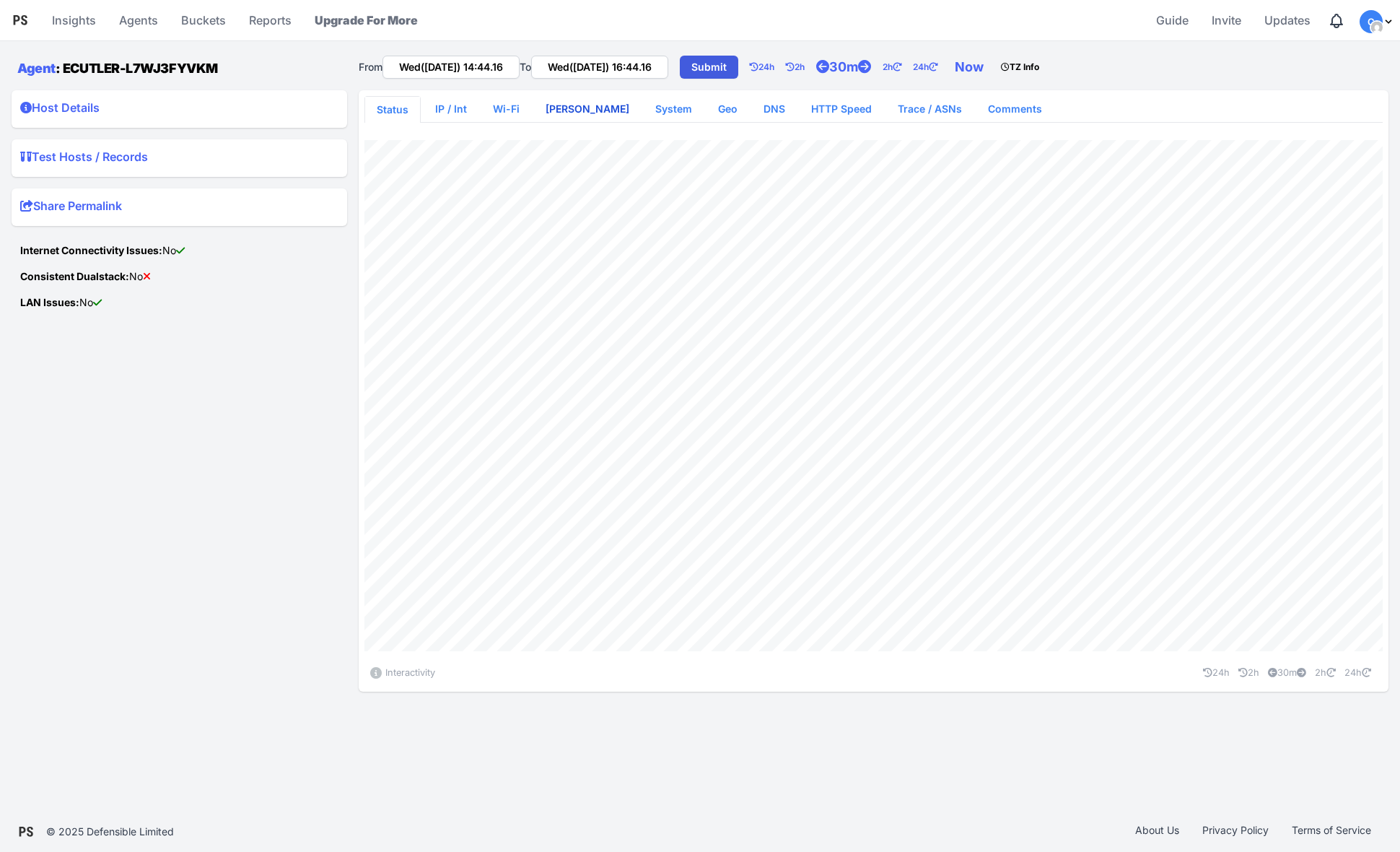
click at [555, 104] on link "[PERSON_NAME]" at bounding box center [587, 109] width 107 height 26
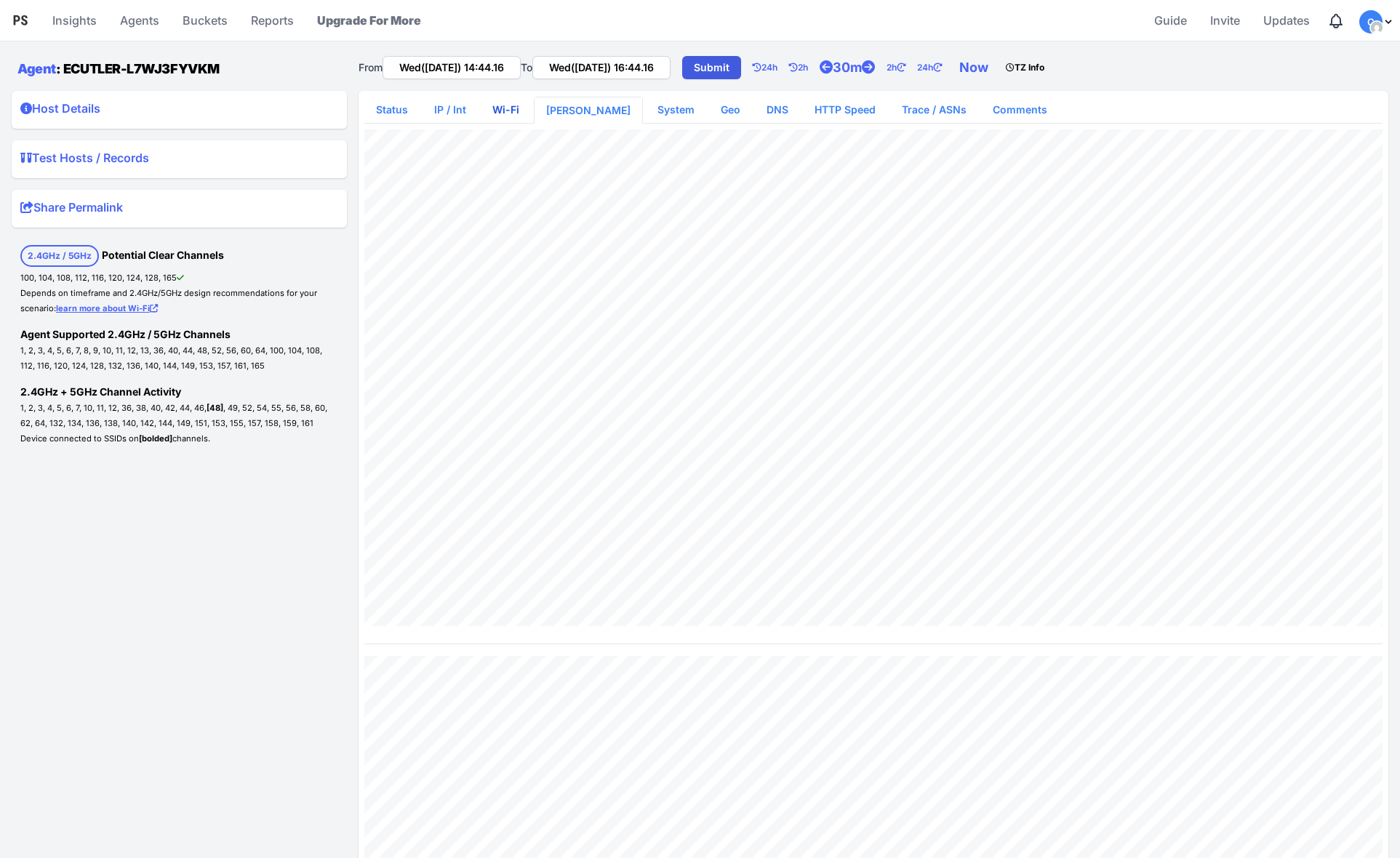
click at [499, 110] on link "Wi-Fi" at bounding box center [506, 110] width 50 height 26
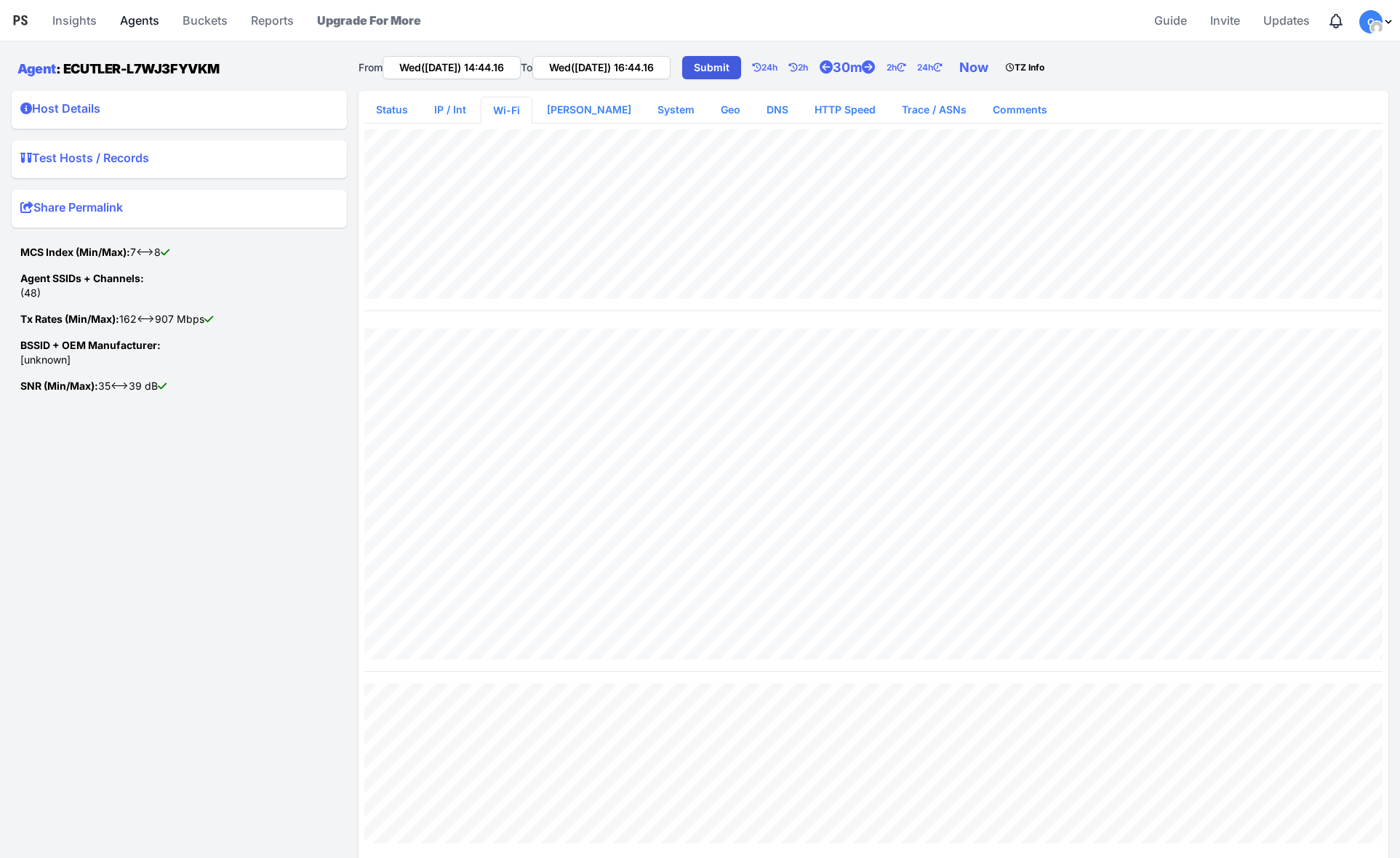
click at [147, 20] on link "Agents" at bounding box center [140, 20] width 51 height 35
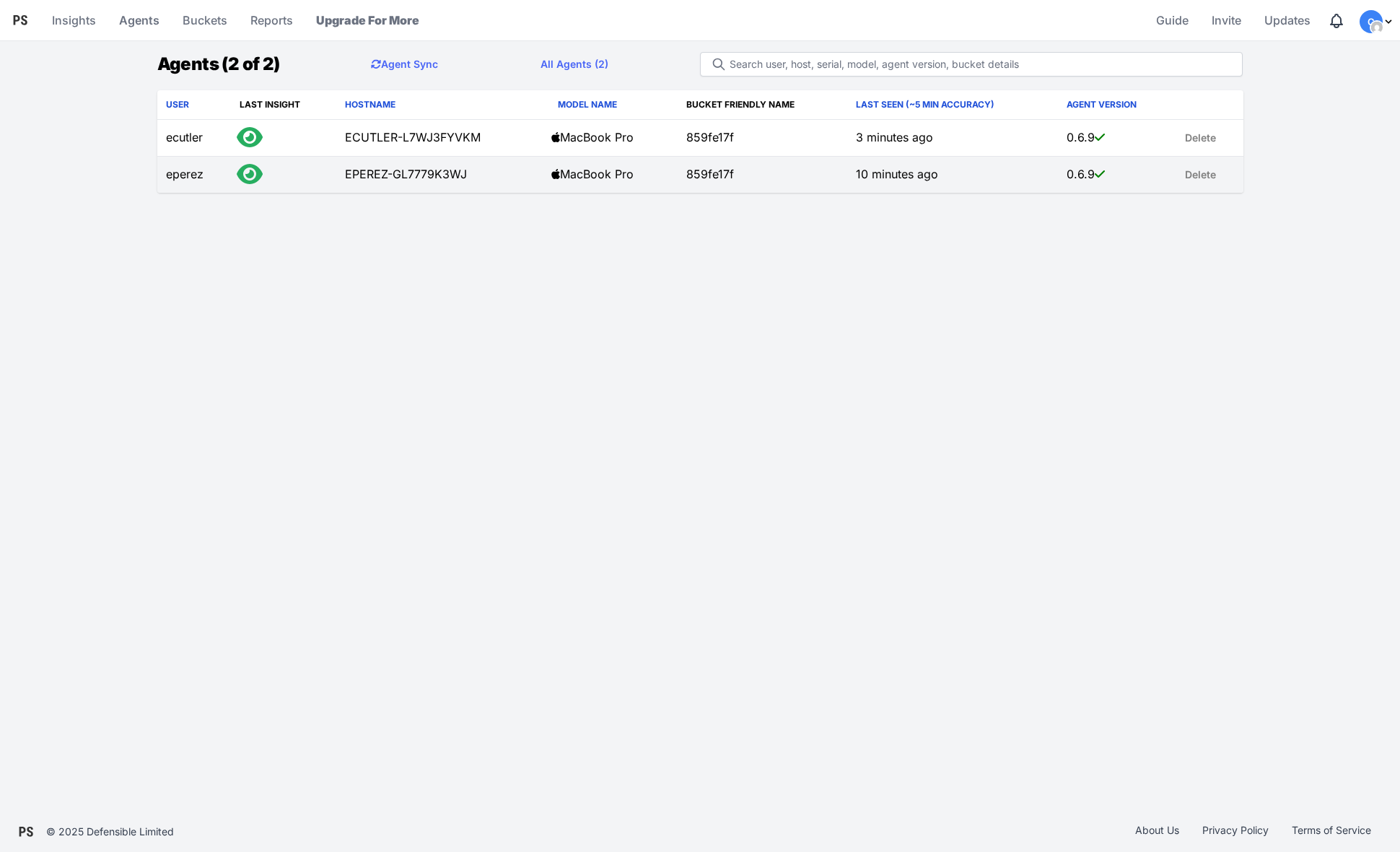
click at [330, 181] on td at bounding box center [283, 175] width 105 height 37
click at [357, 167] on td "EPEREZ-GL7779K3WJ" at bounding box center [439, 175] width 206 height 37
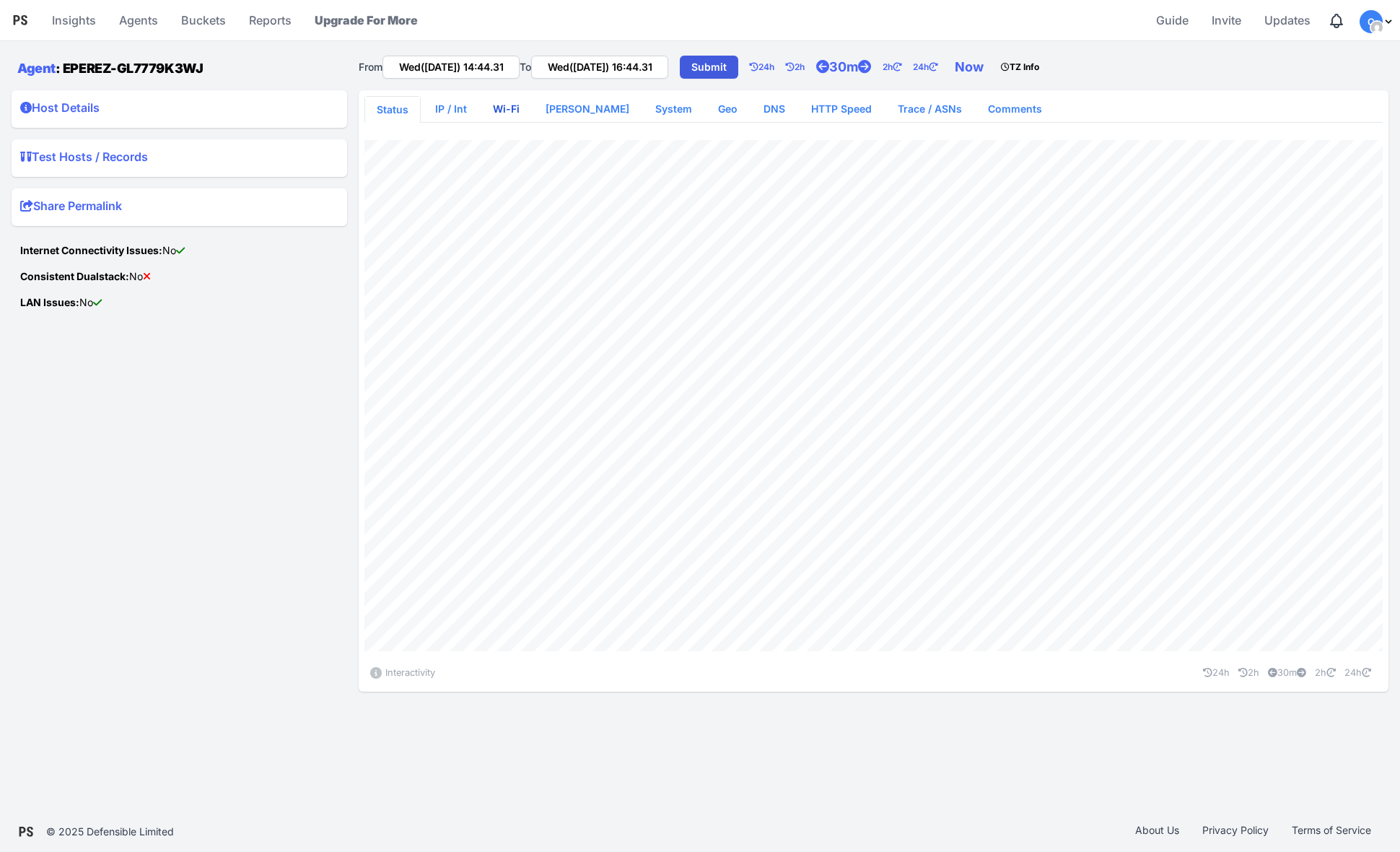
click at [515, 107] on link "Wi-Fi" at bounding box center [506, 109] width 50 height 26
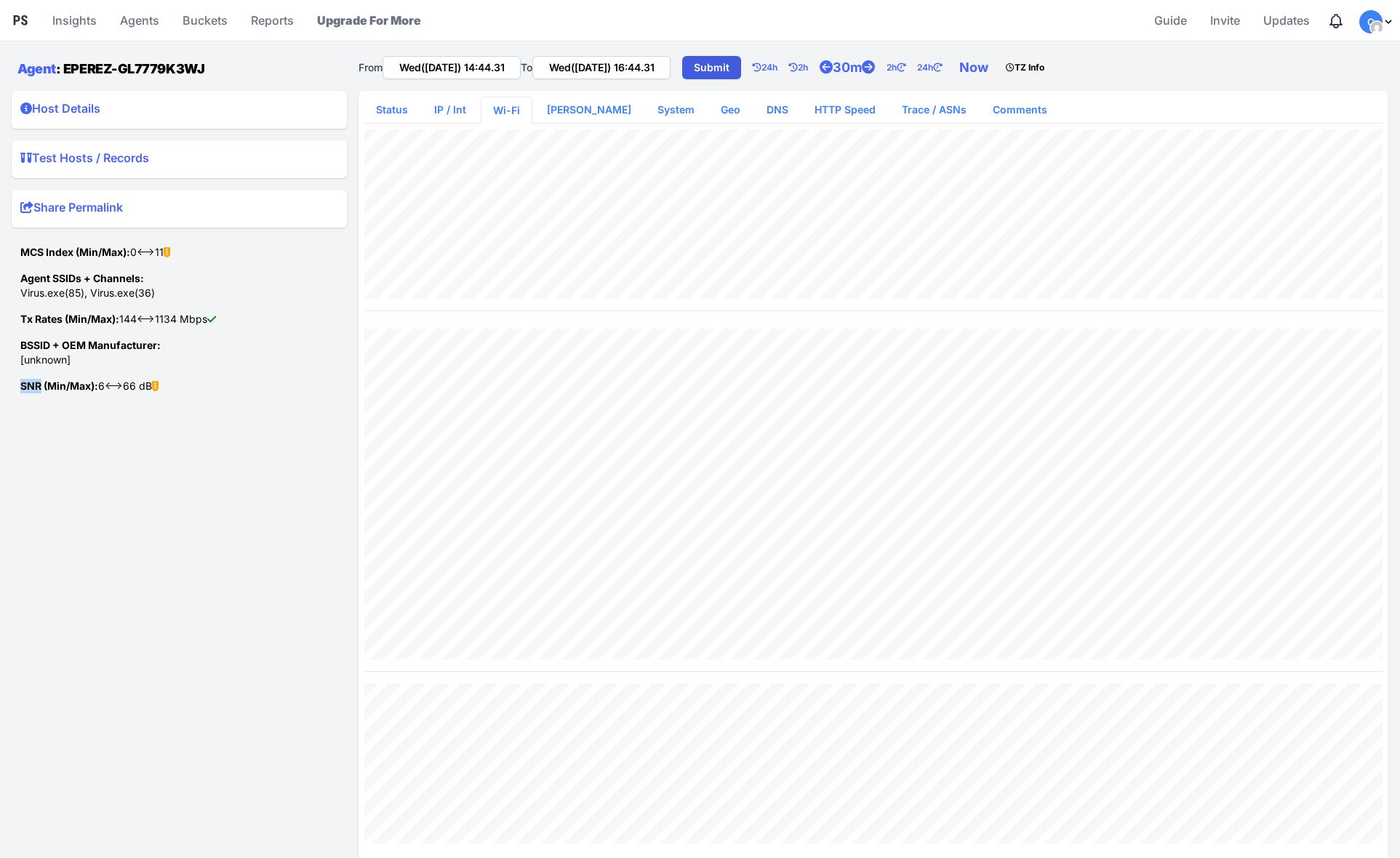
drag, startPoint x: 21, startPoint y: 383, endPoint x: 42, endPoint y: 385, distance: 21.1
click at [42, 385] on strong "SNR (Min/Max):" at bounding box center [60, 386] width 78 height 12
copy strong "SNR"
click at [140, 17] on link "Agents" at bounding box center [140, 20] width 51 height 35
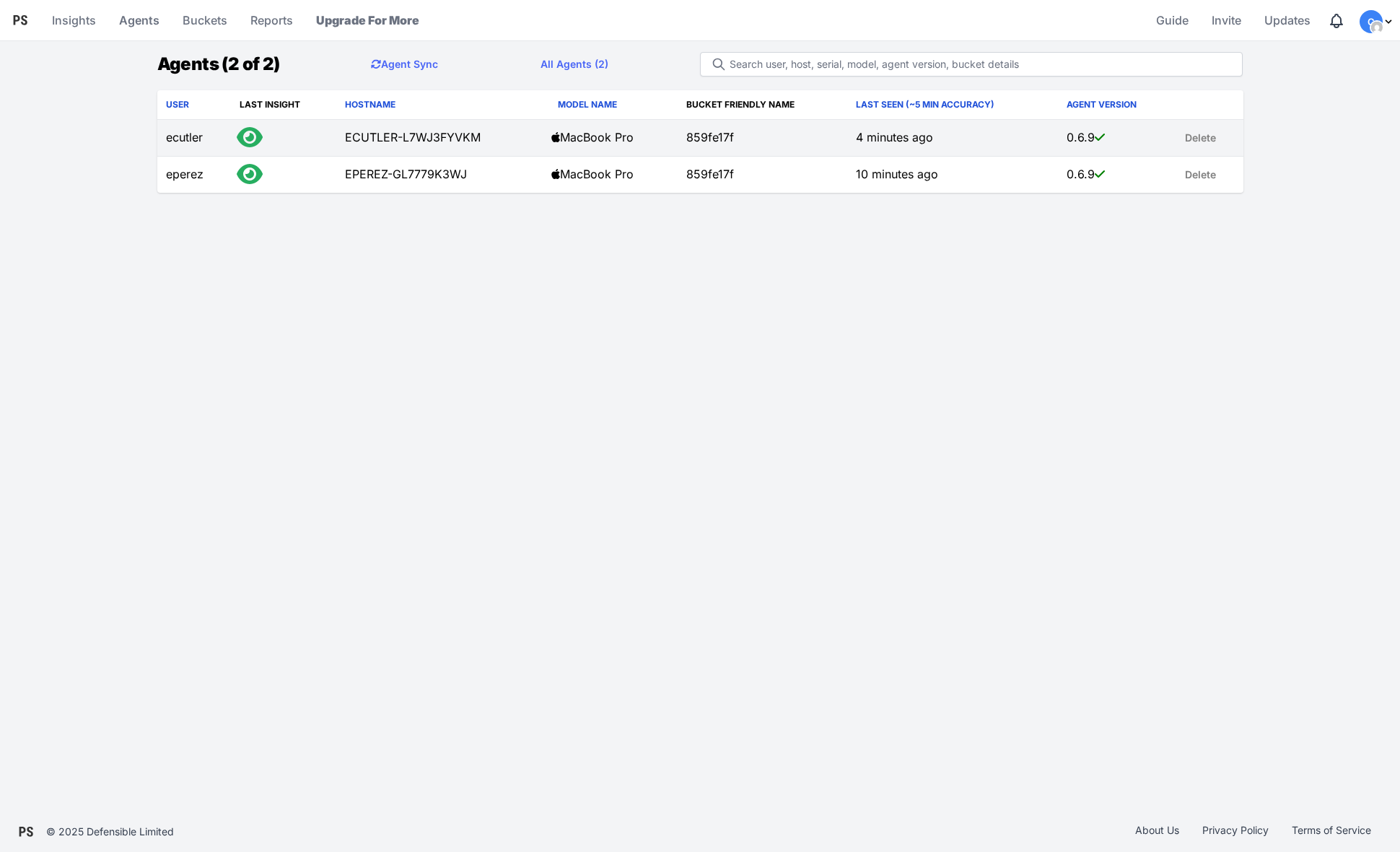
click at [352, 145] on td "ECUTLER-L7WJ3FYVKM" at bounding box center [439, 138] width 206 height 37
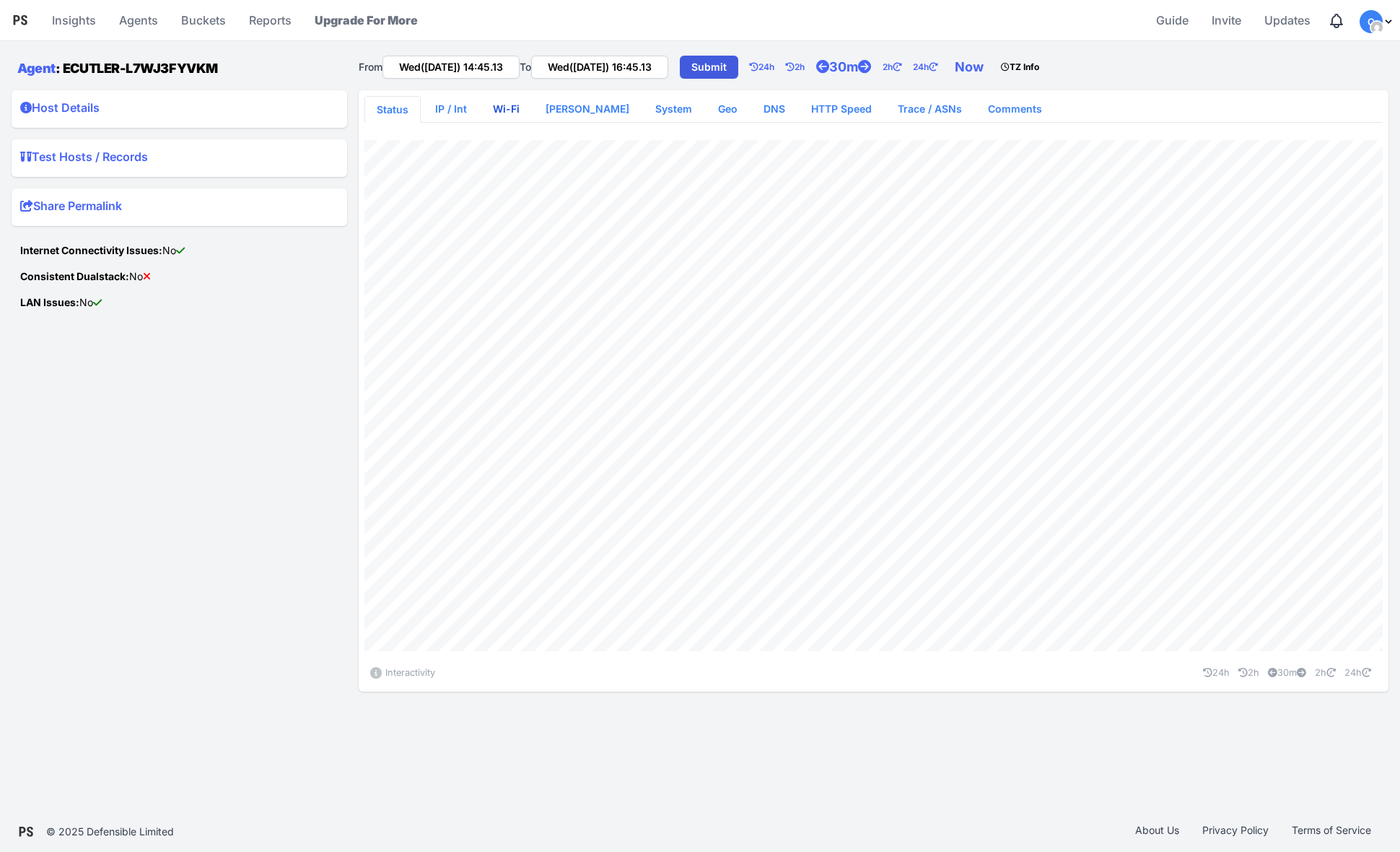
click at [513, 102] on link "Wi-Fi" at bounding box center [506, 109] width 50 height 26
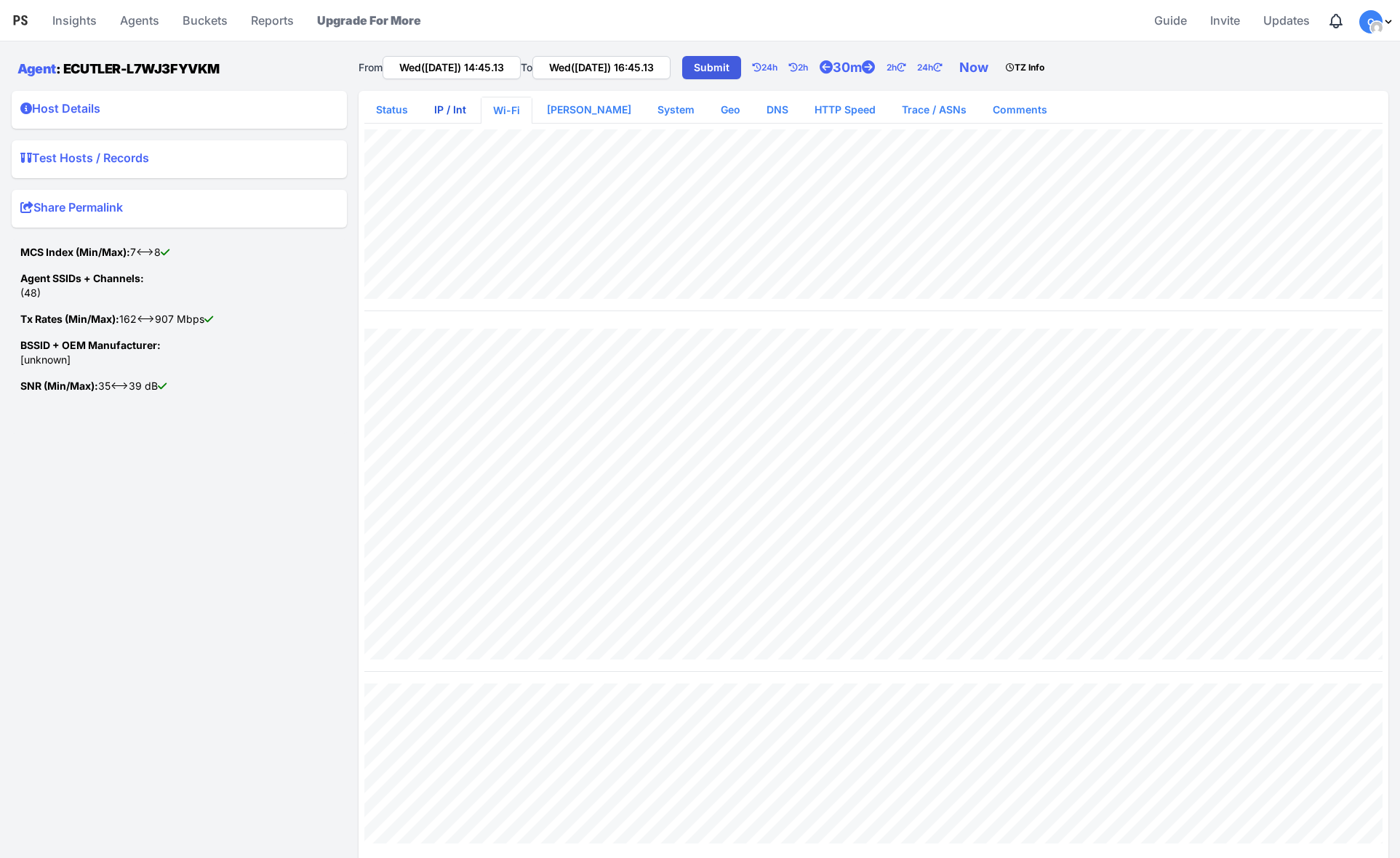
click at [458, 116] on link "IP / Int" at bounding box center [450, 110] width 55 height 26
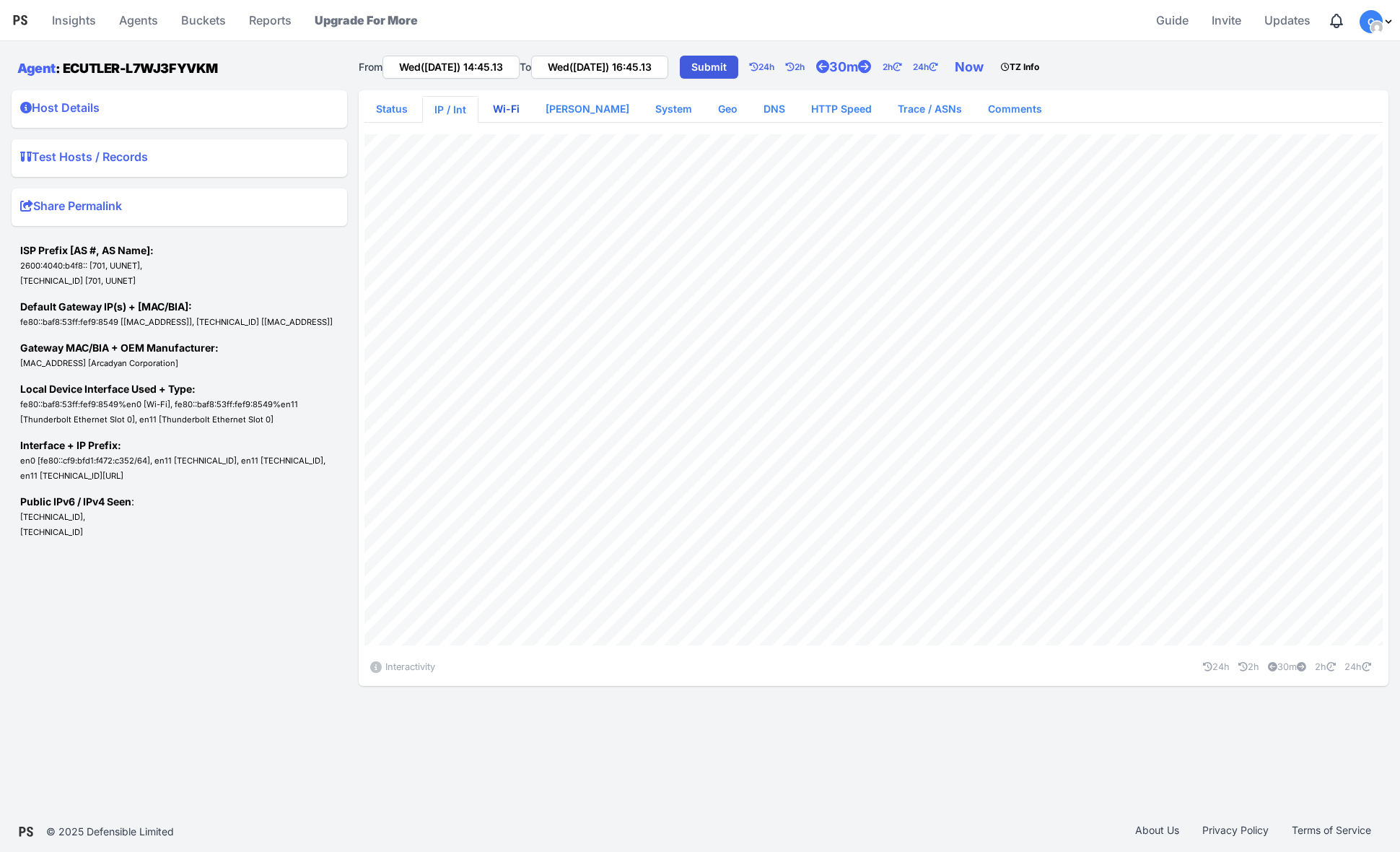
click at [502, 108] on link "Wi-Fi" at bounding box center [506, 109] width 50 height 26
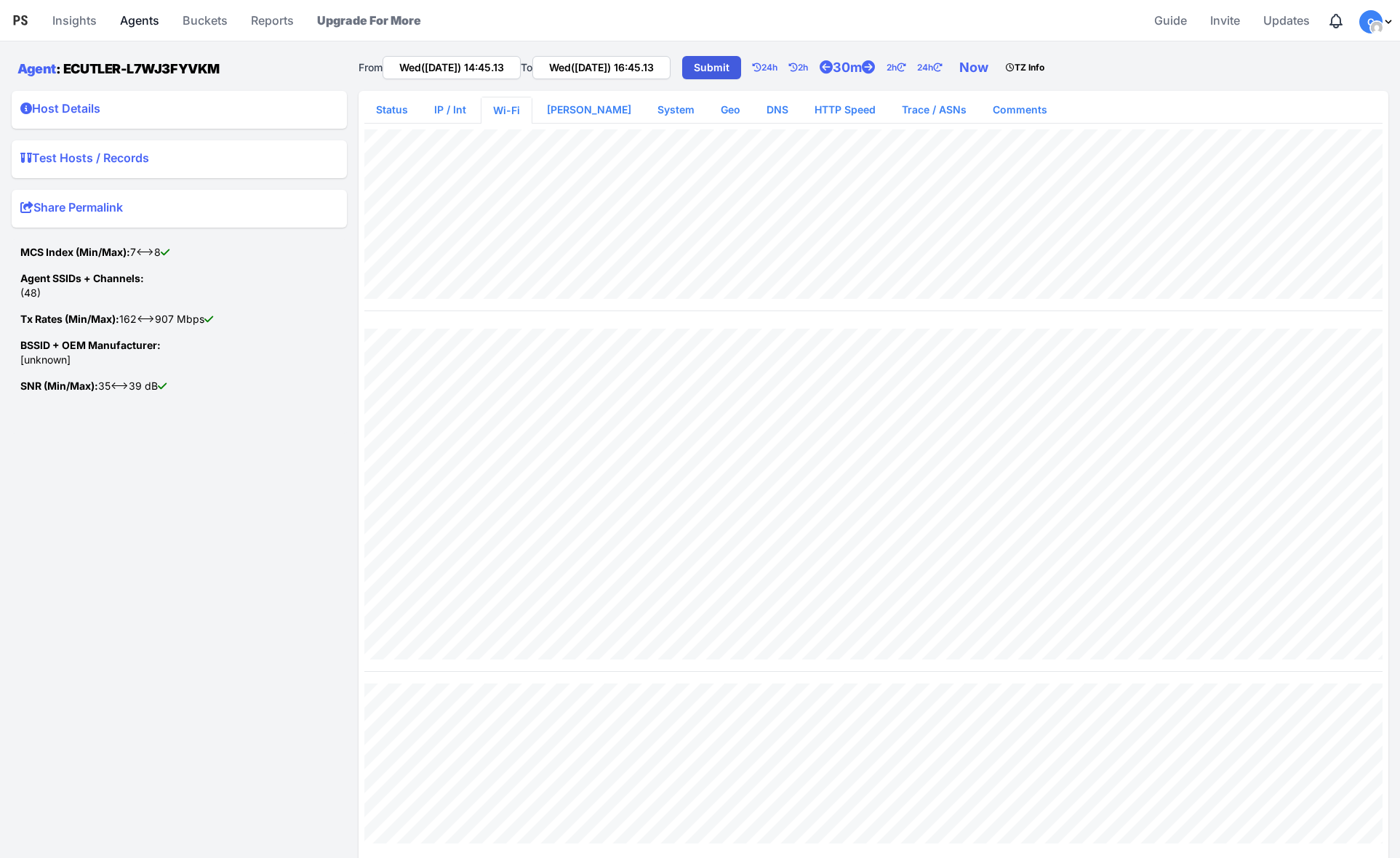
click at [144, 18] on link "Agents" at bounding box center [140, 20] width 51 height 35
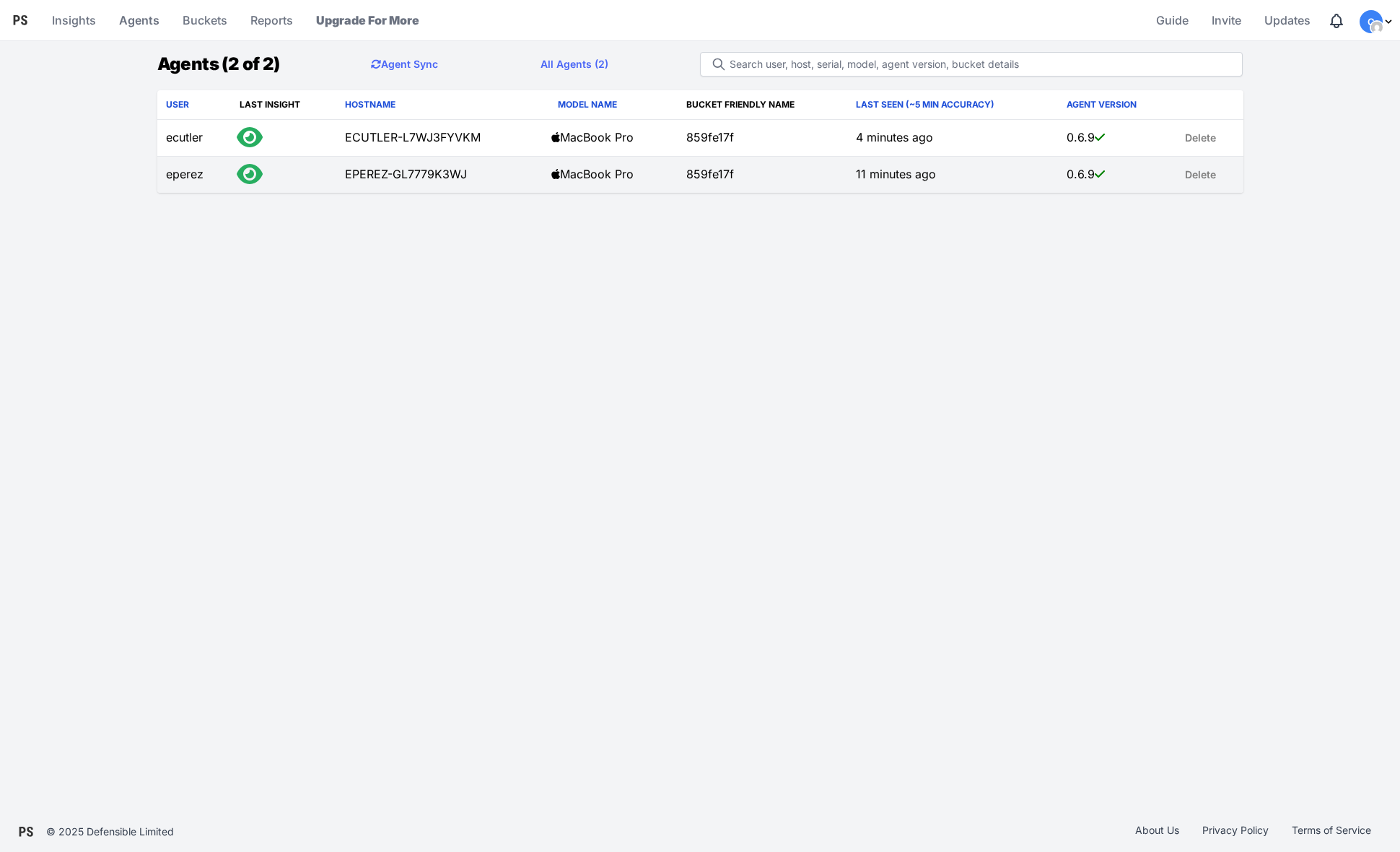
click at [388, 170] on td "EPEREZ-GL7779K3WJ" at bounding box center [439, 175] width 206 height 37
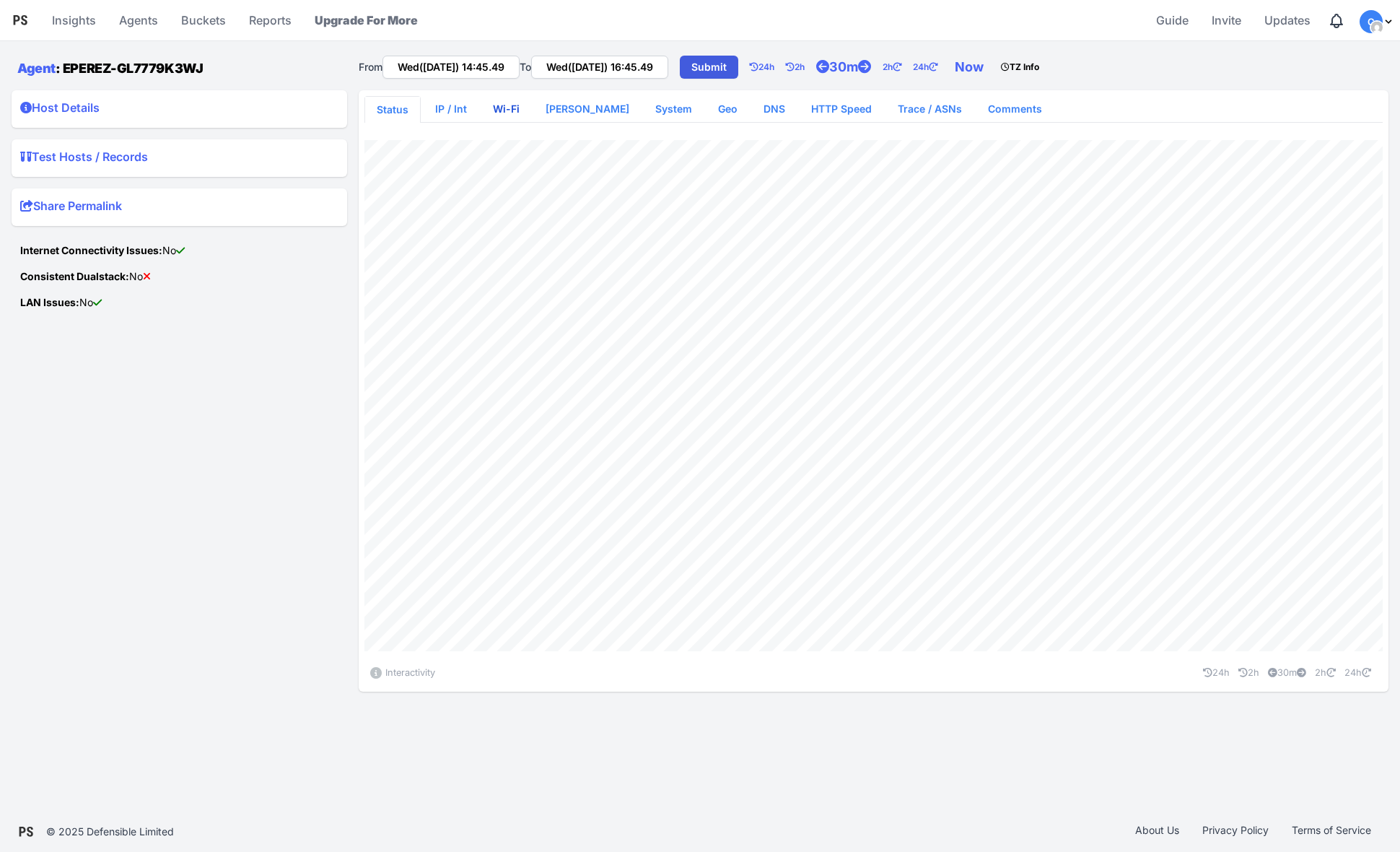
click at [494, 107] on link "Wi-Fi" at bounding box center [506, 109] width 50 height 26
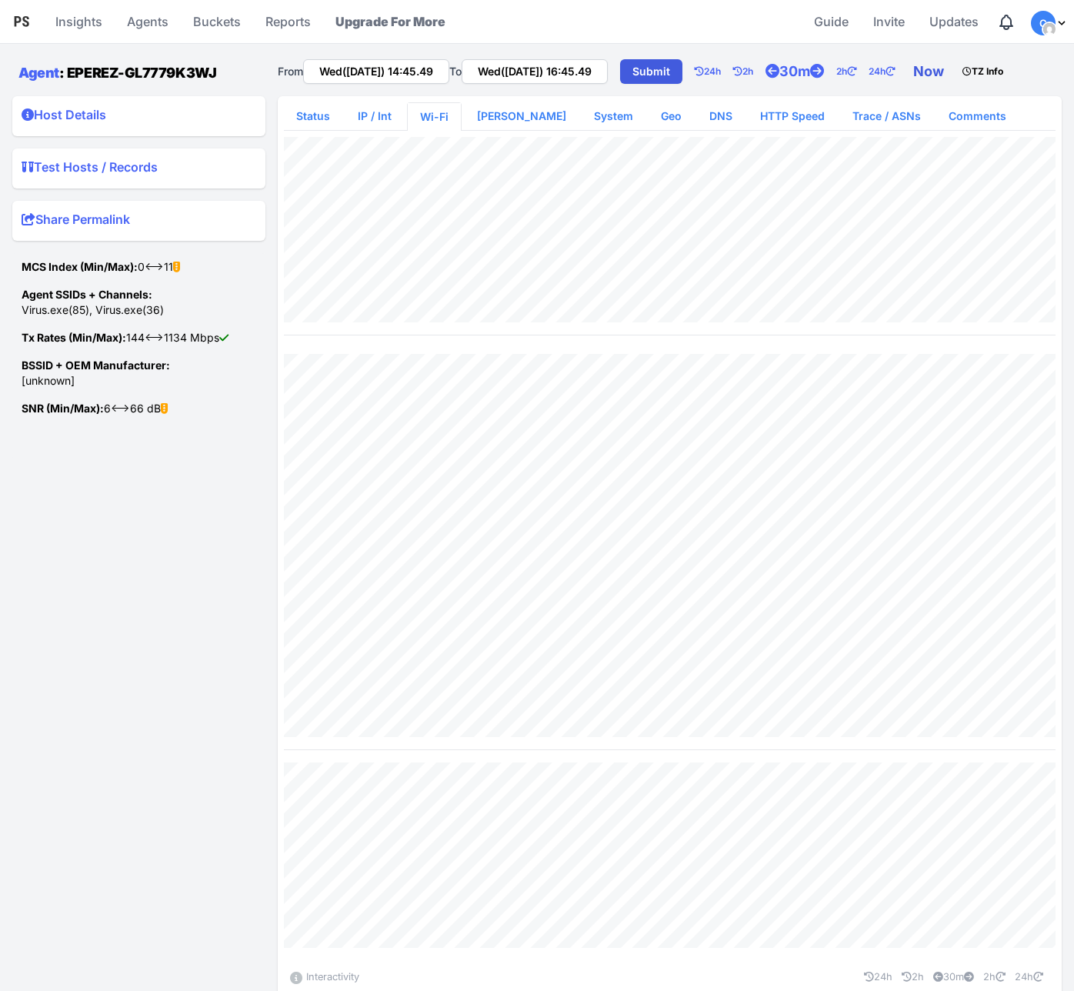
click at [956, 68] on link "Now" at bounding box center [931, 71] width 49 height 31
type input "Wed(17 Sep) 15:00.20"
type input "Wed(17 Sep) 17:00.20"
click at [370, 115] on link "IP / Int" at bounding box center [374, 116] width 58 height 28
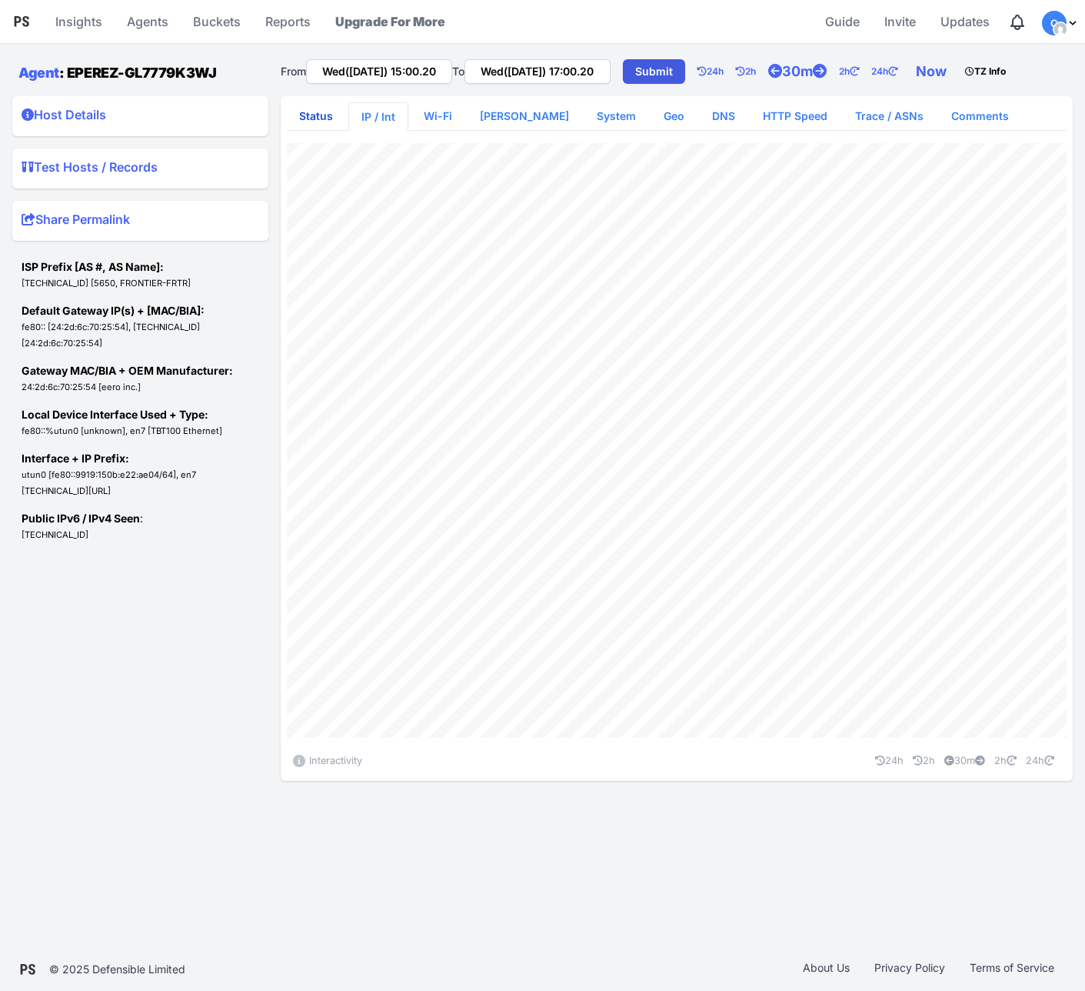
click at [332, 116] on link "Status" at bounding box center [316, 116] width 58 height 28
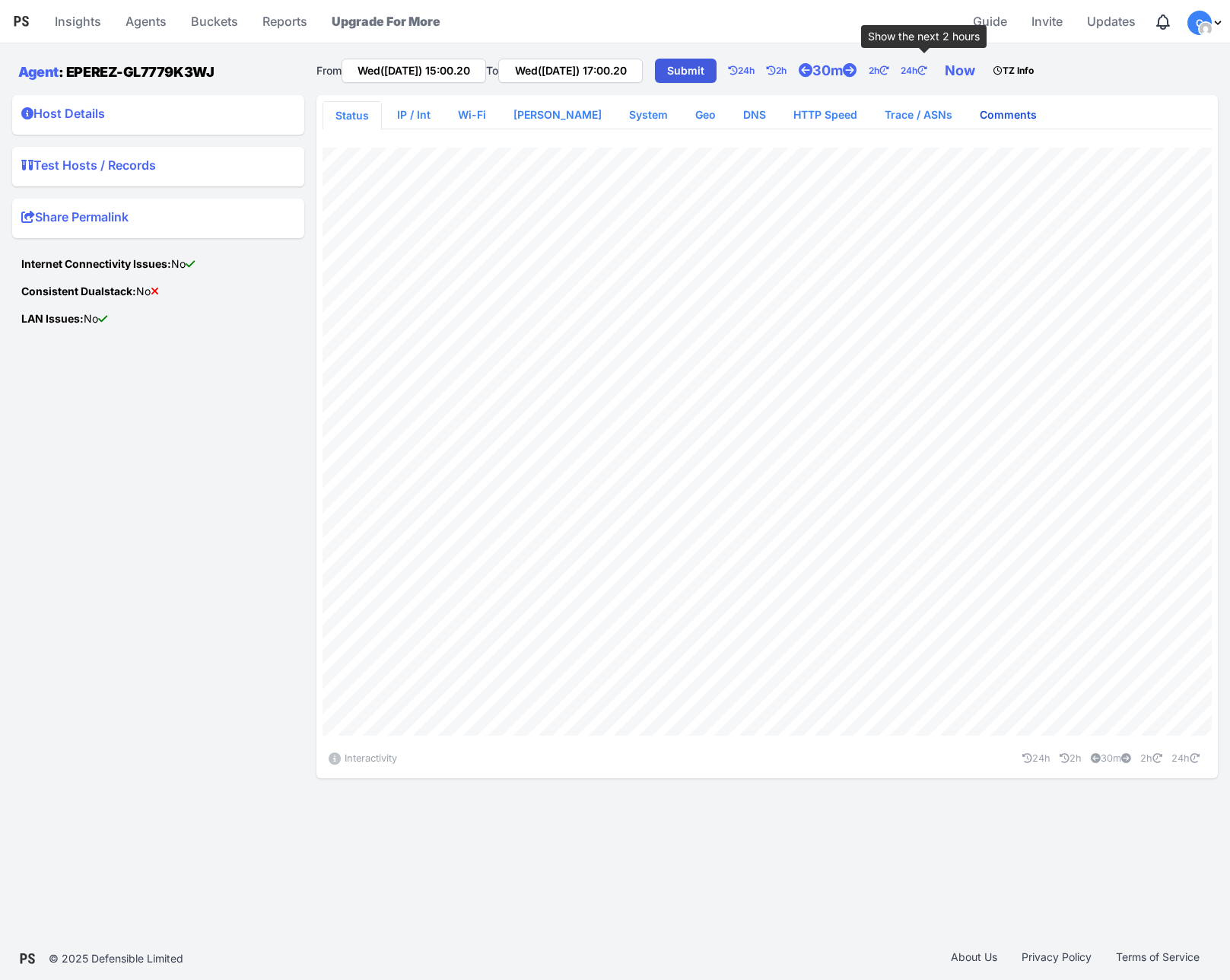
click at [968, 117] on link "Comments" at bounding box center [1009, 115] width 81 height 28
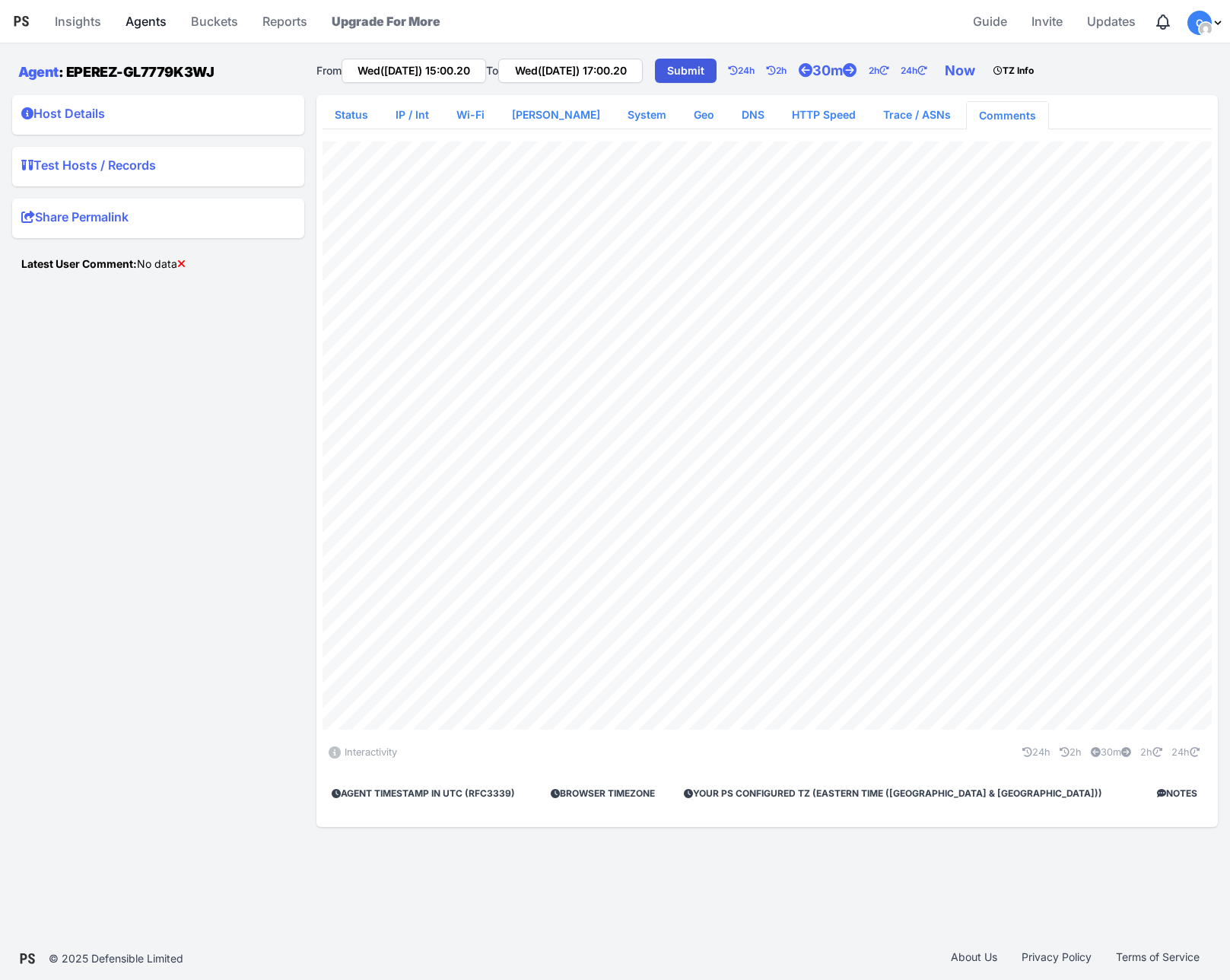
click at [167, 25] on link "Agents" at bounding box center [146, 21] width 53 height 37
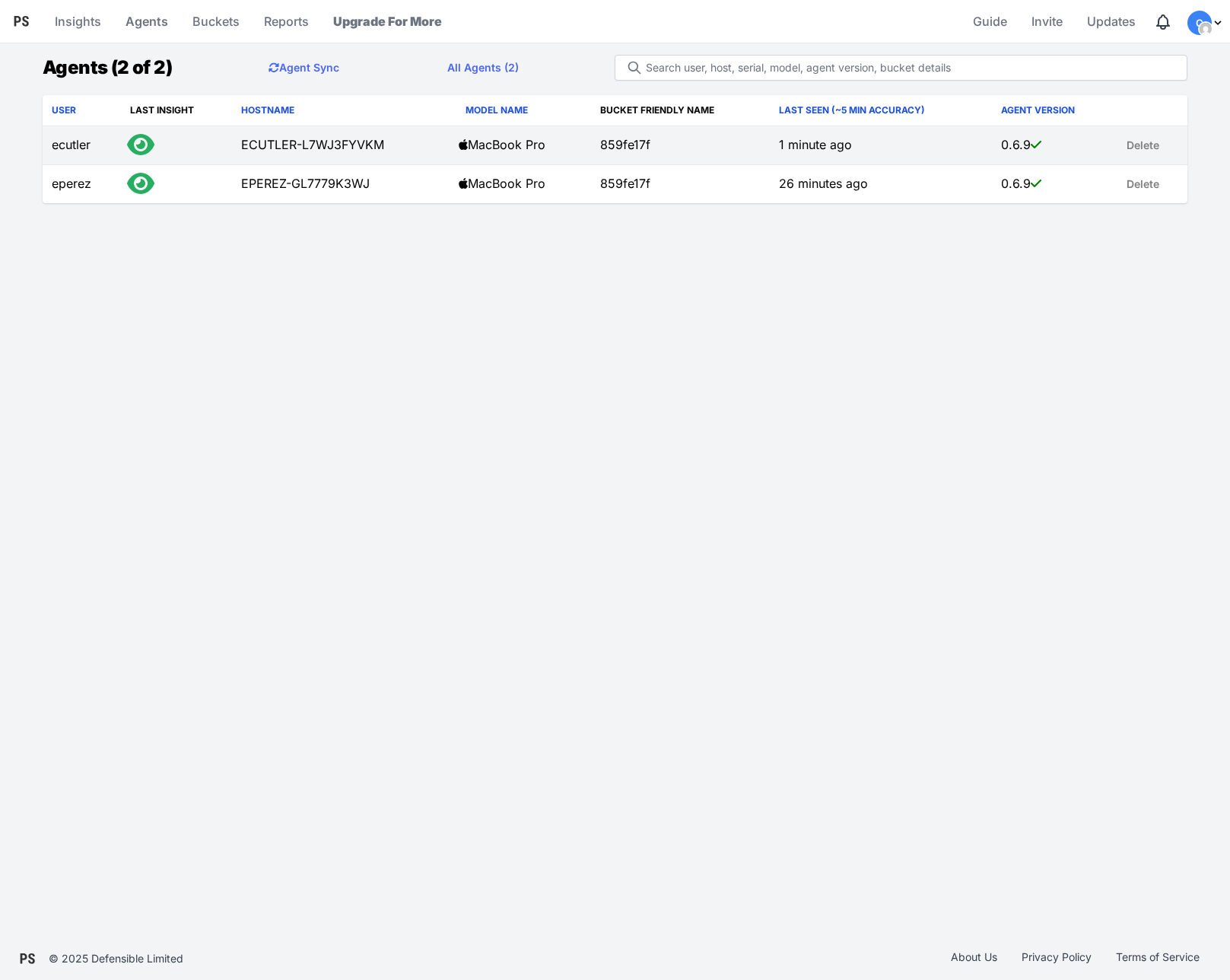
click at [362, 143] on td "ECUTLER-L7WJ3FYVKM" at bounding box center [341, 145] width 218 height 39
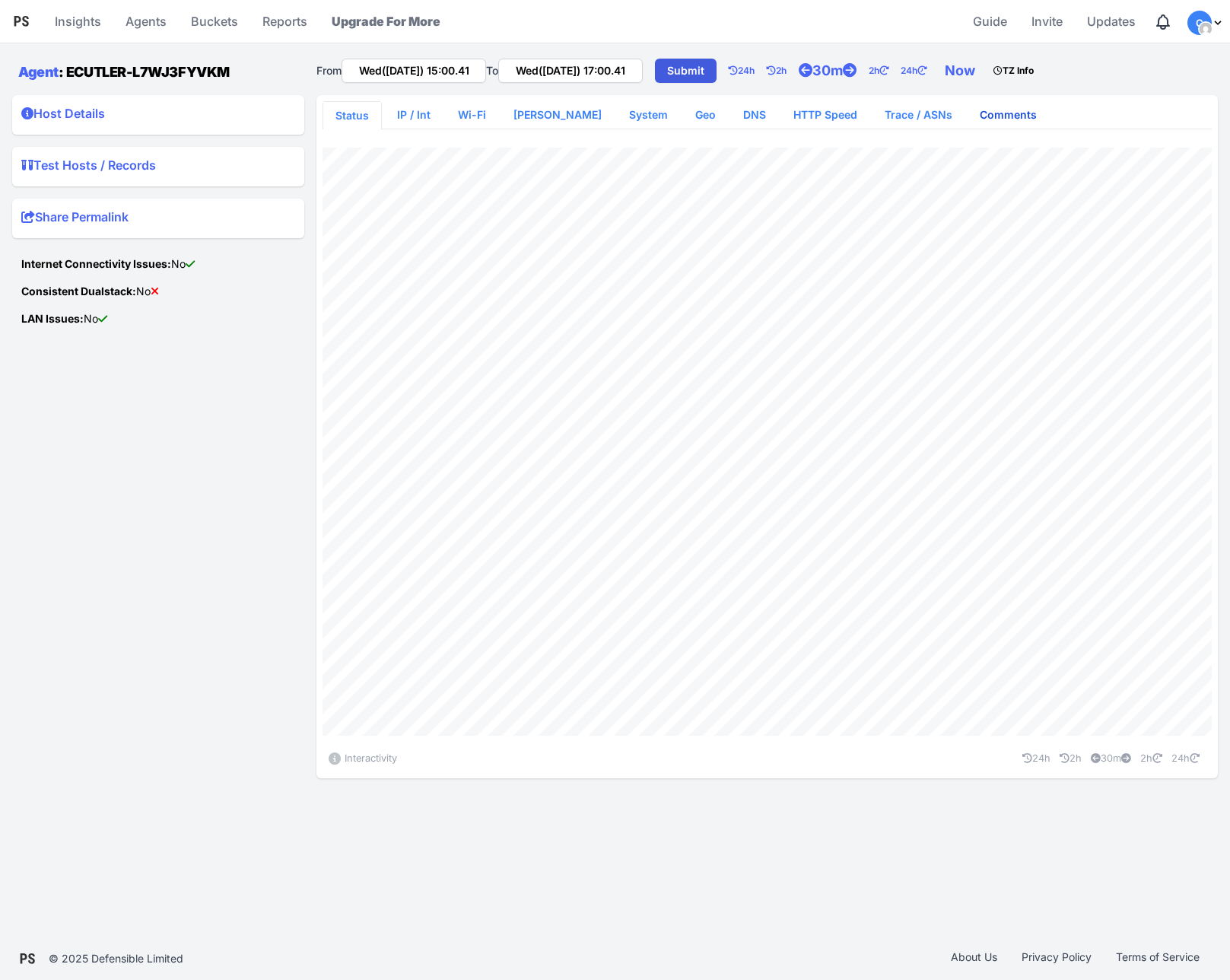
click at [999, 116] on link "Comments" at bounding box center [1009, 115] width 81 height 28
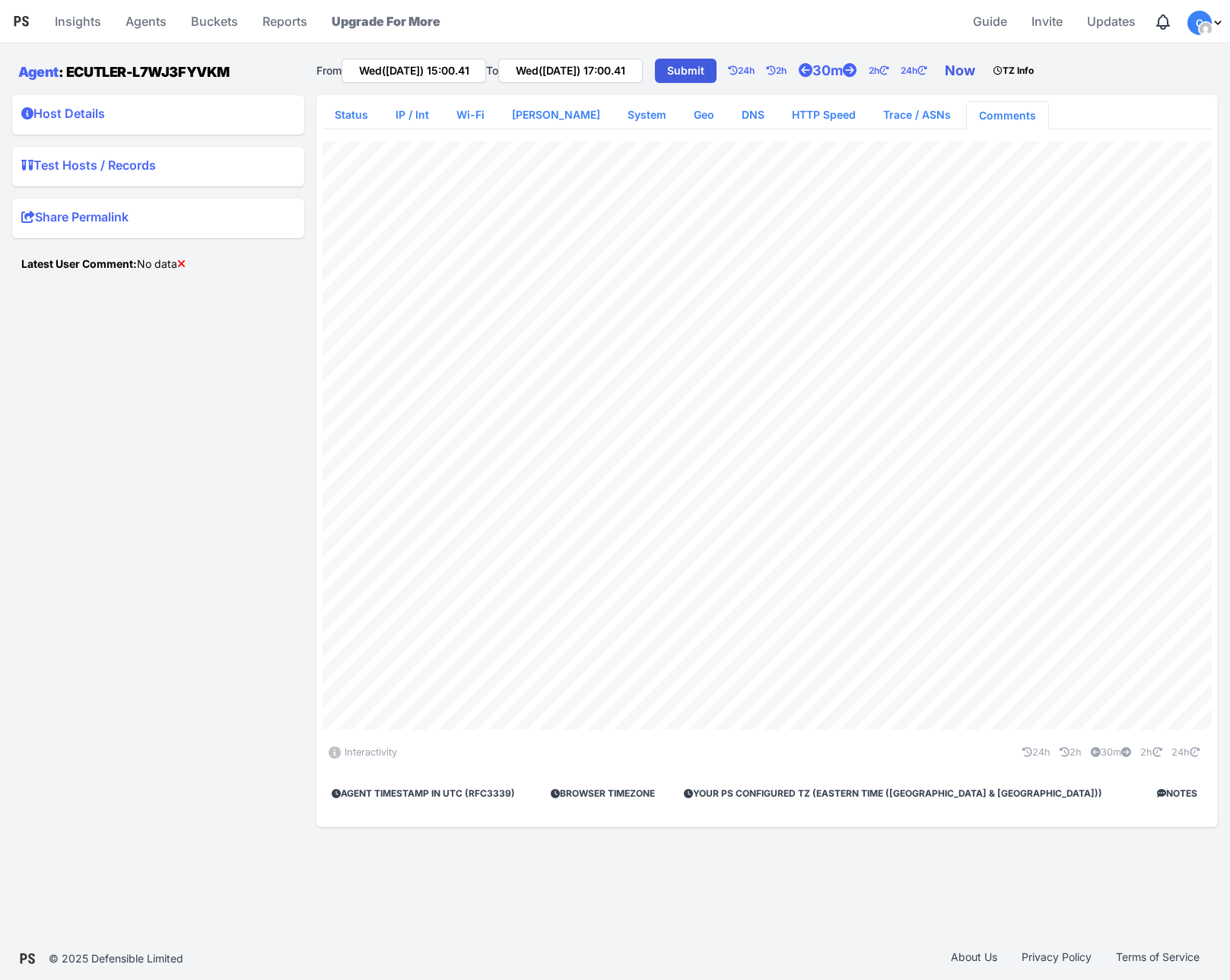
click at [988, 74] on link "Now" at bounding box center [962, 70] width 48 height 31
type input "Wed([DATE]) 15:00.45"
type input "Wed([DATE]) 17:00.45"
click at [17, 25] on icon "Logo" at bounding box center [21, 21] width 18 height 18
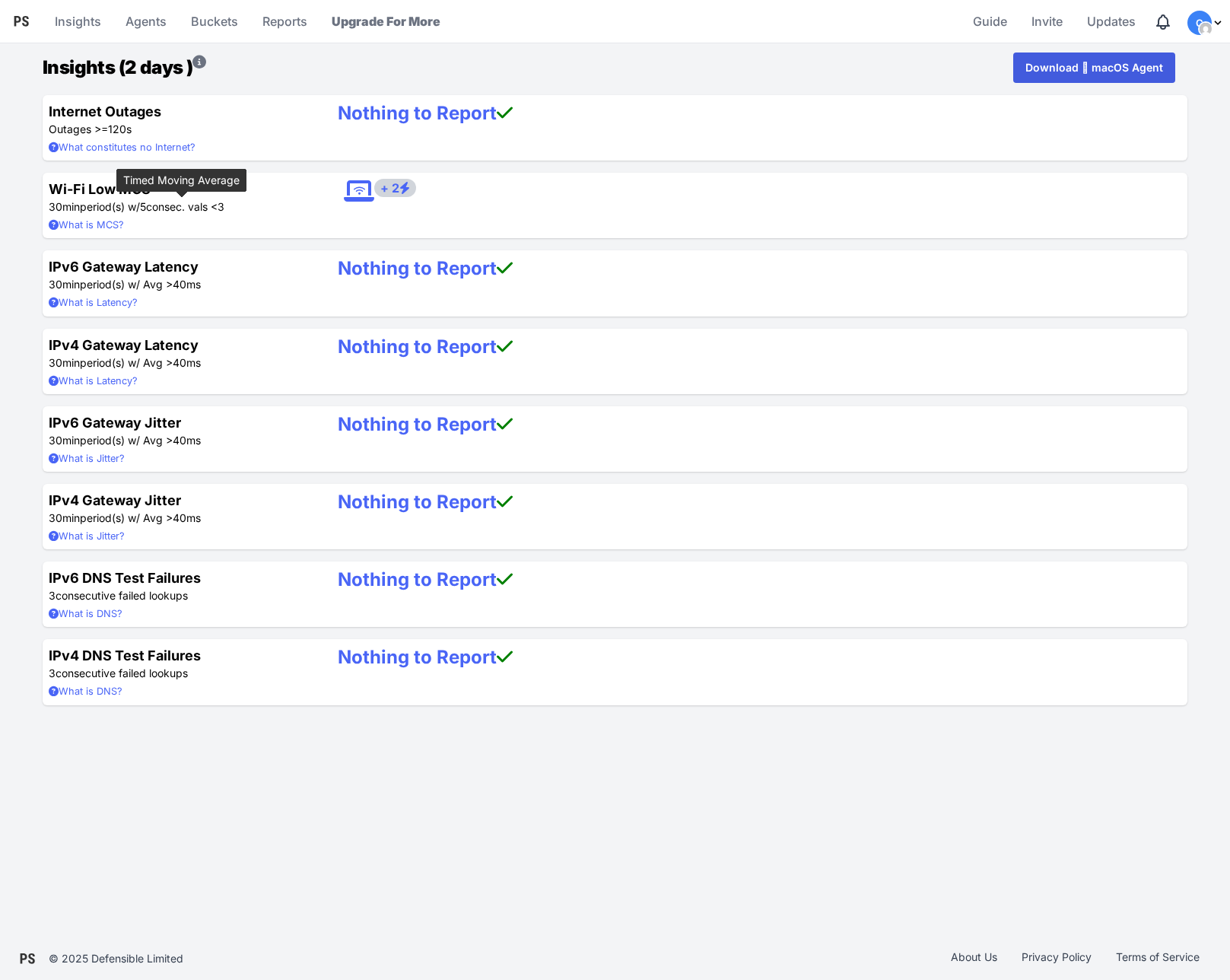
click at [84, 223] on summary "What is MCS?" at bounding box center [181, 224] width 265 height 15
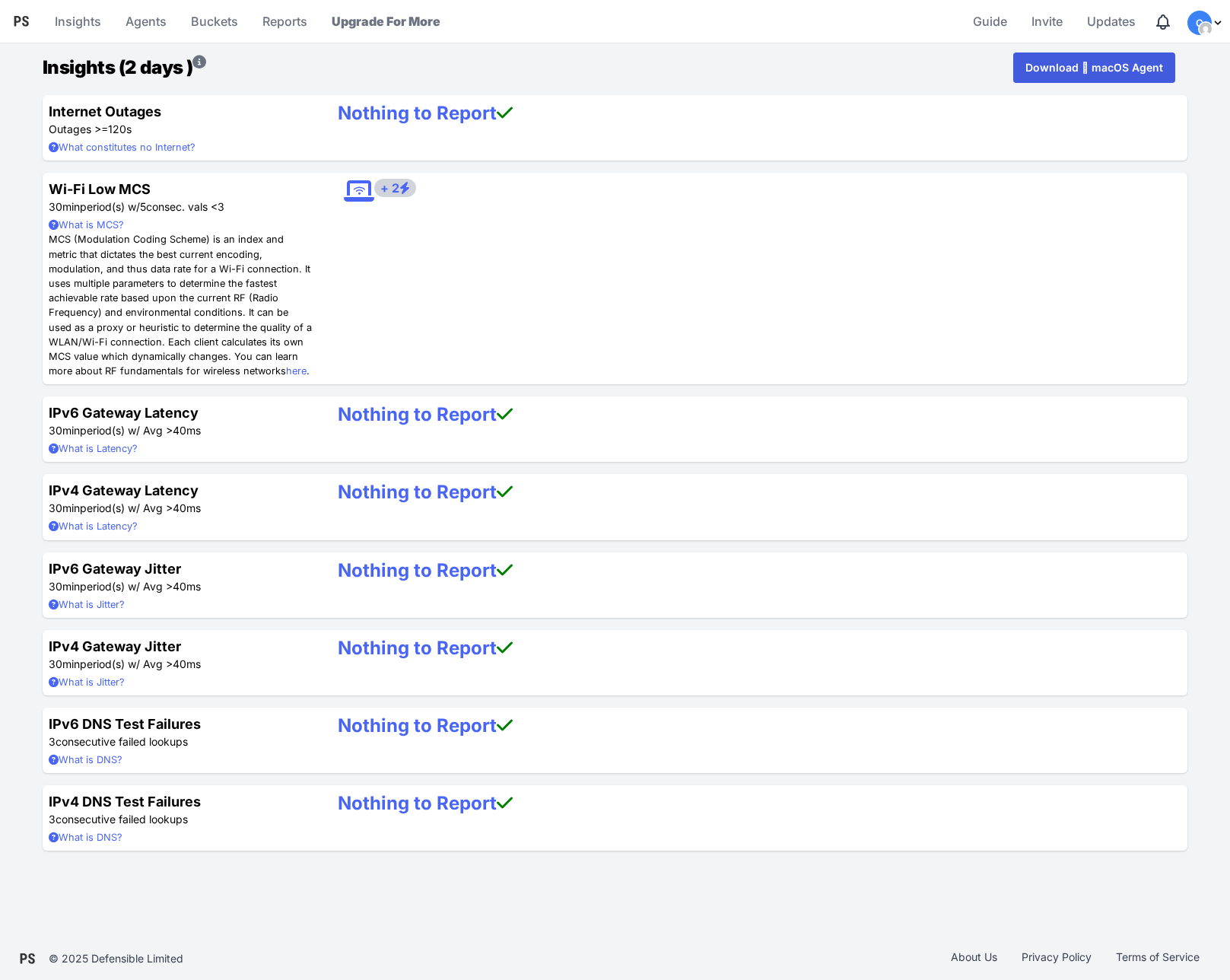
click at [89, 221] on summary "What is MCS?" at bounding box center [181, 224] width 265 height 15
